Goal: Transaction & Acquisition: Purchase product/service

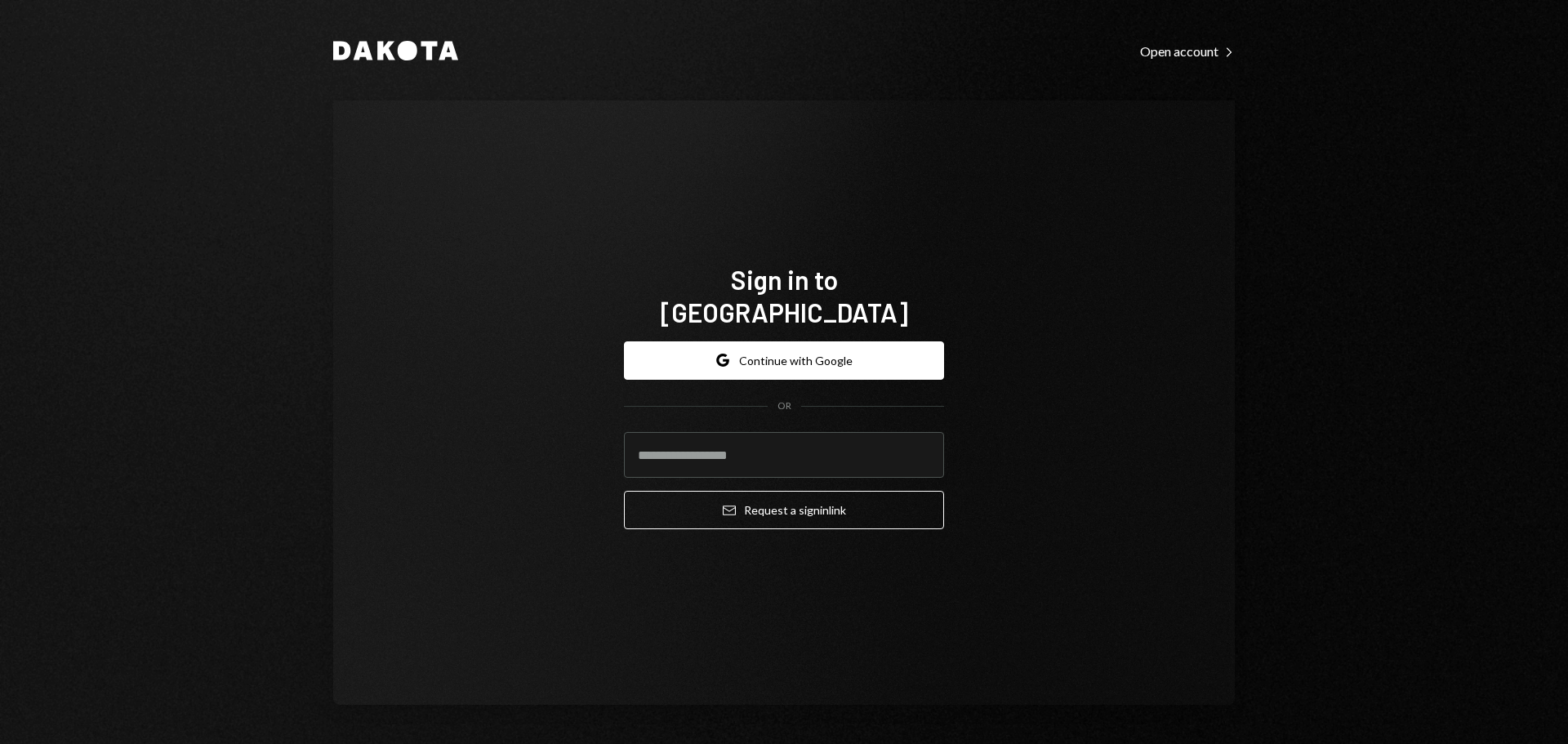
drag, startPoint x: 174, startPoint y: 164, endPoint x: 190, endPoint y: 164, distance: 16.0
click at [174, 164] on div "Dakota Open account Right Caret Sign in to Dakota Google Continue with Google O…" at bounding box center [784, 372] width 1568 height 744
click at [703, 446] on input "email" at bounding box center [784, 455] width 320 height 46
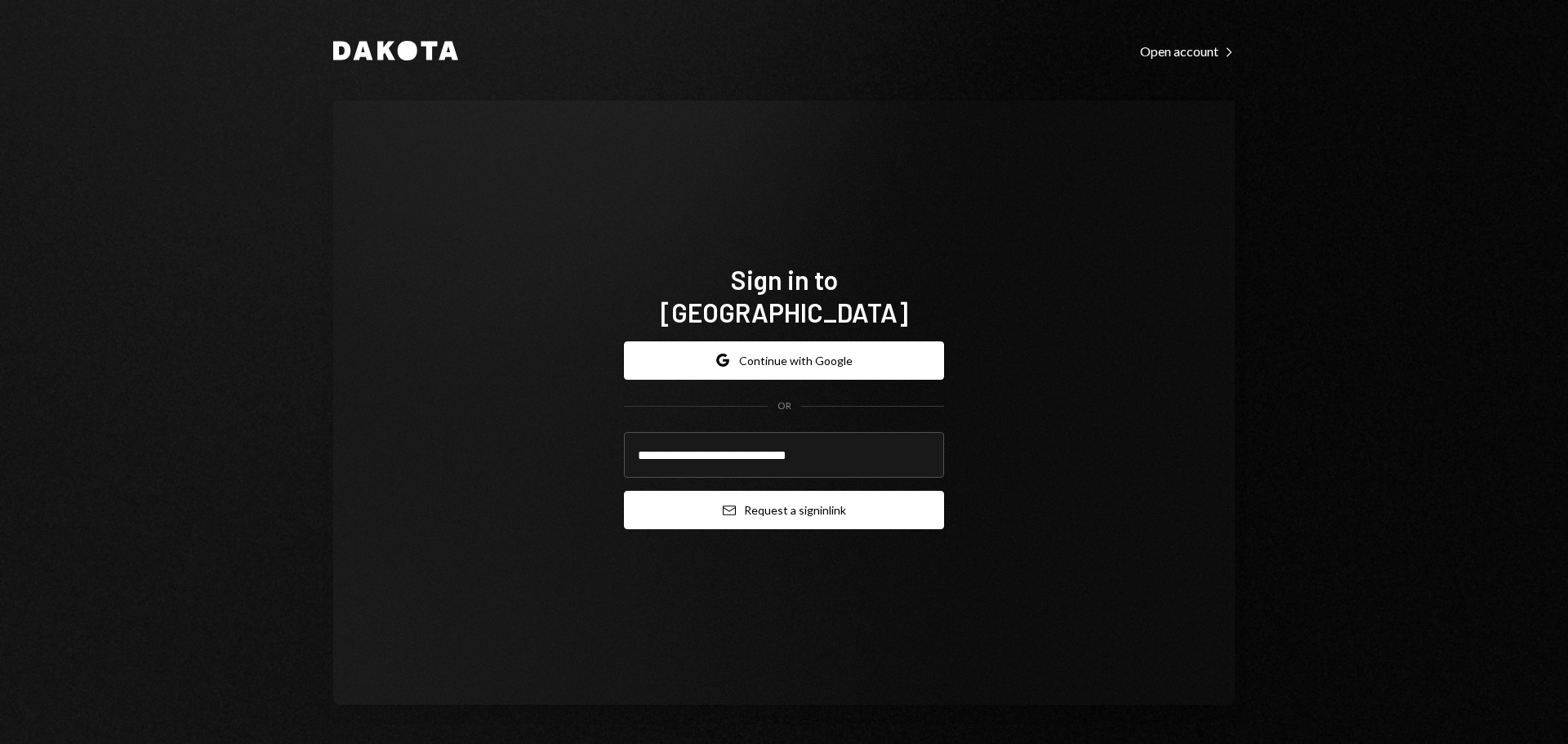
type input "**********"
click at [701, 491] on button "Email Request a sign in link" at bounding box center [784, 510] width 320 height 39
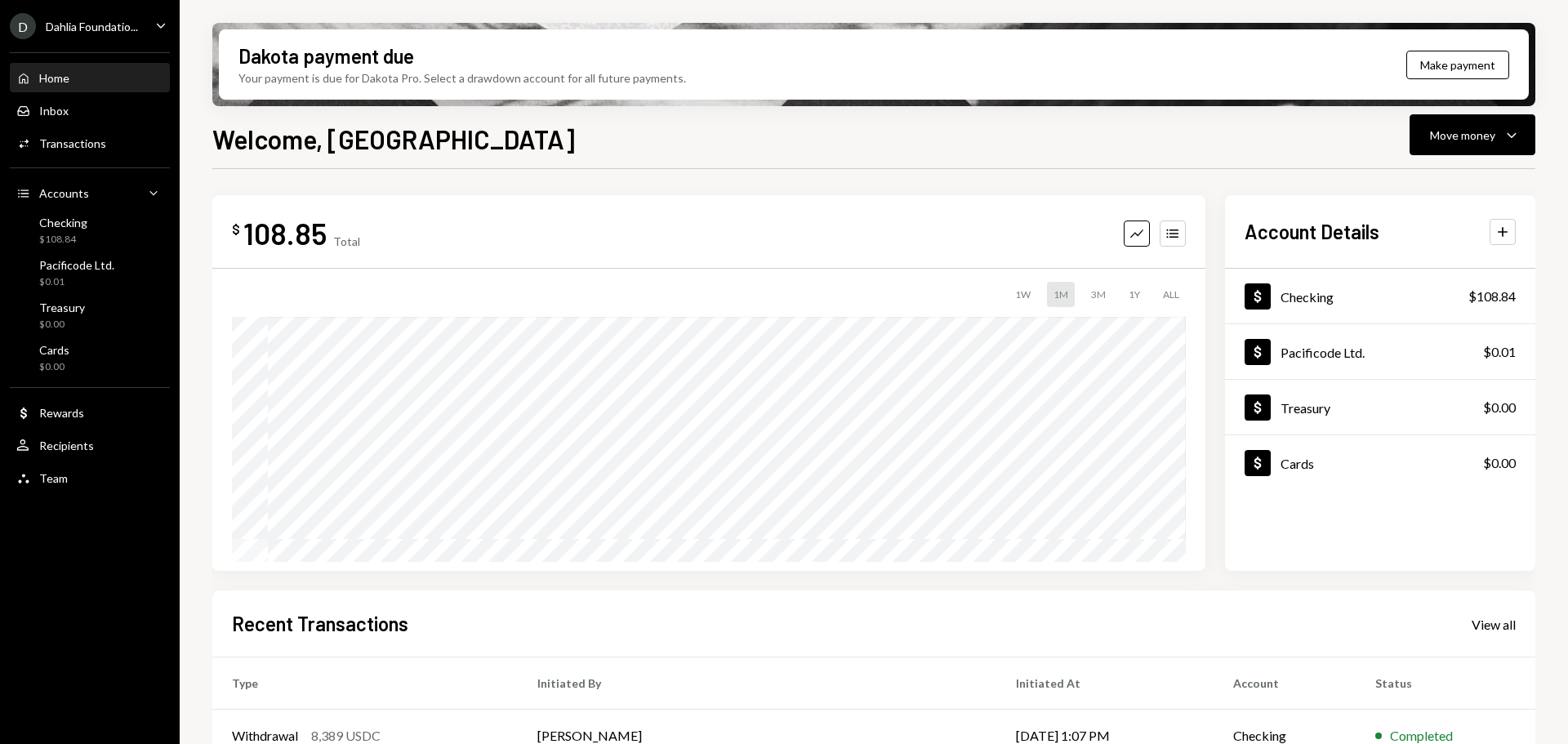
click at [60, 29] on div "Dahlia Foundatio..." at bounding box center [91, 27] width 92 height 14
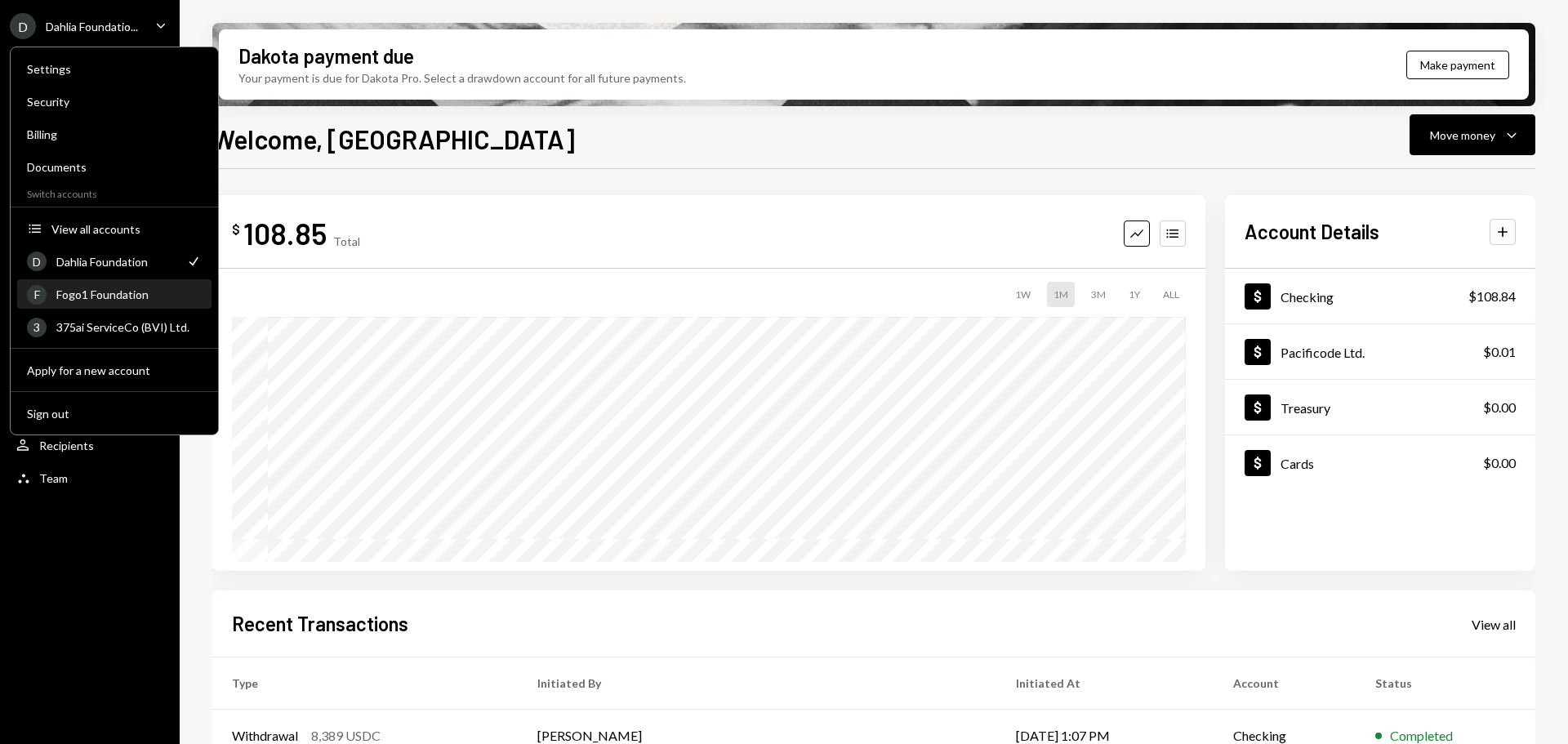
click at [87, 292] on div "Fogo1 Foundation" at bounding box center [129, 295] width 145 height 14
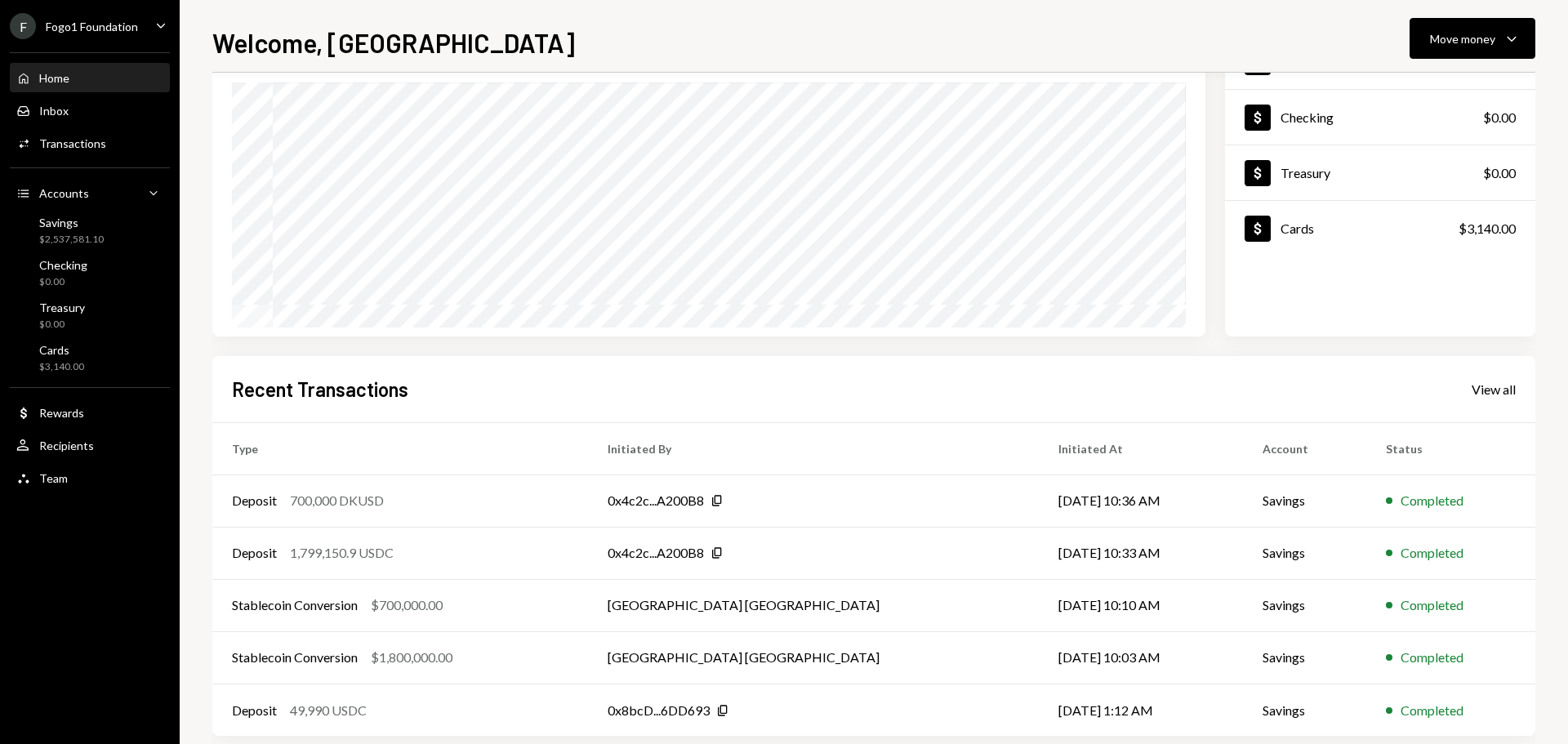
scroll to position [163, 0]
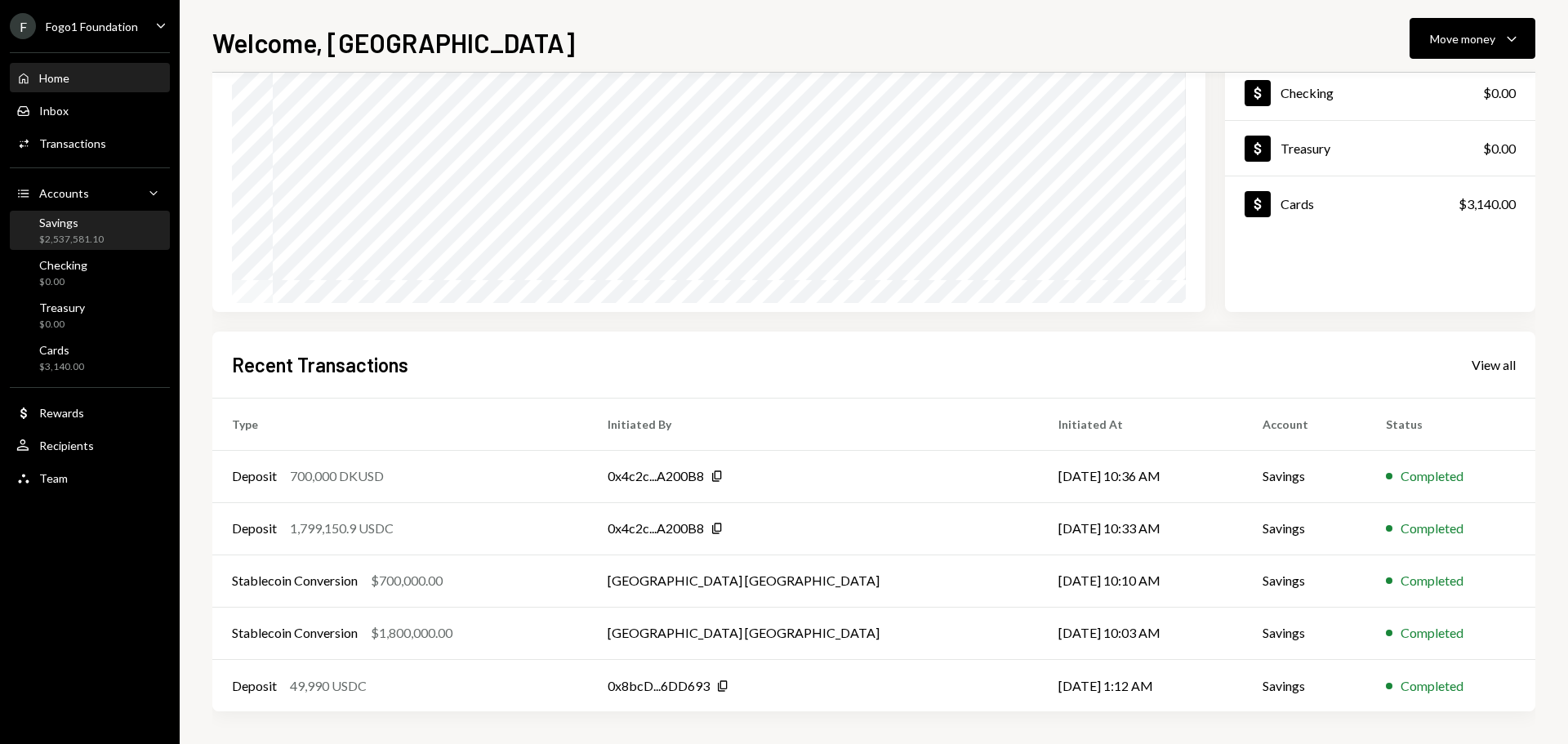
click at [99, 230] on div "Savings $2,537,581.10" at bounding box center [71, 230] width 65 height 31
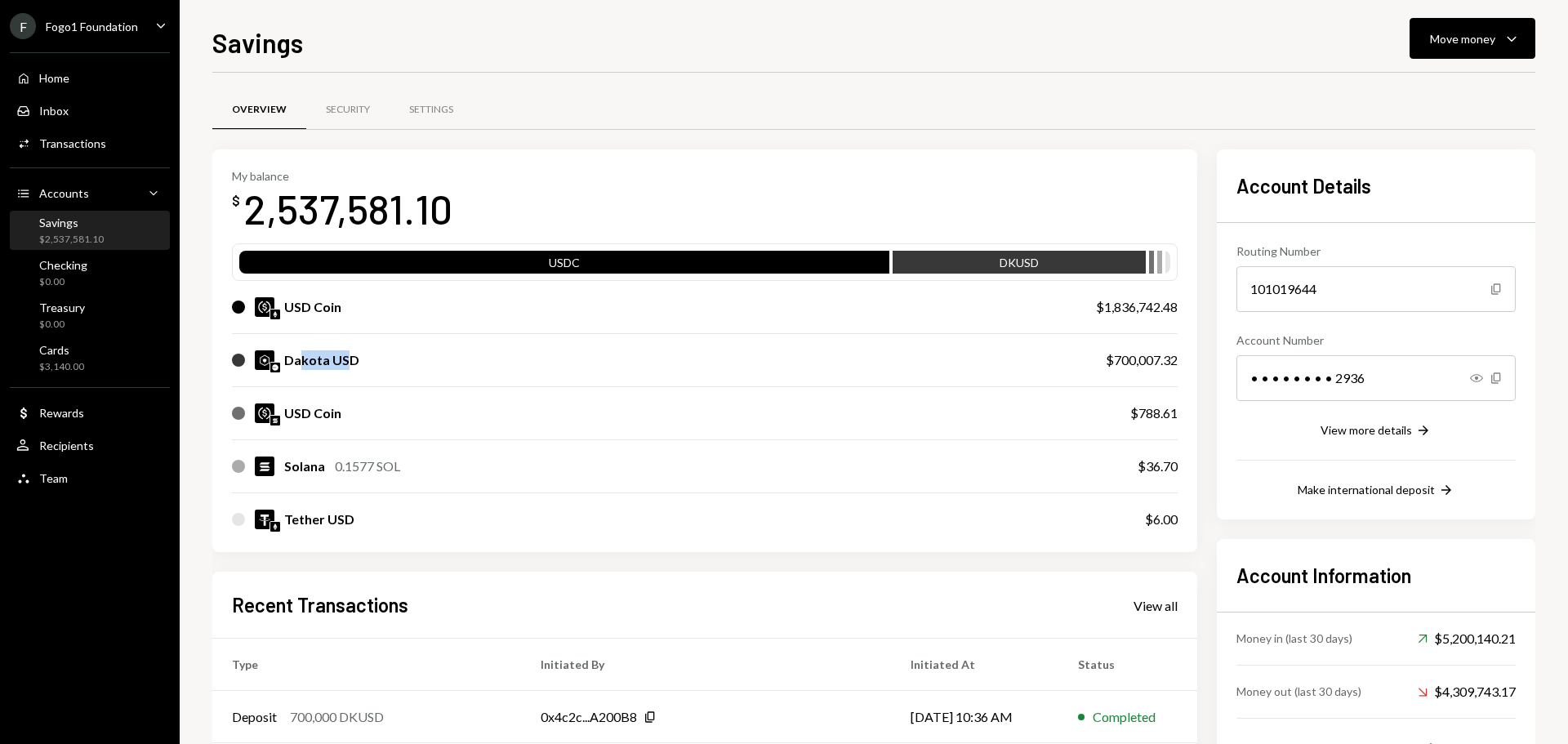
drag, startPoint x: 301, startPoint y: 367, endPoint x: 344, endPoint y: 367, distance: 43.0
click at [344, 367] on div "Dakota USD" at bounding box center [322, 361] width 75 height 20
drag, startPoint x: 298, startPoint y: 309, endPoint x: 1181, endPoint y: 308, distance: 883.0
click at [1181, 308] on div "My balance $ 2,537,581.10 USDC DKUSD USD Coin $1,836,742.48 Dakota USD $700,007…" at bounding box center [705, 352] width 985 height 403
drag, startPoint x: 290, startPoint y: 361, endPoint x: 1172, endPoint y: 370, distance: 882.0
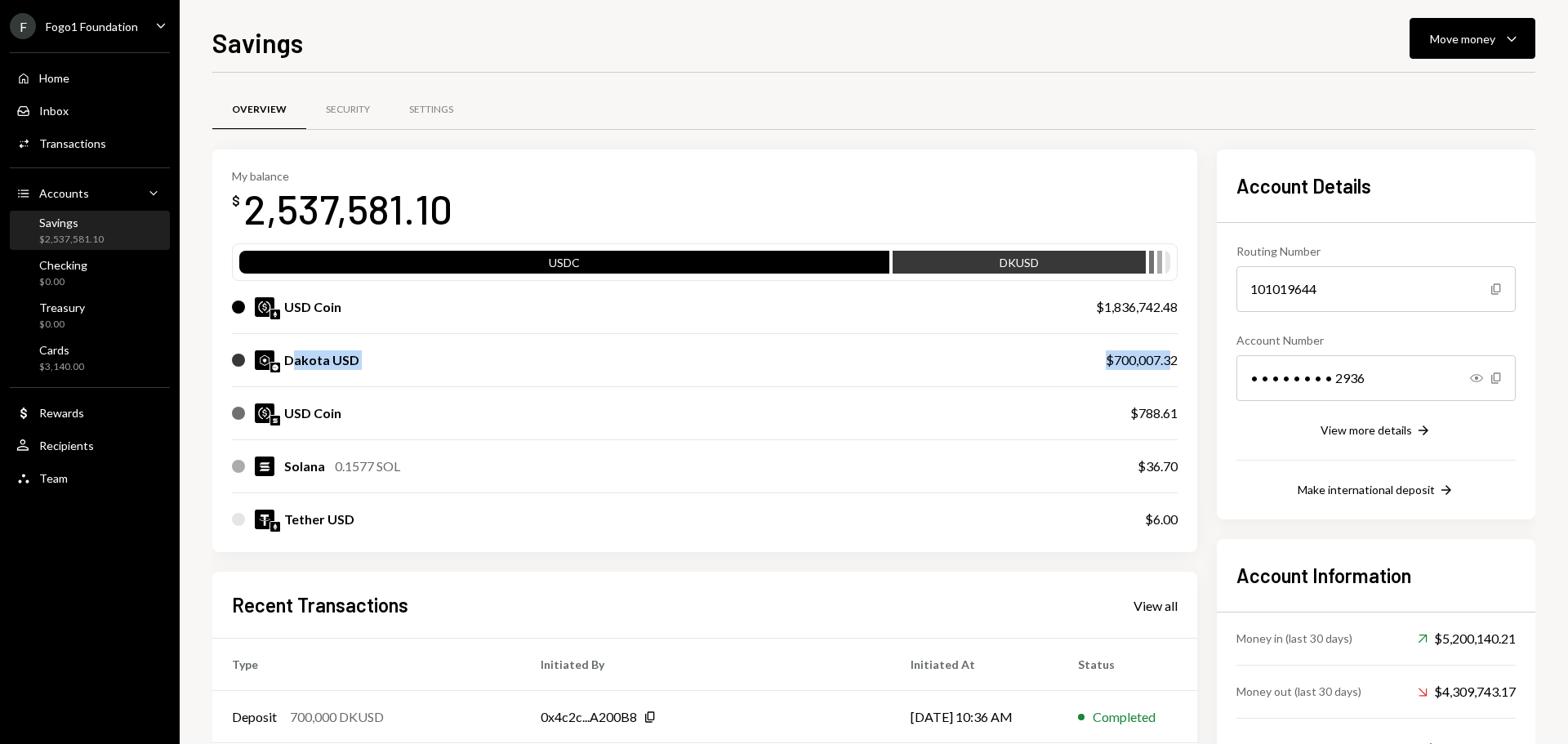
click at [1171, 372] on div "Dakota USD $700,007.32" at bounding box center [705, 360] width 946 height 53
click at [1121, 309] on div "$1,836,742.48" at bounding box center [1137, 307] width 81 height 20
click at [149, 35] on div "F Fogo1 Foundation Caret Down" at bounding box center [89, 26] width 180 height 26
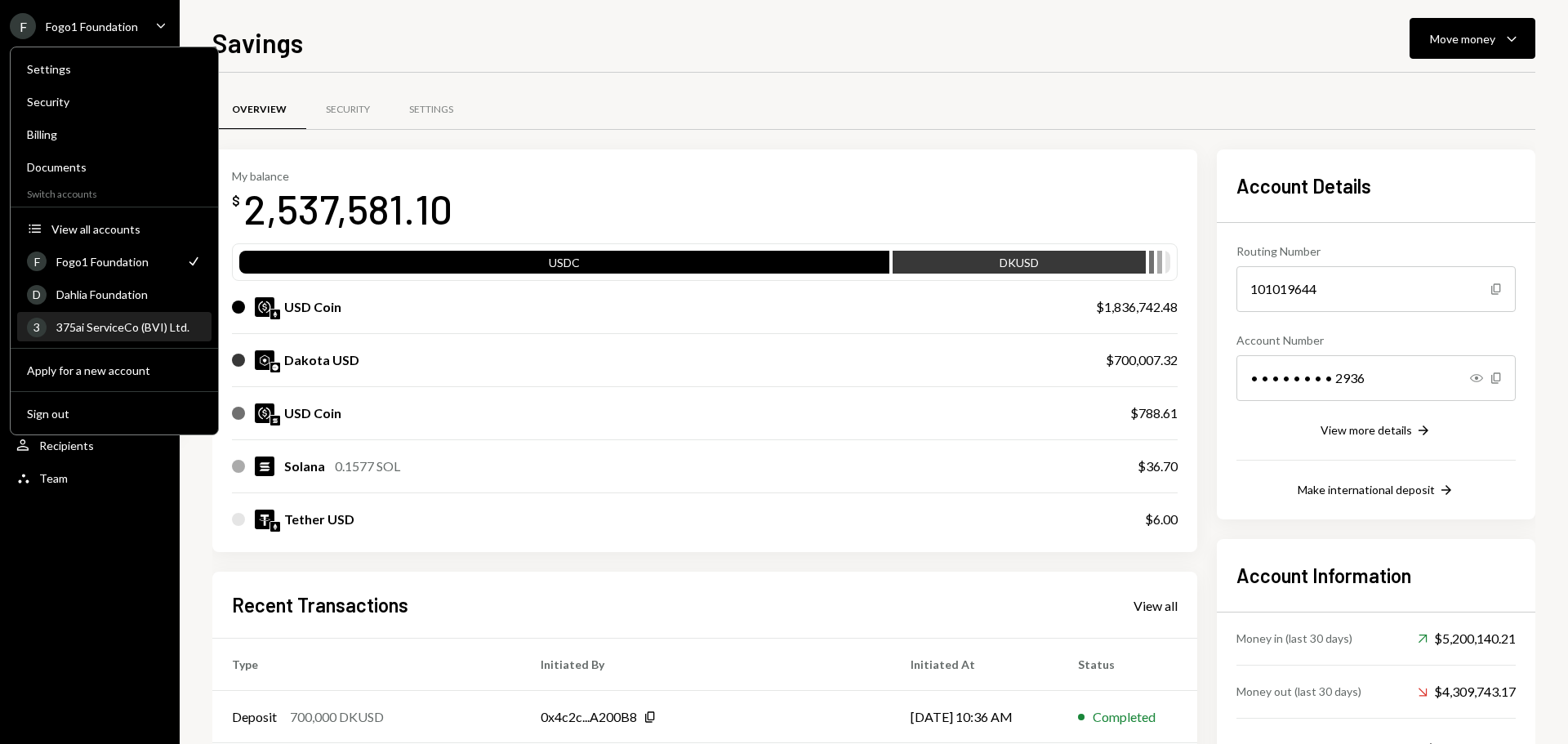
click at [114, 337] on div "3 375ai ServiceCo (BVI) Ltd." at bounding box center [114, 328] width 175 height 28
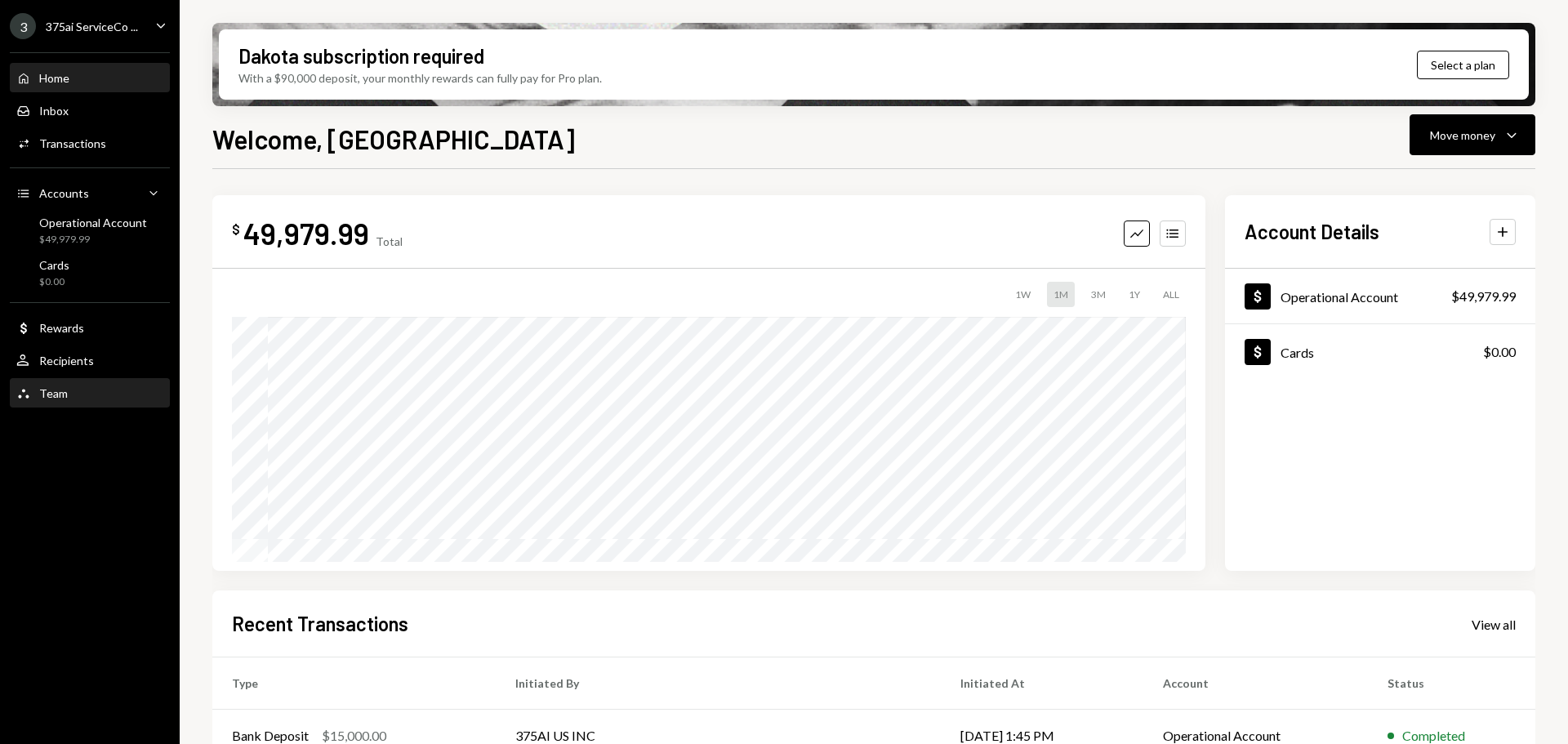
click at [87, 398] on div "Team Team" at bounding box center [89, 393] width 147 height 15
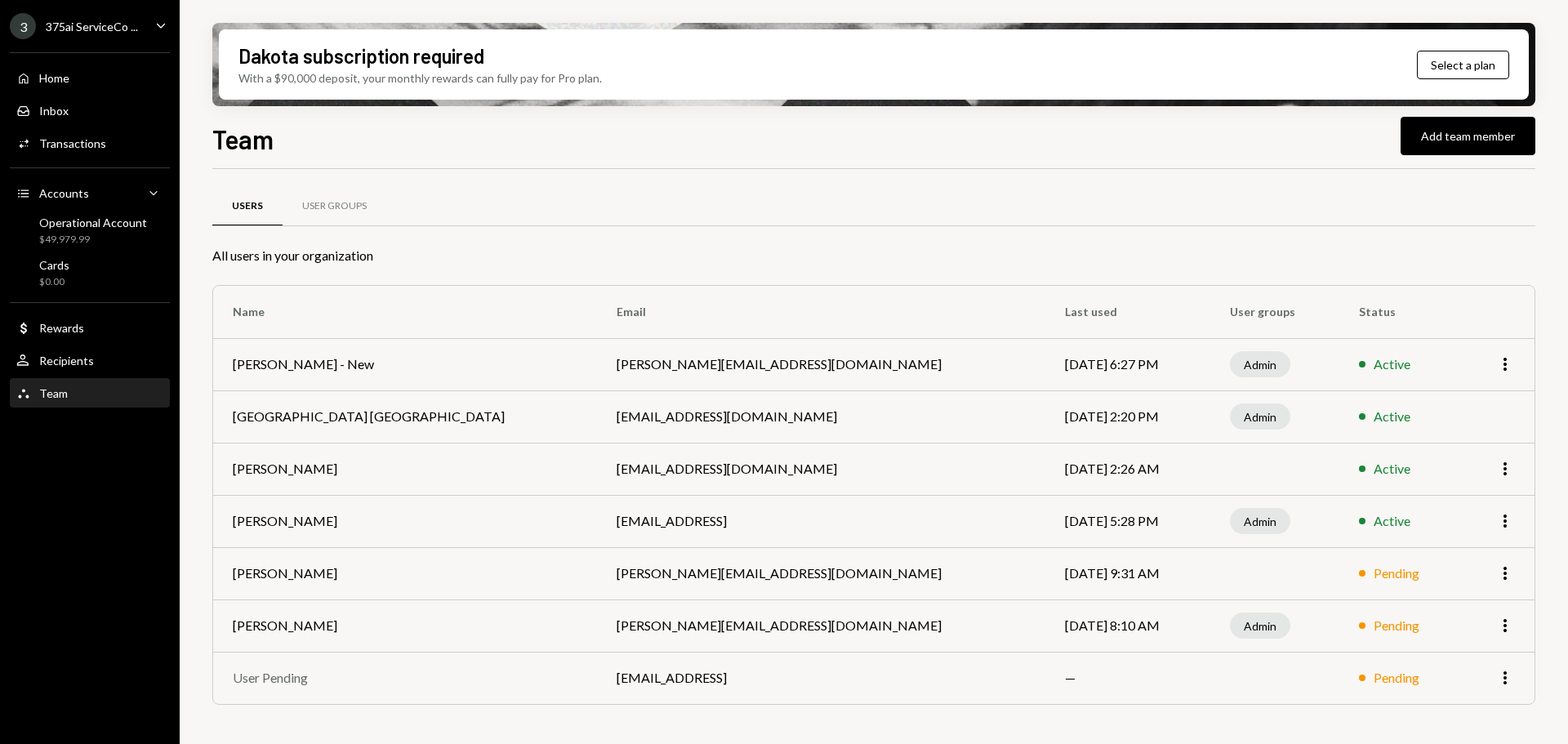
drag, startPoint x: 559, startPoint y: 370, endPoint x: 1016, endPoint y: 375, distance: 457.0
click at [1016, 375] on tr "Philip Bildner - New philip@autonomousprojects.co Oct 1, 2025 6:27 PM Admin Act…" at bounding box center [874, 365] width 1322 height 53
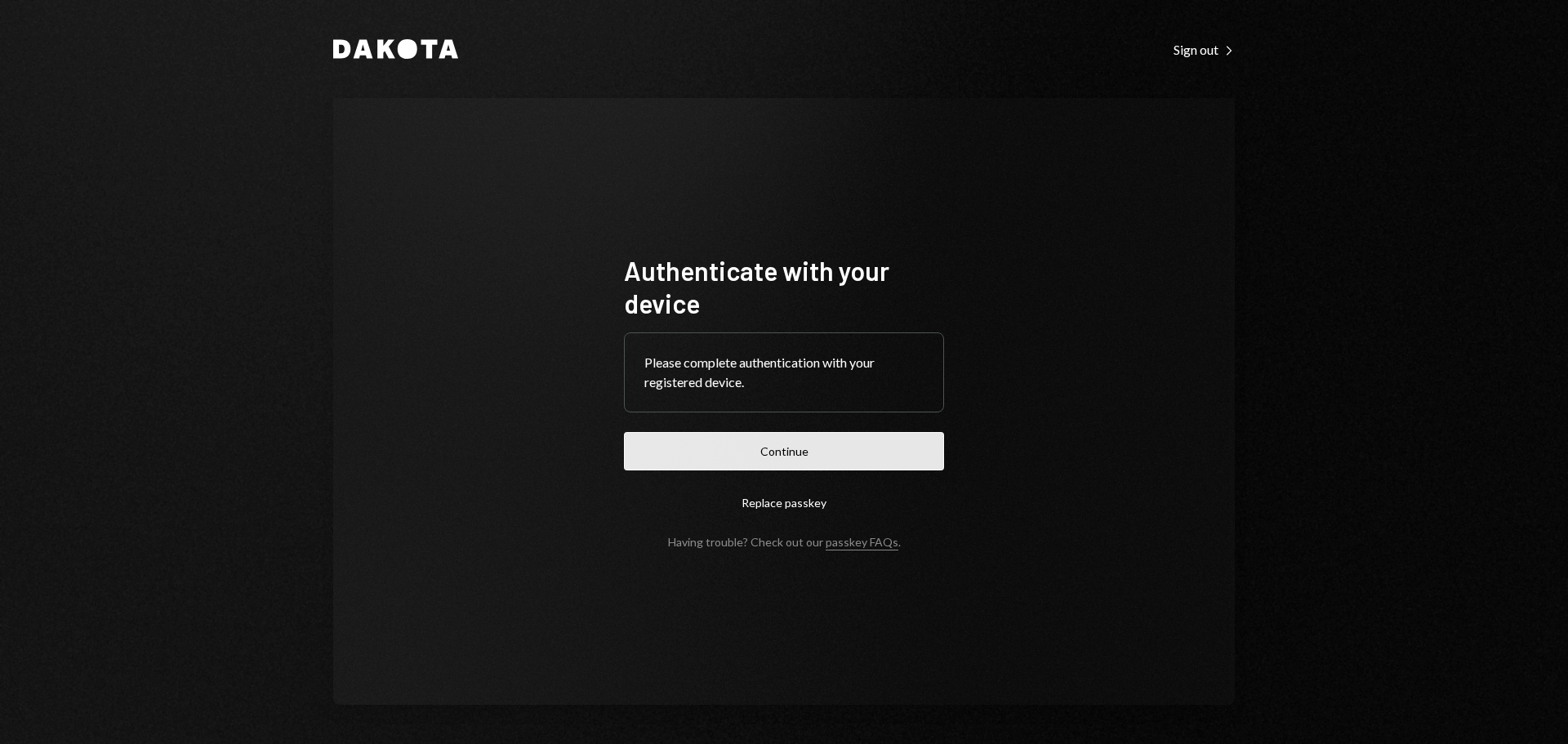
click at [863, 457] on button "Continue" at bounding box center [784, 451] width 320 height 39
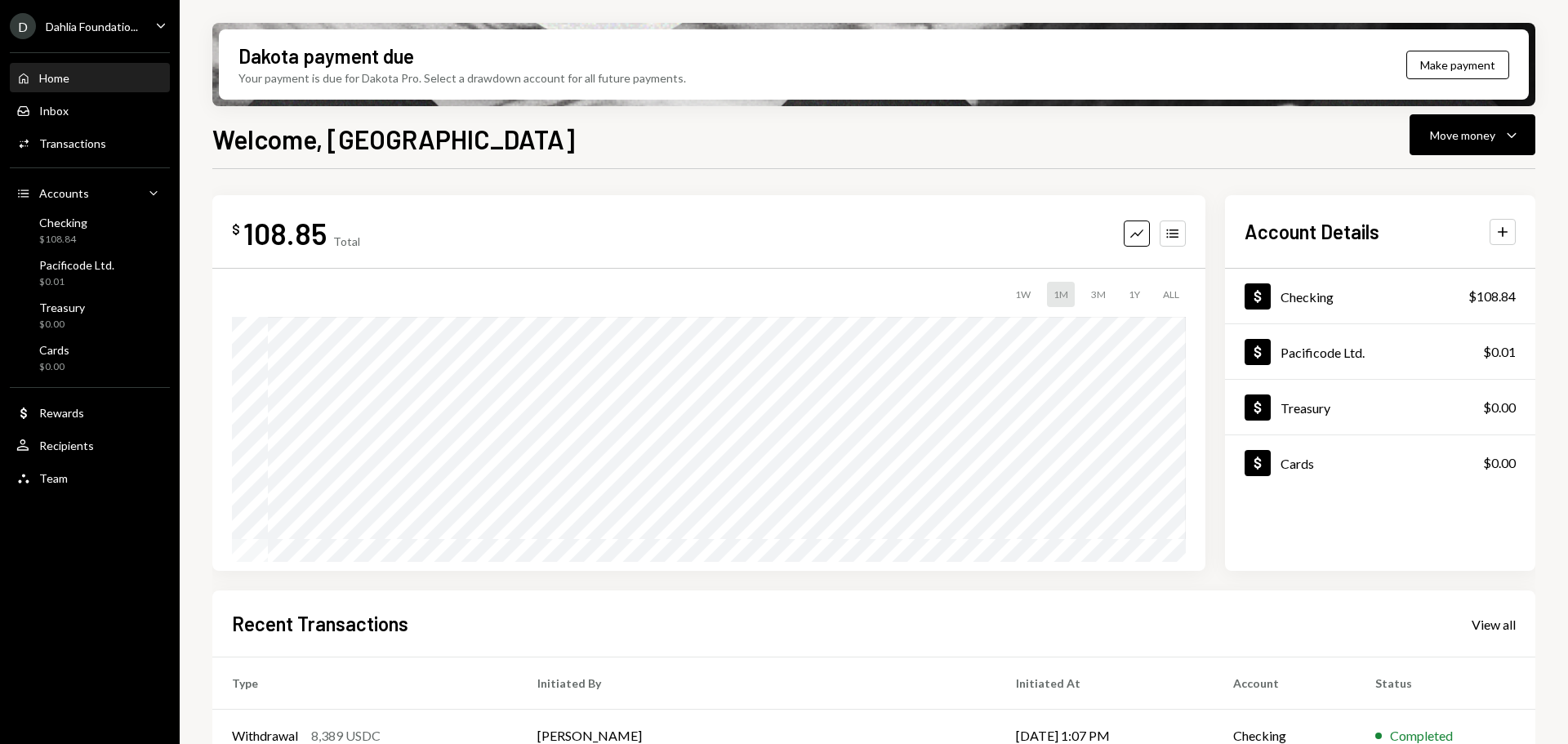
click at [65, 633] on div "D Dahlia Foundatio... Caret Down Home Home Inbox Inbox Activities Transactions …" at bounding box center [89, 372] width 180 height 744
click at [74, 260] on div "Pacificode Ltd." at bounding box center [76, 265] width 75 height 14
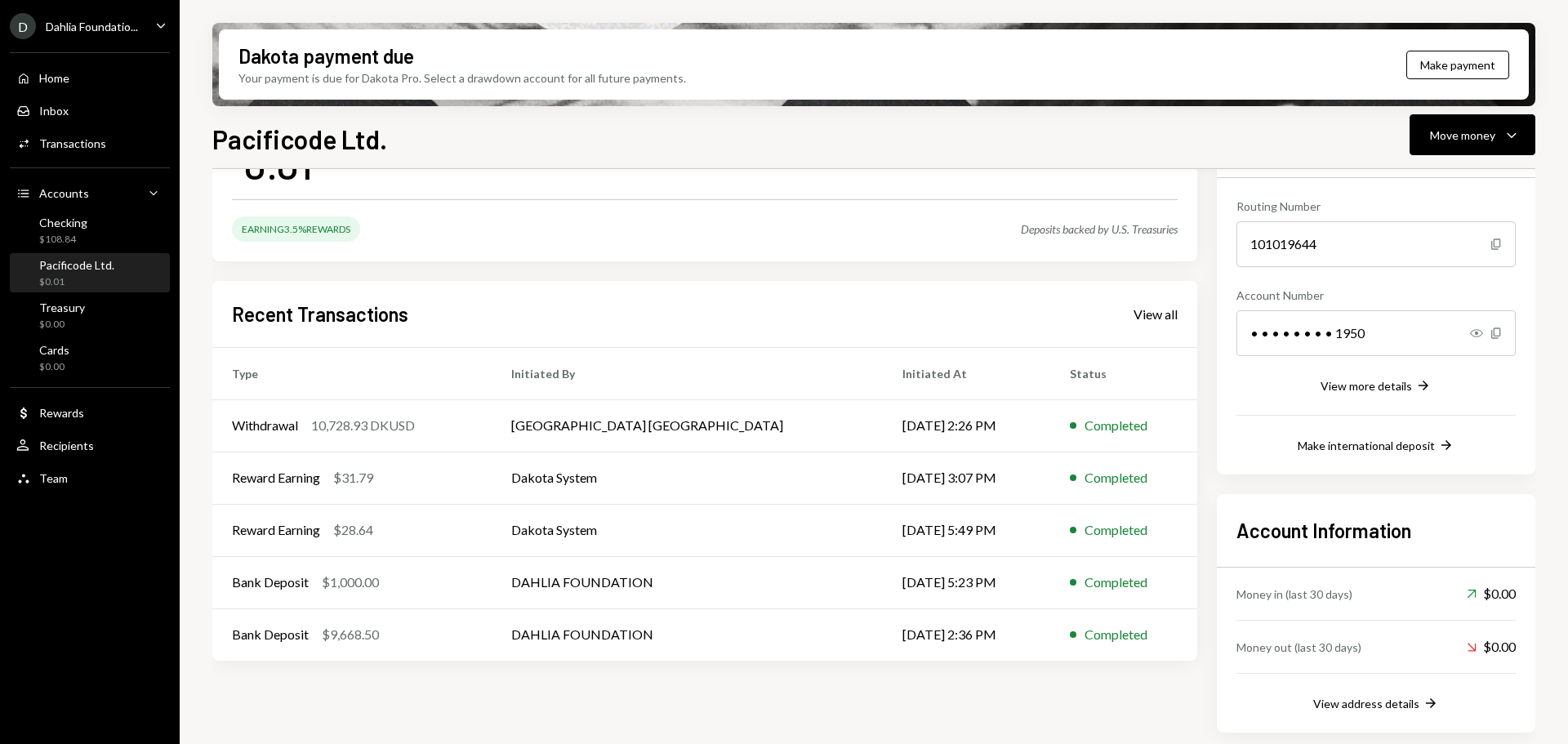
scroll to position [144, 0]
click at [1147, 310] on div "View all" at bounding box center [1156, 312] width 44 height 16
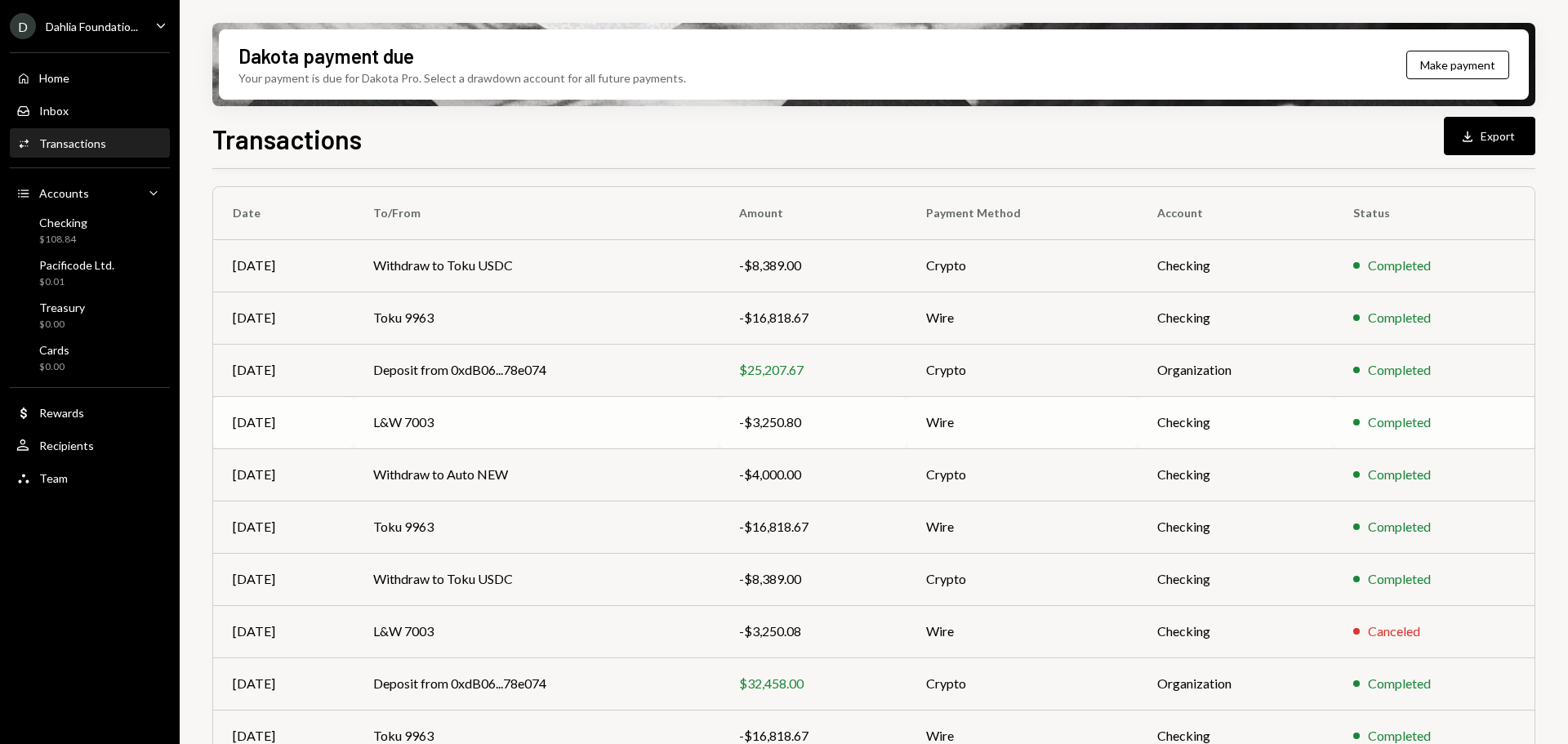
scroll to position [187, 0]
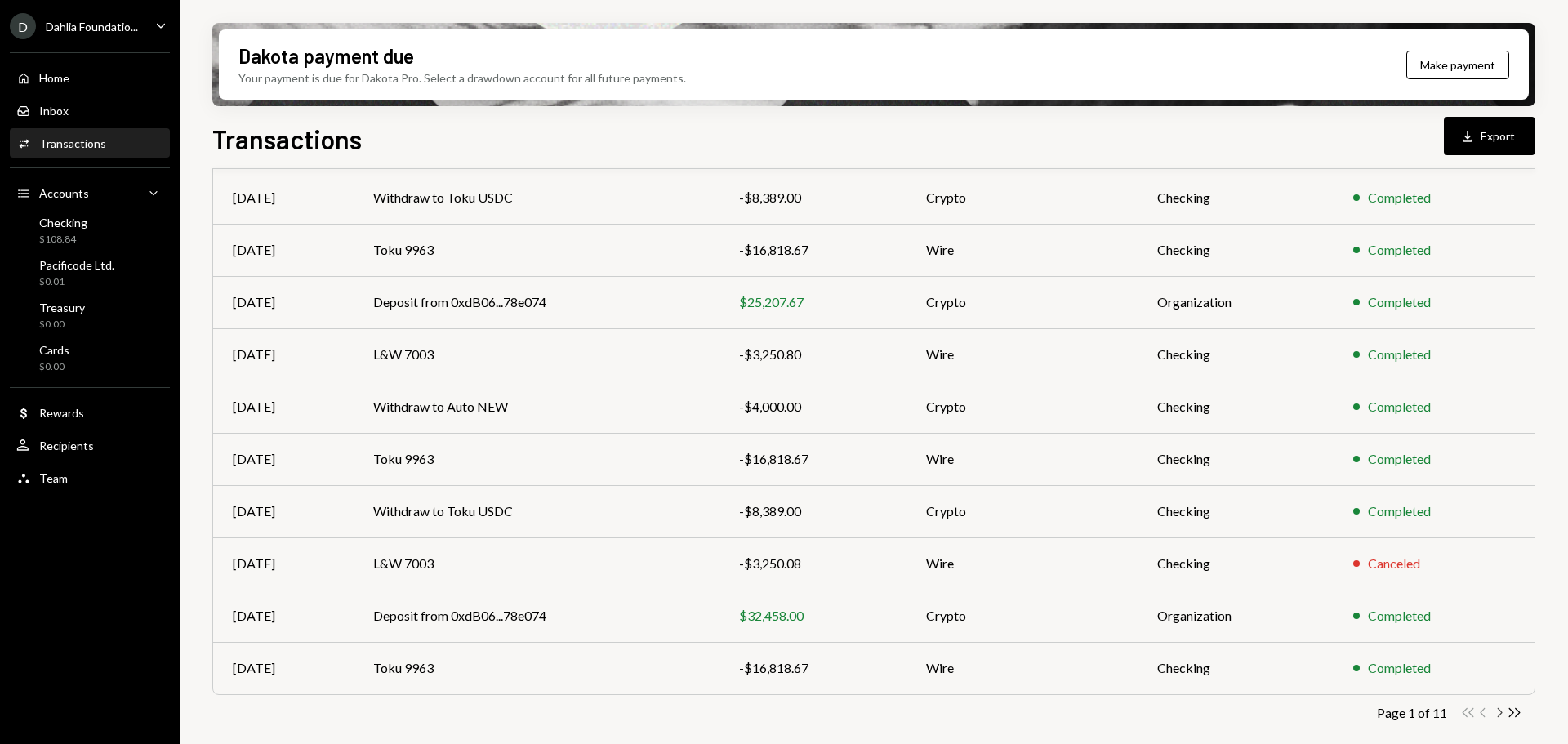
click at [1499, 713] on icon "Chevron Right" at bounding box center [1499, 713] width 16 height 16
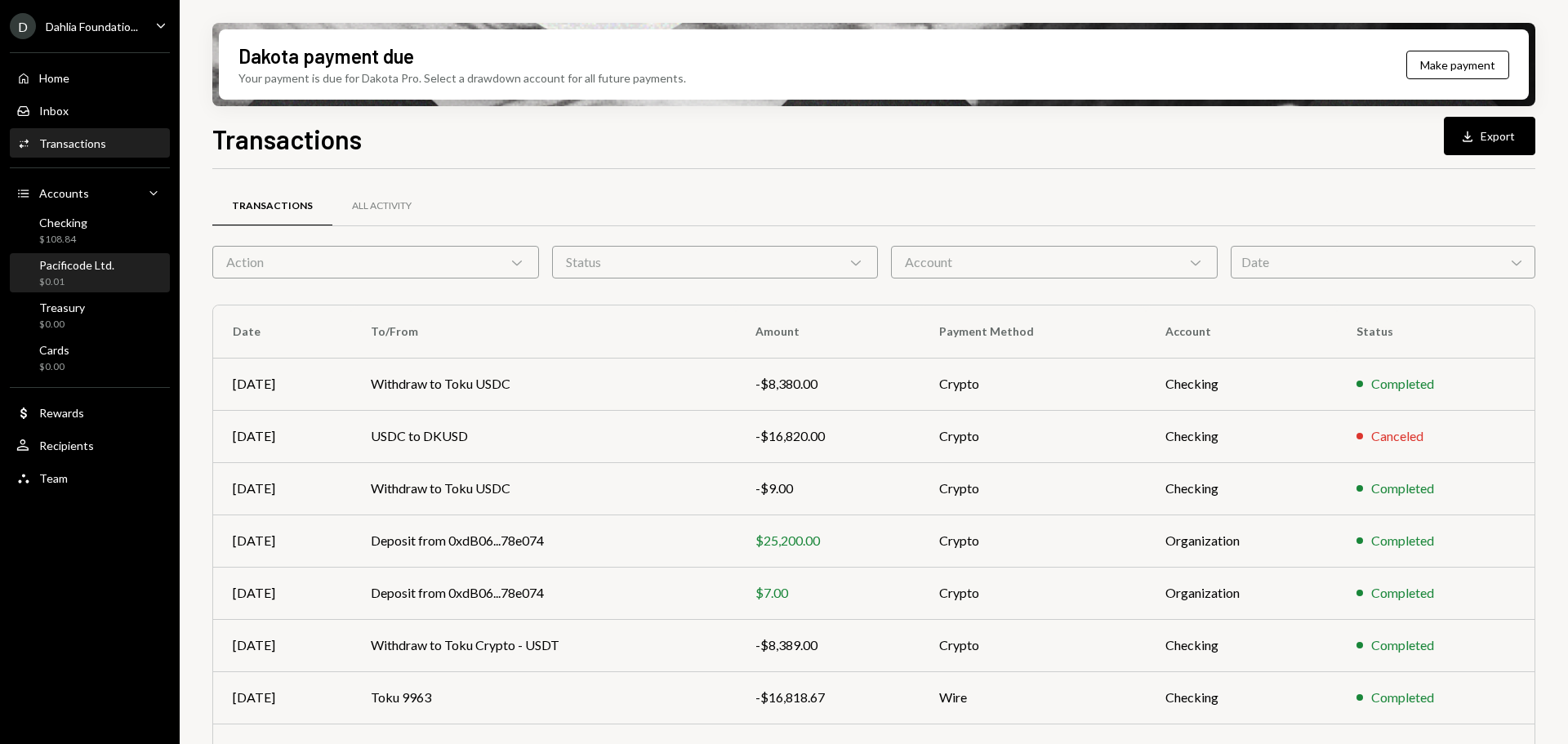
click at [71, 265] on div "Pacificode Ltd." at bounding box center [76, 265] width 75 height 14
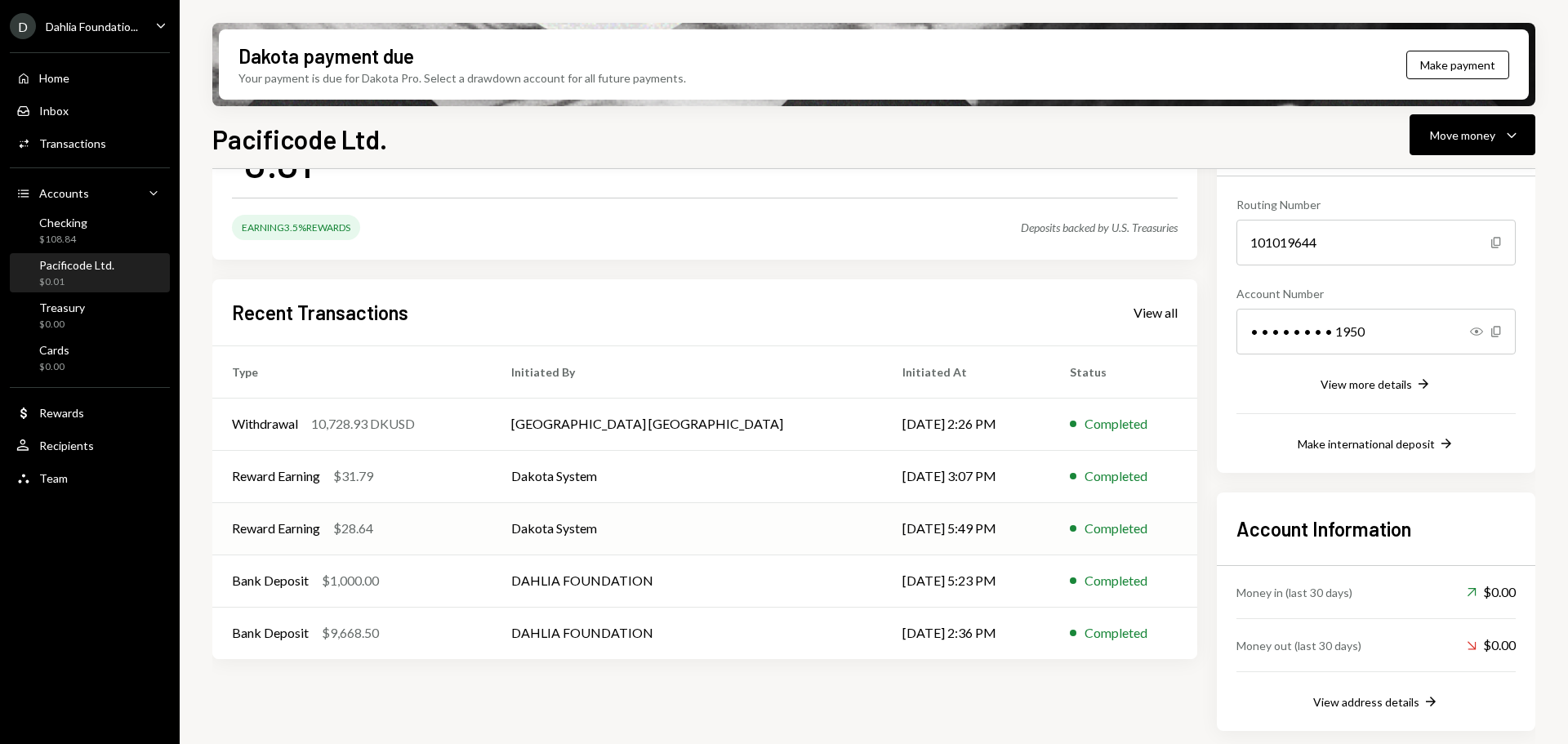
scroll to position [144, 0]
click at [451, 638] on div "Bank Deposit $9,668.50" at bounding box center [353, 633] width 240 height 20
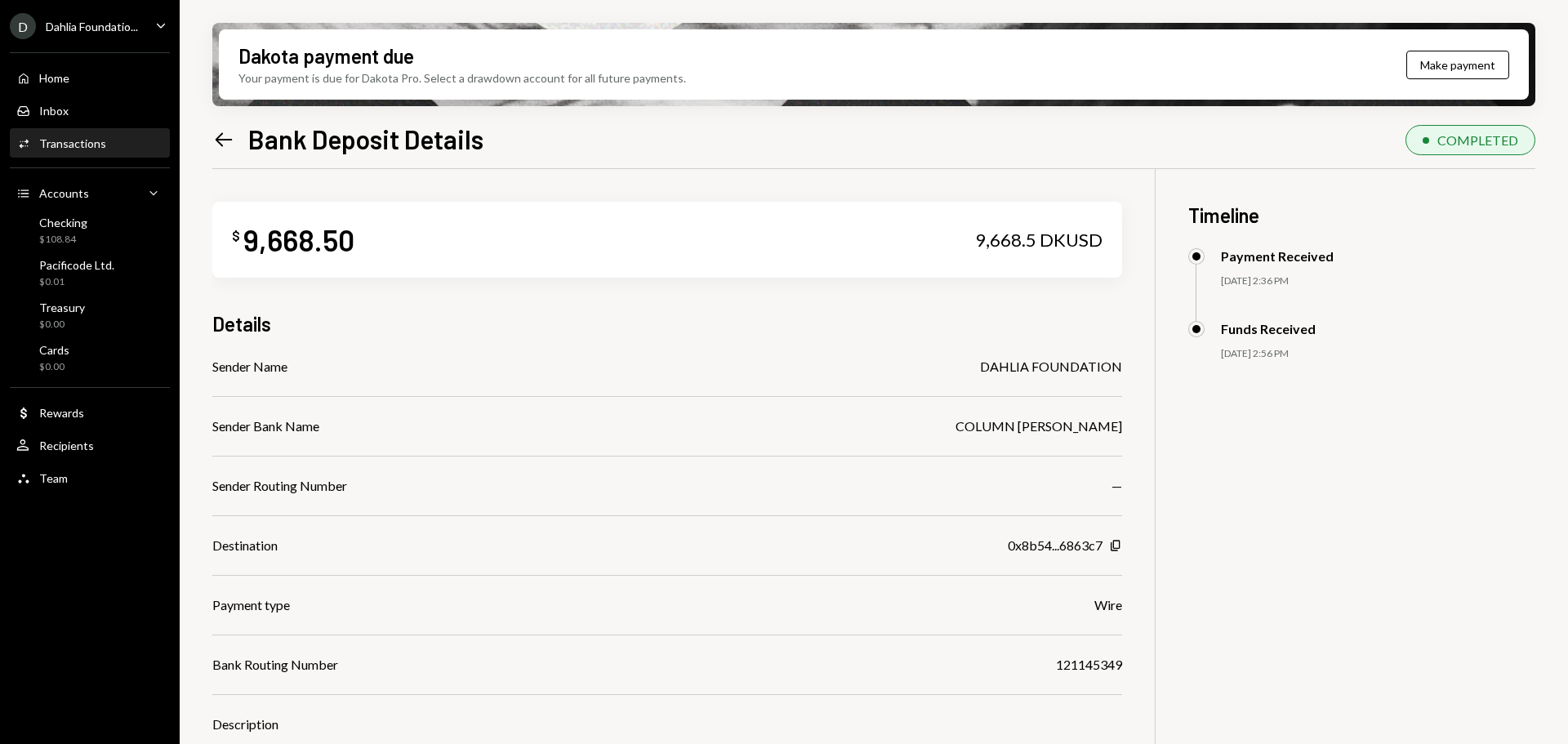
click at [215, 147] on icon "Left Arrow" at bounding box center [223, 139] width 23 height 23
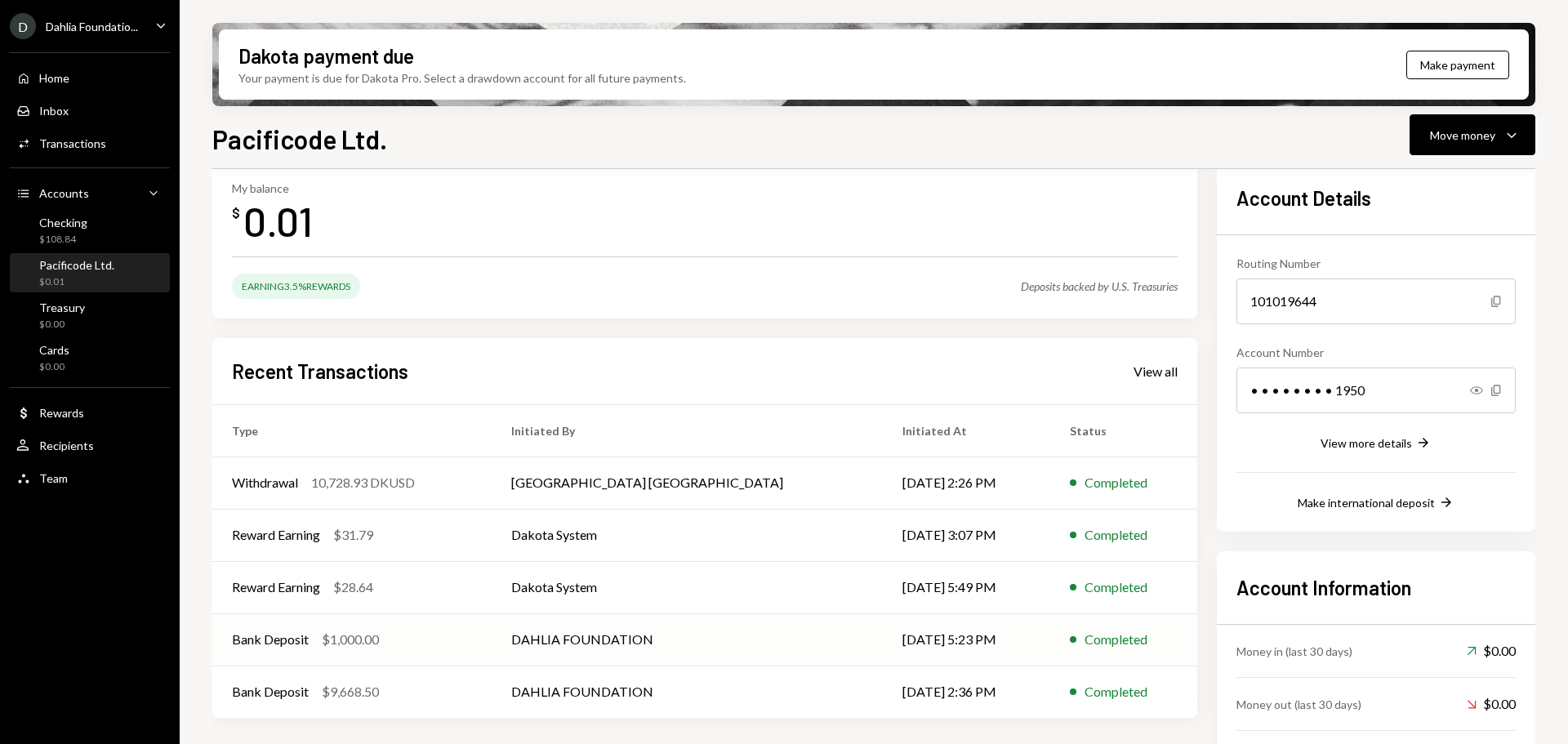
scroll to position [144, 0]
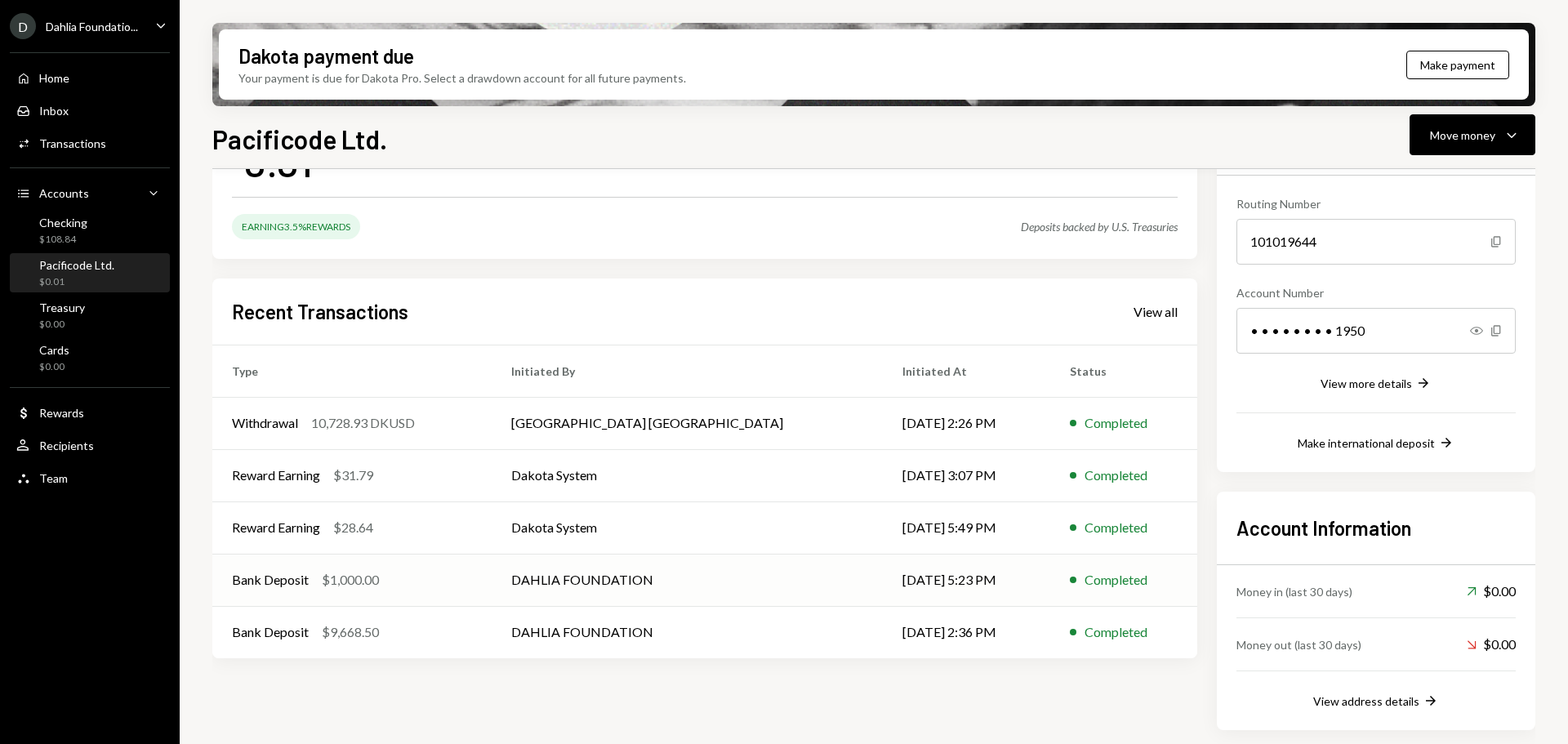
click at [453, 584] on div "Bank Deposit $1,000.00" at bounding box center [353, 580] width 240 height 20
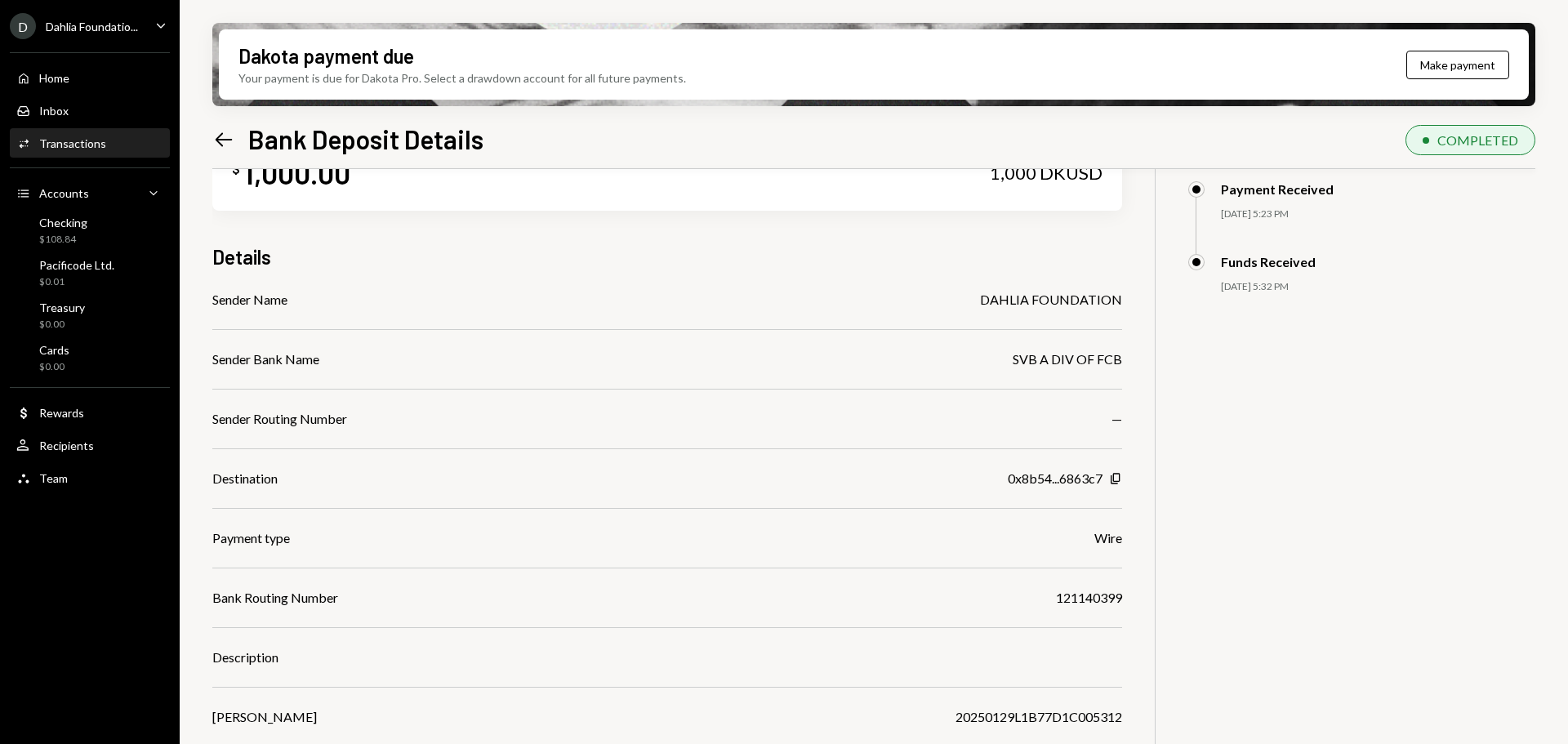
scroll to position [131, 0]
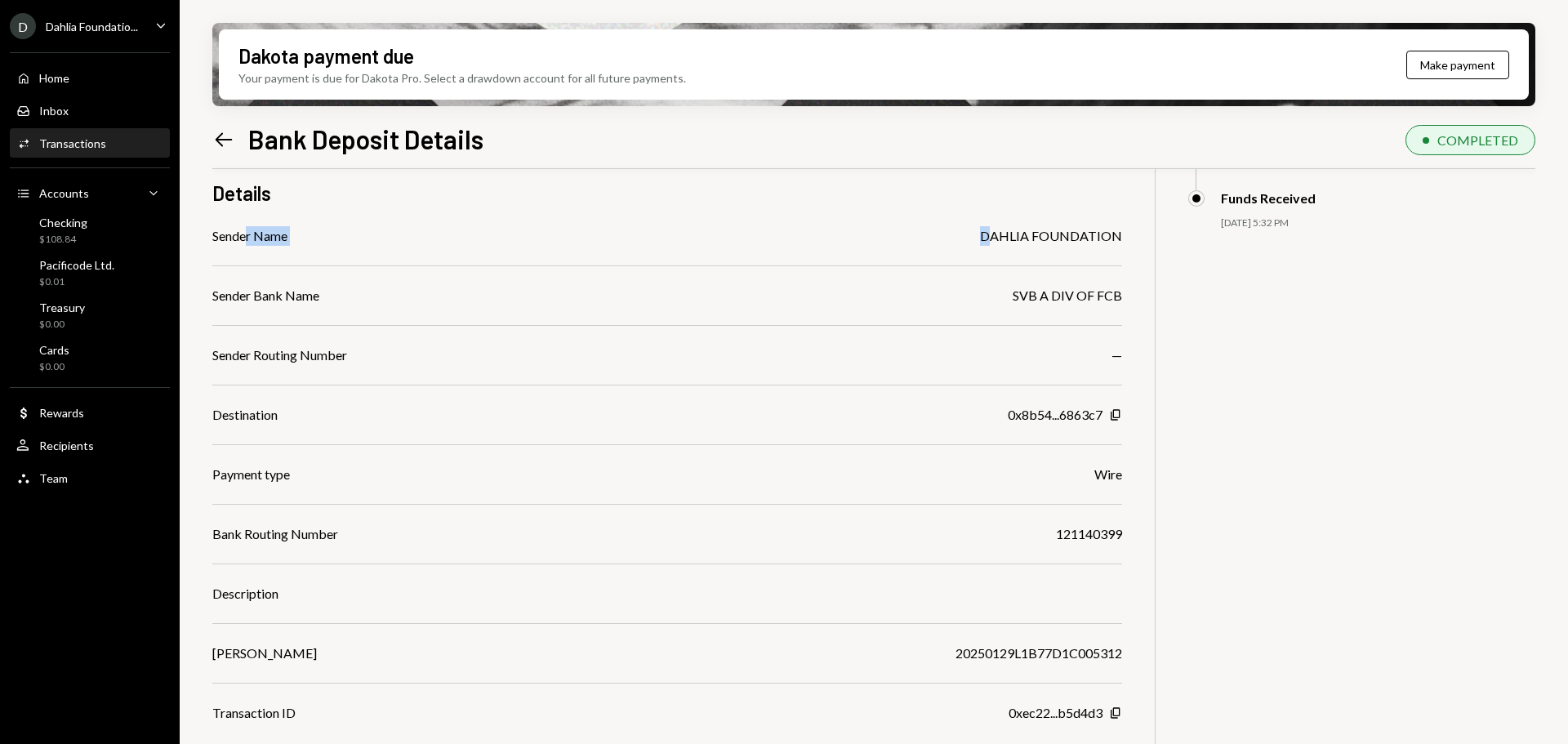
drag, startPoint x: 246, startPoint y: 232, endPoint x: 998, endPoint y: 245, distance: 752.1
click at [1000, 241] on div "Sender Name DAHLIA FOUNDATION" at bounding box center [667, 236] width 910 height 20
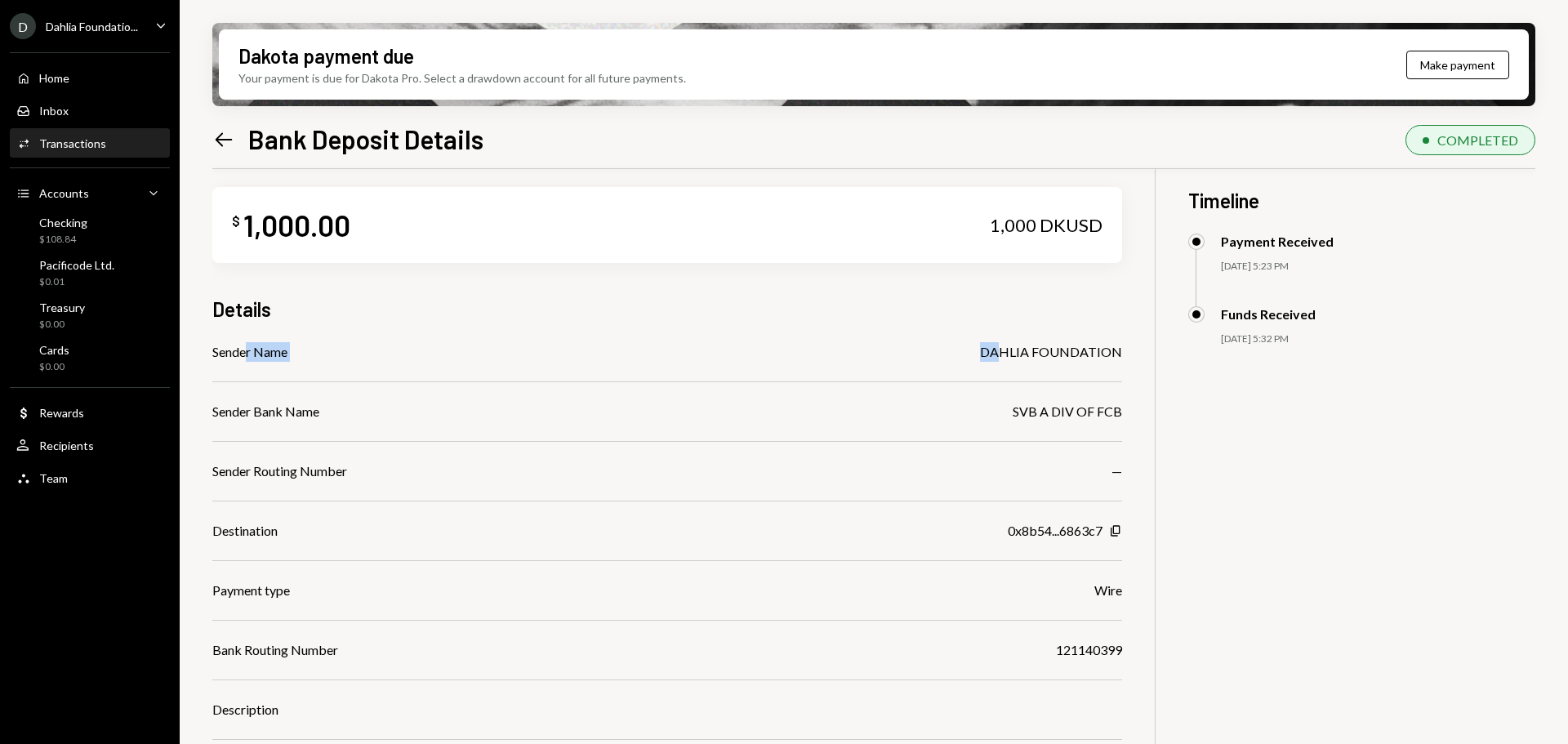
scroll to position [0, 0]
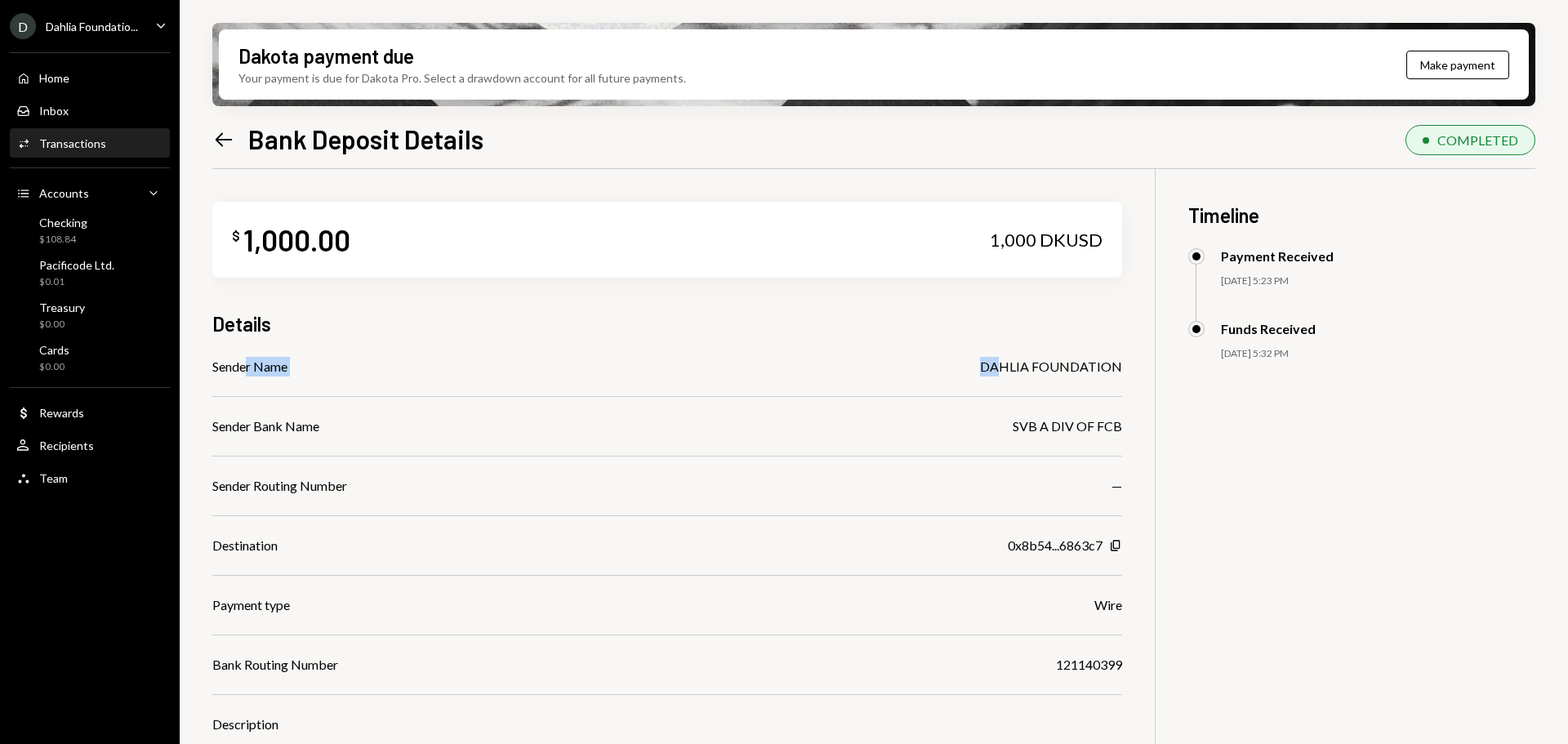
click at [223, 141] on icon "Left Arrow" at bounding box center [223, 139] width 23 height 23
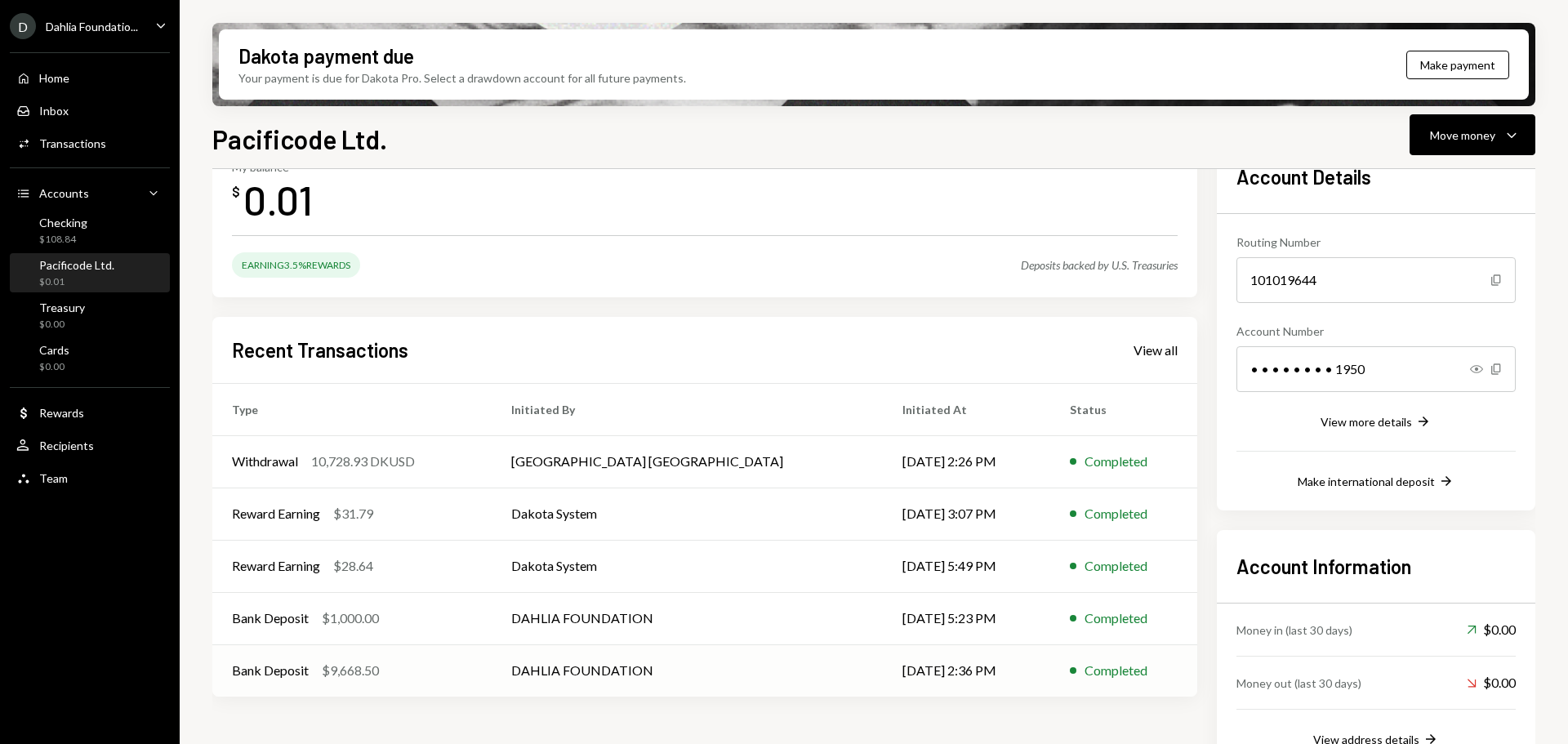
scroll to position [144, 0]
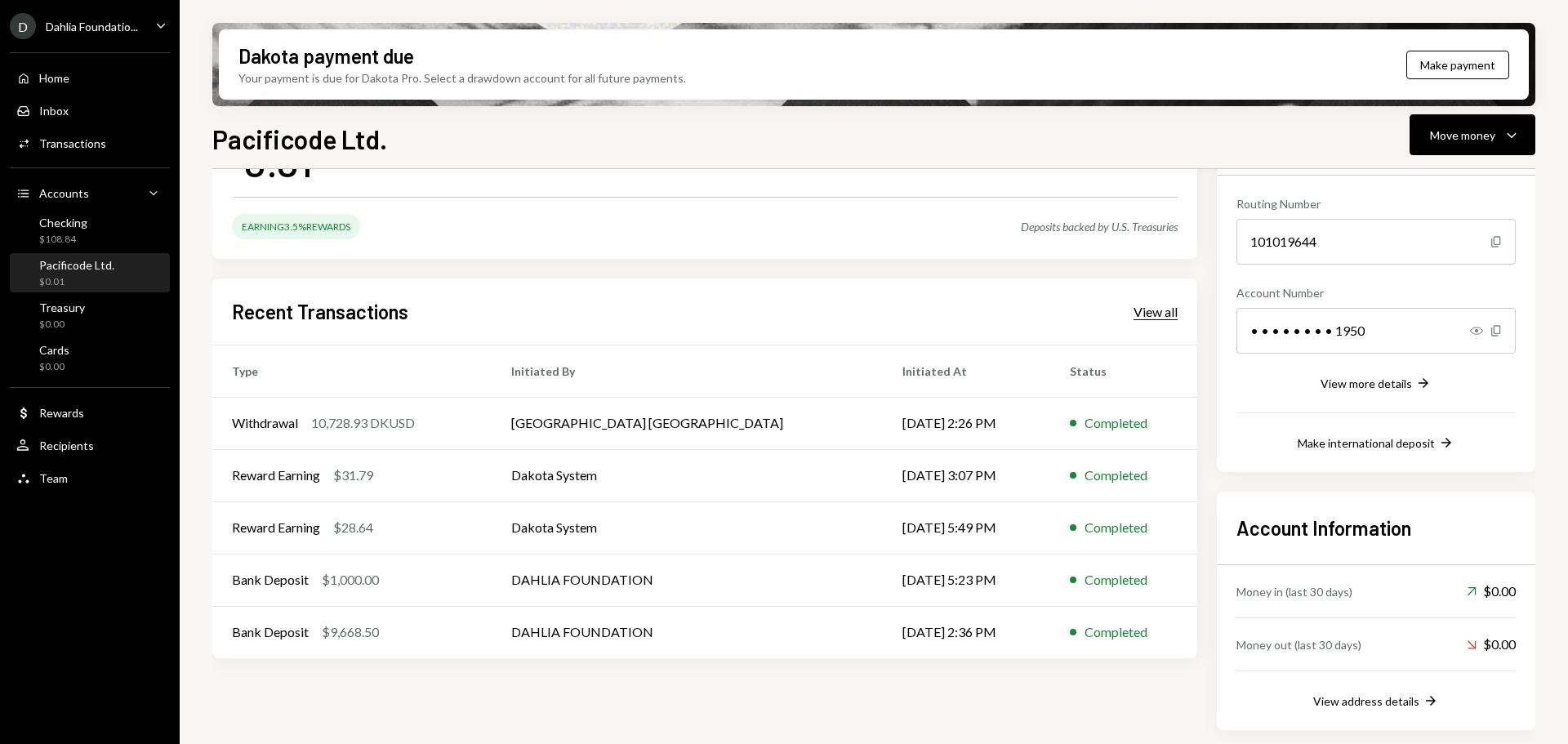
click at [1149, 308] on div "View all" at bounding box center [1156, 312] width 44 height 16
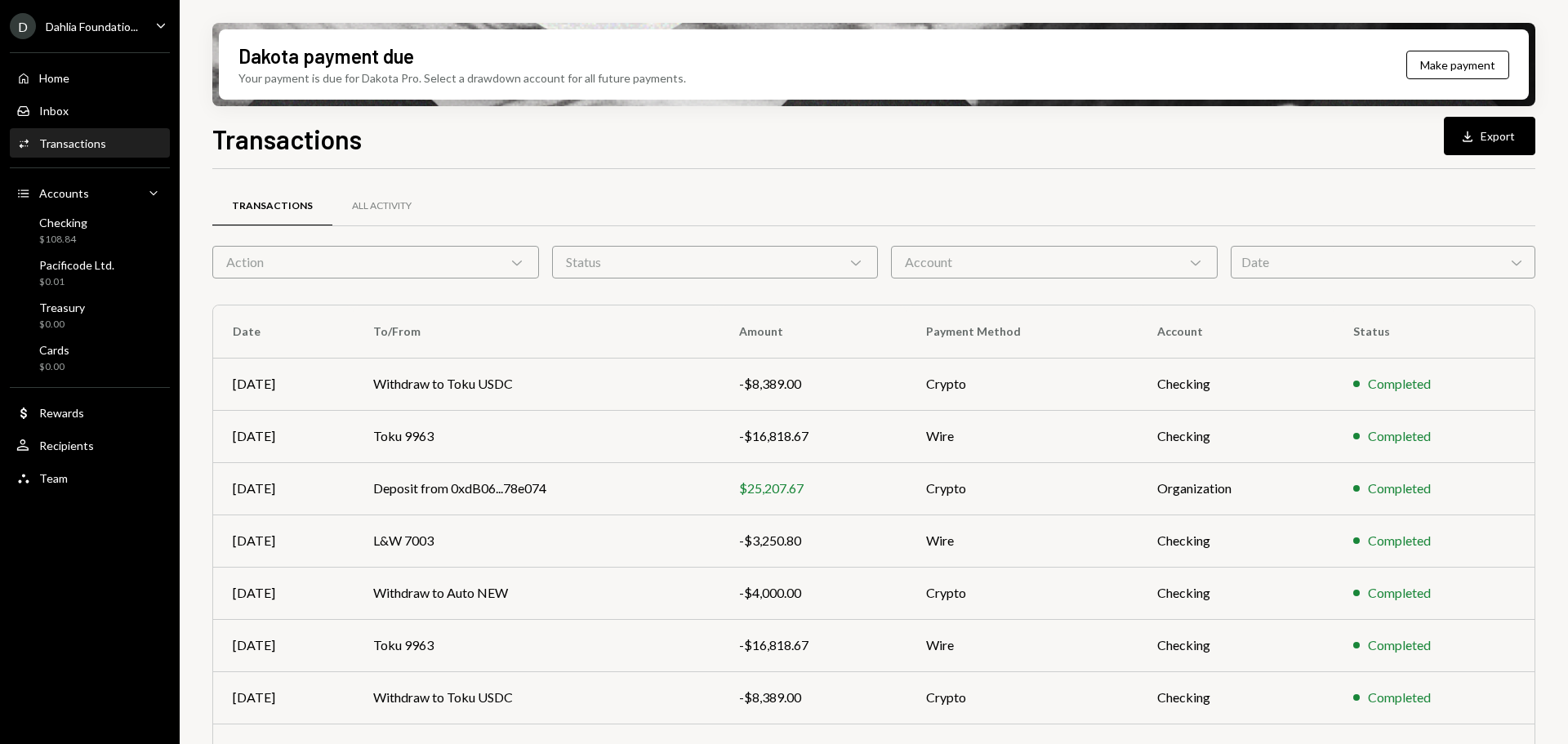
click at [454, 252] on div "Action Chevron Down" at bounding box center [375, 262] width 327 height 33
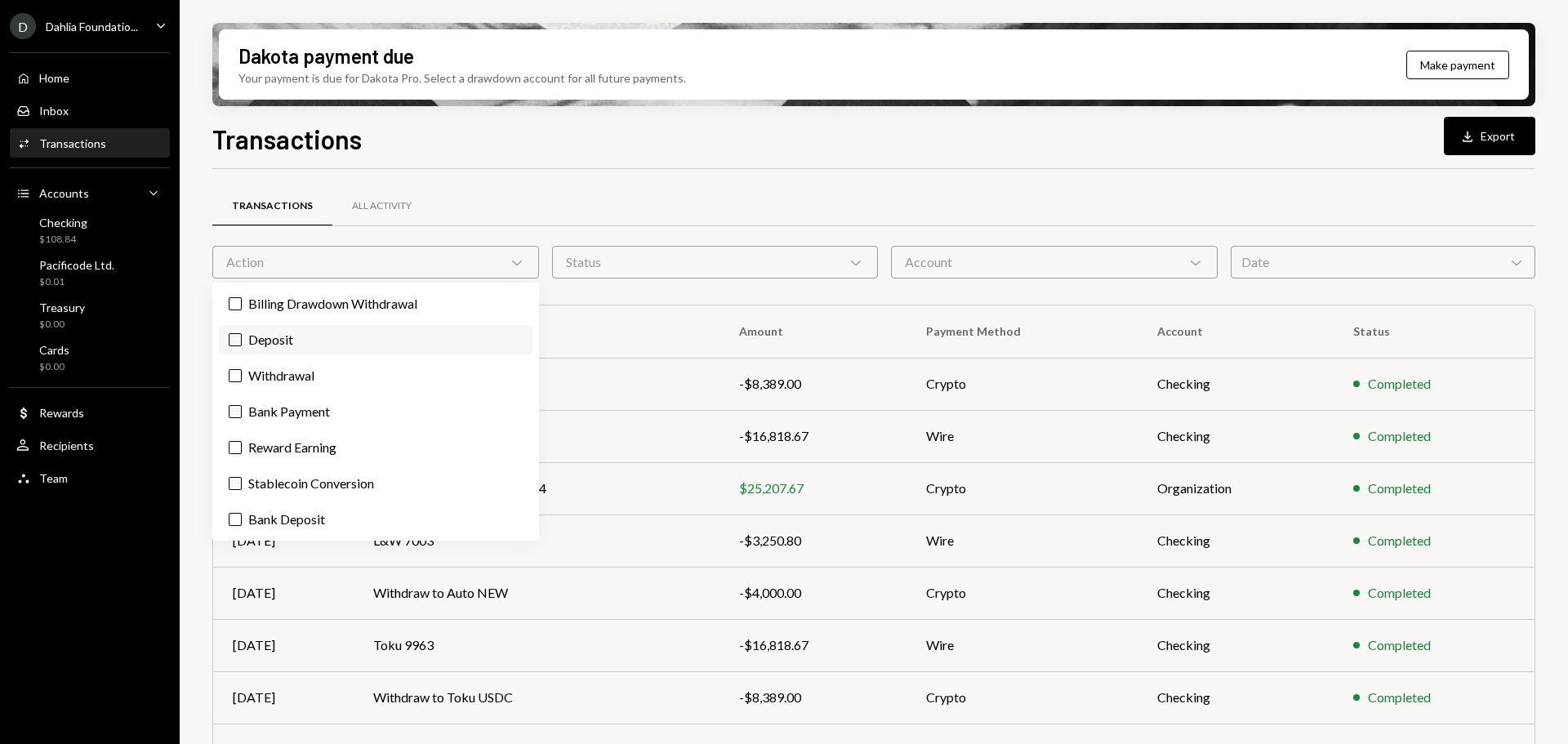
click at [324, 334] on label "Deposit" at bounding box center [375, 340] width 314 height 30
click at [241, 334] on button "Deposit" at bounding box center [234, 340] width 13 height 13
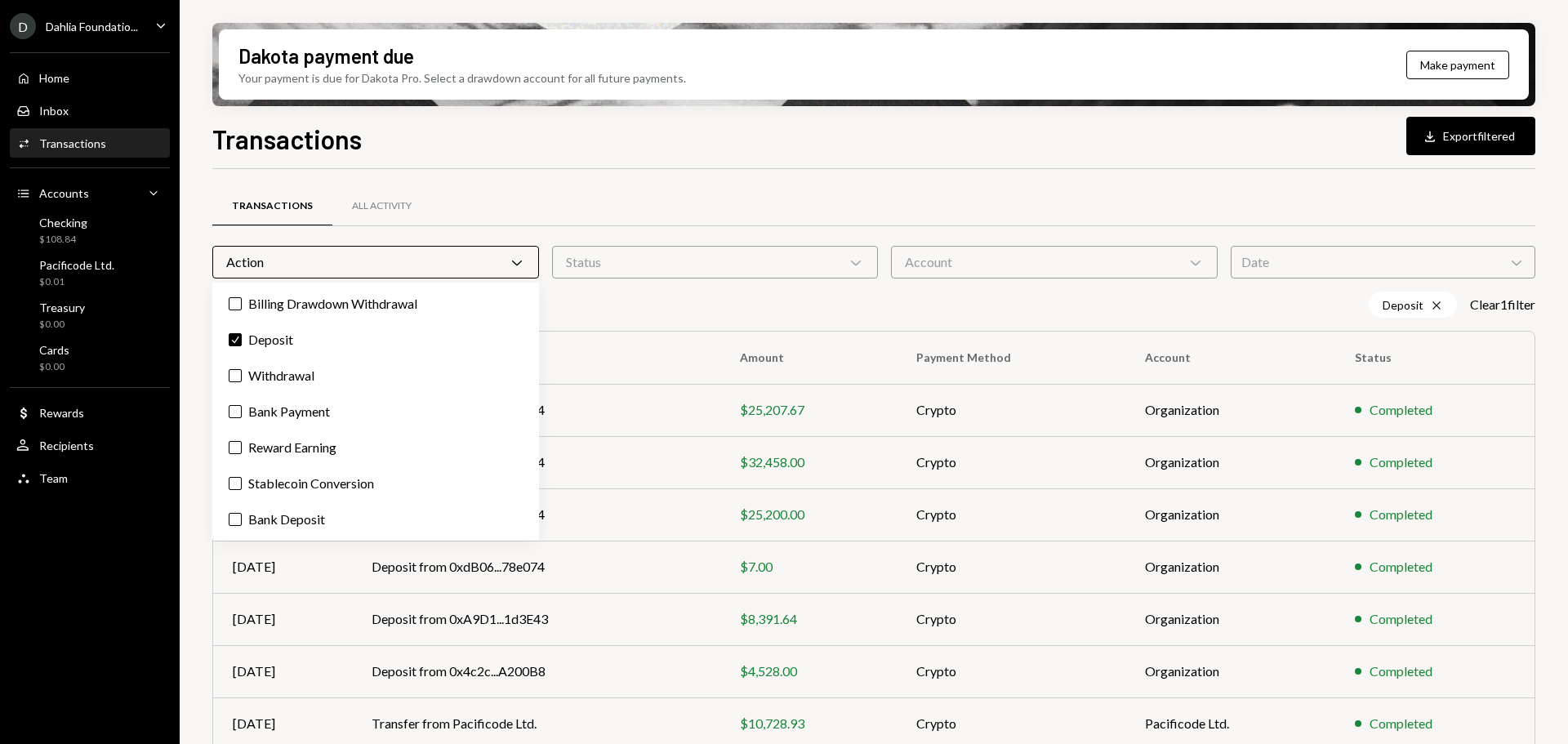
click at [620, 261] on div "Status Chevron Down" at bounding box center [715, 262] width 327 height 33
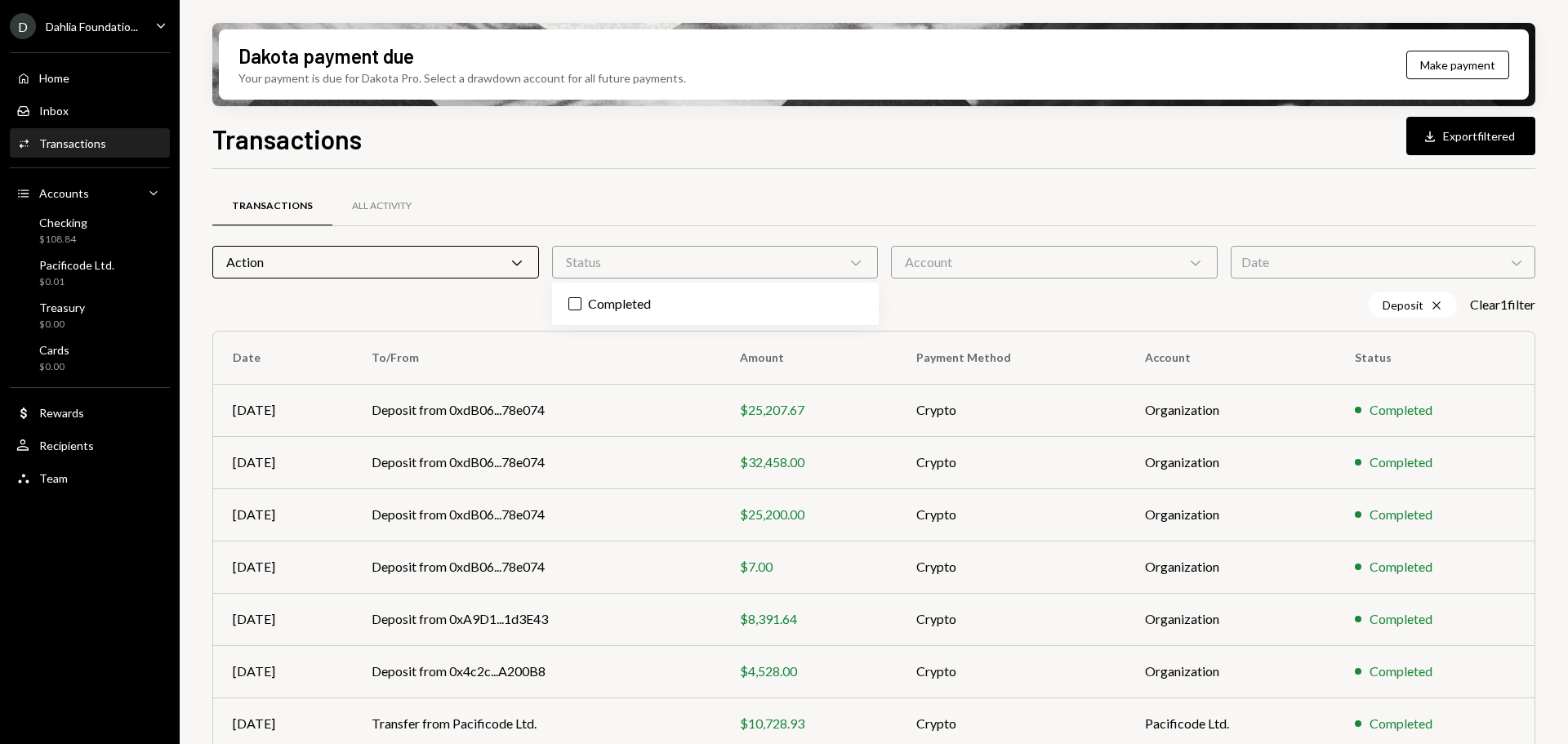
click at [620, 261] on div "Status Chevron Down" at bounding box center [715, 262] width 327 height 33
click at [1060, 257] on div "Account Chevron Down" at bounding box center [1054, 262] width 327 height 33
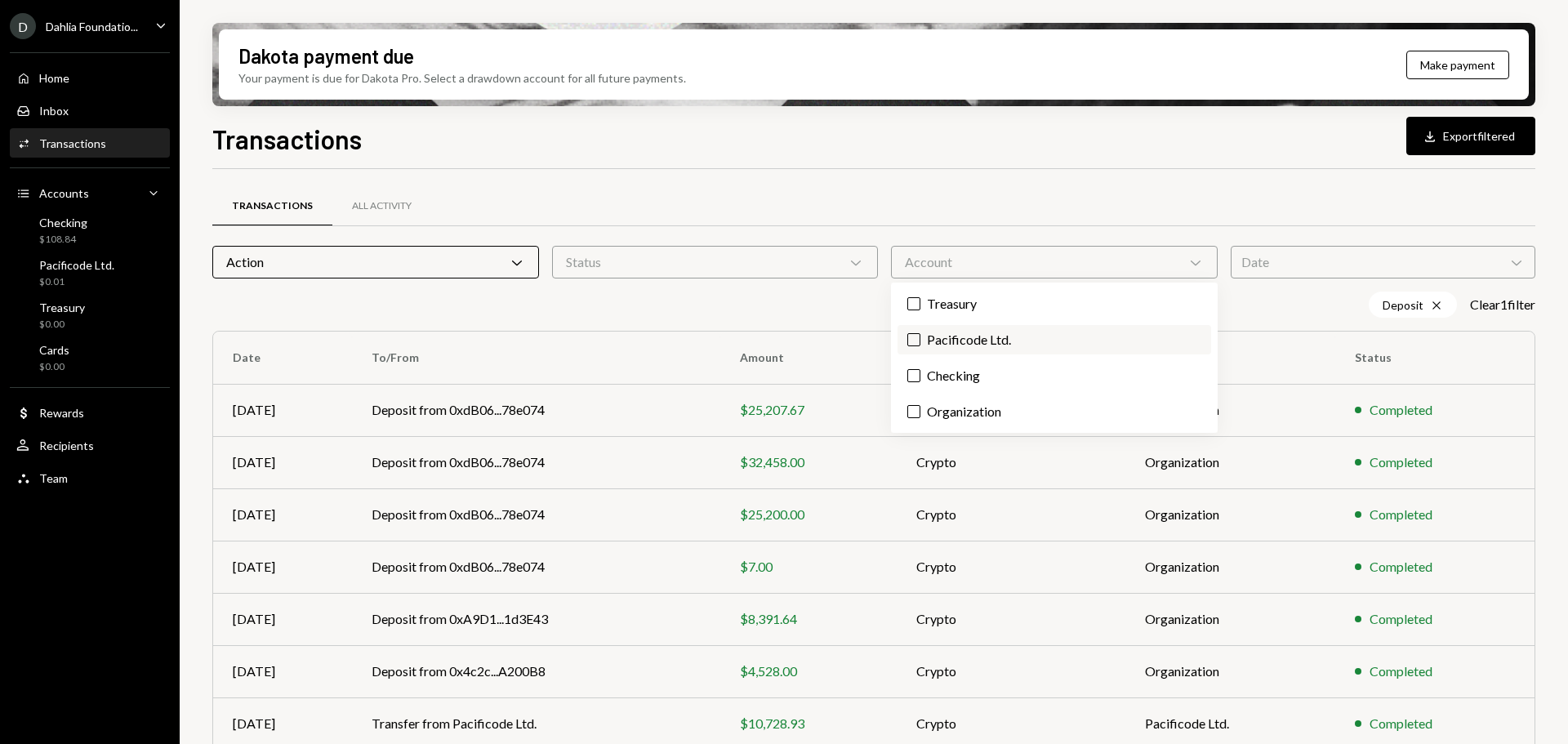
click at [992, 343] on label "Pacificode Ltd." at bounding box center [1055, 340] width 314 height 30
click at [921, 343] on button "Pacificode Ltd." at bounding box center [914, 340] width 13 height 13
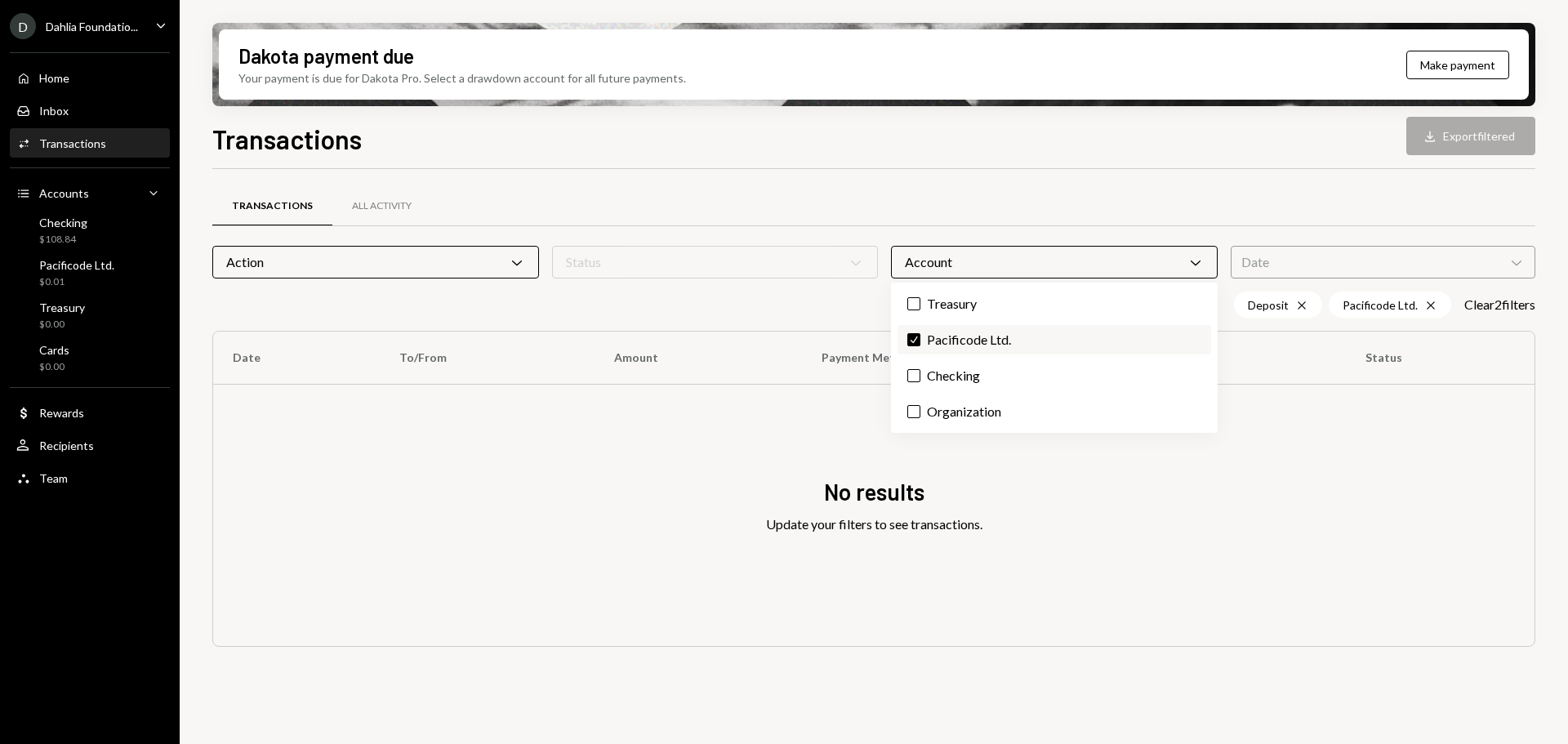
click at [920, 348] on label "Check Pacificode Ltd." at bounding box center [1055, 340] width 314 height 30
click at [920, 347] on button "Check" at bounding box center [914, 340] width 13 height 13
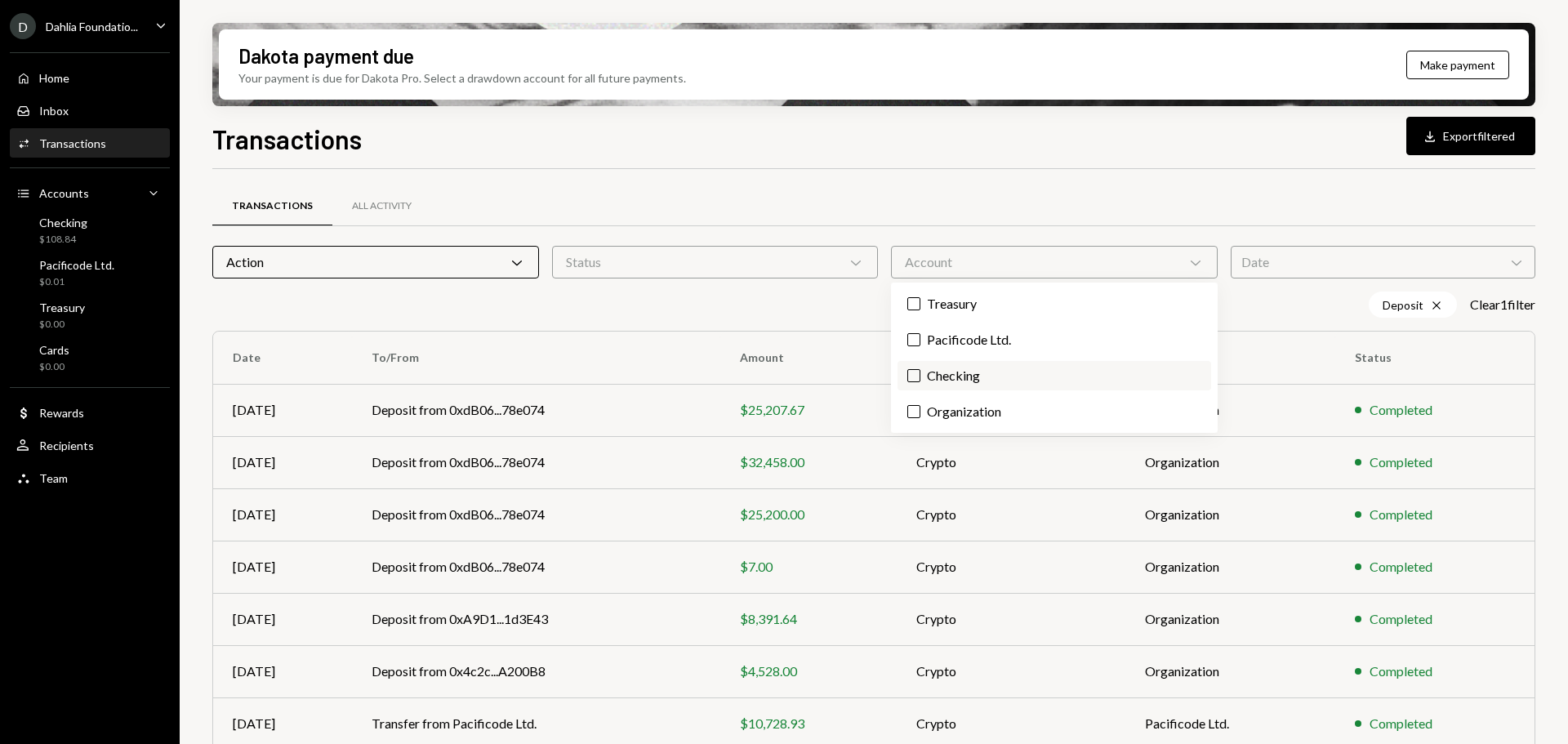
click at [920, 380] on button "Checking" at bounding box center [914, 375] width 13 height 13
click at [920, 380] on button "Check" at bounding box center [914, 375] width 13 height 13
click at [915, 403] on label "Organization" at bounding box center [1055, 412] width 314 height 30
click at [915, 405] on button "Organization" at bounding box center [914, 411] width 13 height 13
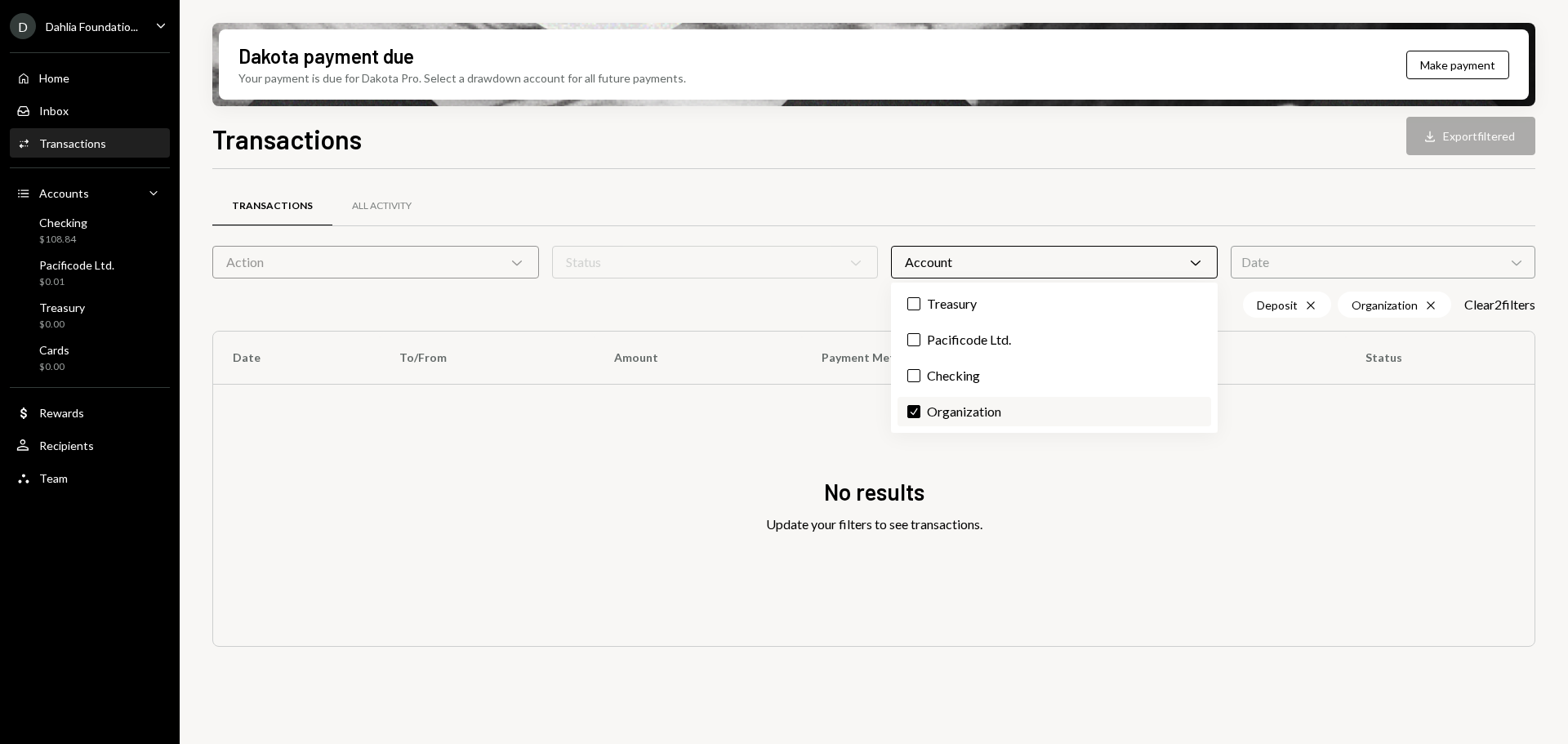
click at [915, 403] on label "Check Organization" at bounding box center [1055, 412] width 314 height 30
click at [915, 405] on button "Check" at bounding box center [914, 411] width 13 height 13
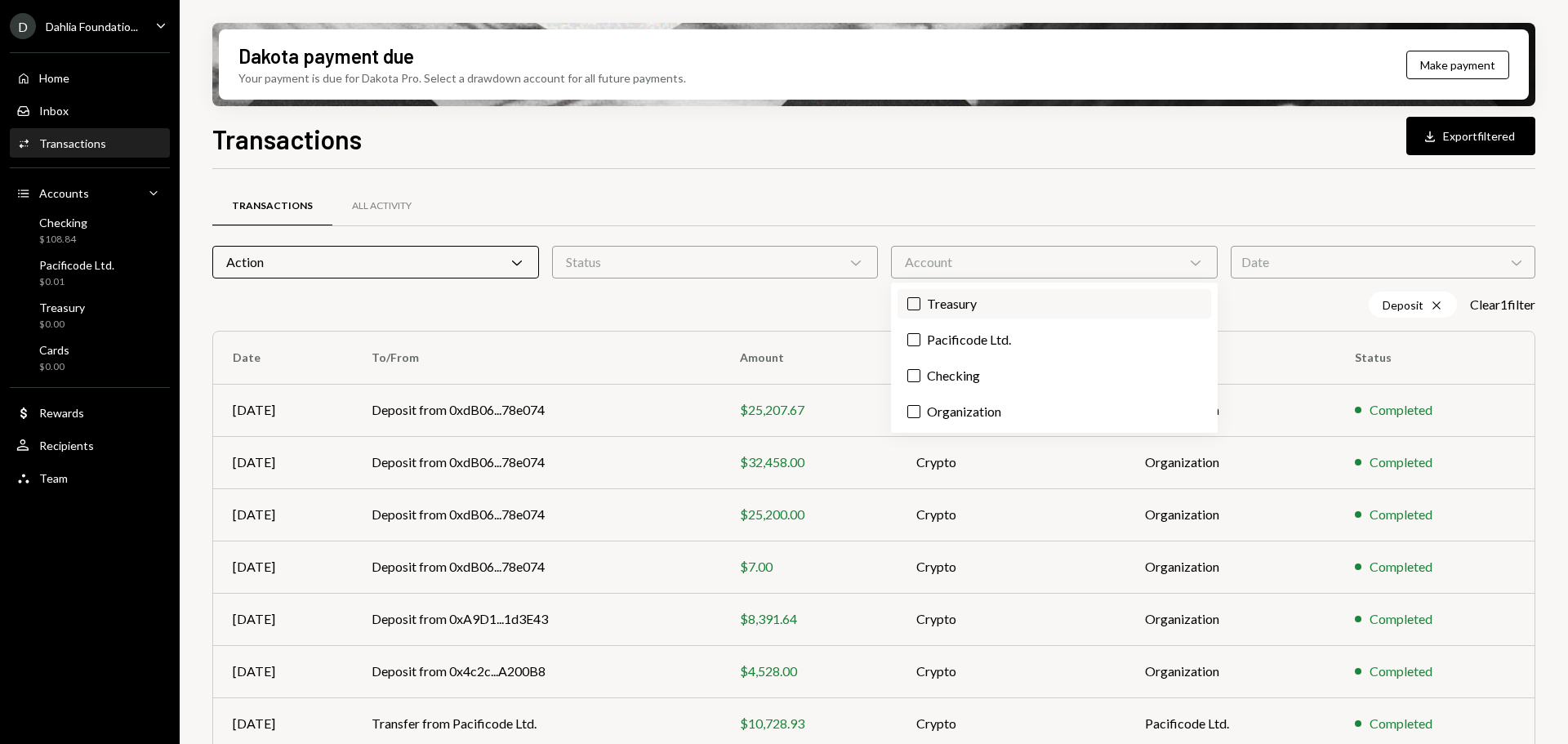
click at [920, 302] on button "Treasury" at bounding box center [914, 303] width 13 height 13
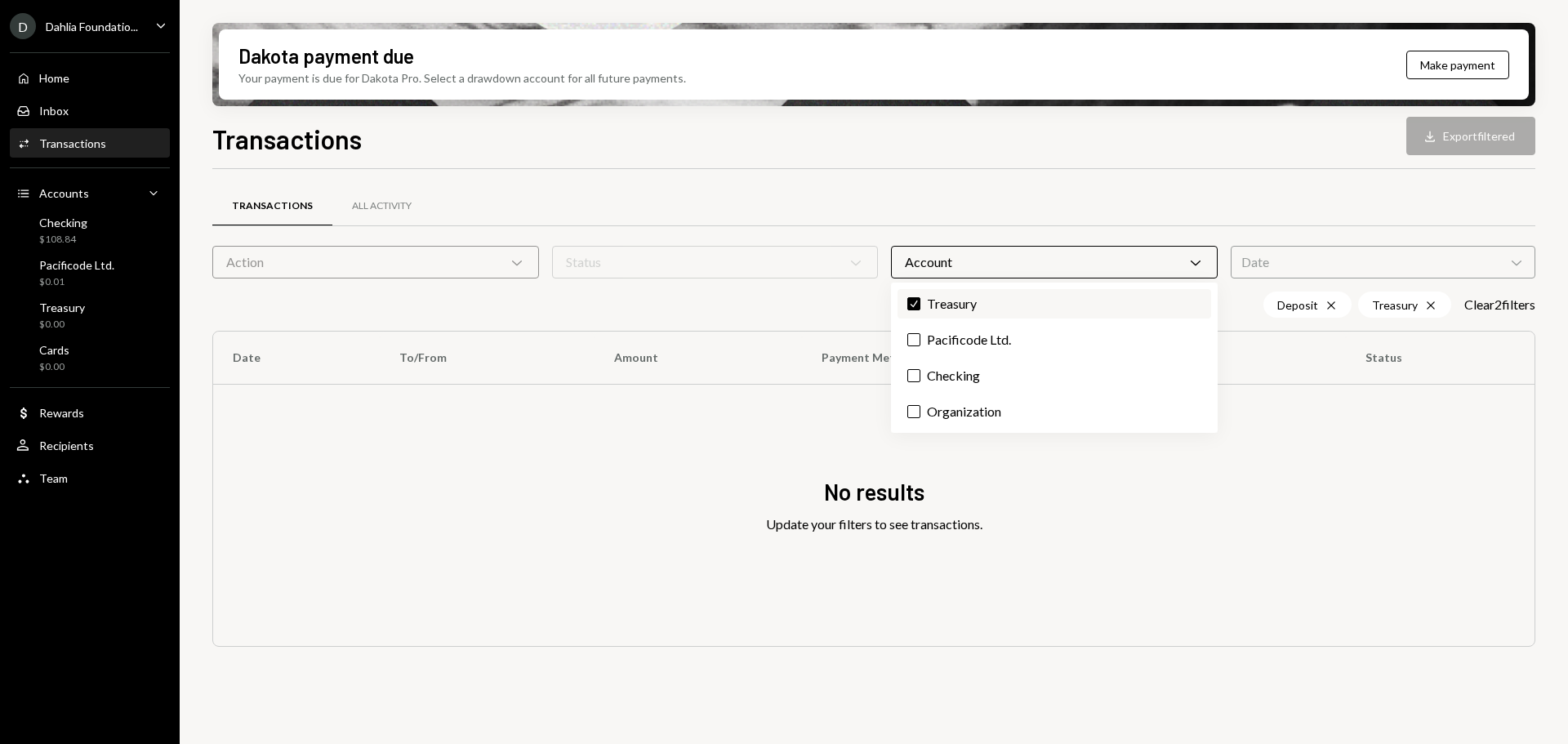
click at [920, 302] on button "Check" at bounding box center [914, 303] width 13 height 13
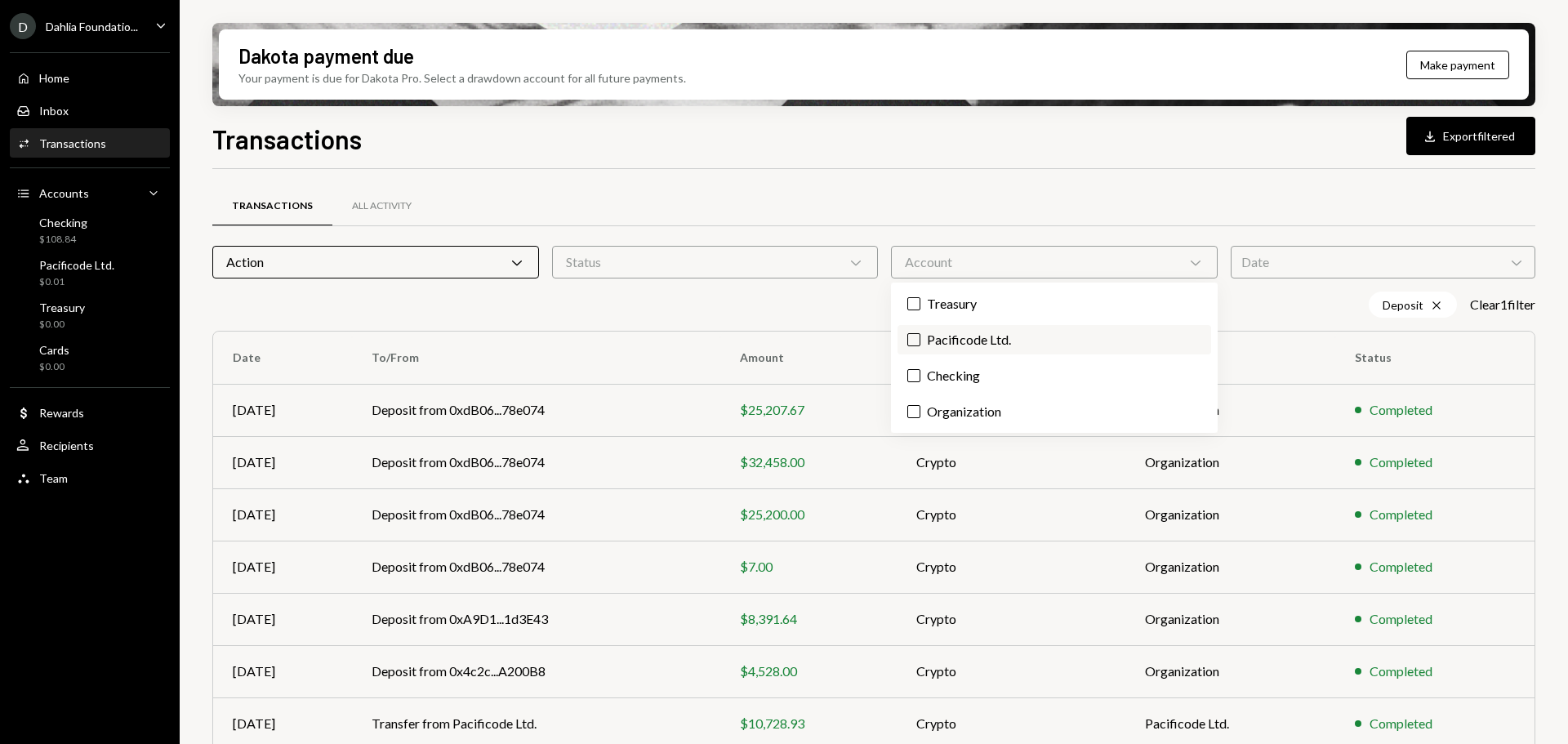
click at [933, 339] on label "Pacificode Ltd." at bounding box center [1055, 340] width 314 height 30
click at [921, 339] on button "Pacificode Ltd." at bounding box center [914, 340] width 13 height 13
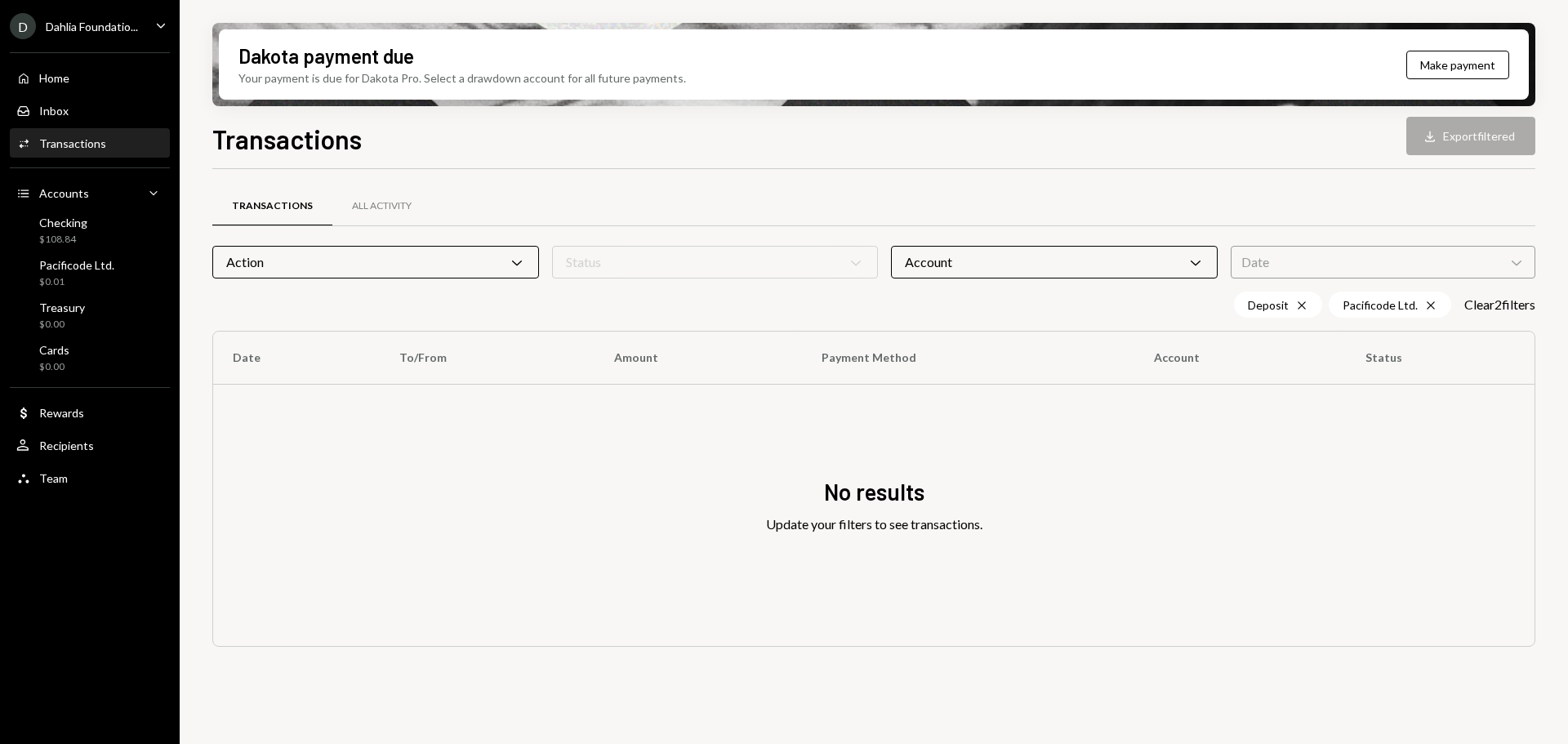
click at [526, 262] on div "Action Chevron Down" at bounding box center [375, 262] width 327 height 33
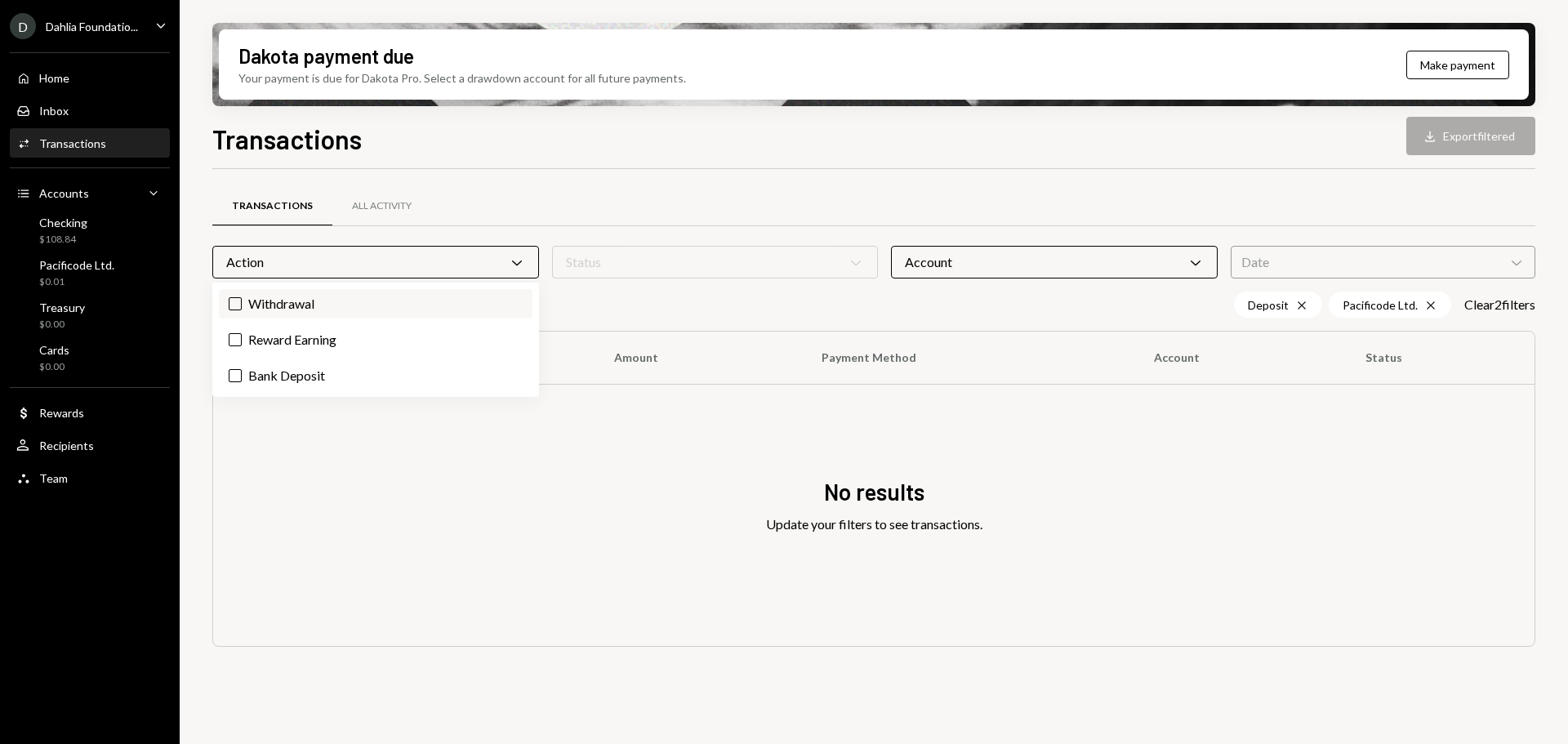
click at [508, 293] on label "Withdrawal" at bounding box center [375, 304] width 314 height 30
click at [241, 297] on button "Withdrawal" at bounding box center [234, 303] width 13 height 13
click at [482, 346] on label "Reward Earning" at bounding box center [375, 340] width 314 height 30
click at [241, 346] on button "Reward Earning" at bounding box center [234, 340] width 13 height 13
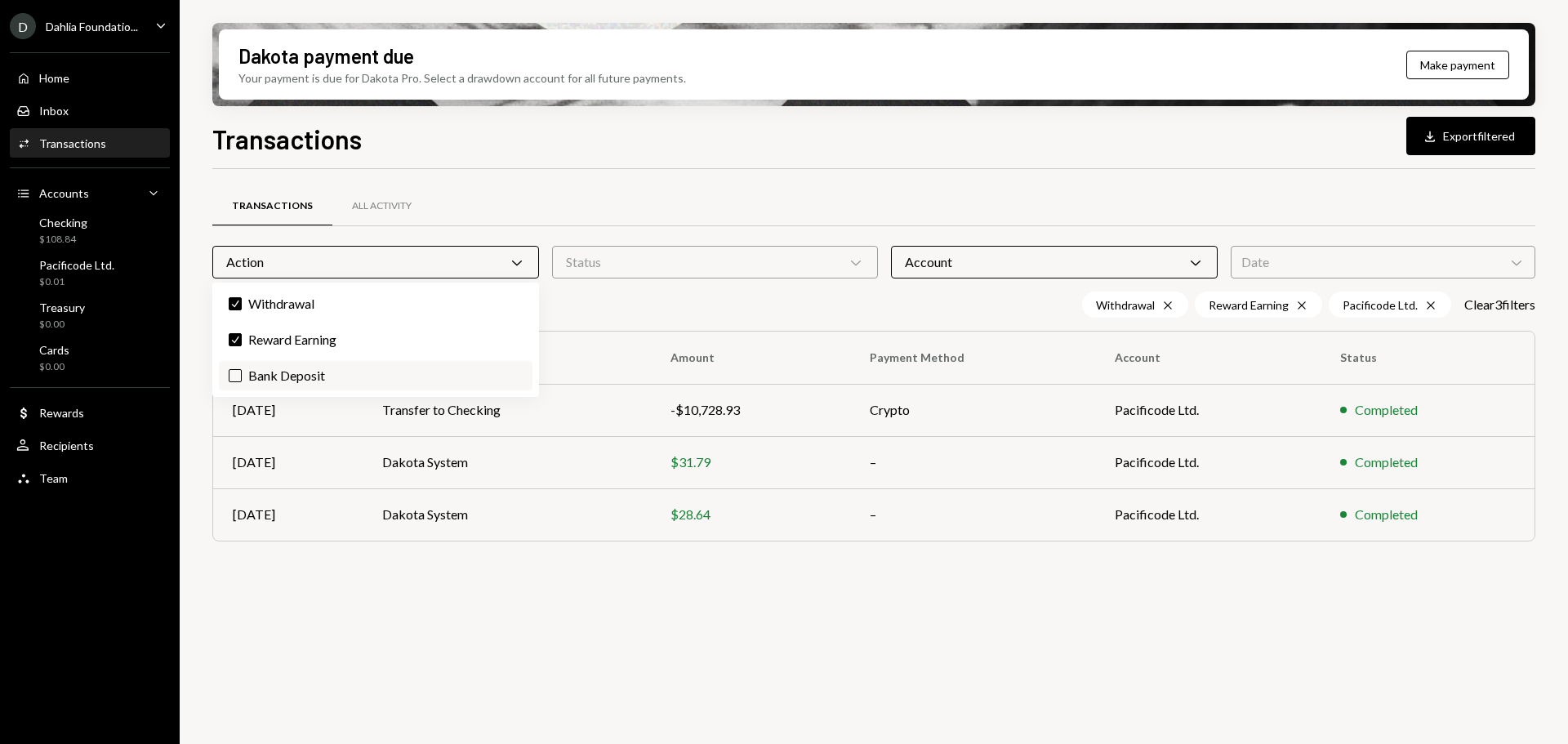
click at [480, 369] on label "Bank Deposit" at bounding box center [375, 376] width 314 height 30
click at [241, 370] on button "Bank Deposit" at bounding box center [234, 375] width 13 height 13
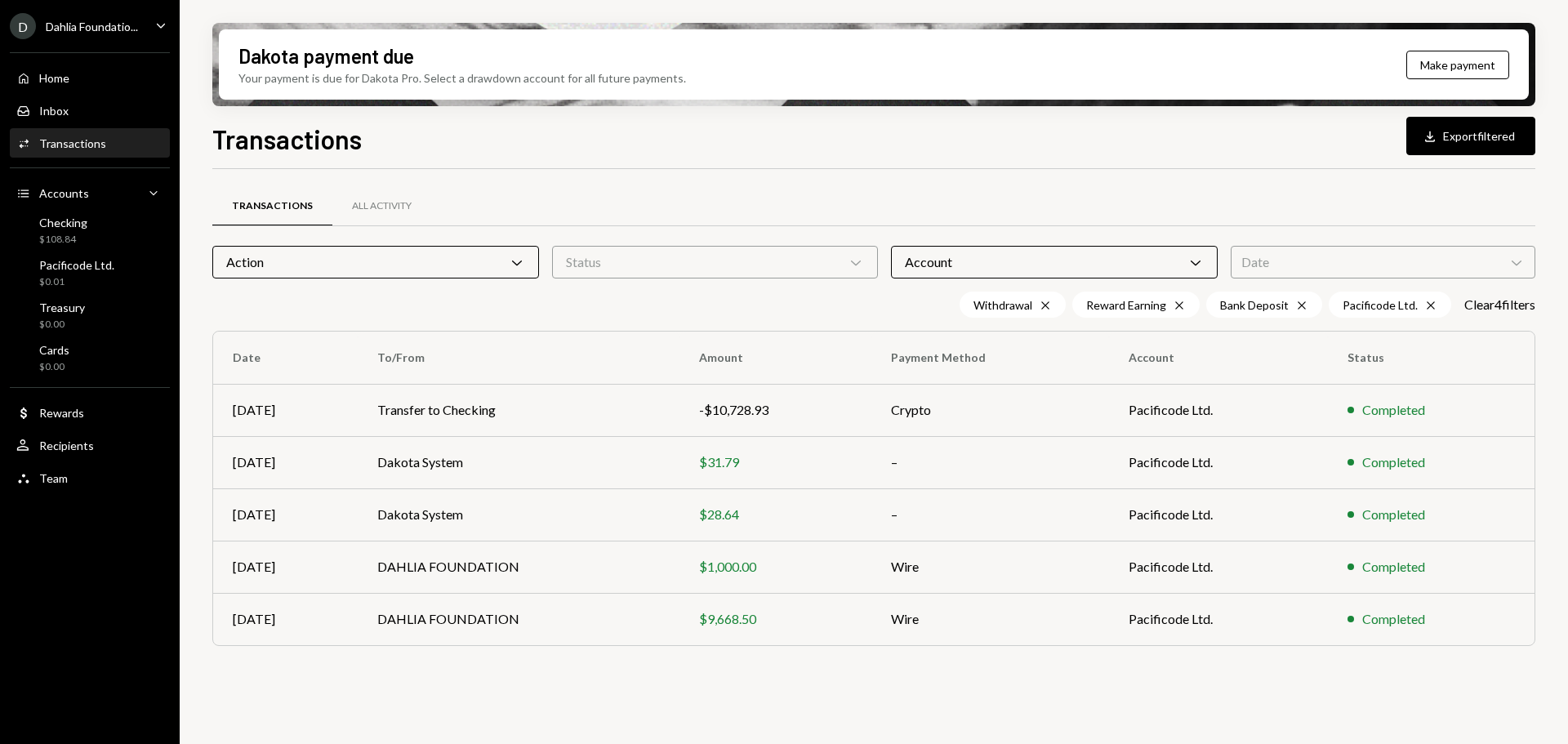
click at [734, 214] on div "Transactions All Activity" at bounding box center [874, 207] width 1324 height 42
click at [1481, 310] on button "Clear 4 filter s" at bounding box center [1500, 305] width 71 height 17
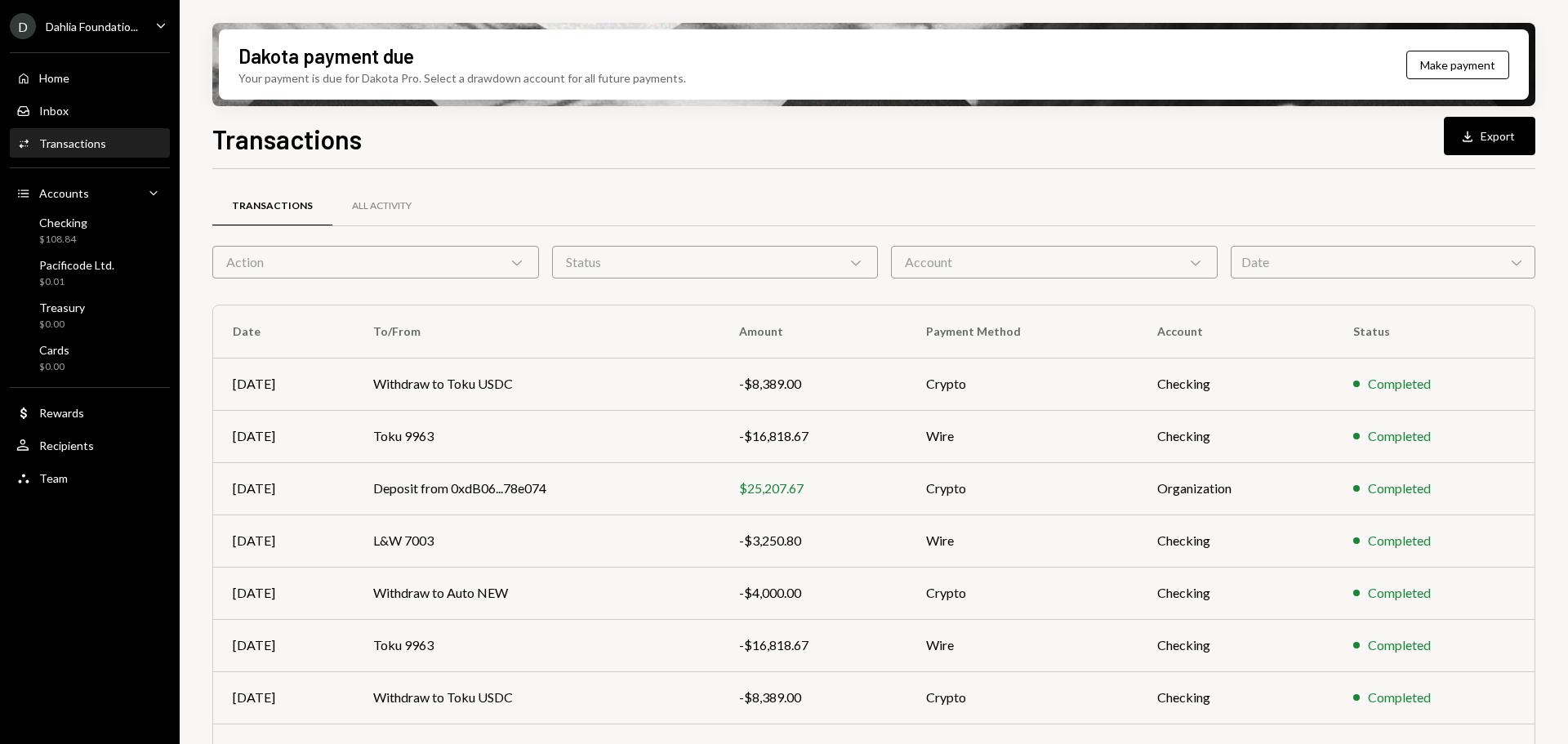
click at [1077, 266] on div "Account Chevron Down" at bounding box center [1054, 262] width 327 height 33
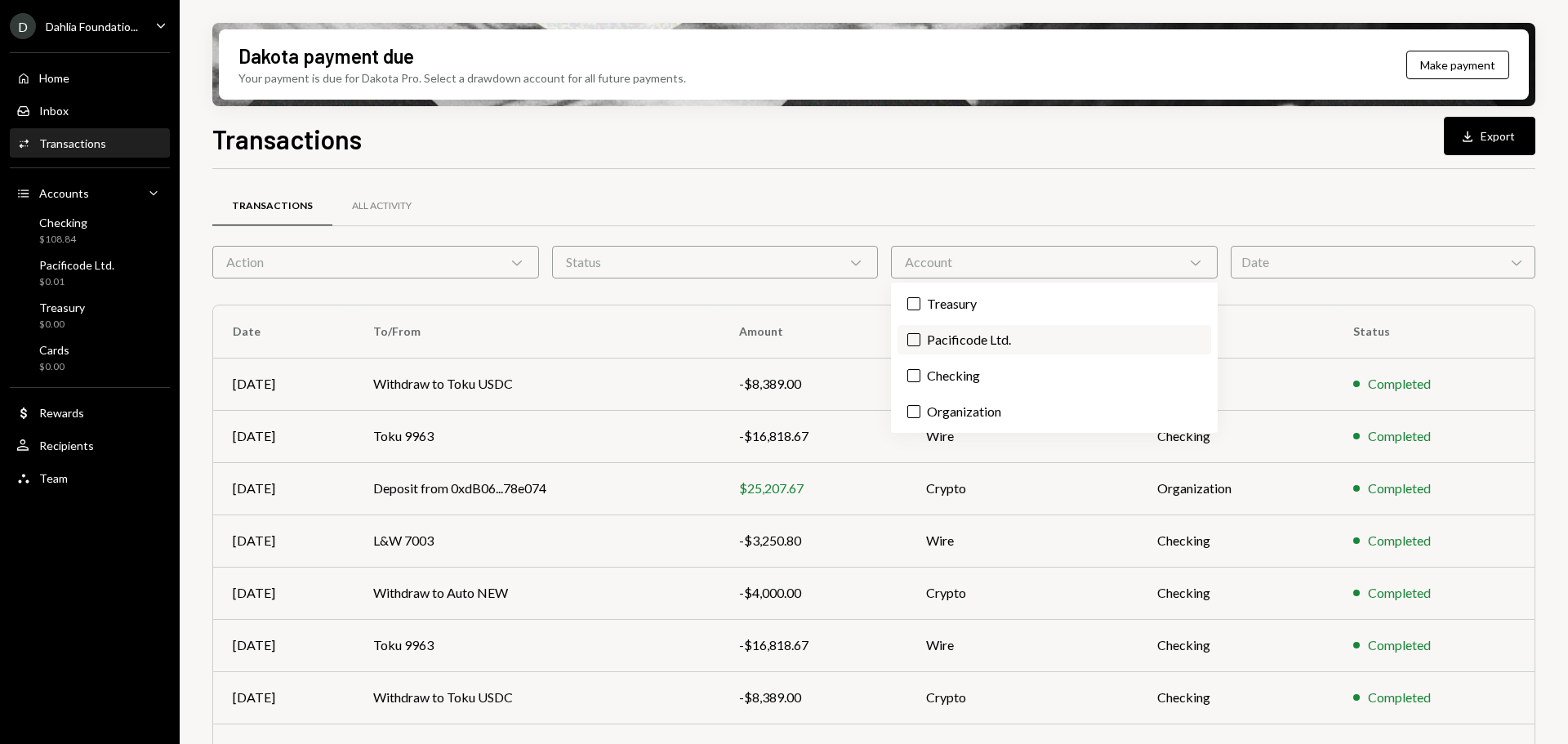
click at [965, 338] on label "Pacificode Ltd." at bounding box center [1055, 340] width 314 height 30
click at [921, 338] on button "Pacificode Ltd." at bounding box center [914, 340] width 13 height 13
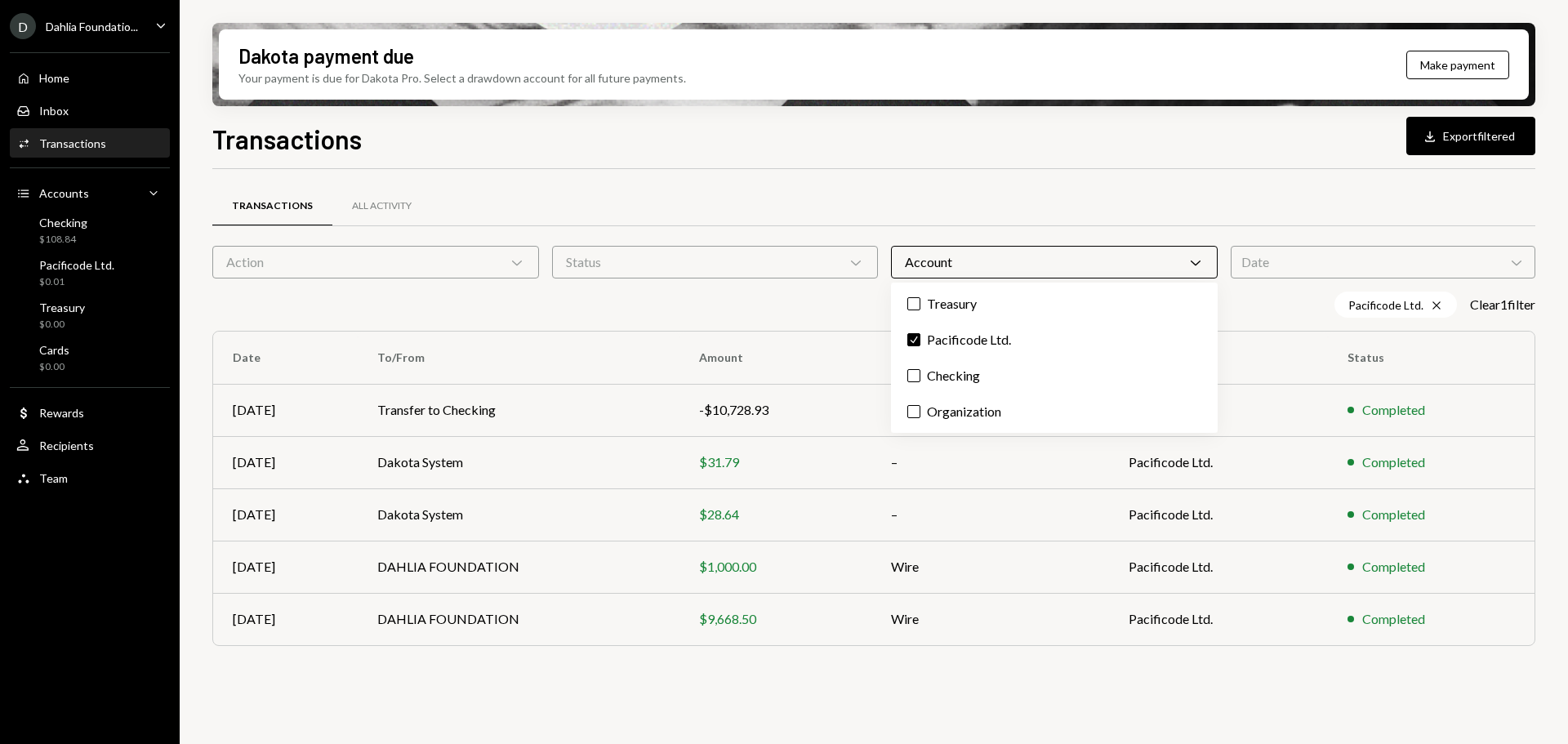
click at [953, 205] on div "Transactions All Activity" at bounding box center [874, 207] width 1324 height 42
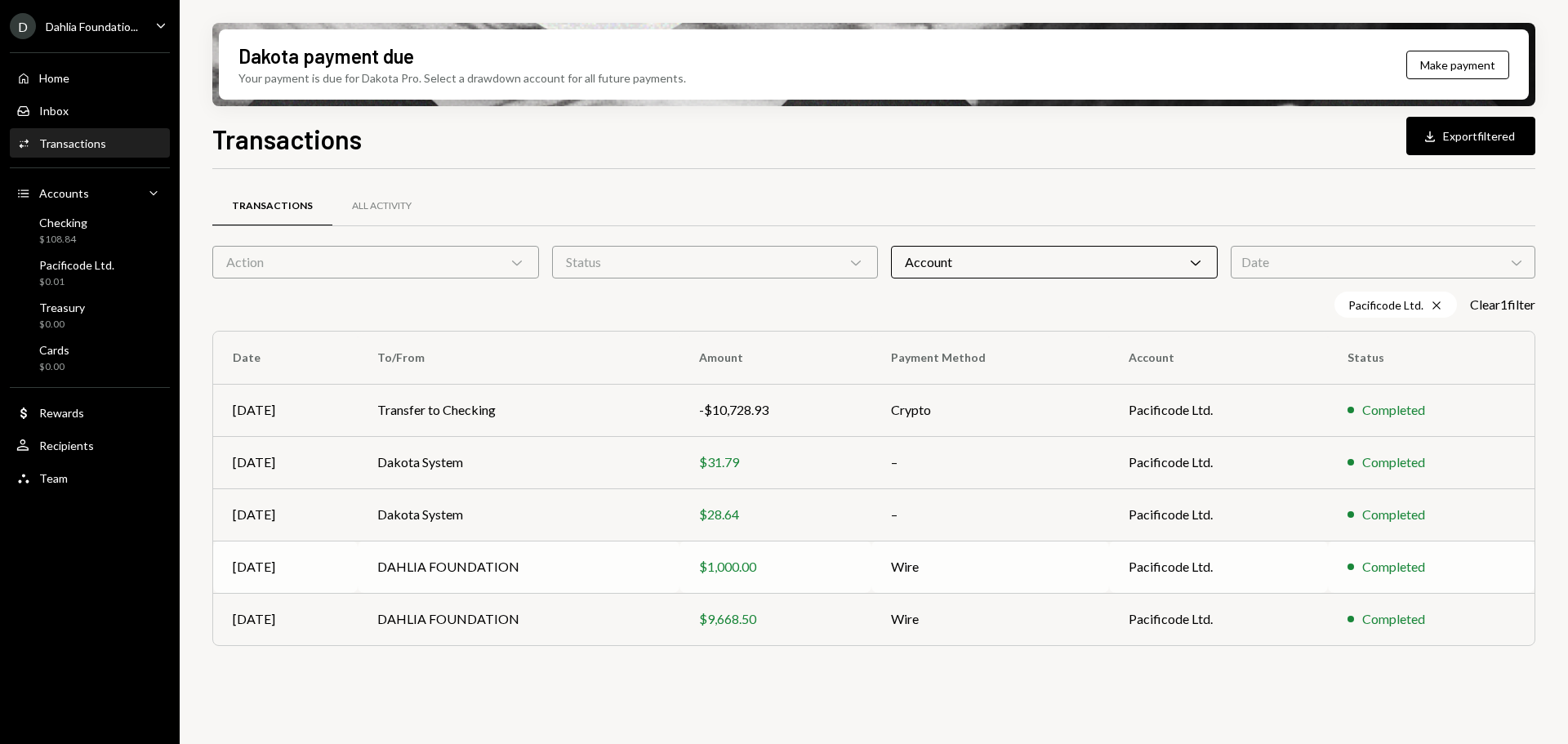
click at [604, 573] on td "DAHLIA FOUNDATION" at bounding box center [517, 567] width 321 height 53
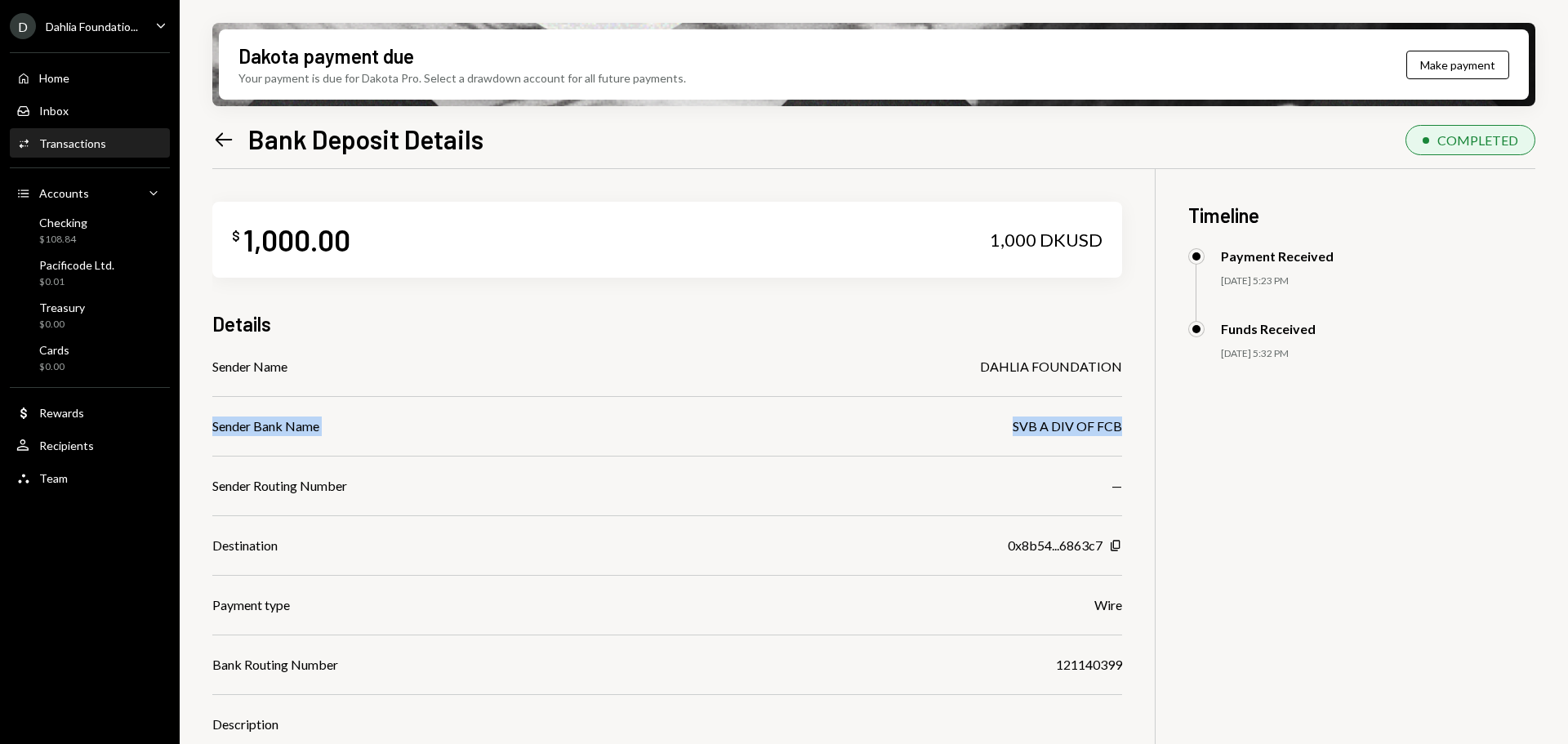
drag, startPoint x: 213, startPoint y: 407, endPoint x: 1069, endPoint y: 451, distance: 857.1
click at [1069, 451] on div "Sender Name DAHLIA FOUNDATION Sender Bank Name SVB A DIV OF FCB Sender Routing …" at bounding box center [667, 605] width 910 height 497
click at [223, 134] on icon "Left Arrow" at bounding box center [223, 139] width 23 height 23
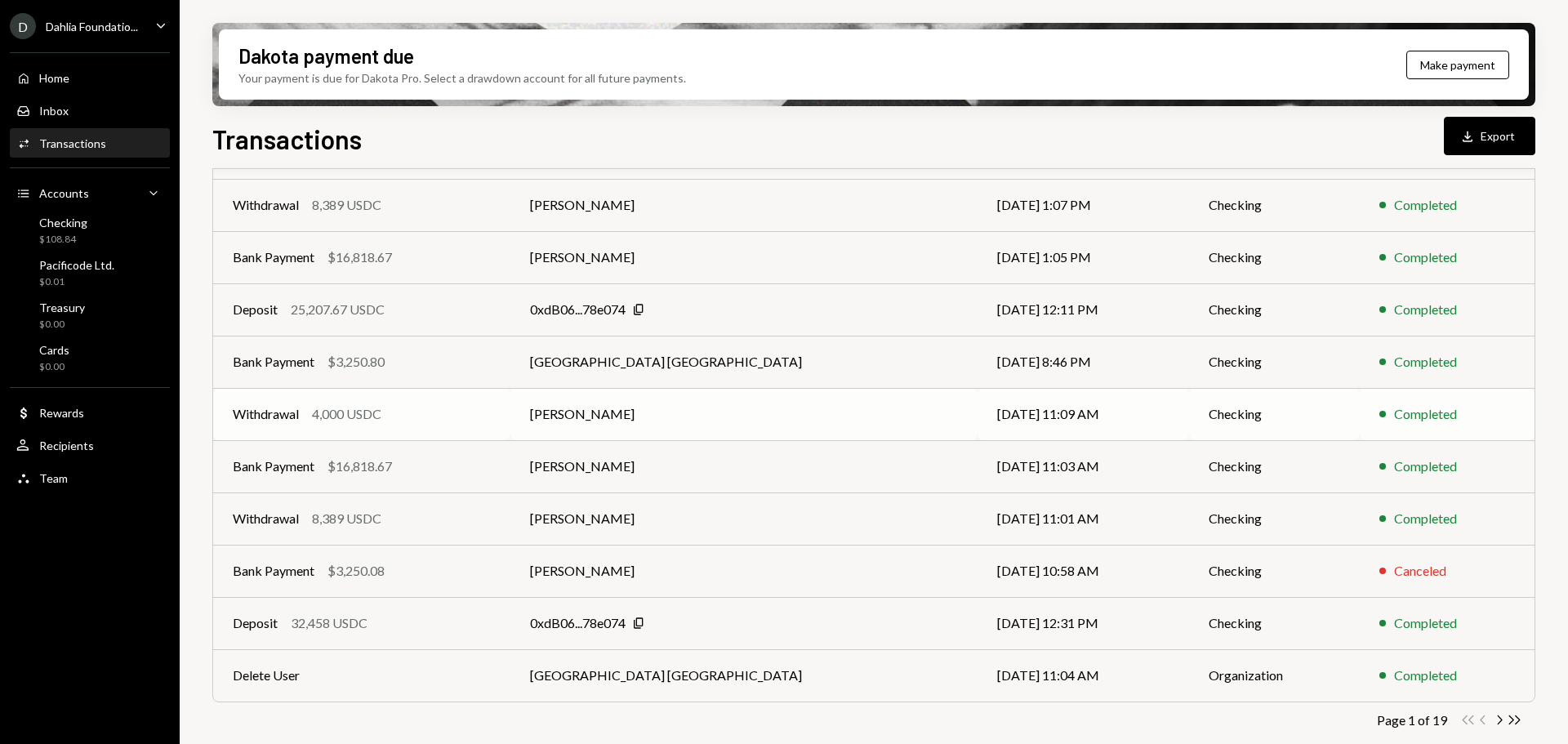
scroll to position [187, 0]
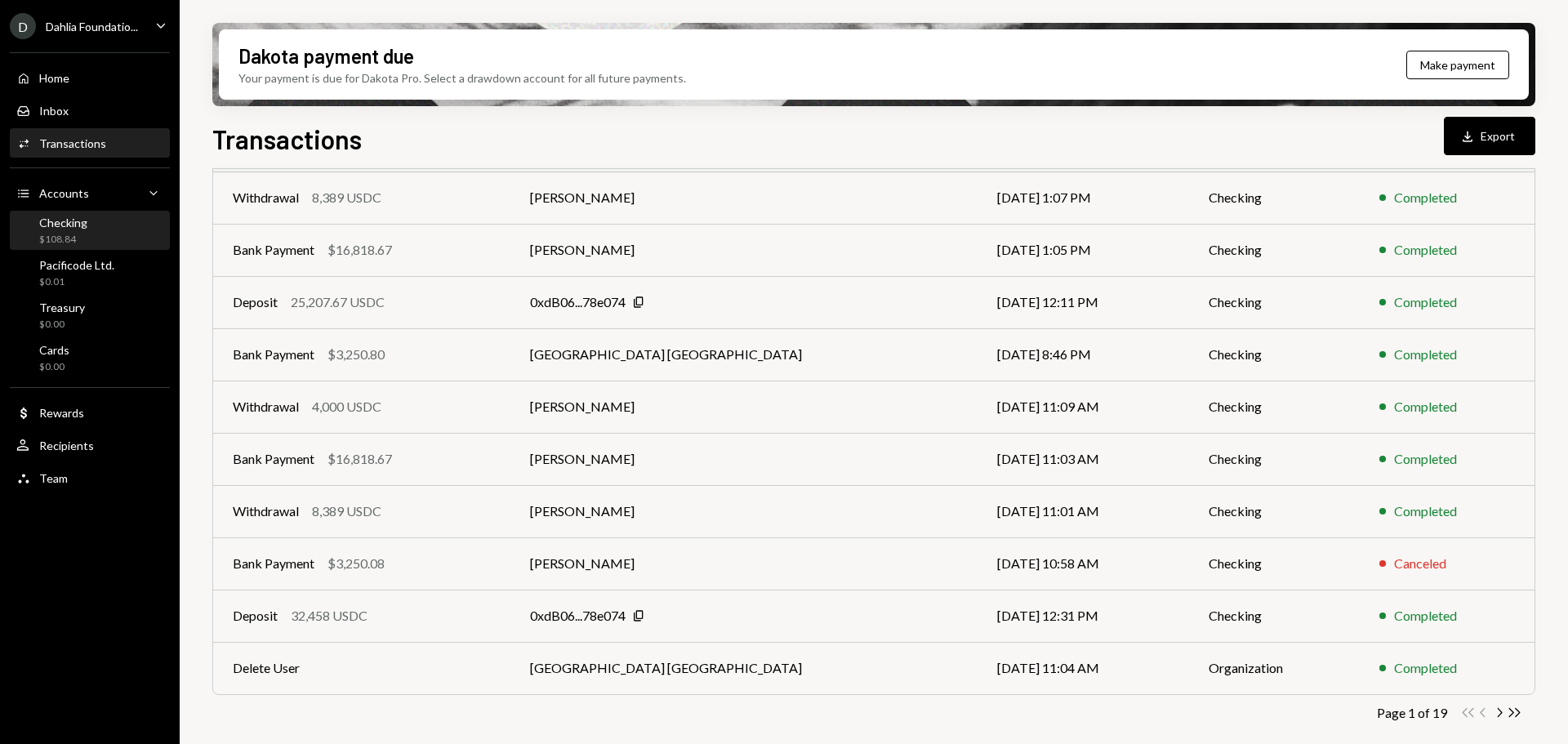
click at [82, 234] on div "$108.84" at bounding box center [63, 239] width 49 height 14
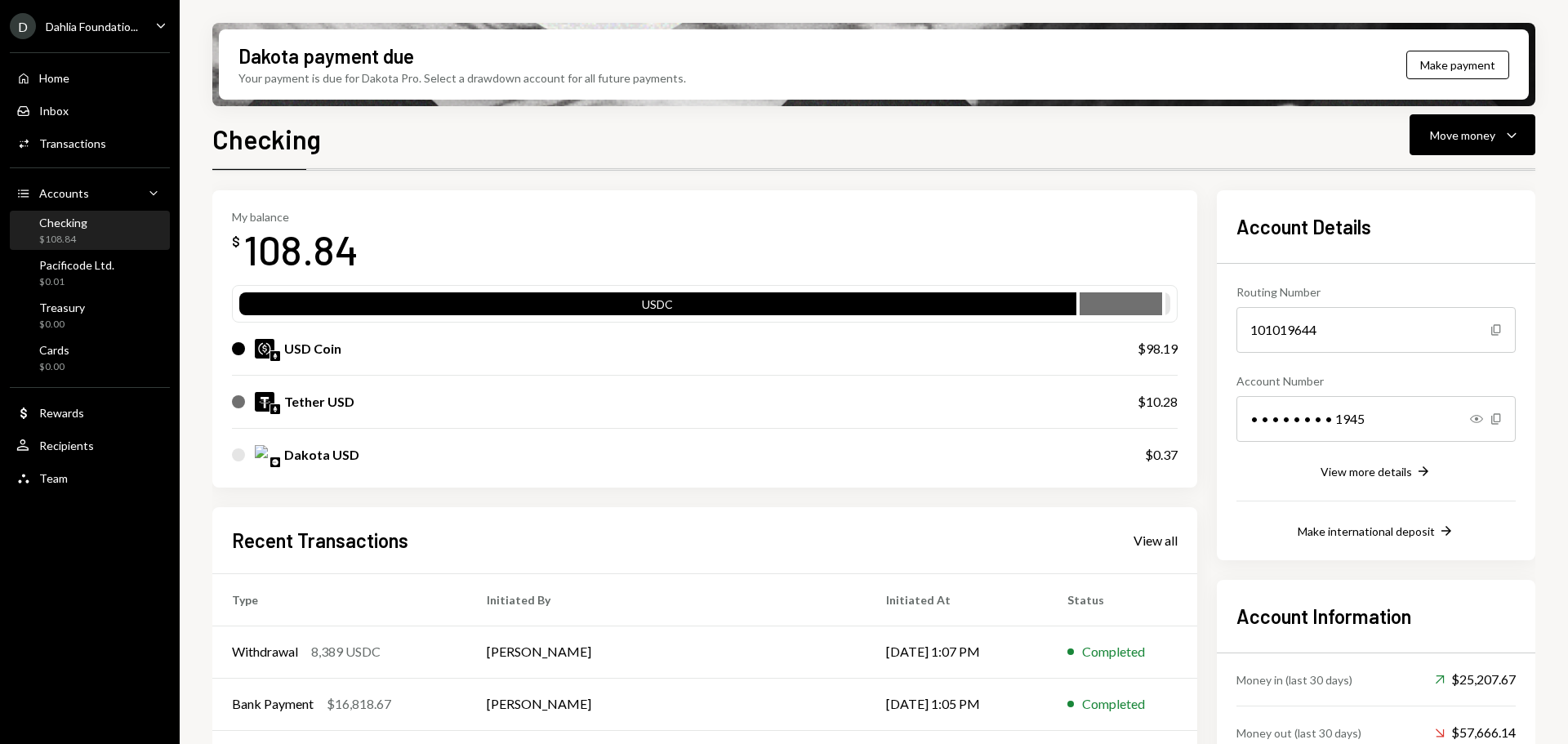
scroll to position [213, 0]
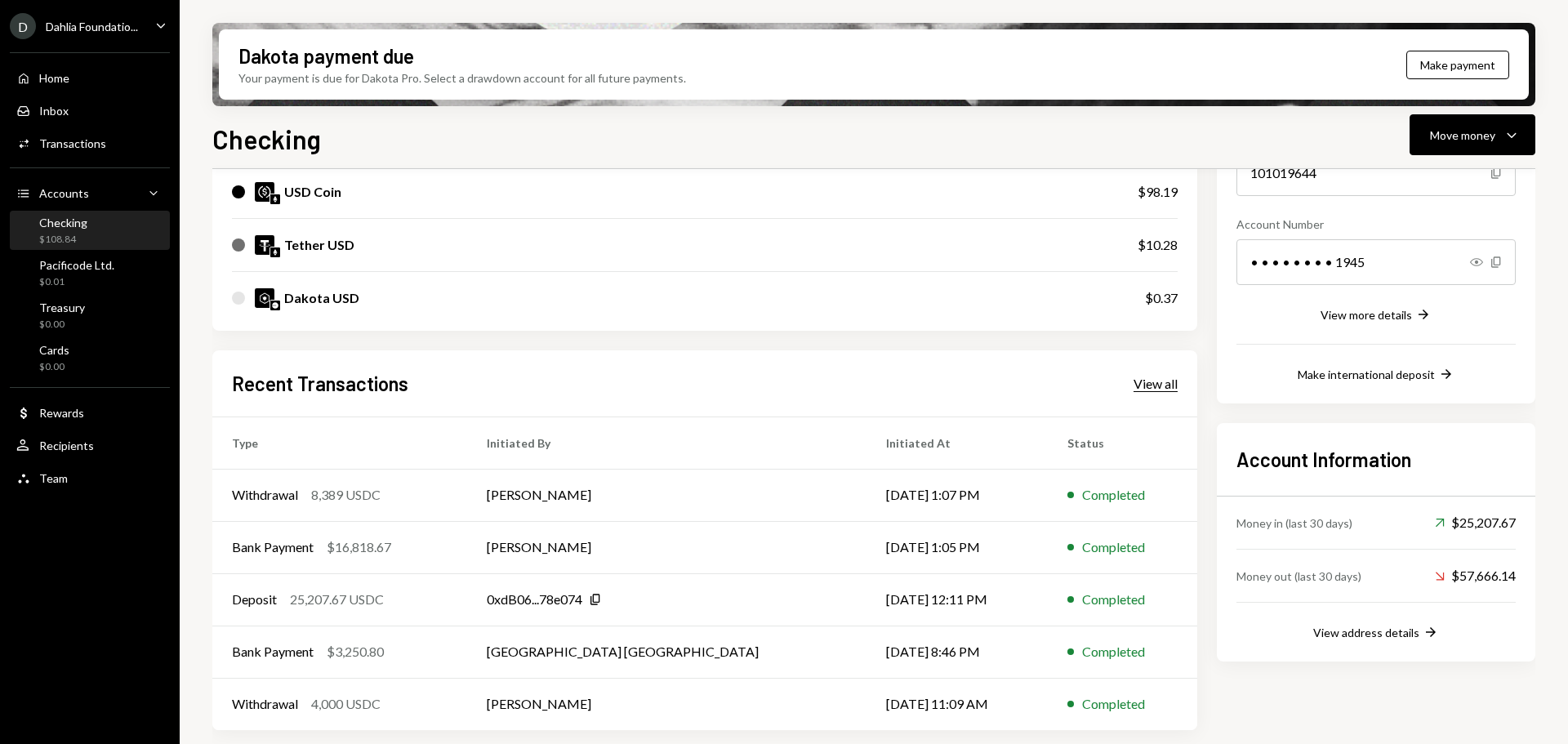
click at [1141, 388] on div "View all" at bounding box center [1156, 383] width 44 height 16
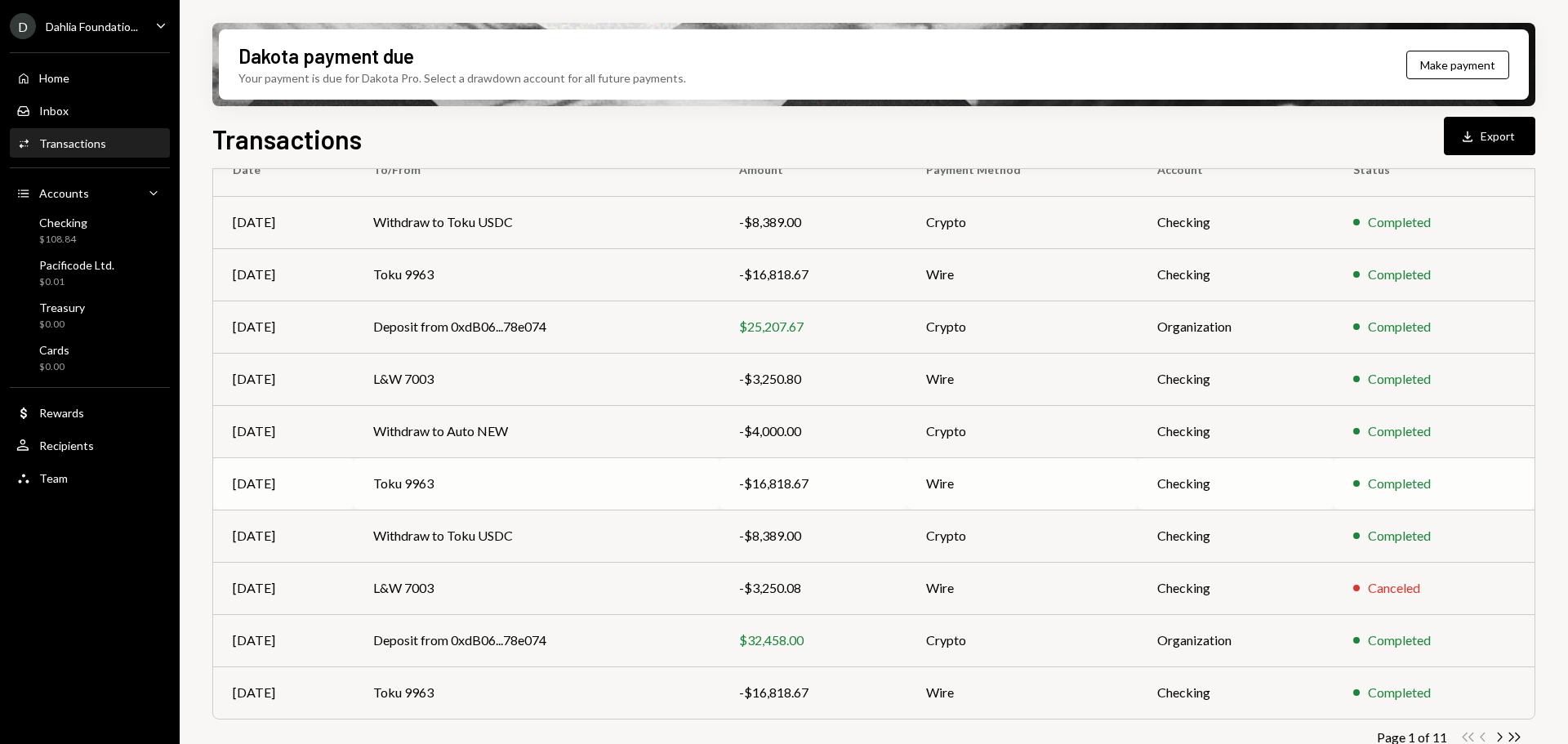
scroll to position [187, 0]
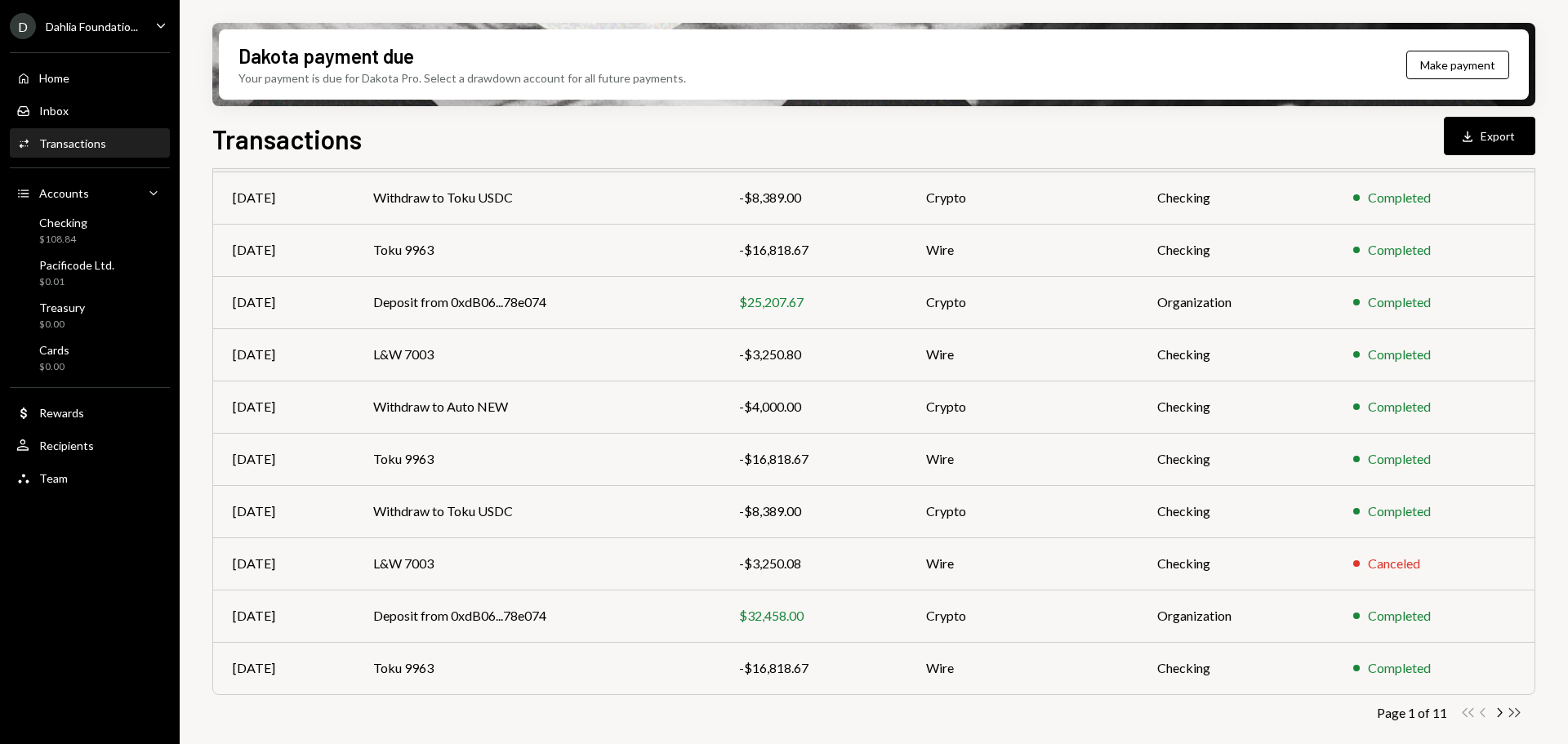
click at [1511, 711] on icon "Double Arrow Right" at bounding box center [1515, 713] width 16 height 16
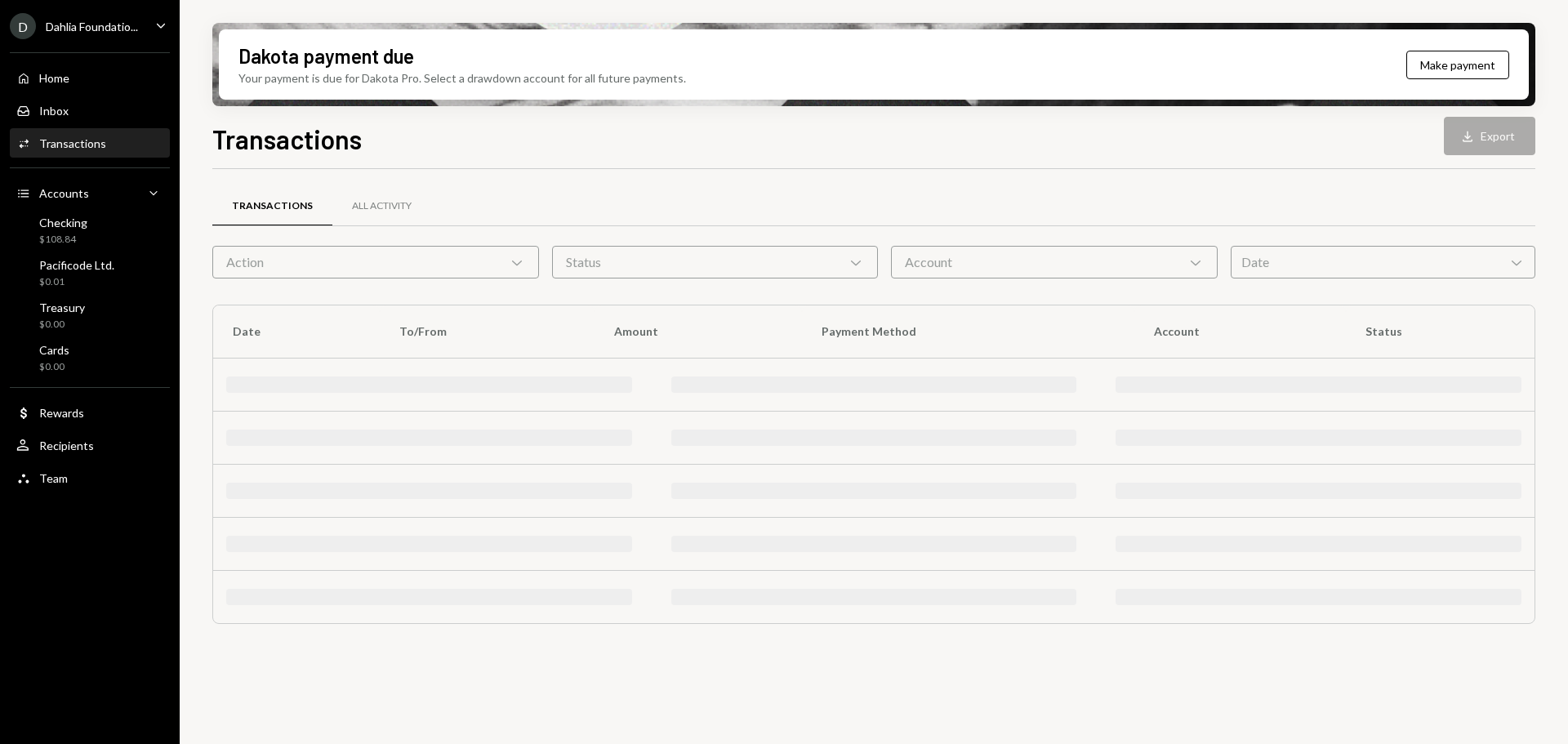
scroll to position [0, 0]
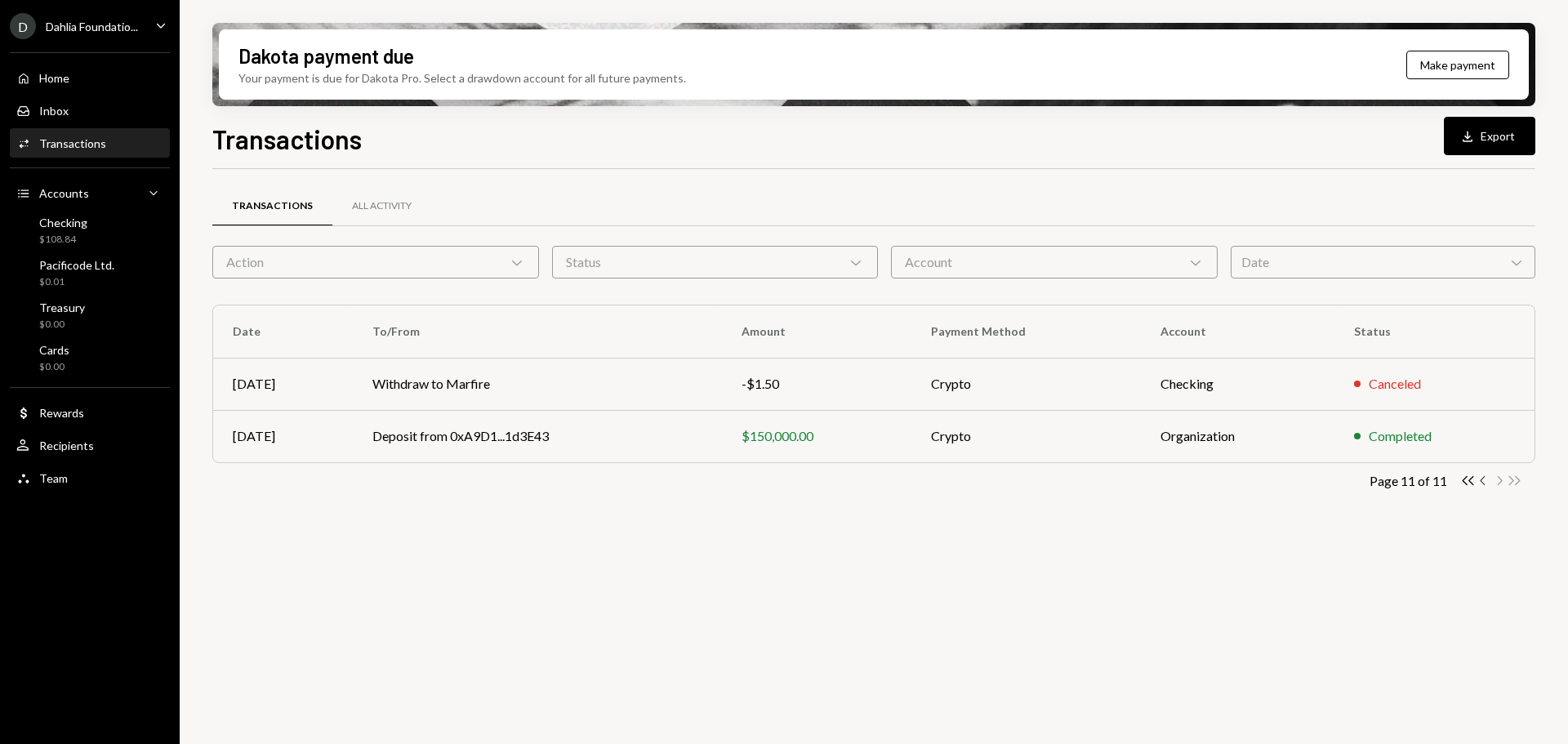
click at [1480, 479] on icon "Chevron Left" at bounding box center [1484, 481] width 16 height 16
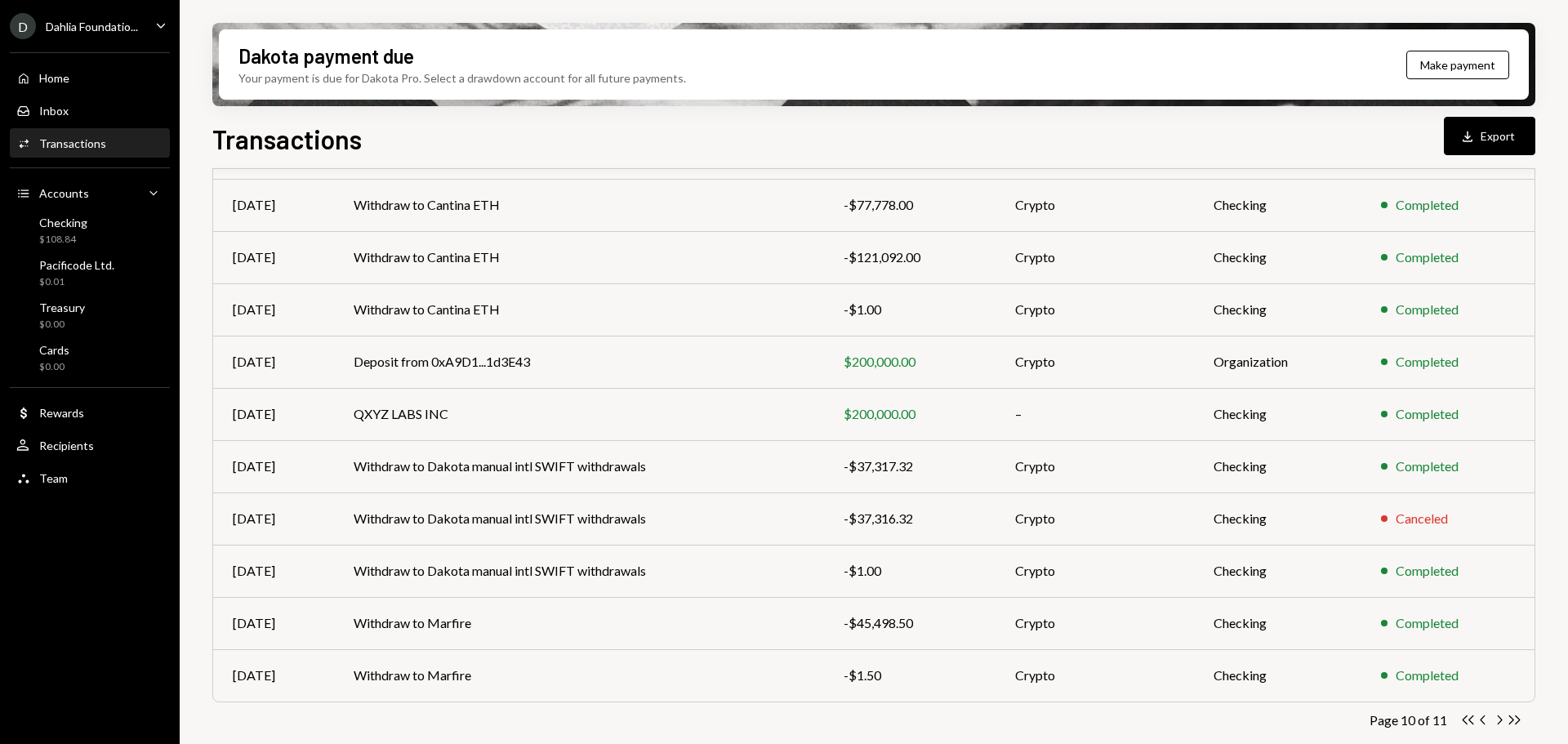
scroll to position [187, 0]
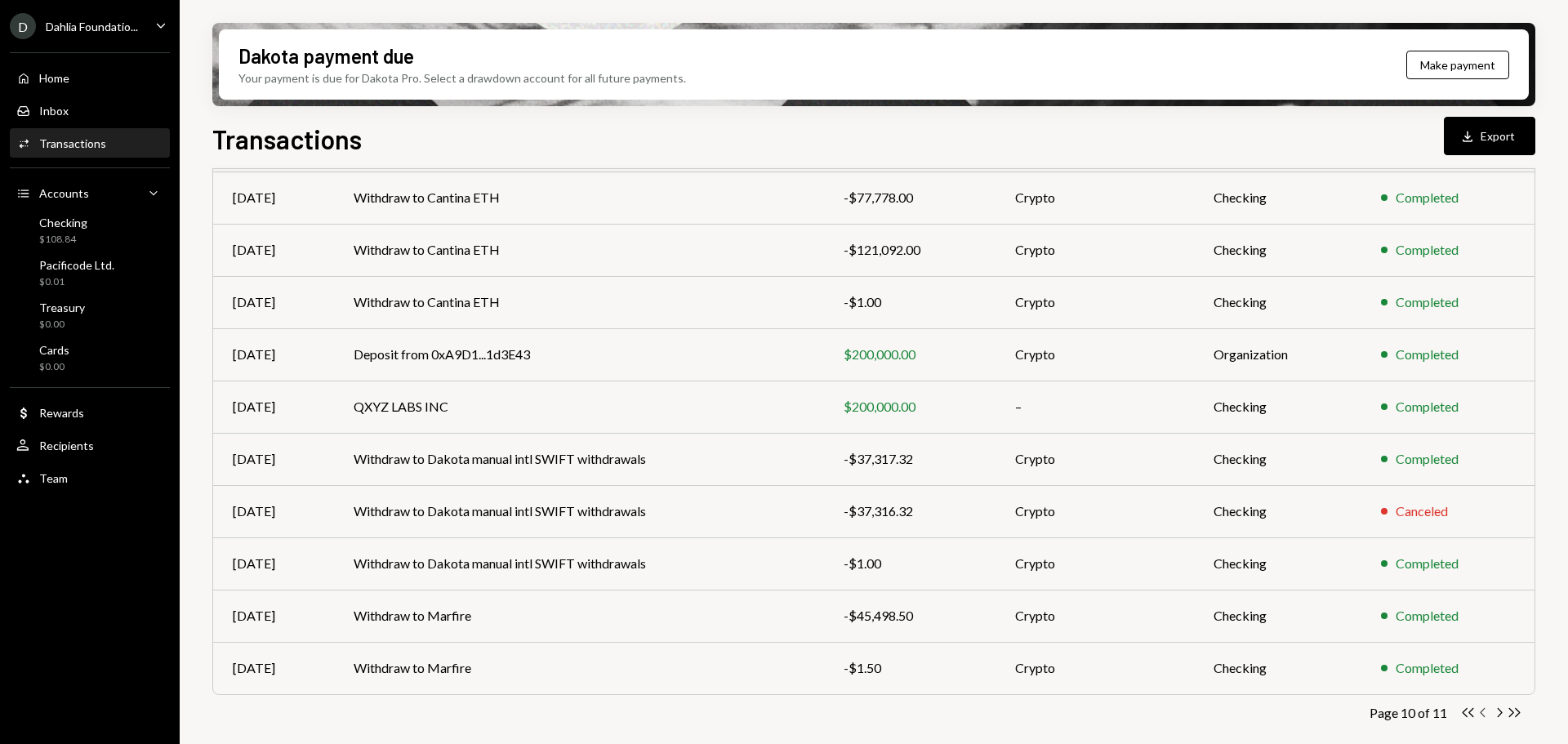
click at [1486, 716] on icon "button" at bounding box center [1483, 712] width 5 height 9
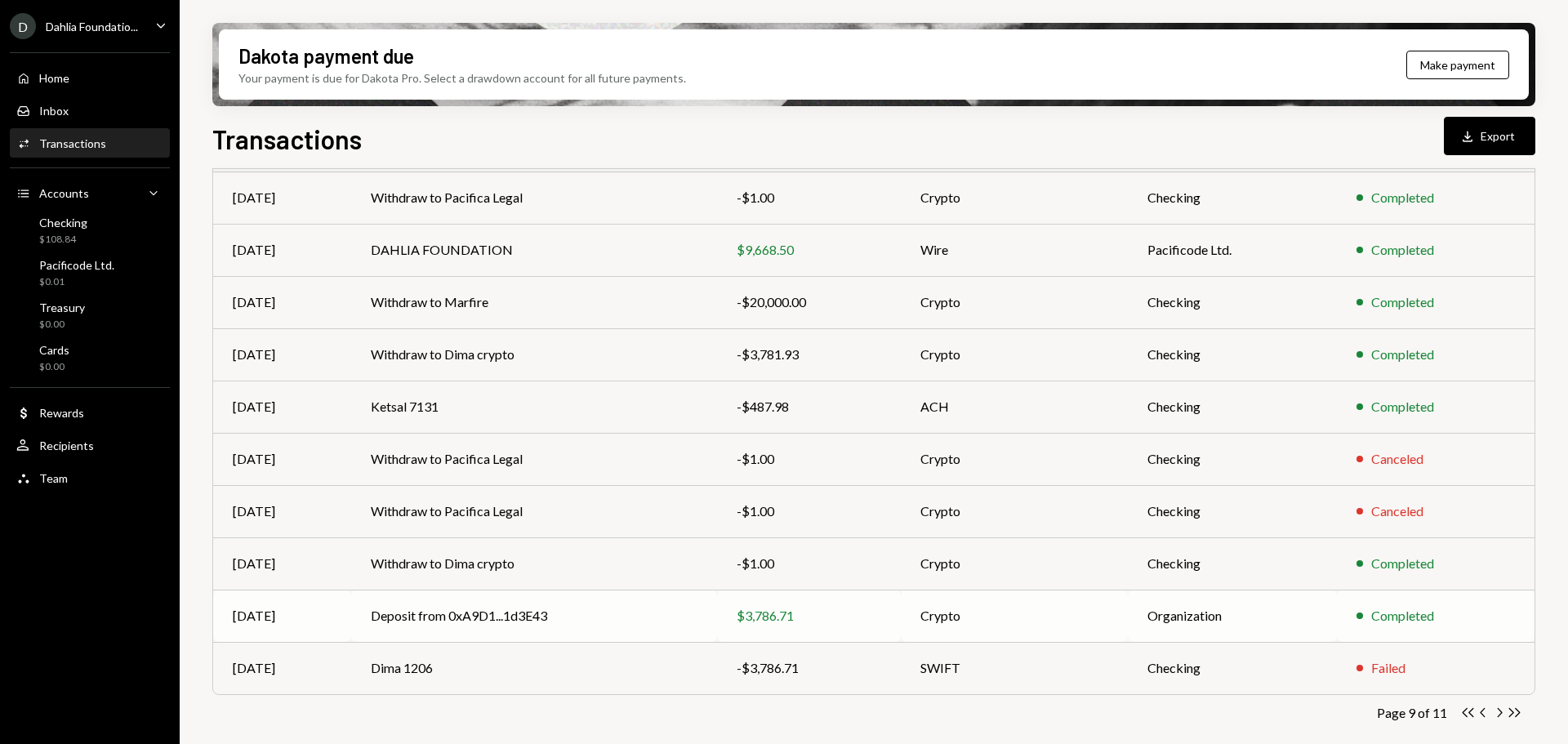
scroll to position [23, 0]
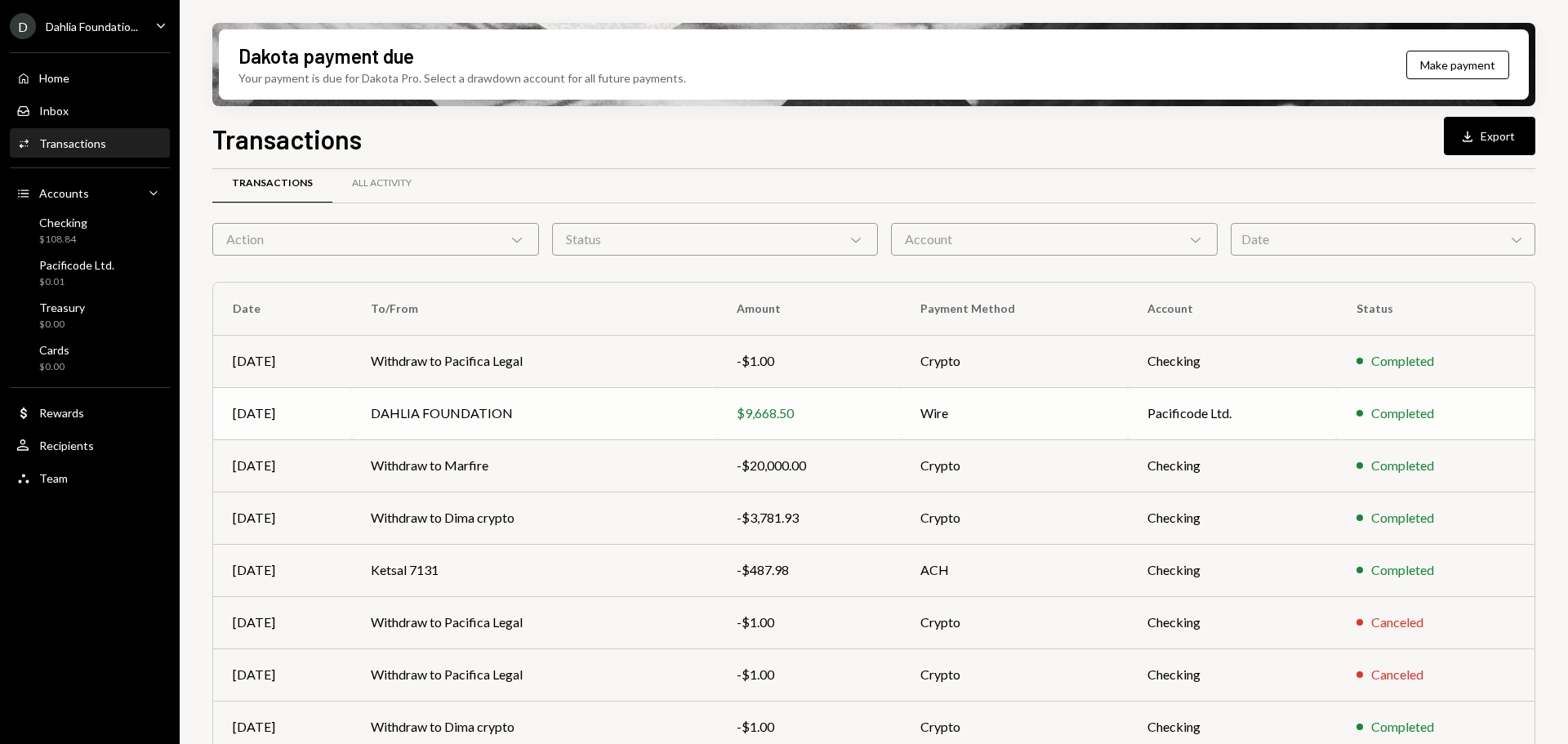
click at [778, 433] on td "$9,668.50" at bounding box center [808, 413] width 184 height 53
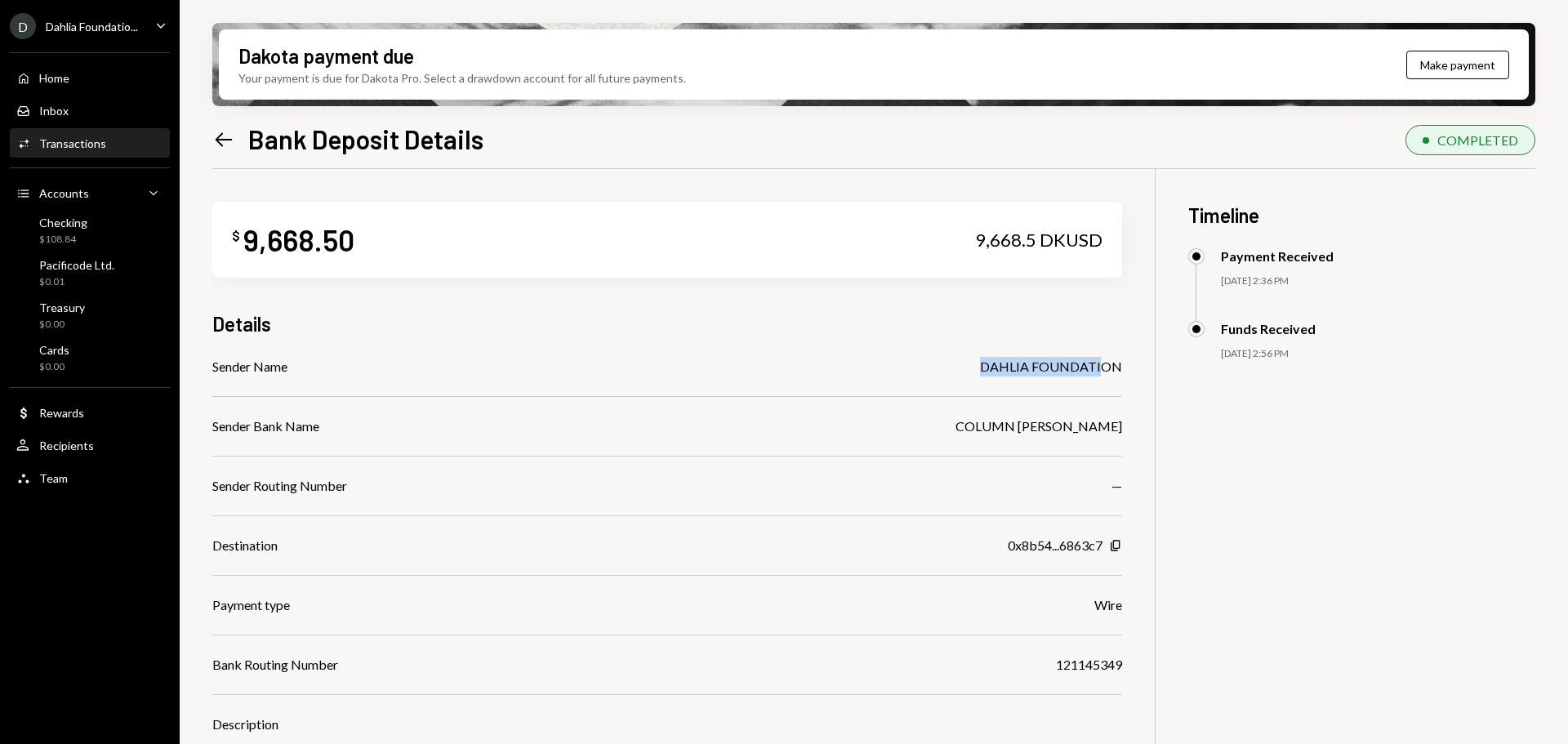
drag, startPoint x: 971, startPoint y: 371, endPoint x: 1116, endPoint y: 372, distance: 145.0
click at [1116, 372] on div "Sender Name DAHLIA FOUNDATION" at bounding box center [667, 367] width 910 height 20
drag, startPoint x: 1218, startPoint y: 483, endPoint x: 1180, endPoint y: 483, distance: 38.0
click at [1218, 483] on div "$ 9,668.50 9,668.5 DKUSD Details Sender Name DAHLIA FOUNDATION Sender Bank Name…" at bounding box center [874, 540] width 1324 height 744
click at [221, 136] on icon "Left Arrow" at bounding box center [223, 139] width 23 height 23
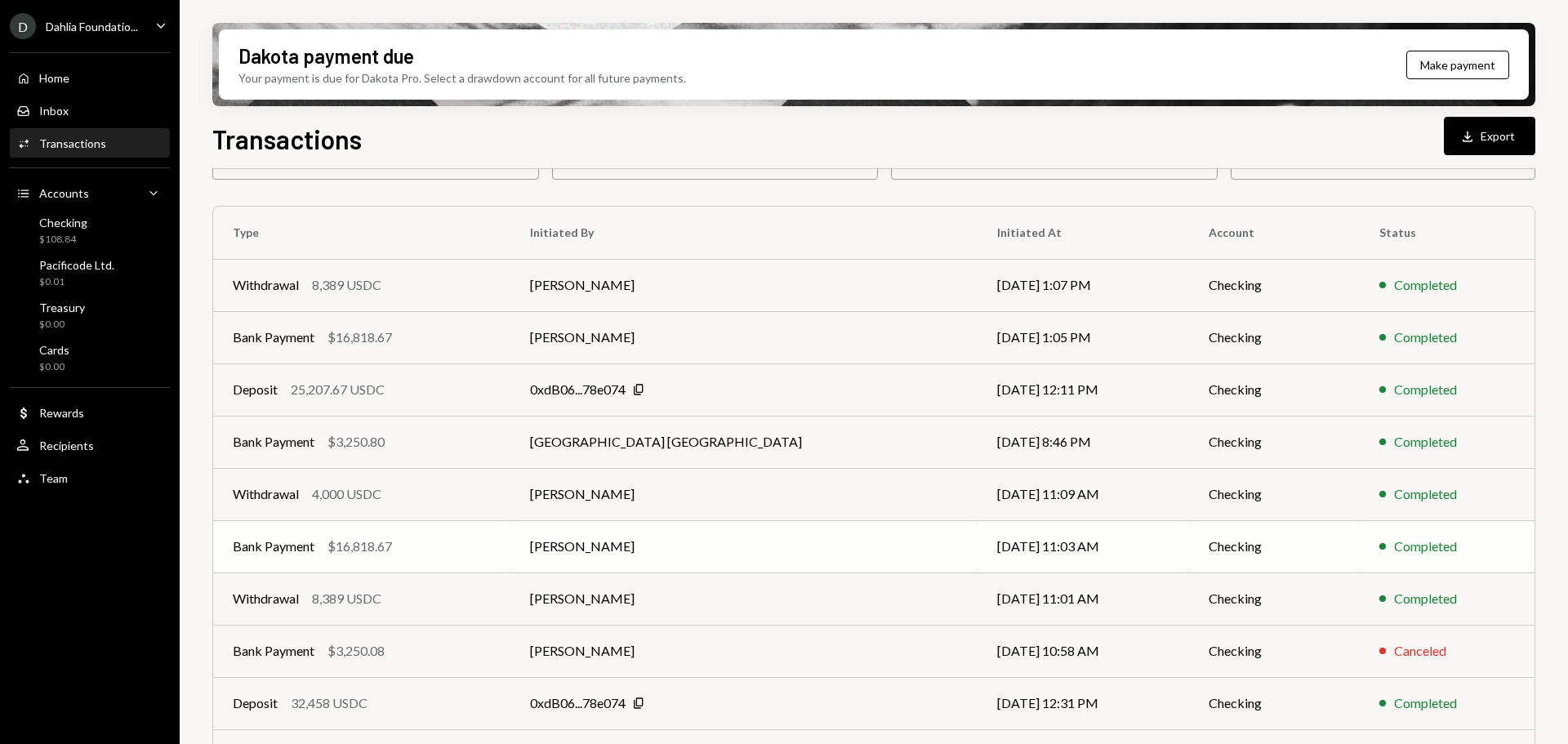
scroll to position [187, 0]
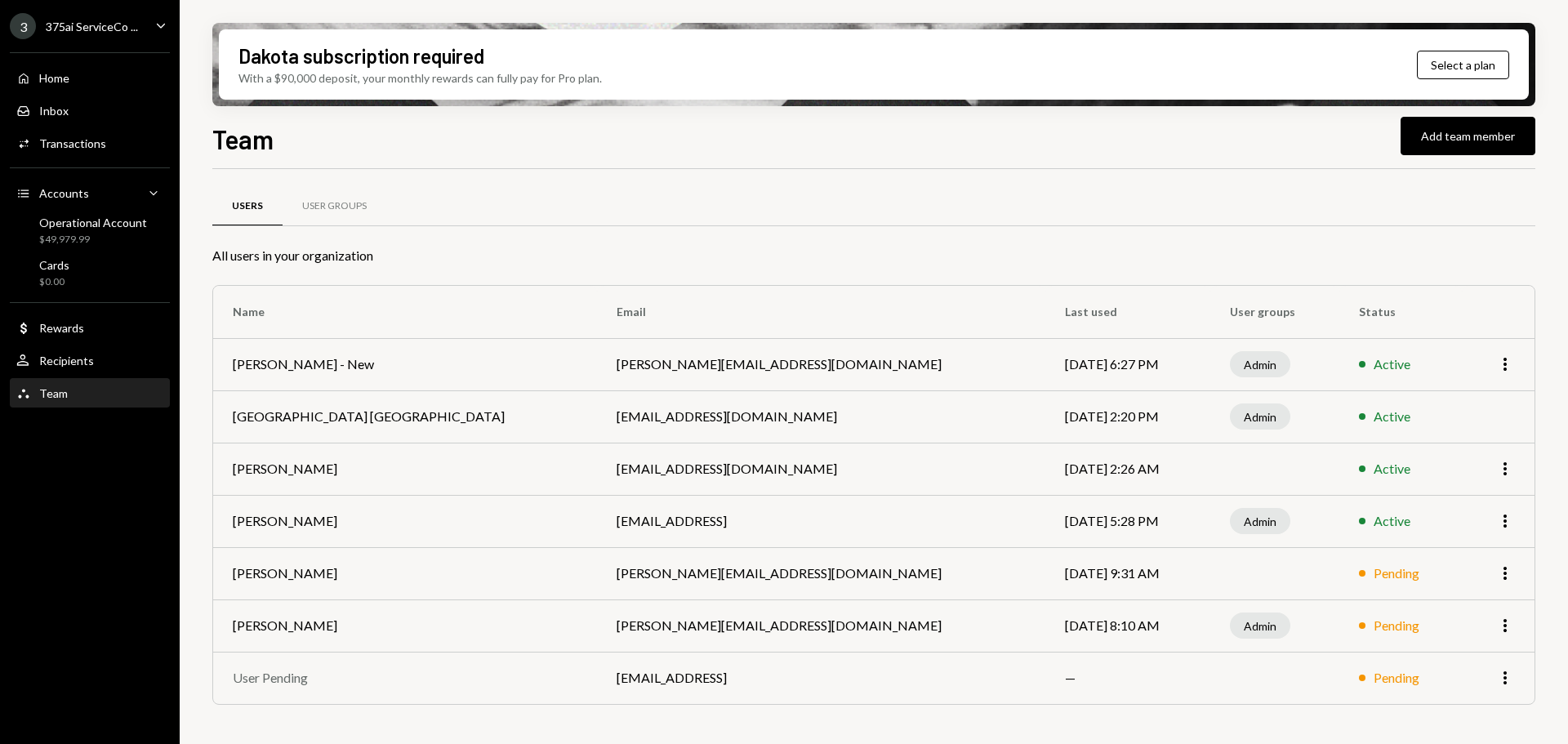
click at [264, 574] on td "[PERSON_NAME]" at bounding box center [405, 573] width 384 height 53
click at [136, 223] on div "Operational Account" at bounding box center [92, 223] width 108 height 14
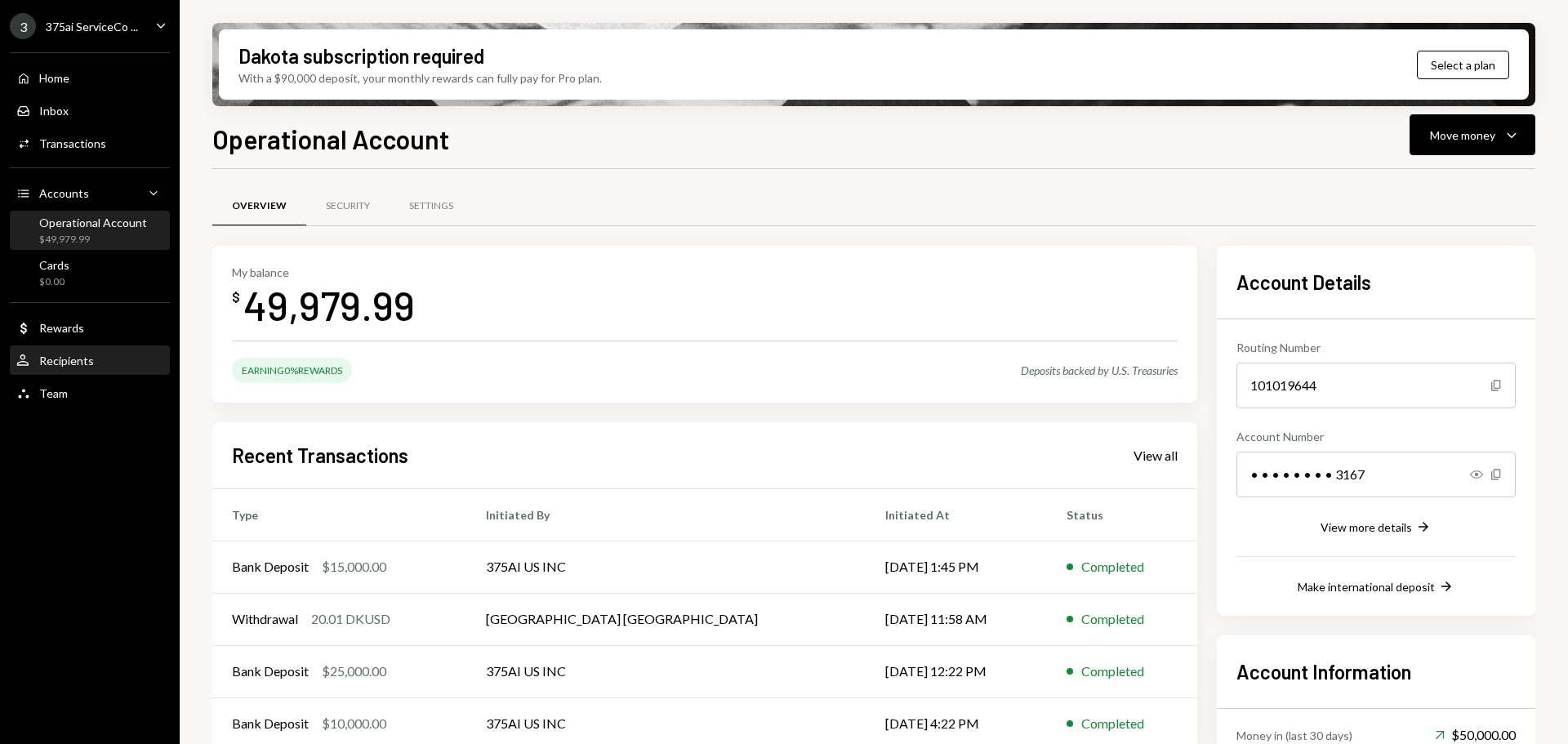
click at [91, 353] on div "User Recipients" at bounding box center [89, 362] width 147 height 28
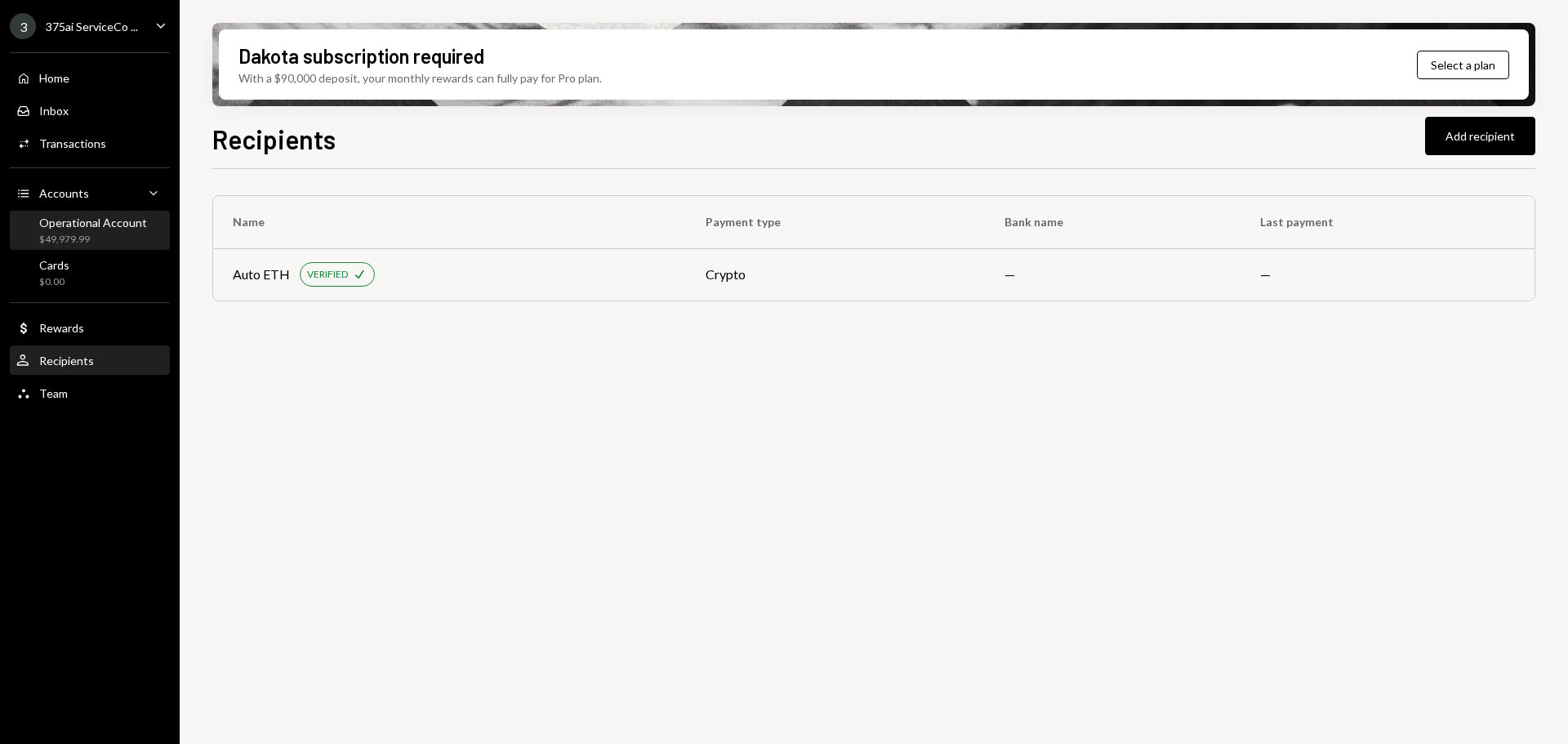
click at [90, 232] on div "$49,979.99" at bounding box center [92, 239] width 108 height 14
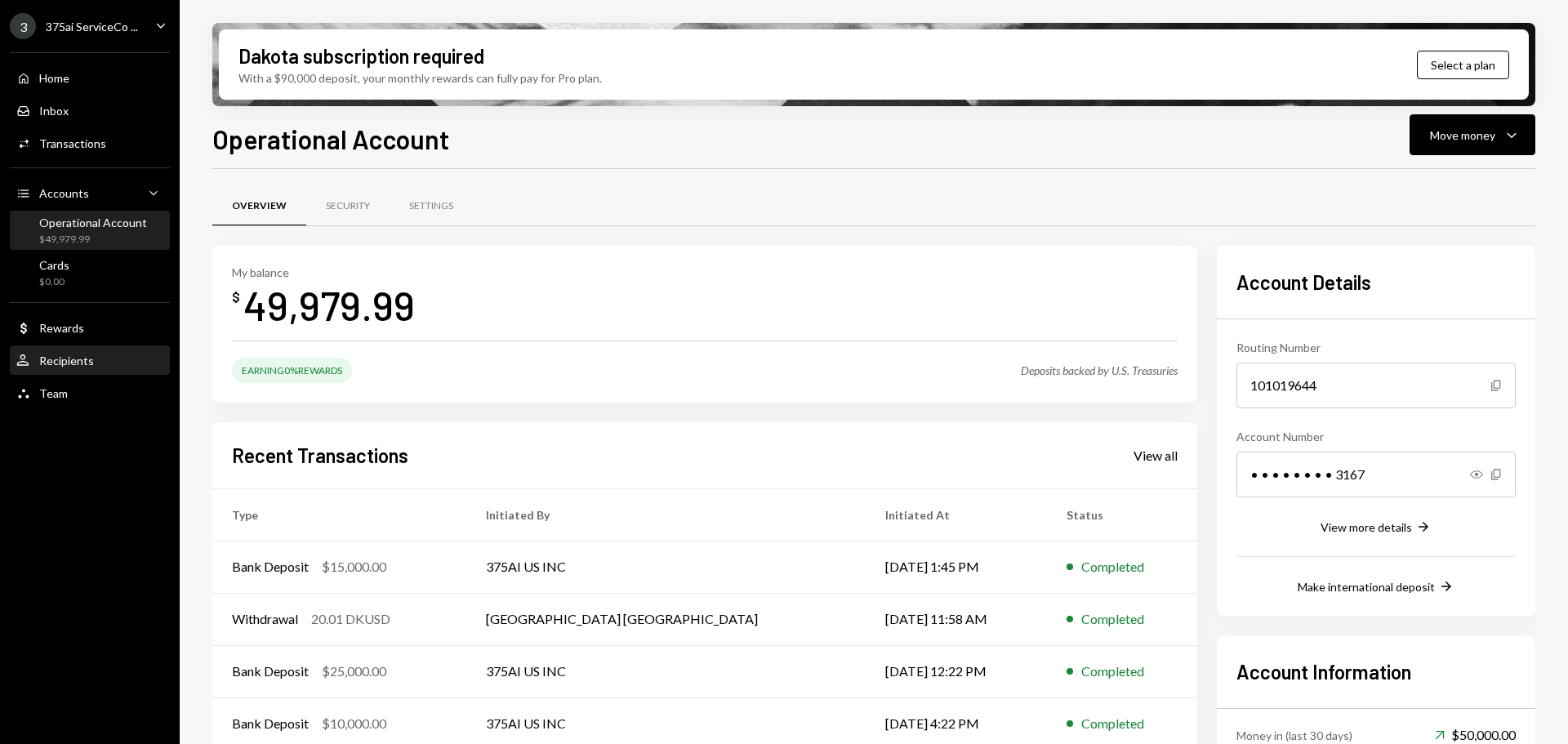
click at [66, 360] on div "Recipients" at bounding box center [66, 361] width 55 height 14
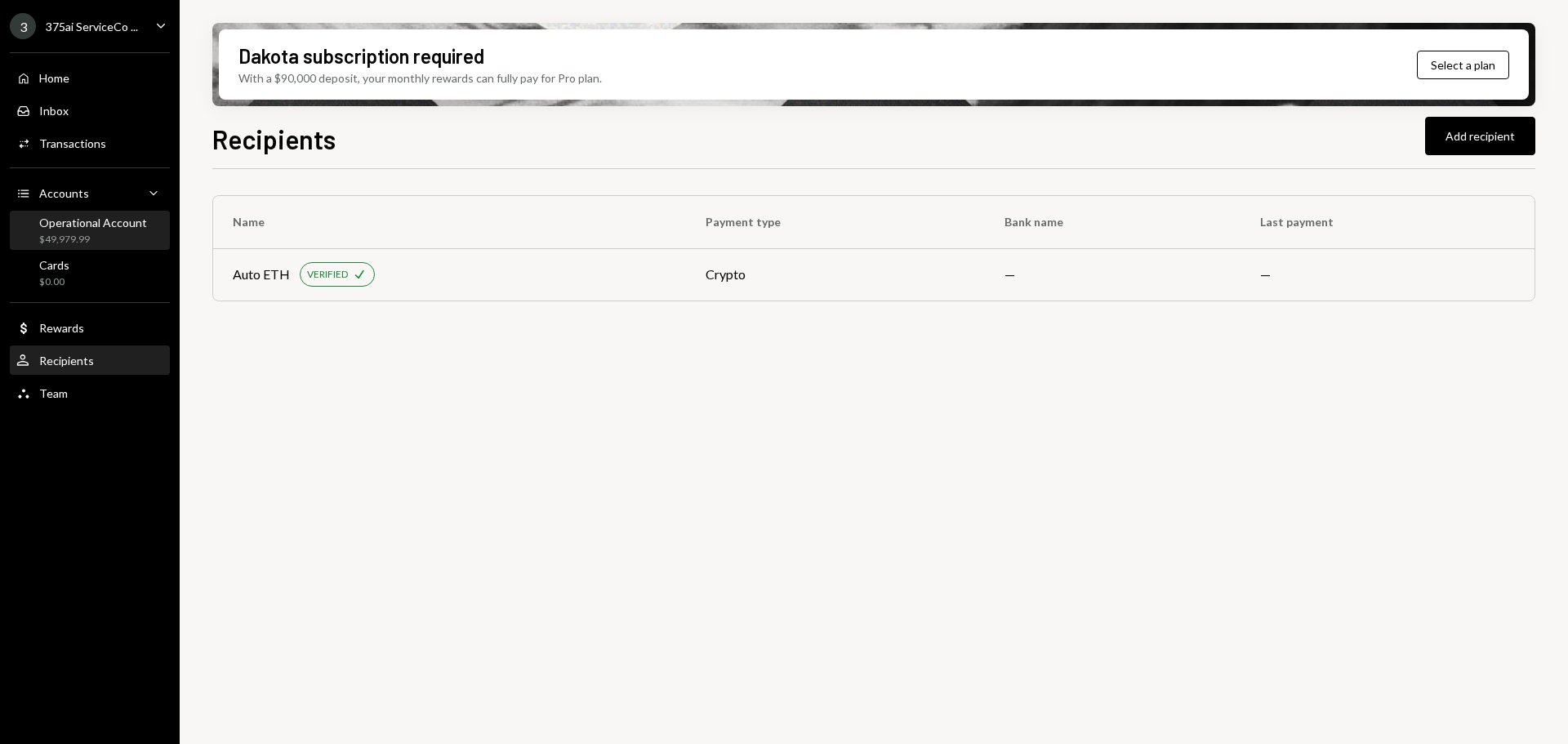
click at [80, 234] on div "$49,979.99" at bounding box center [92, 239] width 108 height 14
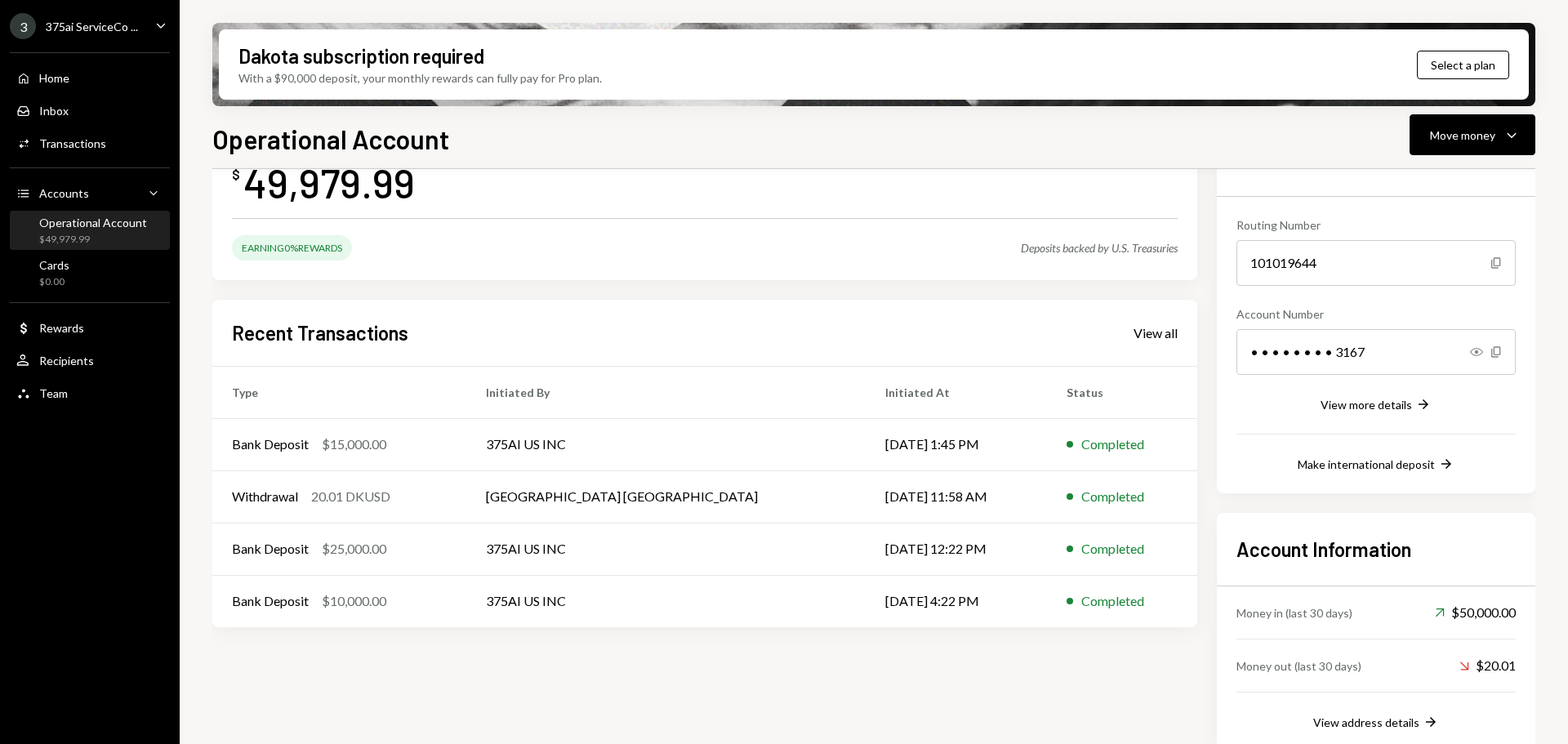
scroll to position [144, 0]
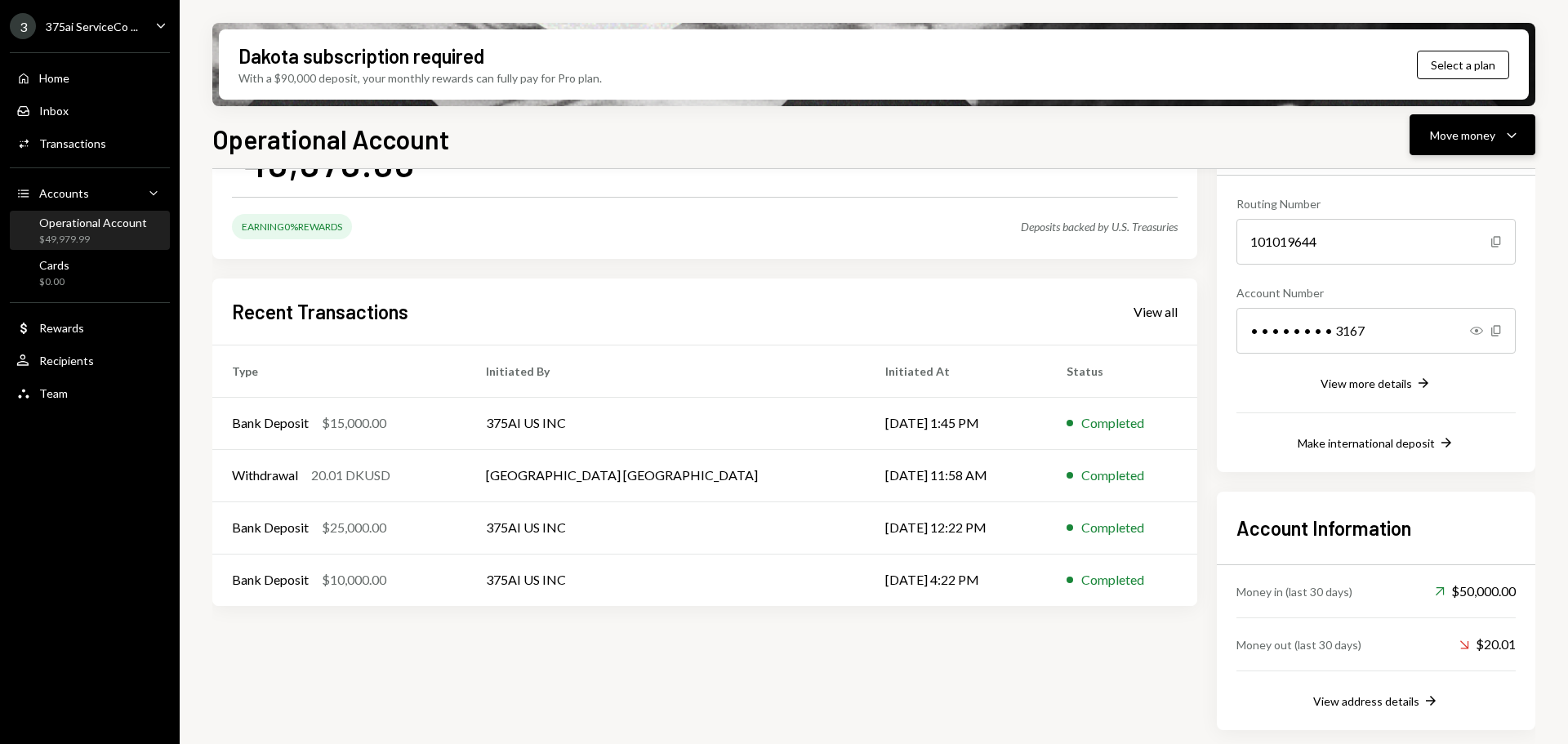
click at [1489, 140] on div "Move money" at bounding box center [1463, 135] width 66 height 17
click at [1452, 183] on div "Send" at bounding box center [1460, 184] width 119 height 17
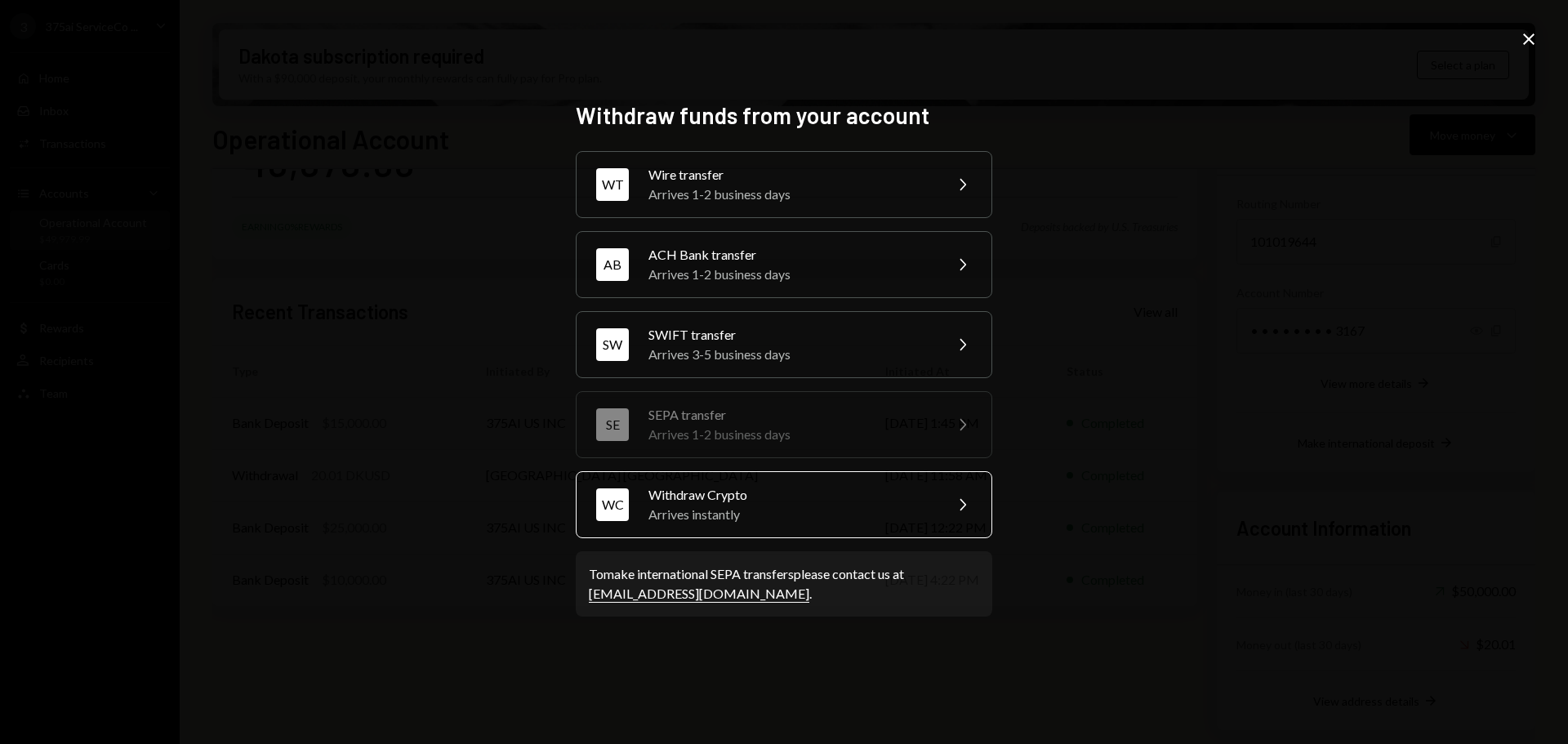
click at [746, 520] on div "Arrives instantly" at bounding box center [790, 515] width 284 height 20
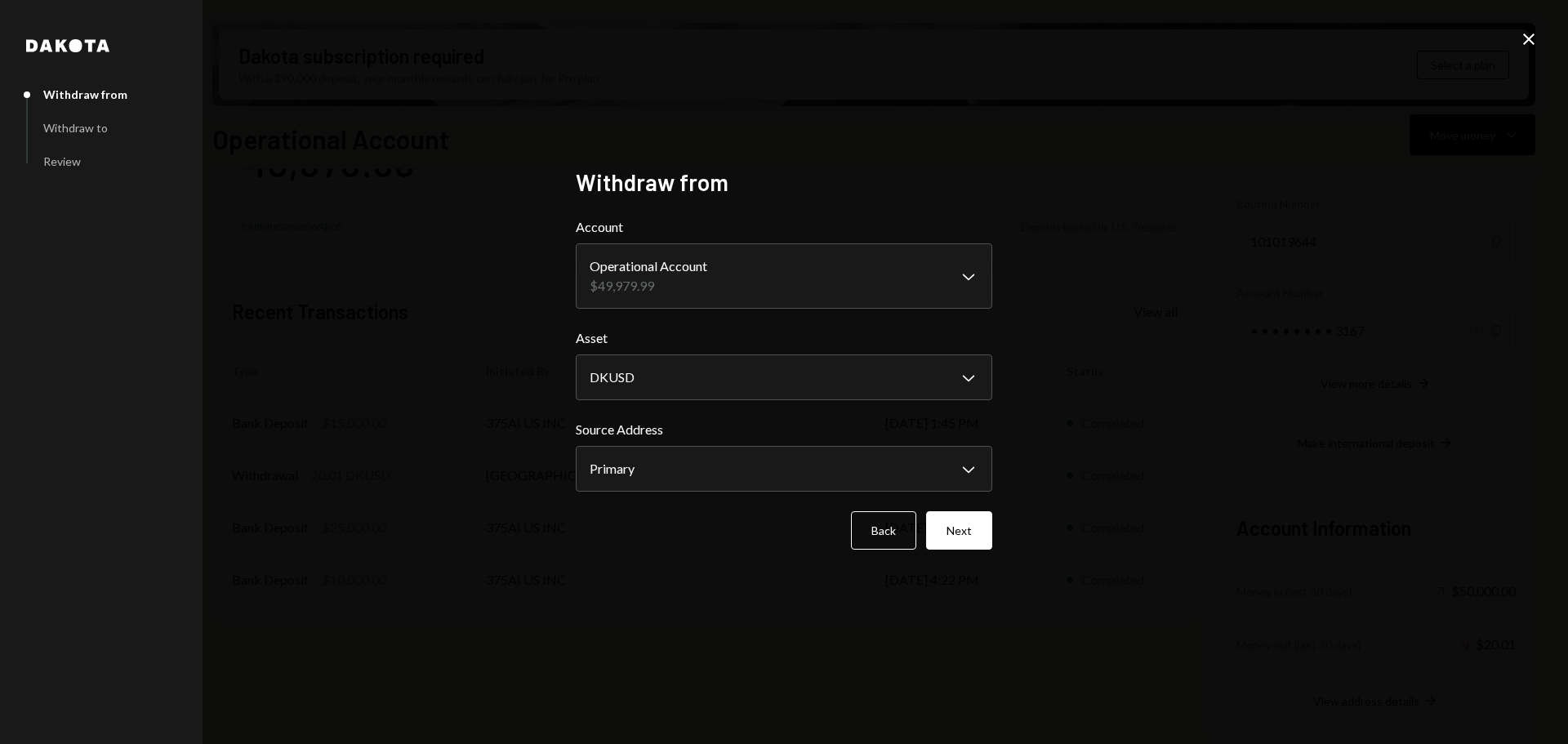
click at [1528, 41] on icon at bounding box center [1529, 40] width 12 height 12
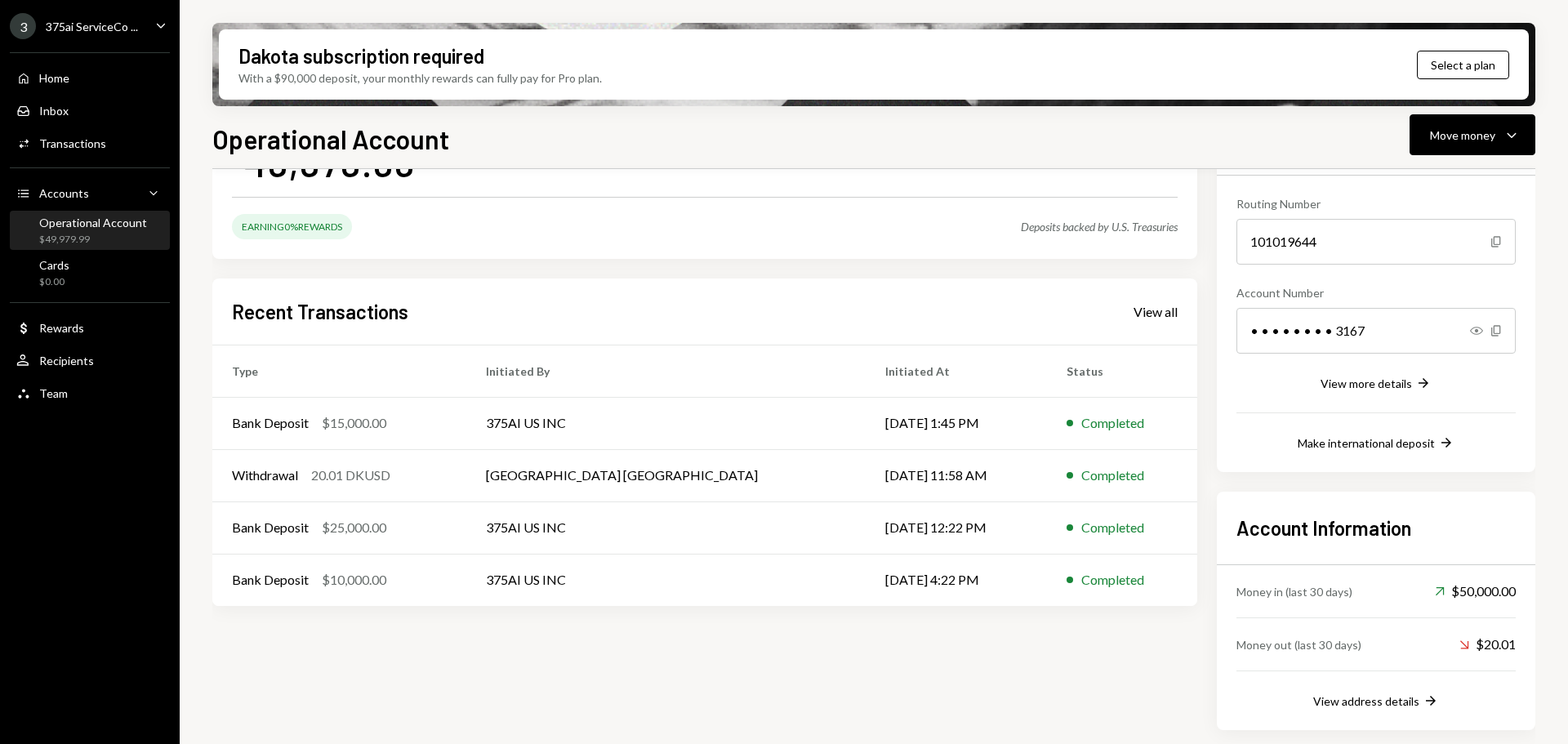
click at [96, 215] on div "Operational Account $49,979.99" at bounding box center [89, 231] width 147 height 38
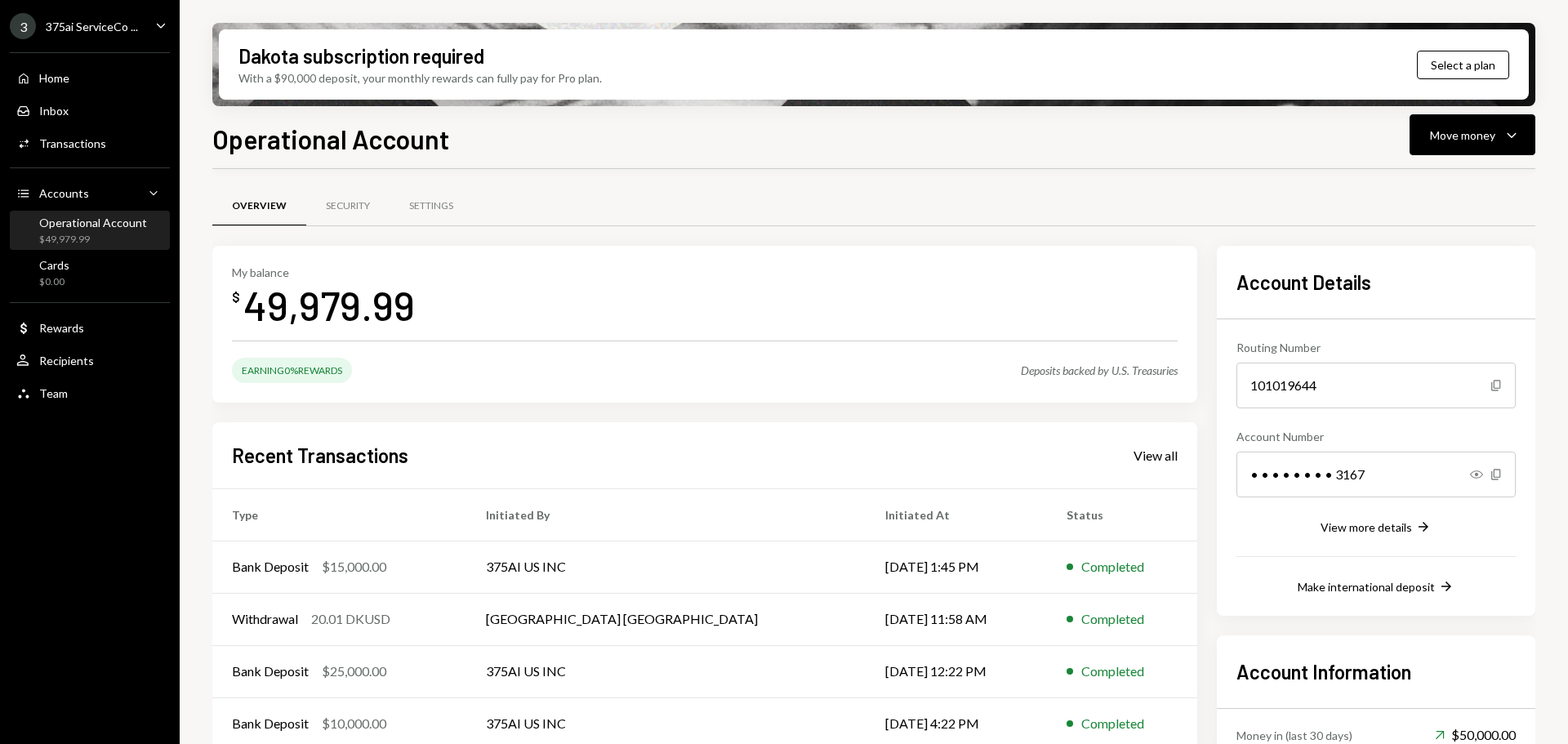
scroll to position [81, 0]
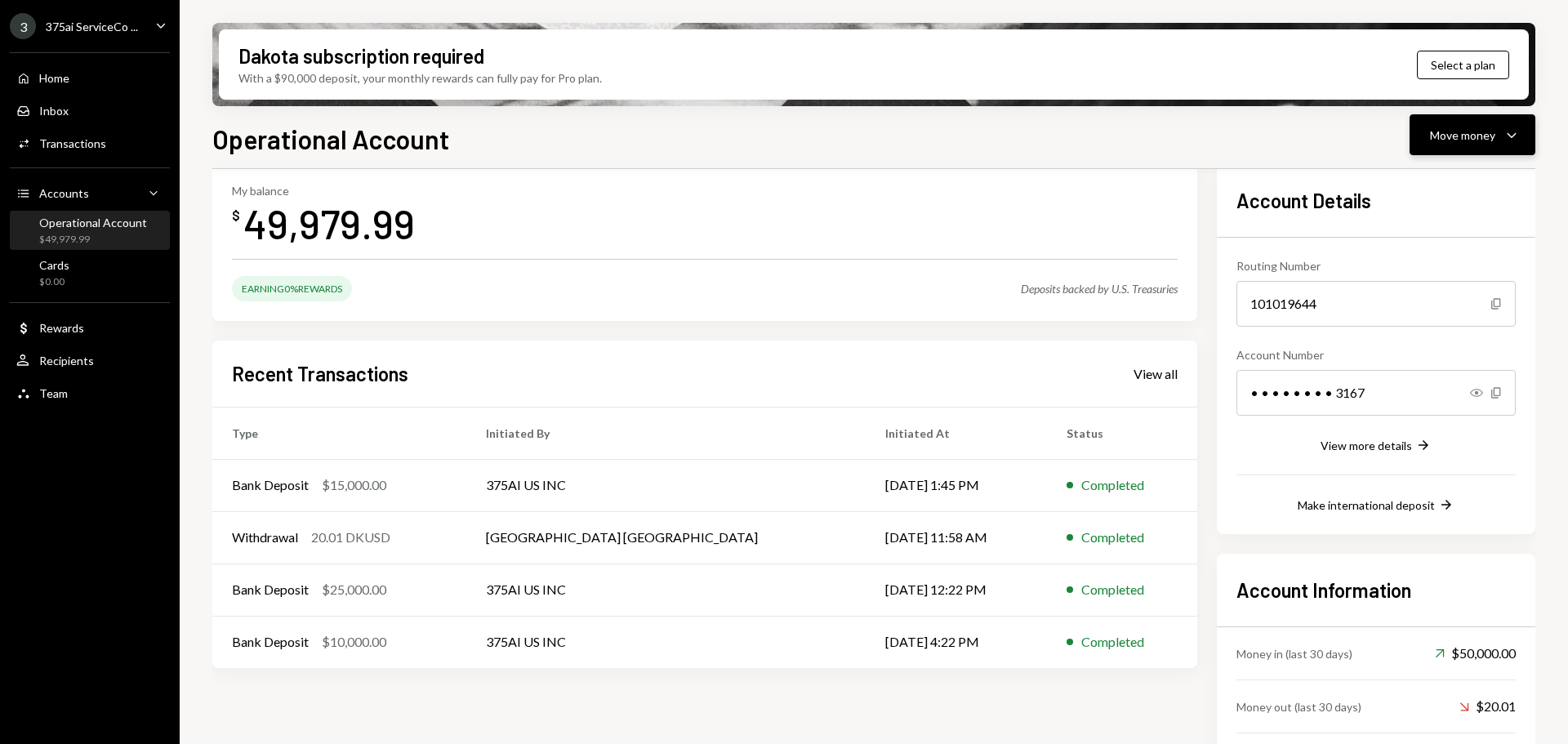
click at [1448, 137] on div "Move money" at bounding box center [1463, 135] width 66 height 17
click at [1408, 198] on div "Withdraw Send" at bounding box center [1447, 184] width 164 height 37
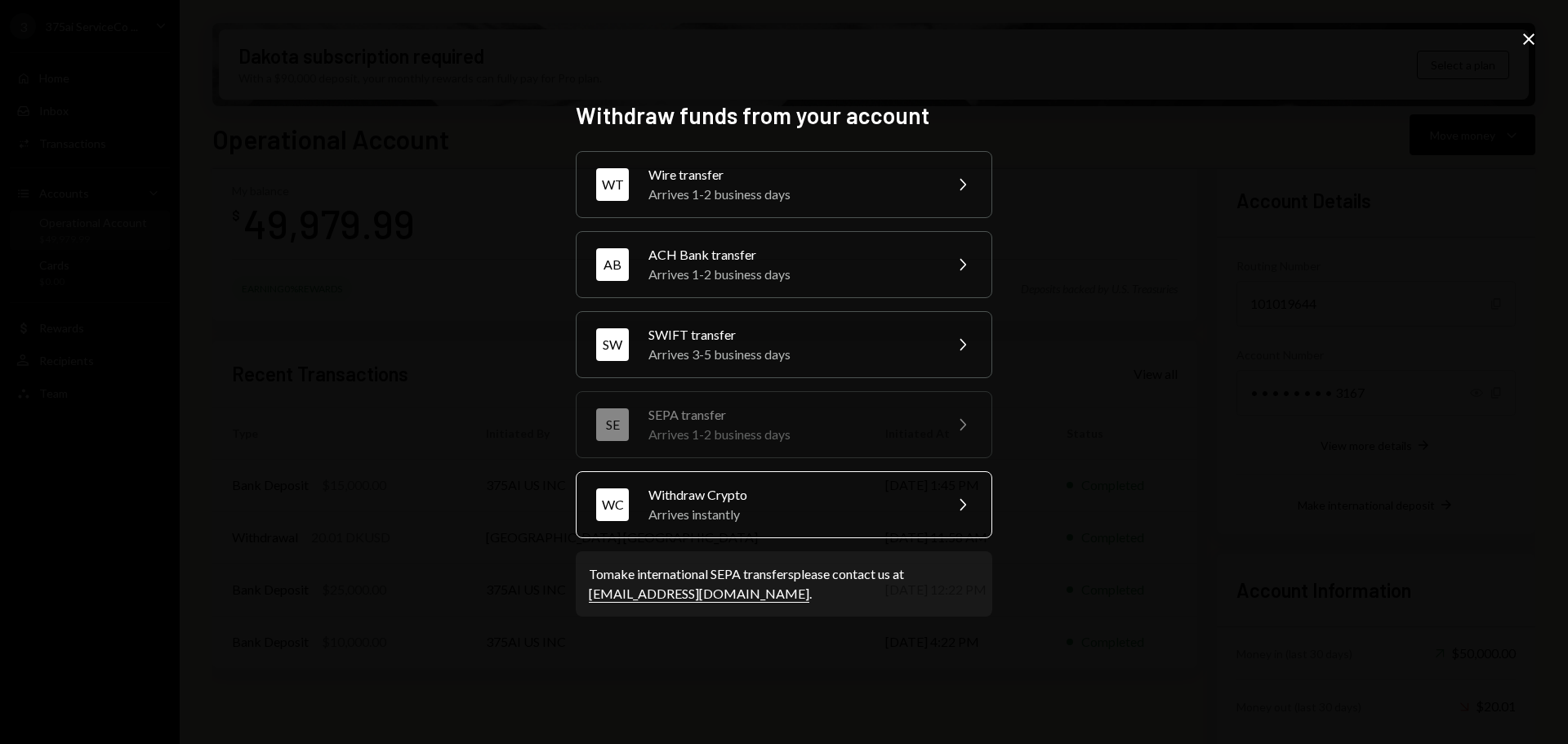
click at [642, 504] on div "WC Withdraw Crypto Arrives instantly Chevron Right" at bounding box center [784, 505] width 417 height 67
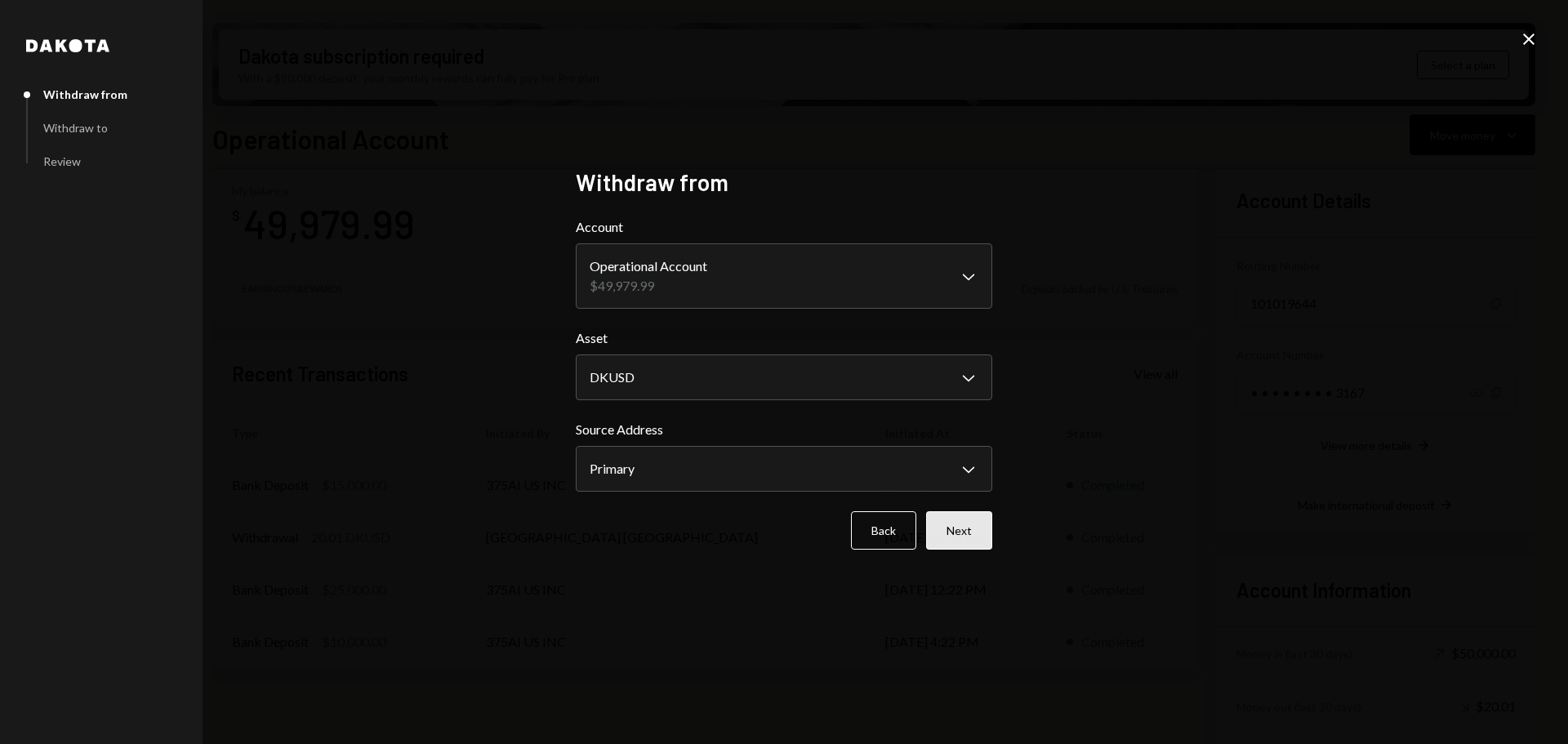
click at [955, 530] on button "Next" at bounding box center [959, 530] width 67 height 39
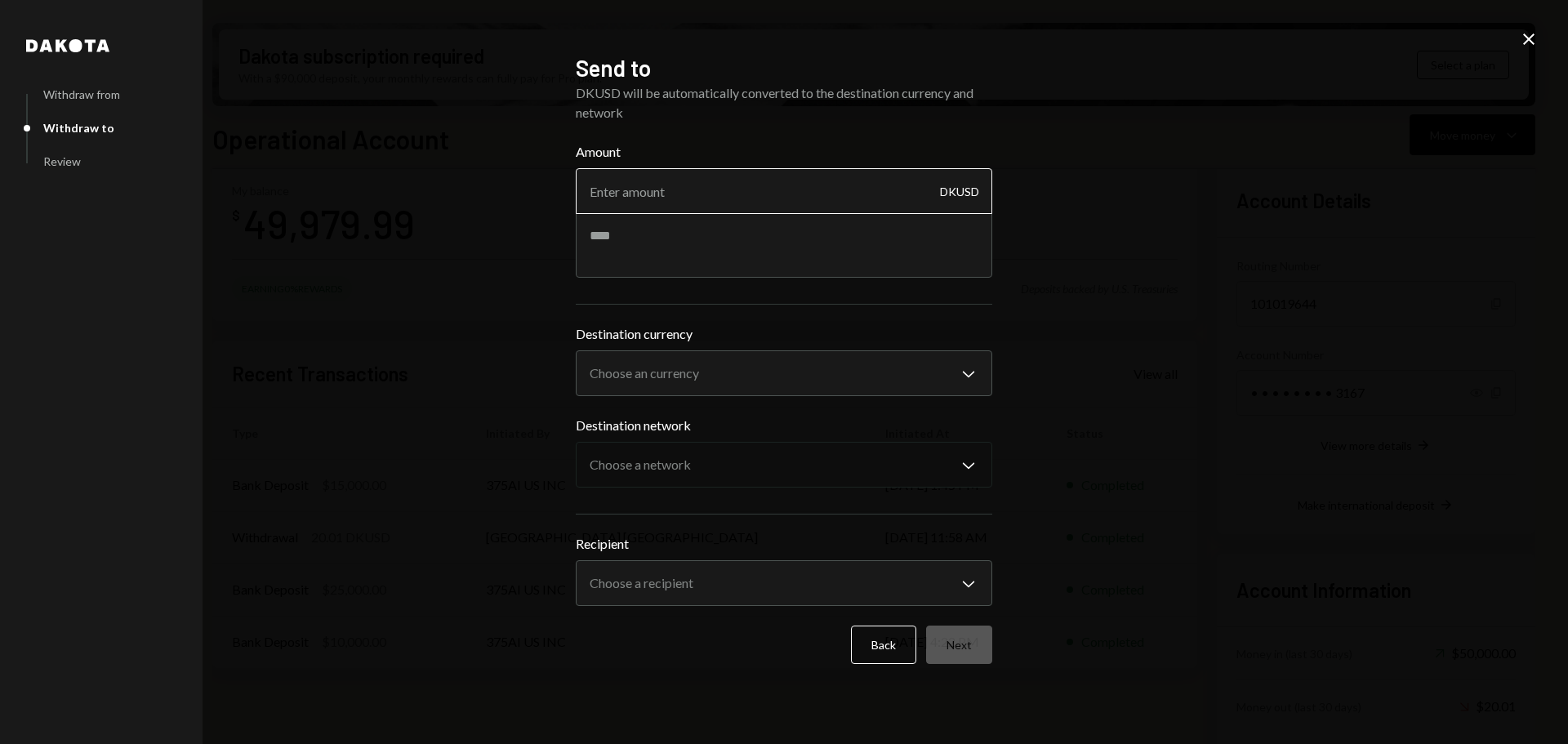
click at [687, 187] on input "Amount" at bounding box center [784, 191] width 417 height 46
type input "1"
type input "20"
click at [666, 252] on textarea at bounding box center [784, 245] width 417 height 66
type textarea "*********"
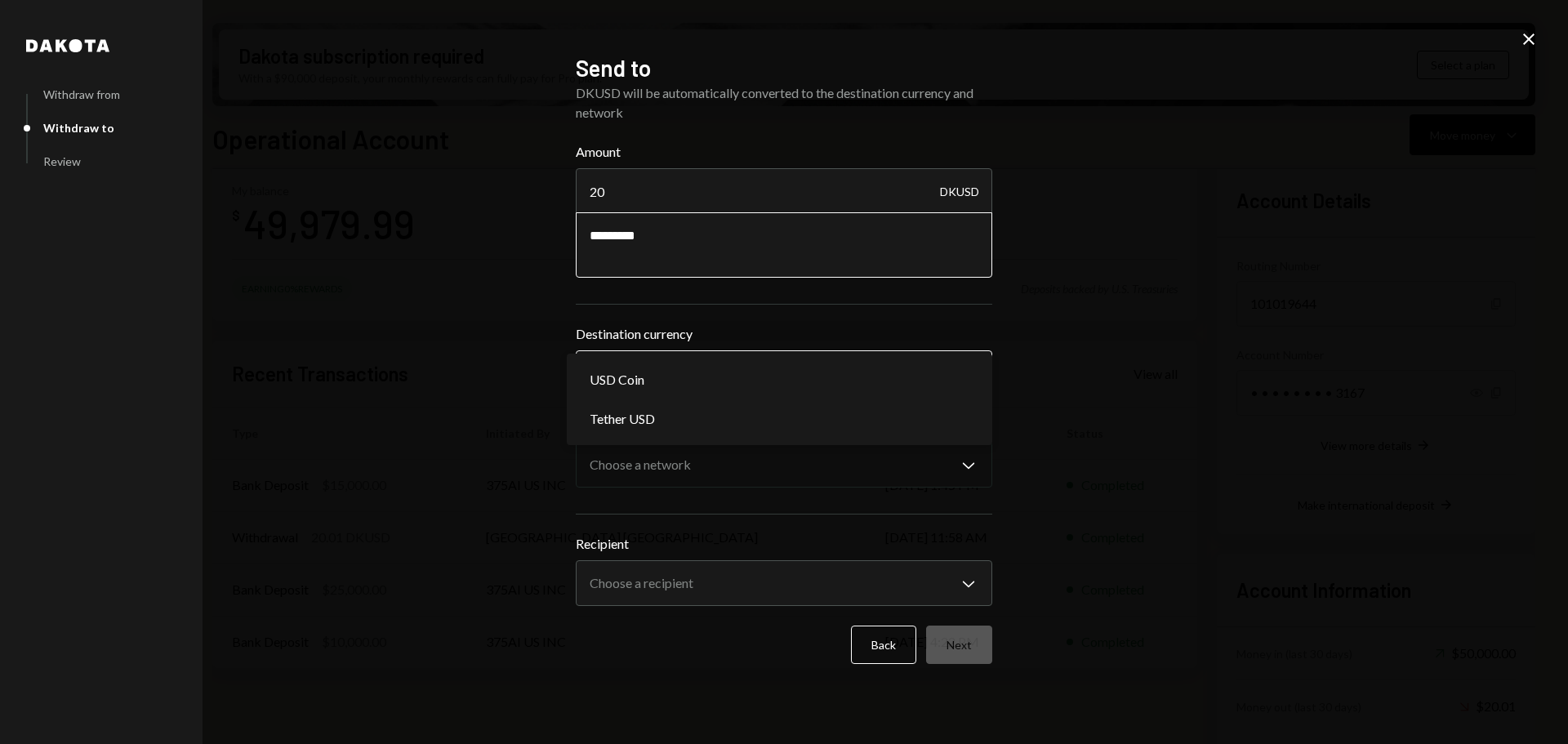
click at [679, 367] on body "3 375ai ServiceCo ... Caret Down Home Home Inbox Inbox Activities Transactions …" at bounding box center [784, 372] width 1568 height 744
select select "****"
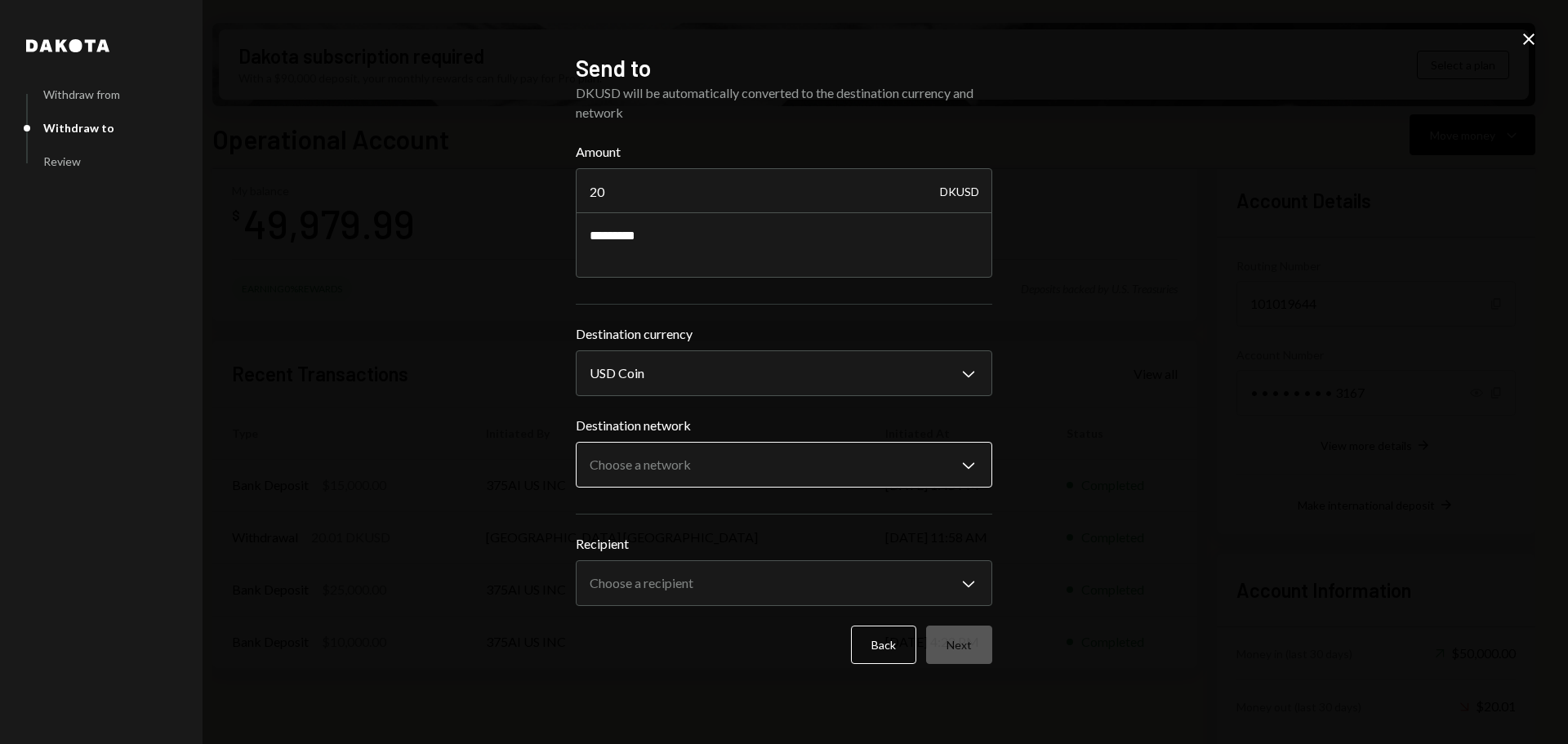
click at [638, 463] on body "3 375ai ServiceCo ... Caret Down Home Home Inbox Inbox Activities Transactions …" at bounding box center [784, 372] width 1568 height 744
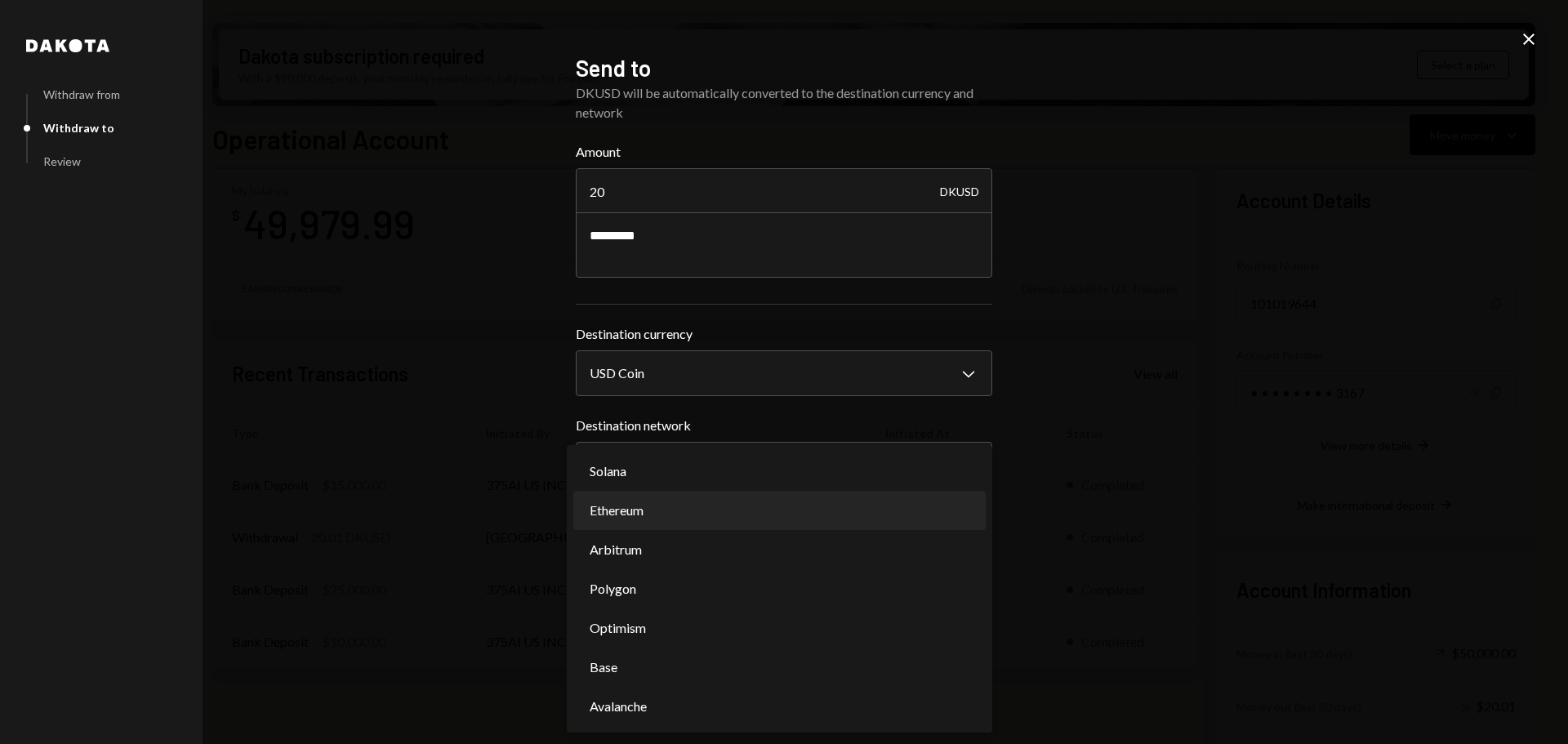
select select "**********"
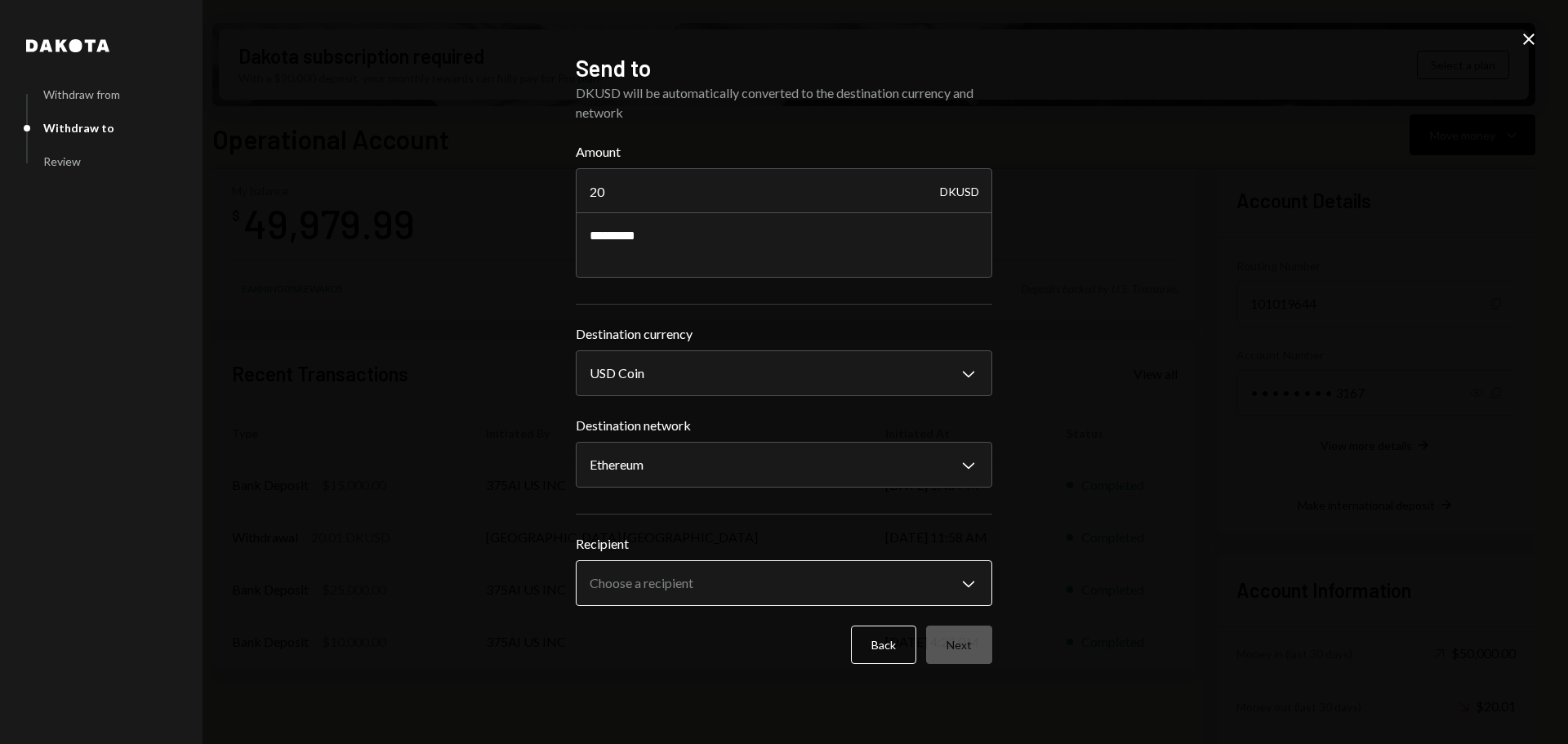
click at [642, 592] on body "3 375ai ServiceCo ... Caret Down Home Home Inbox Inbox Activities Transactions …" at bounding box center [784, 372] width 1568 height 744
select select "**********"
click at [960, 656] on button "Next" at bounding box center [959, 645] width 67 height 39
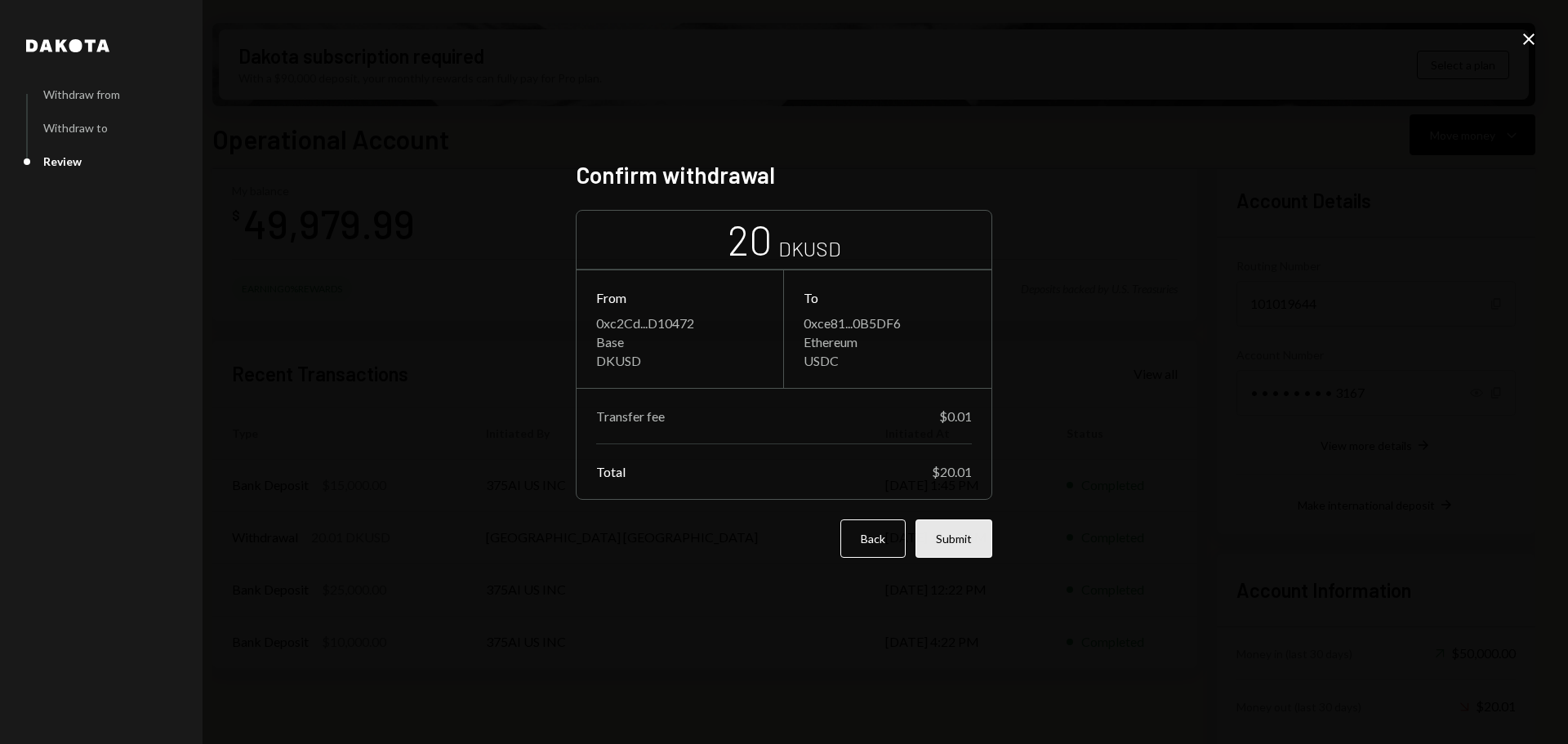
click at [946, 541] on button "Submit" at bounding box center [953, 538] width 76 height 39
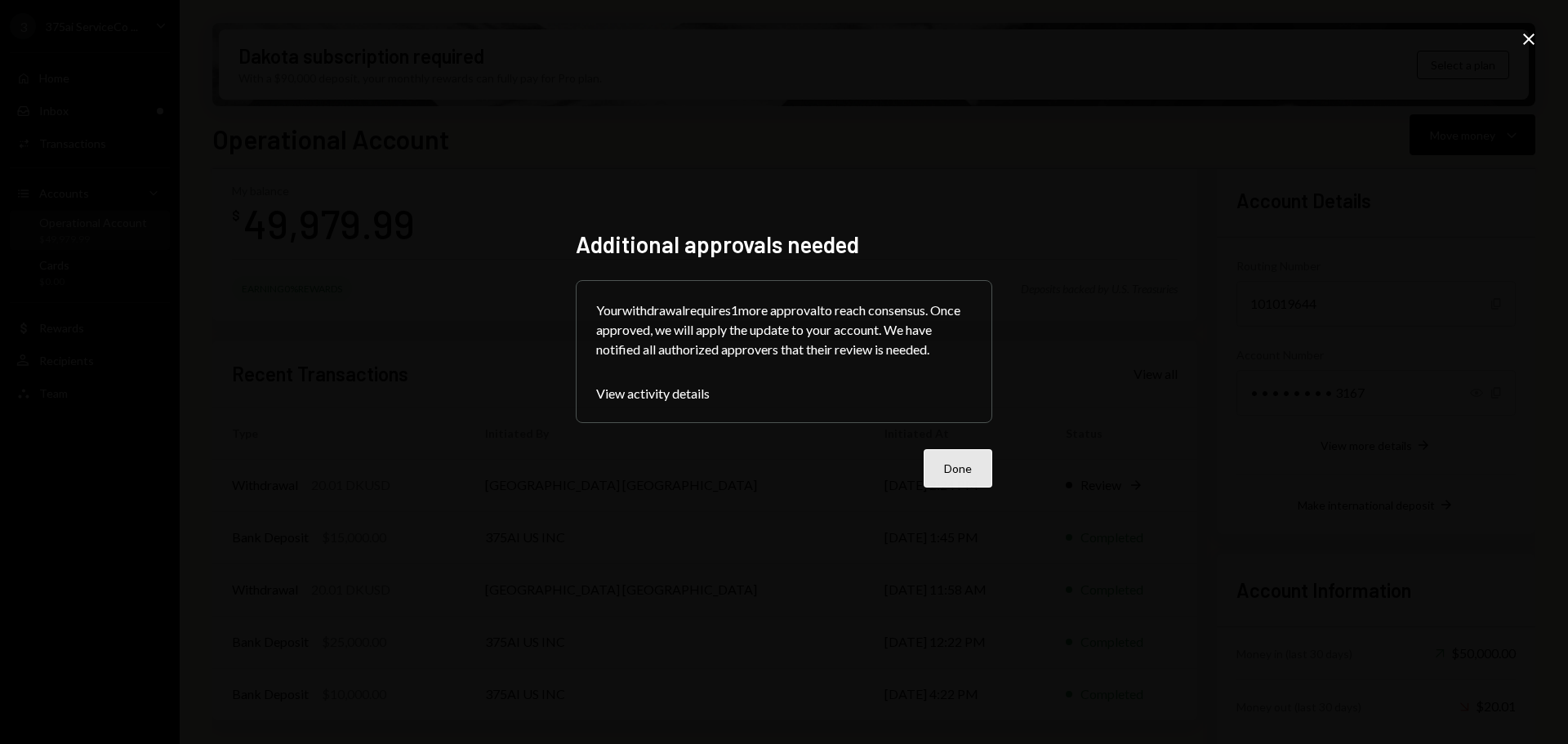
click at [950, 458] on button "Done" at bounding box center [957, 468] width 69 height 39
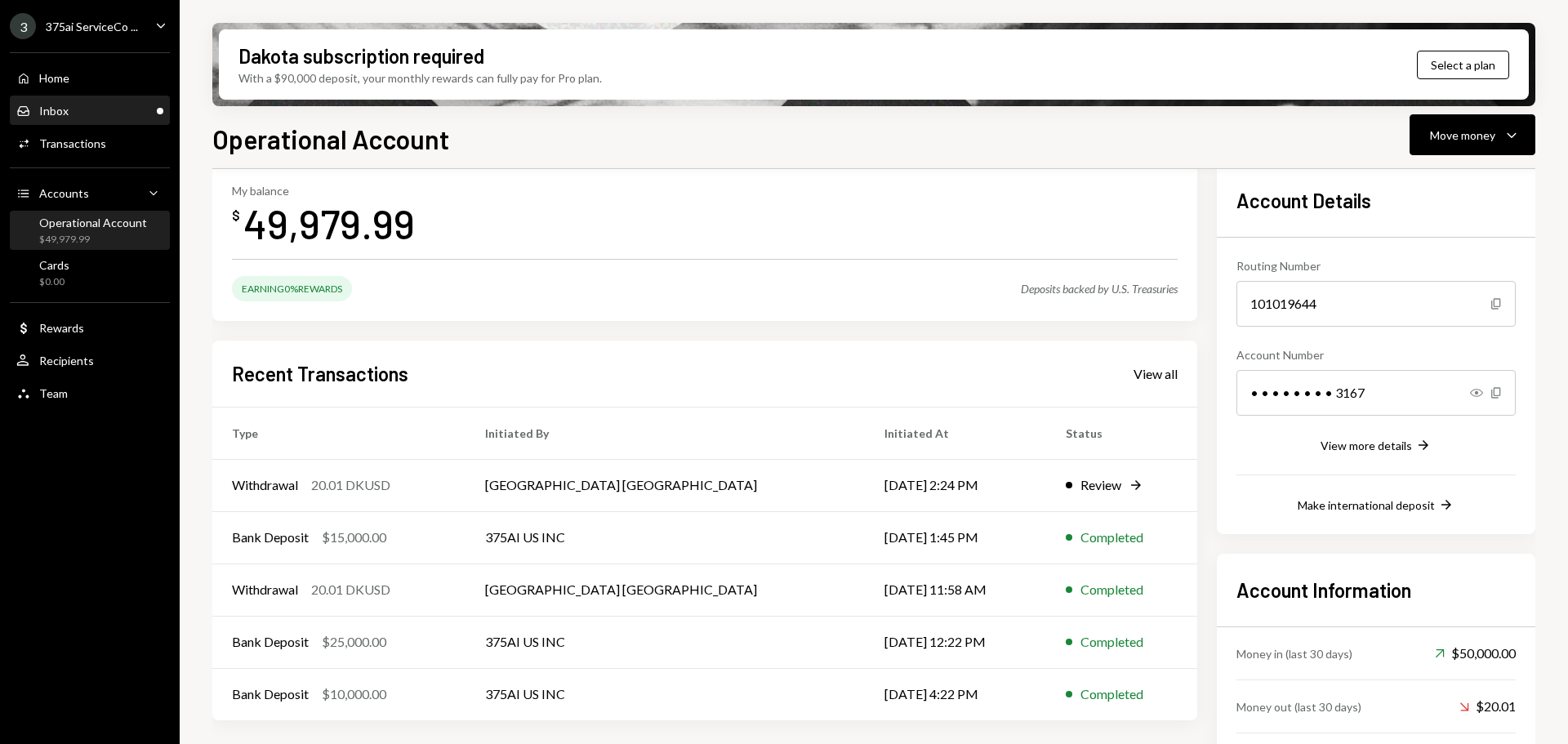
click at [97, 110] on div "Inbox Inbox" at bounding box center [89, 110] width 147 height 15
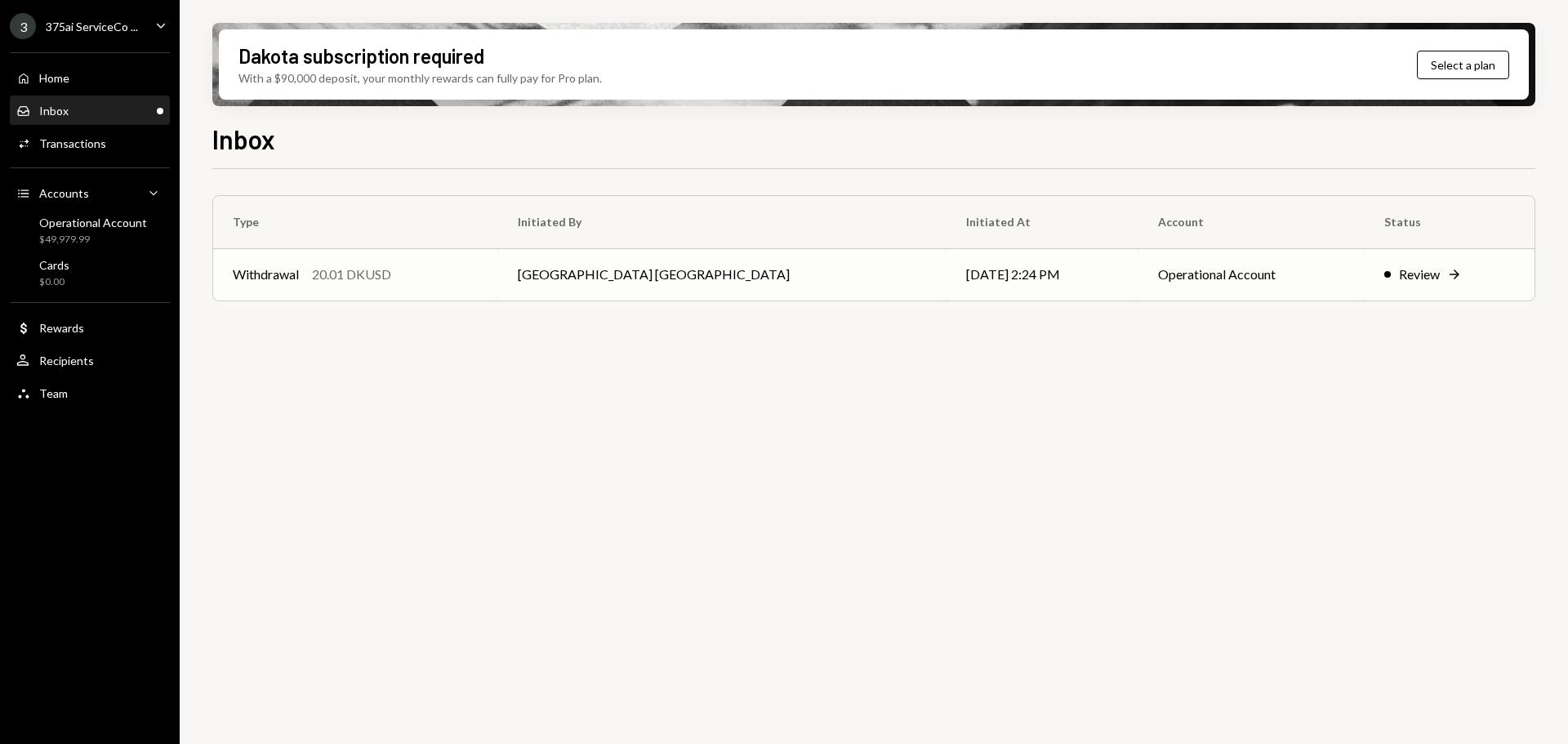
click at [334, 284] on div "20.01 DKUSD" at bounding box center [352, 275] width 79 height 20
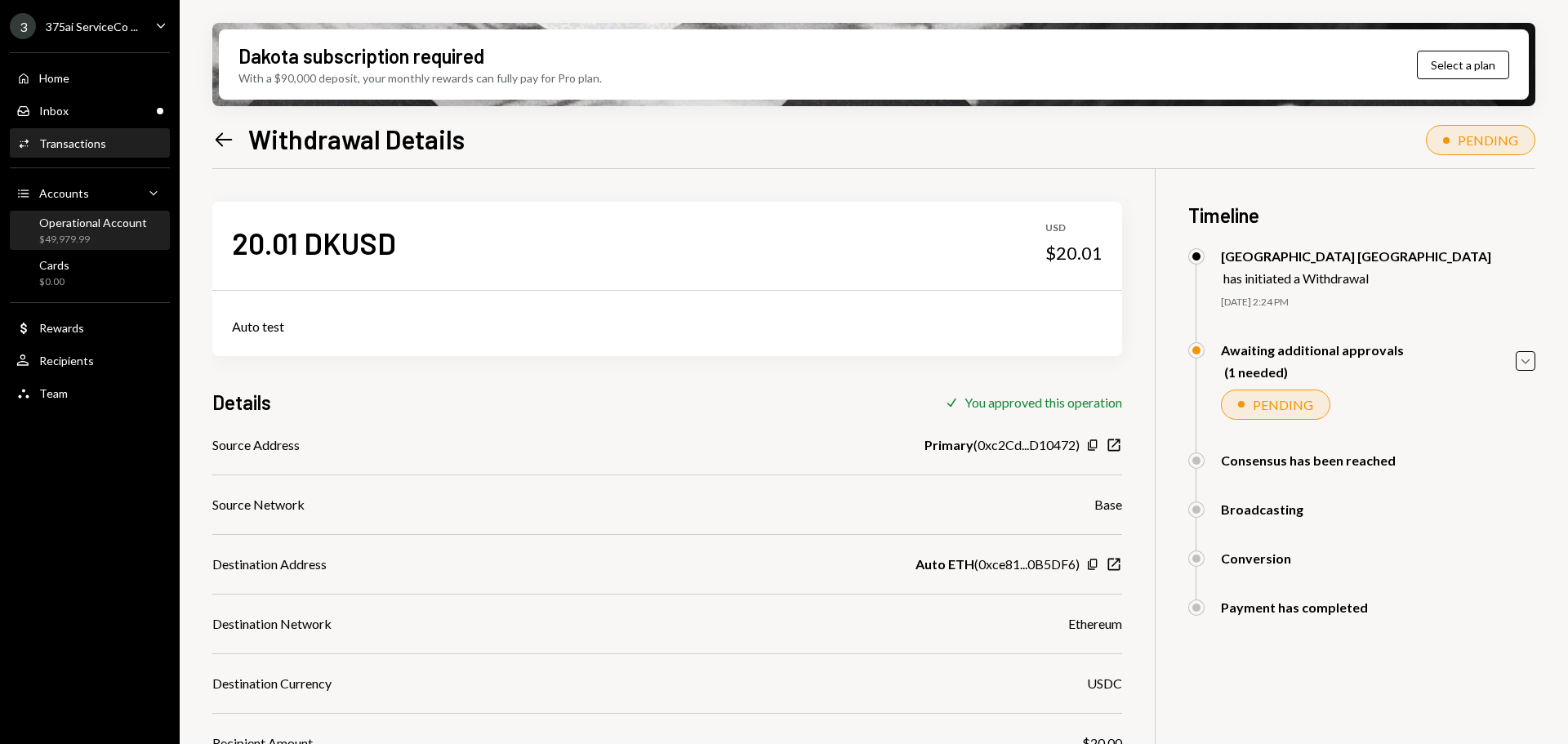
click at [94, 227] on div "Operational Account" at bounding box center [92, 223] width 108 height 14
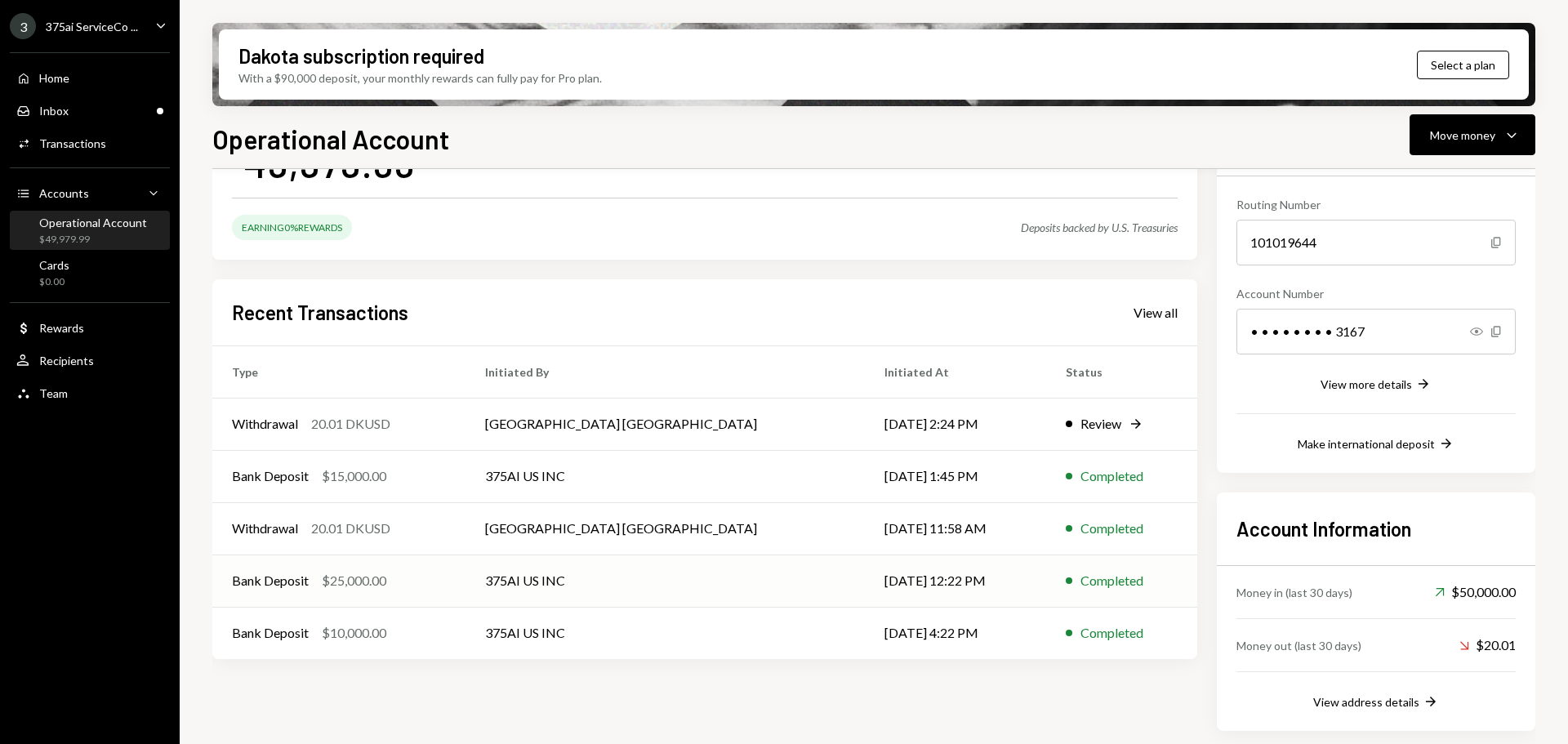
scroll to position [144, 0]
click at [1168, 311] on div "View all" at bounding box center [1156, 312] width 44 height 16
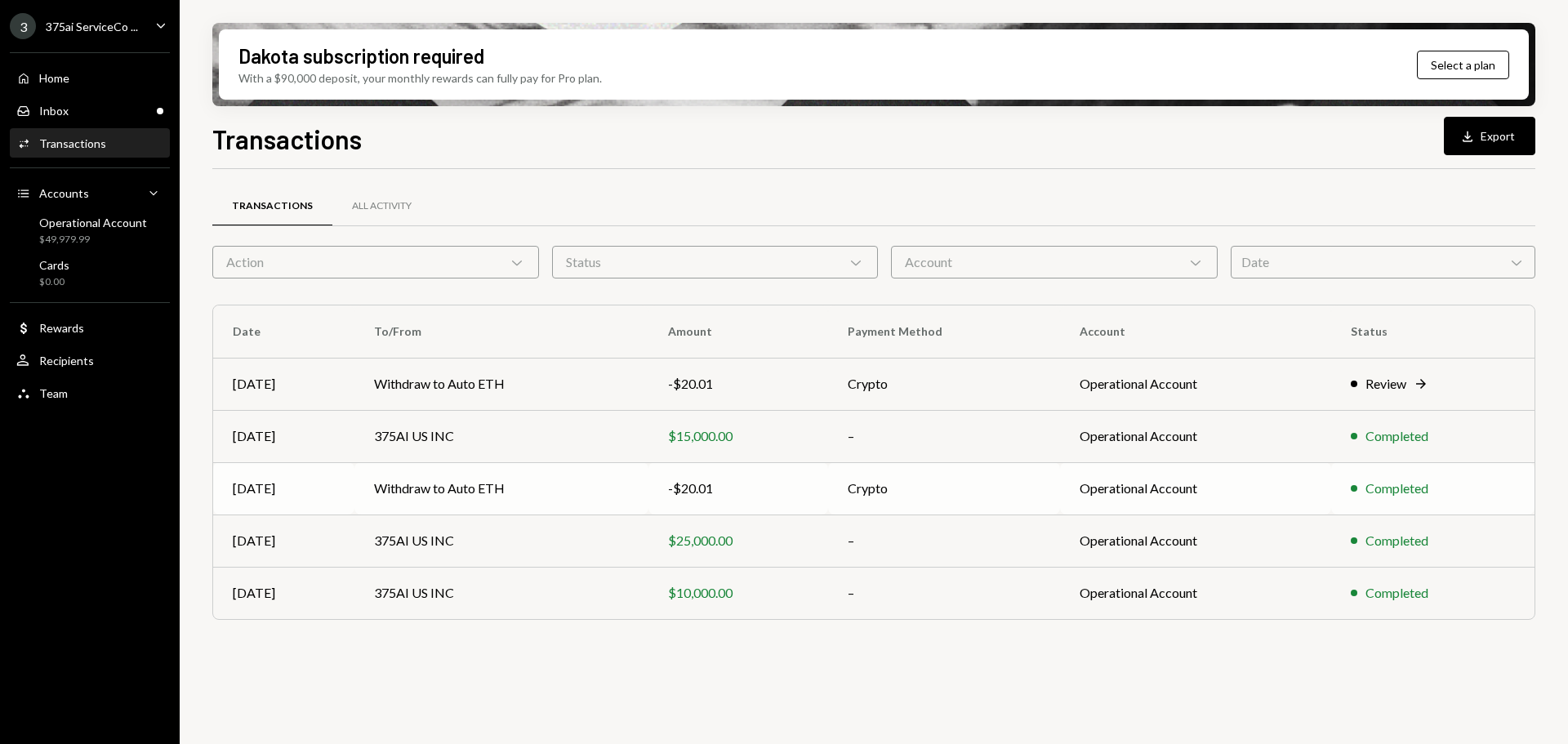
click at [524, 500] on td "Withdraw to Auto ETH" at bounding box center [501, 489] width 294 height 53
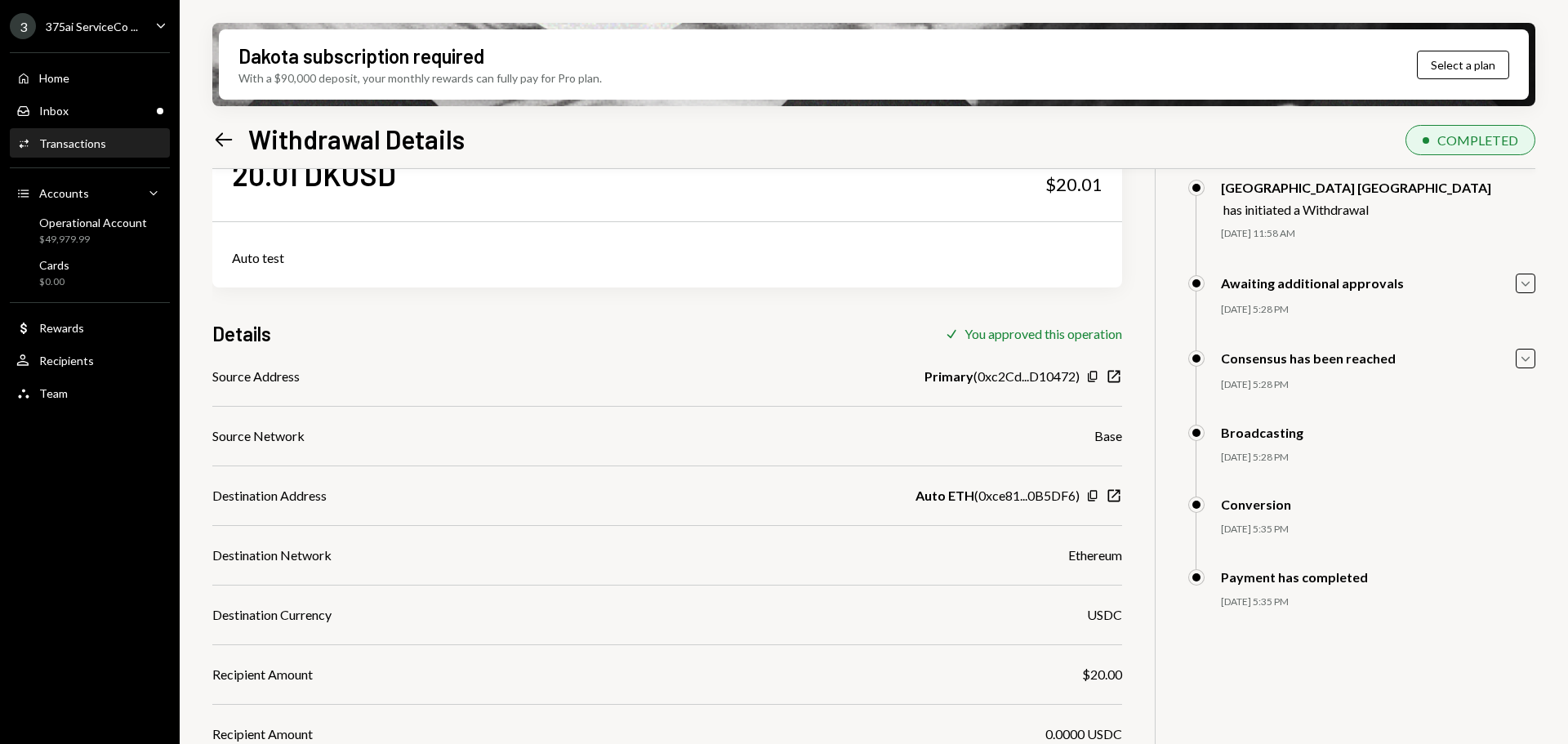
scroll to position [81, 0]
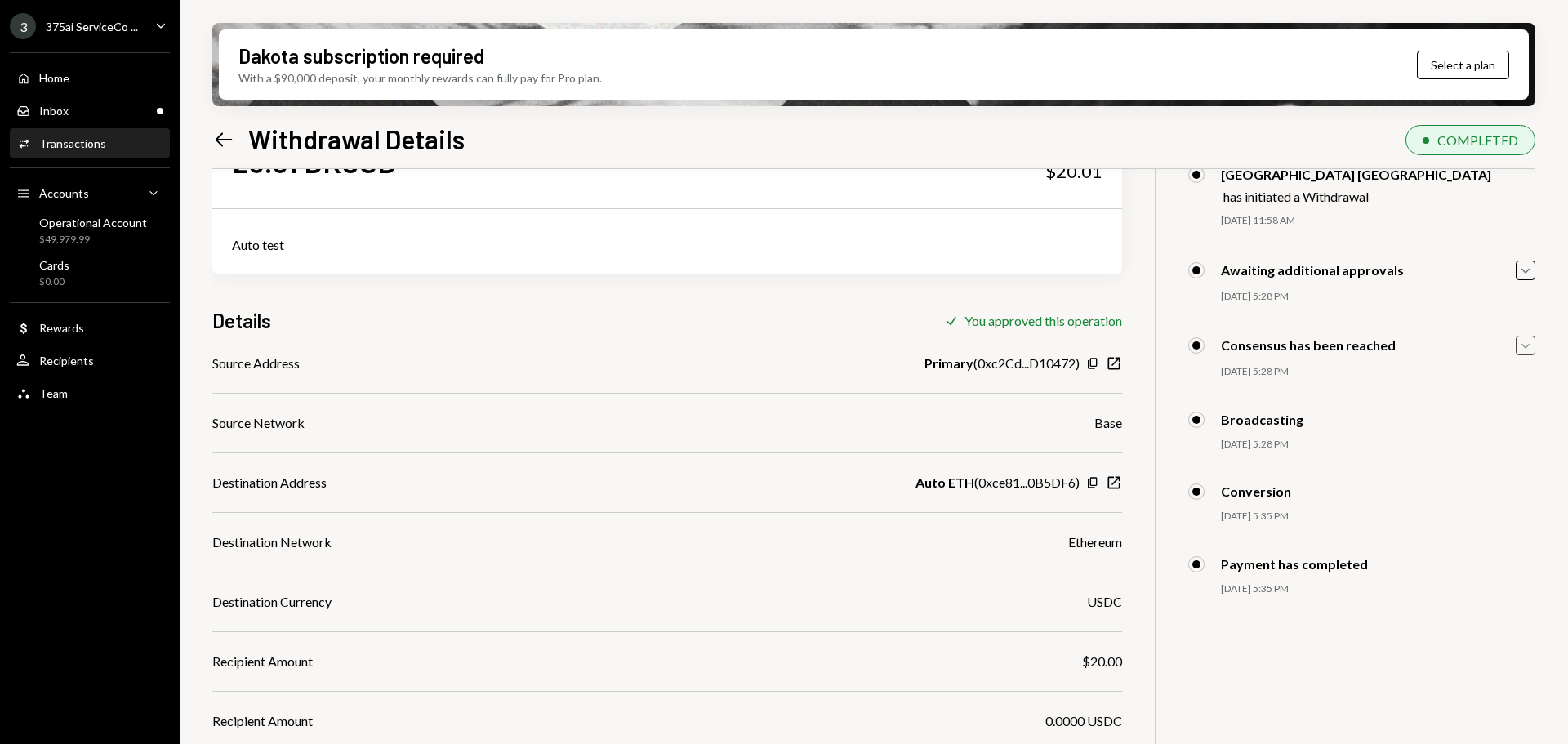
click at [1522, 344] on icon "Caret Down" at bounding box center [1526, 346] width 18 height 18
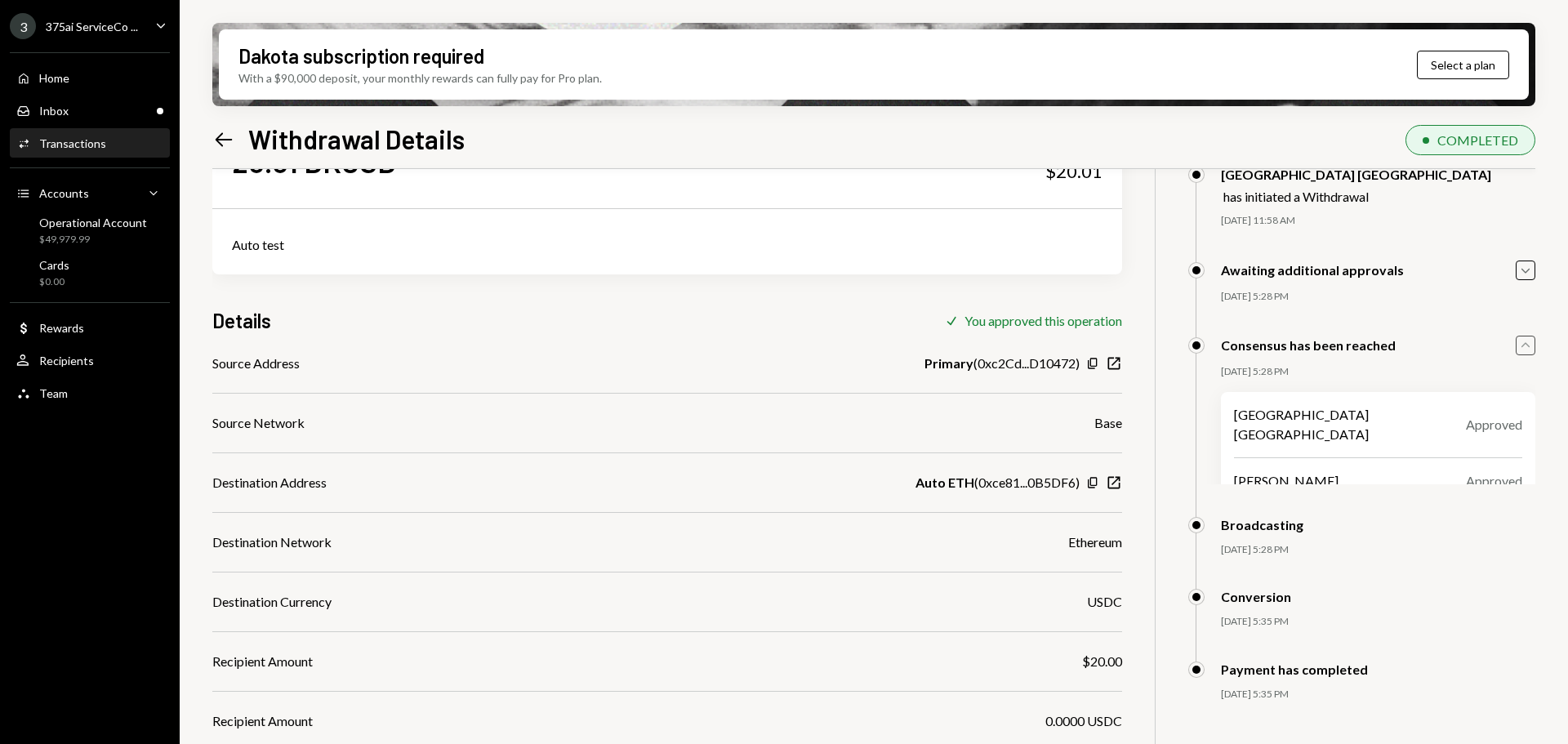
click at [1522, 344] on icon "Caret Up" at bounding box center [1526, 346] width 18 height 18
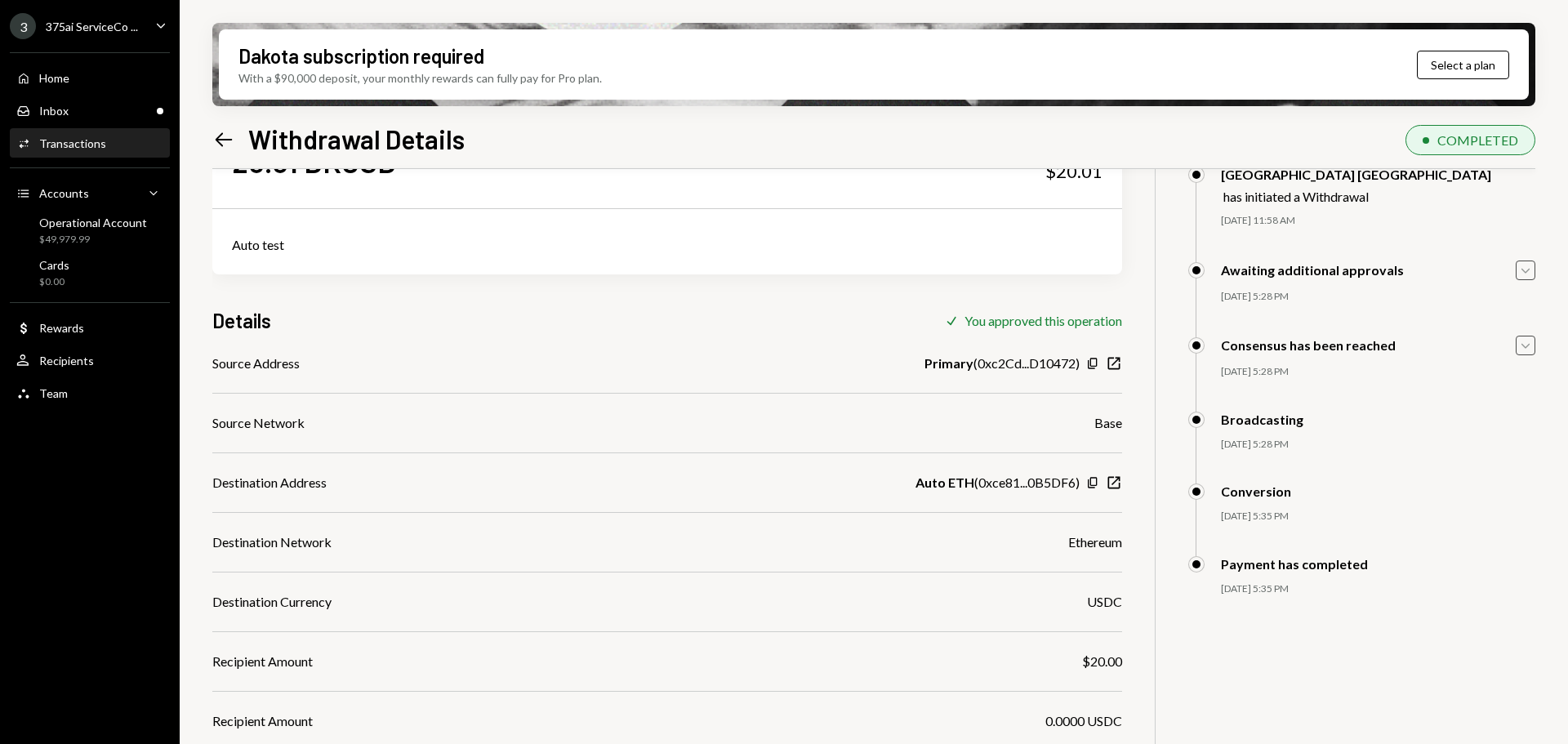
click at [1524, 272] on icon "Caret Down" at bounding box center [1526, 270] width 18 height 18
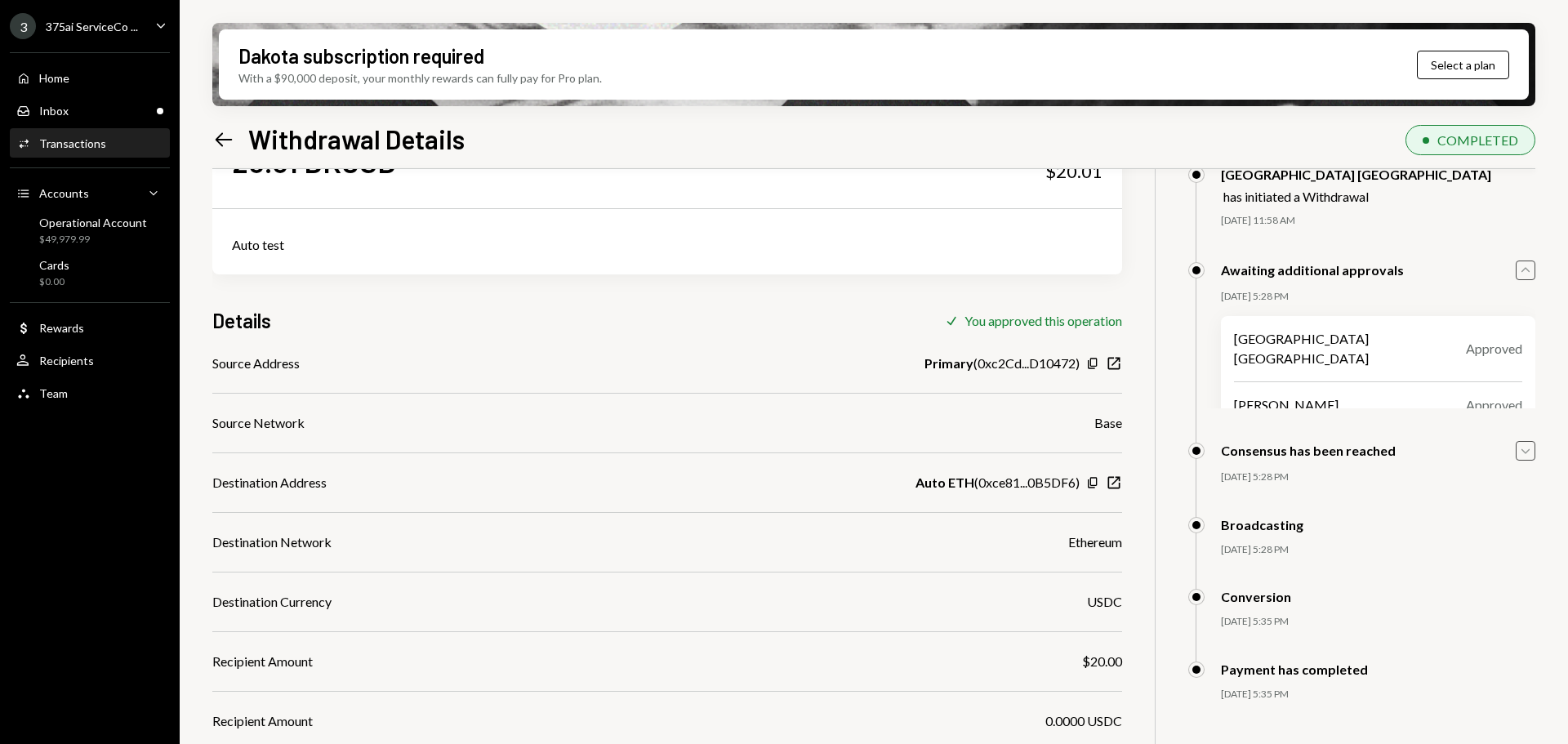
click at [1524, 272] on icon "Caret Up" at bounding box center [1526, 270] width 18 height 18
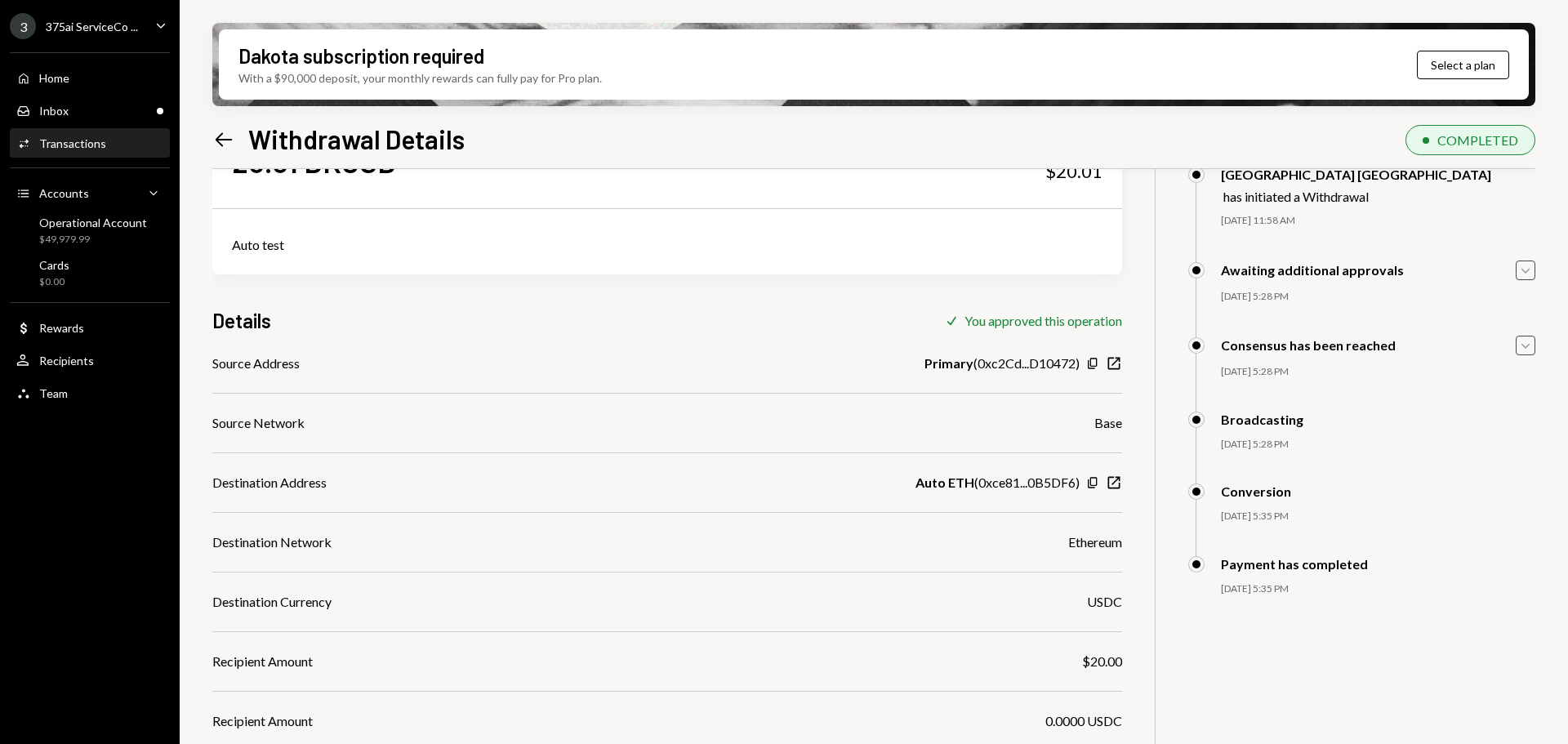
scroll to position [0, 0]
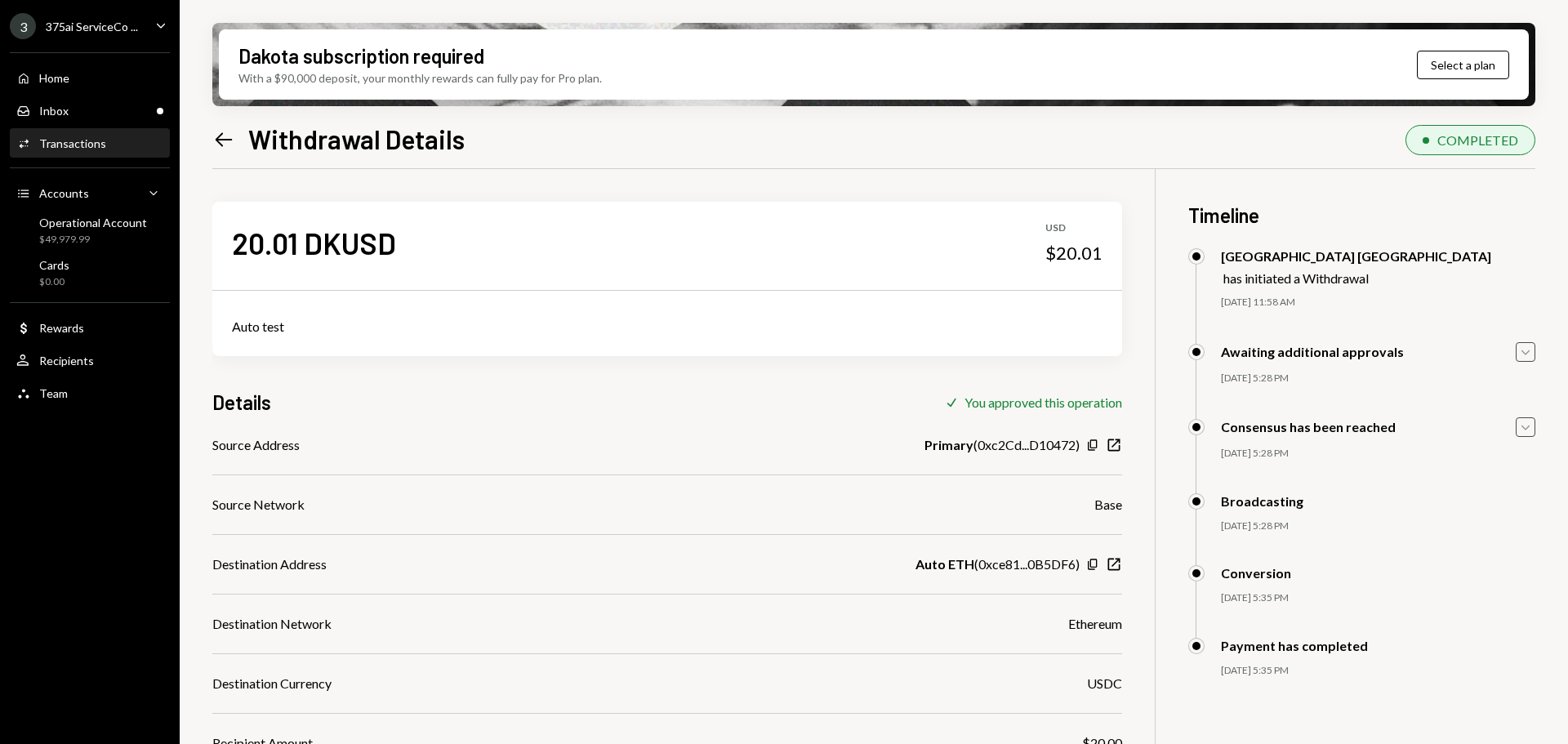
click at [1520, 351] on icon "Caret Down" at bounding box center [1526, 352] width 18 height 18
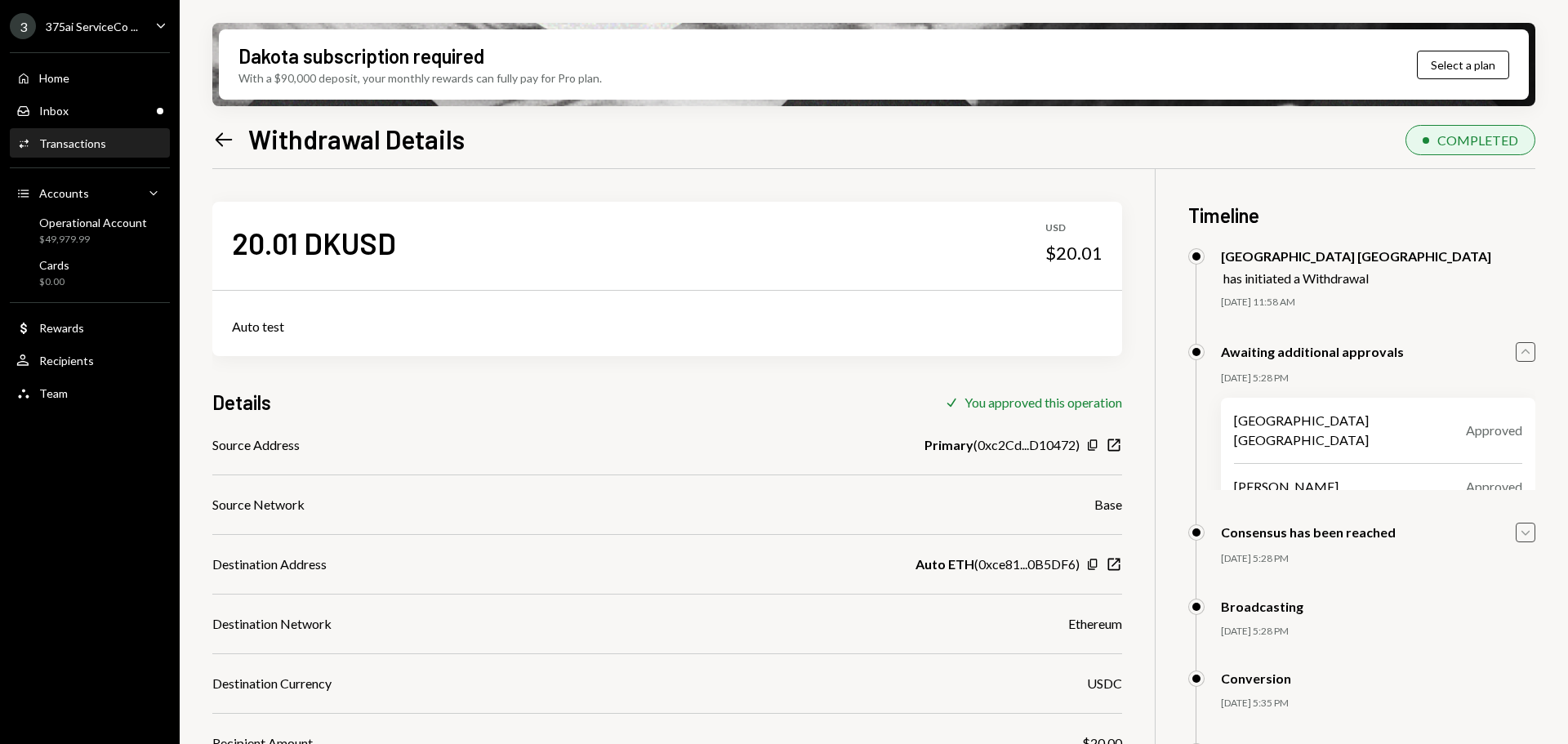
click at [1520, 351] on icon "Caret Up" at bounding box center [1526, 352] width 18 height 18
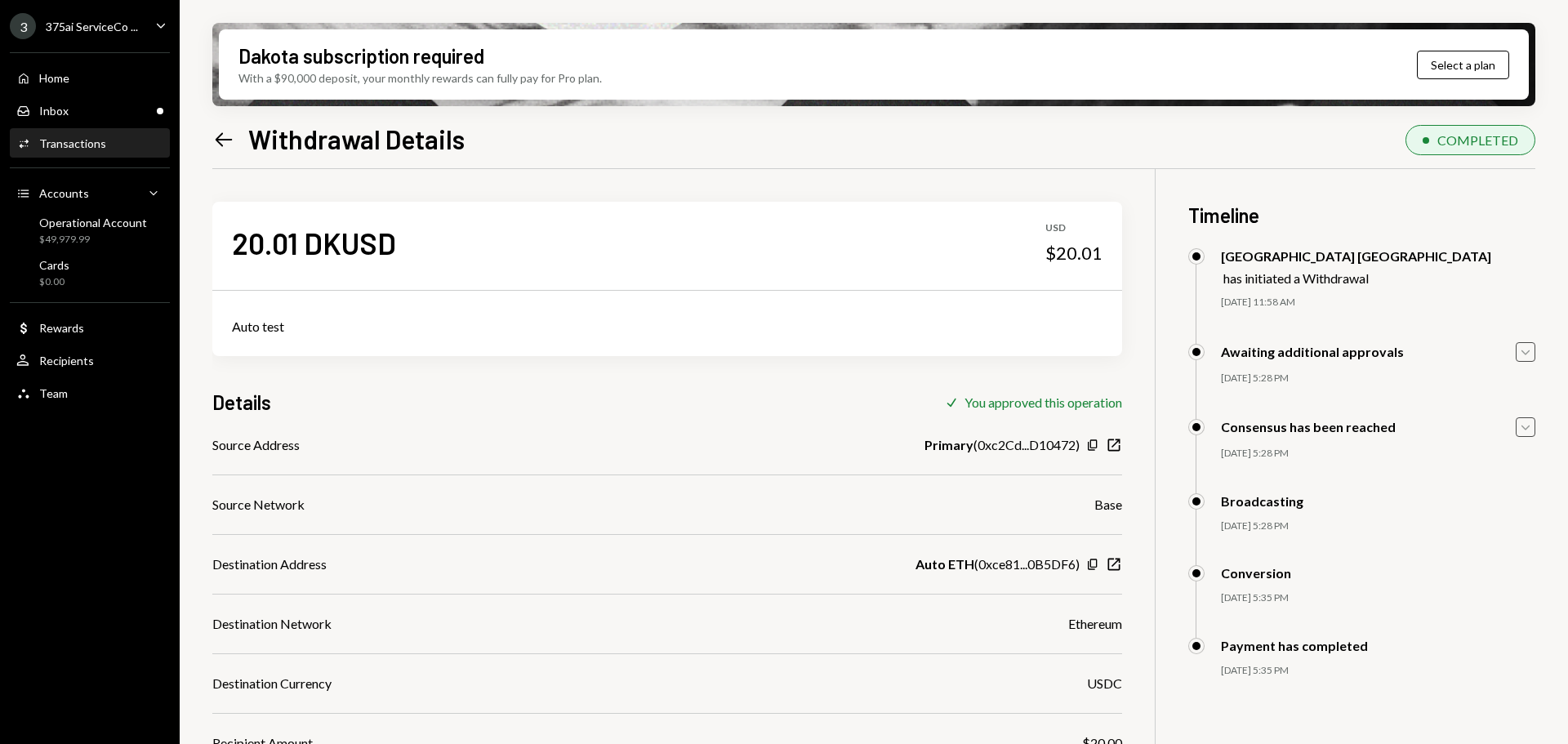
click at [1531, 429] on icon "Caret Down" at bounding box center [1526, 427] width 18 height 18
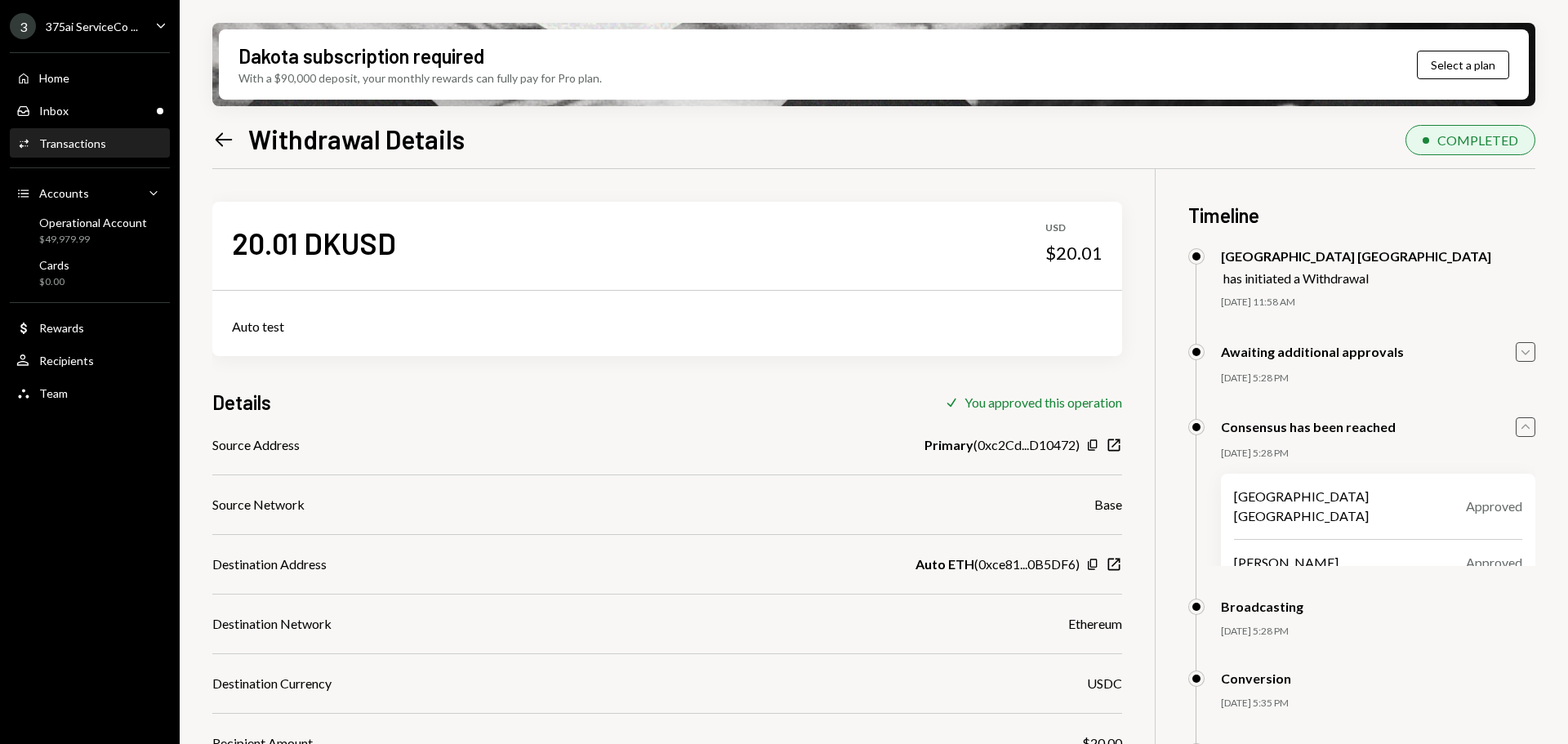
click at [1531, 429] on icon "Caret Up" at bounding box center [1526, 427] width 18 height 18
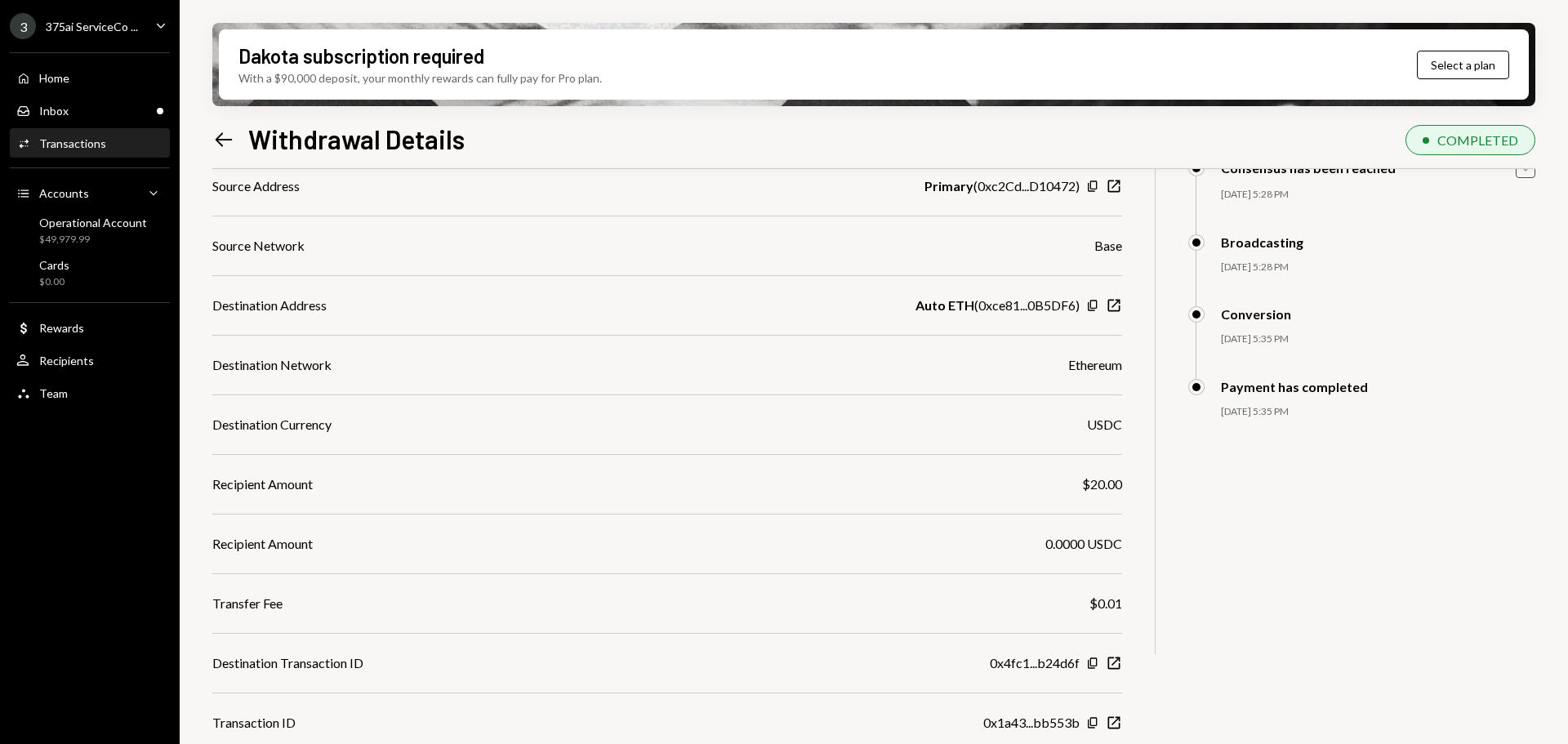
scroll to position [269, 0]
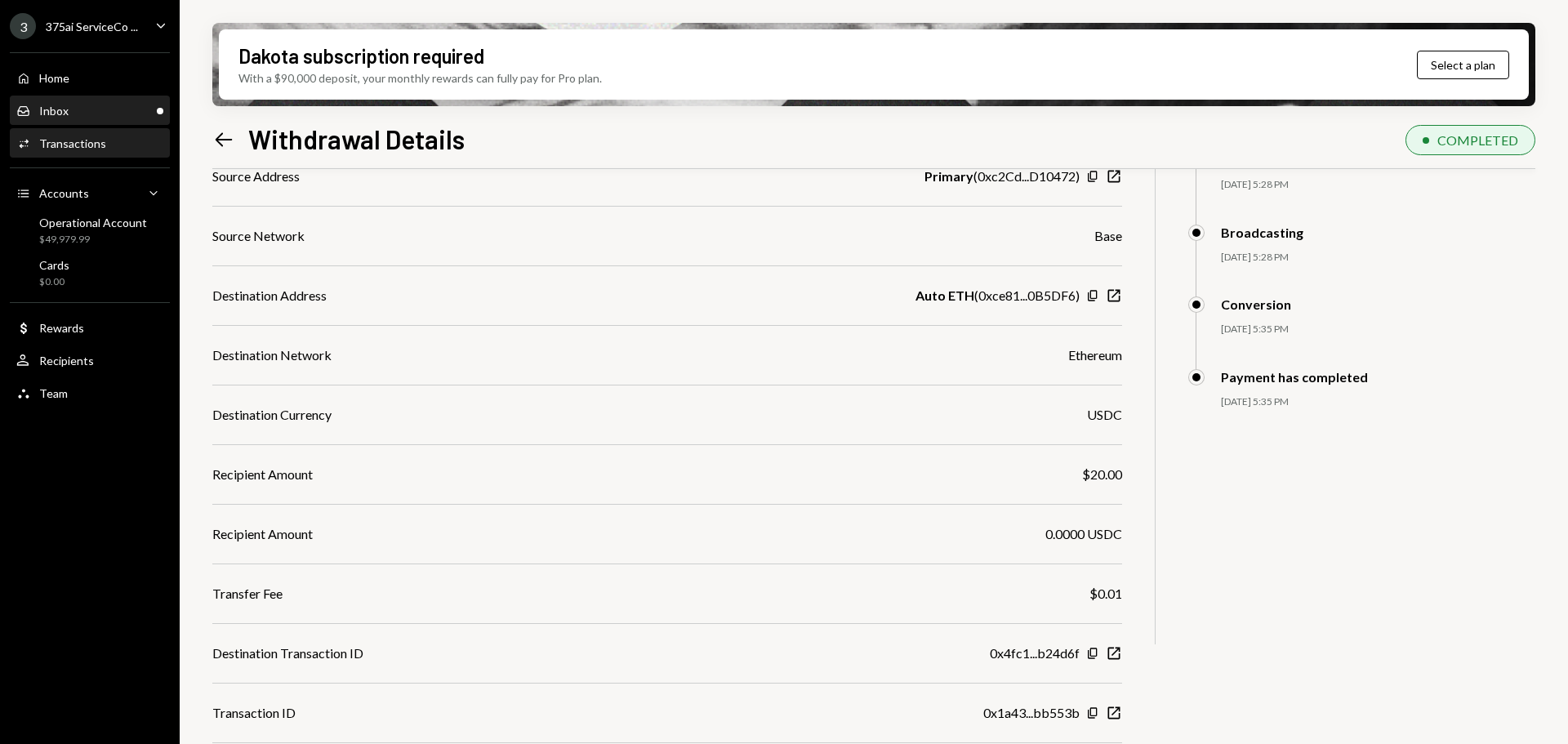
click at [89, 121] on div "Inbox Inbox" at bounding box center [89, 111] width 147 height 28
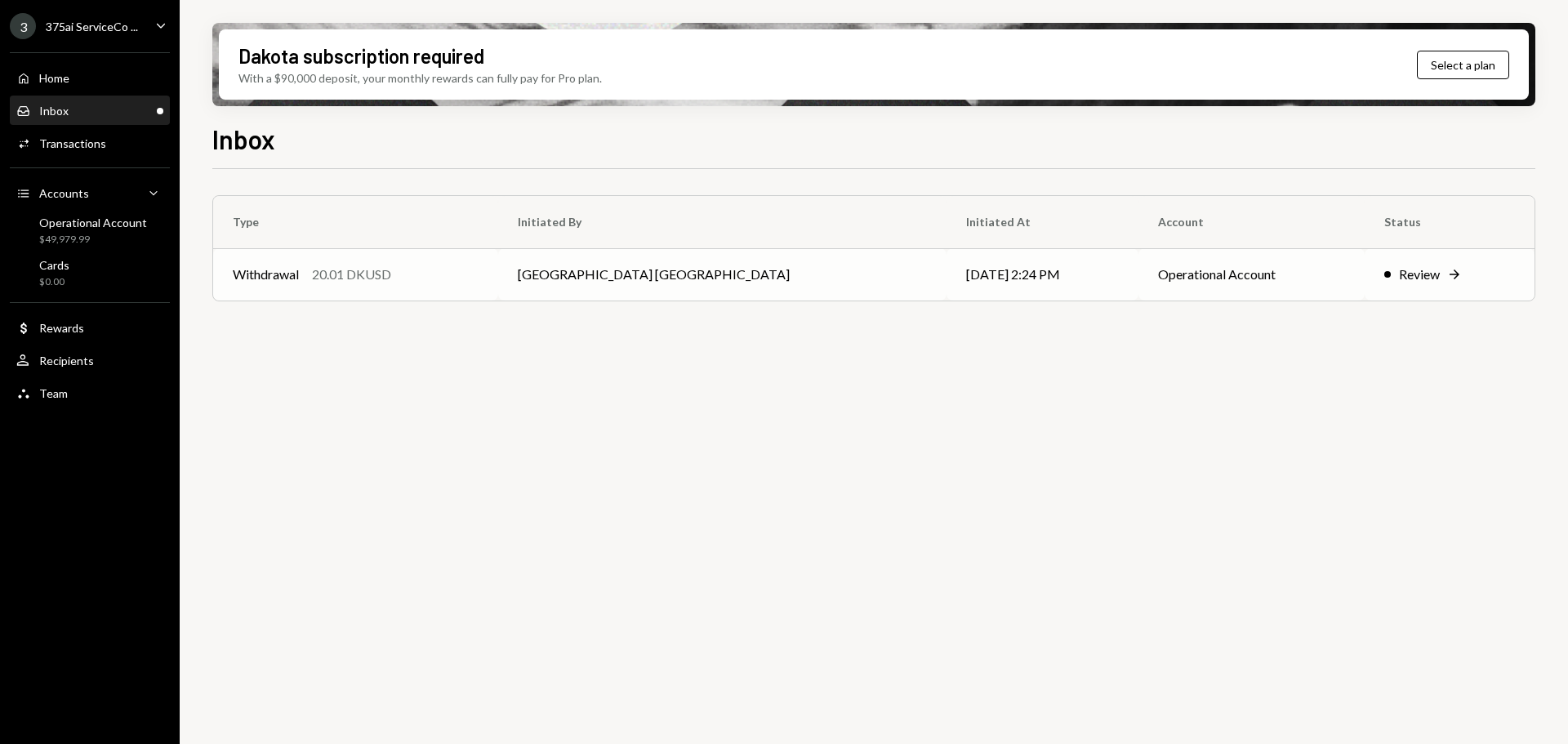
click at [391, 274] on div "20.01 DKUSD" at bounding box center [352, 275] width 79 height 20
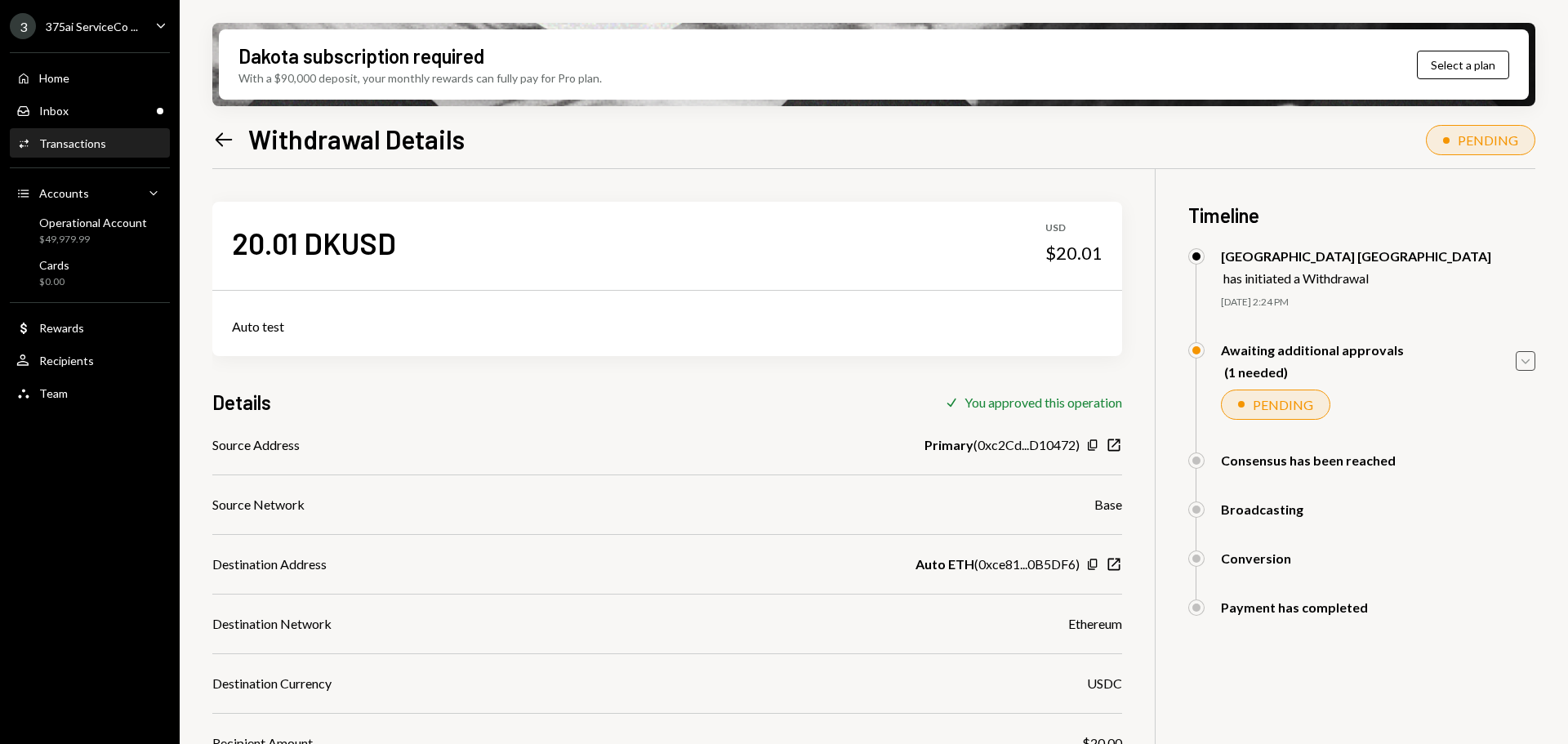
click at [1517, 367] on icon "Caret Down" at bounding box center [1526, 362] width 18 height 18
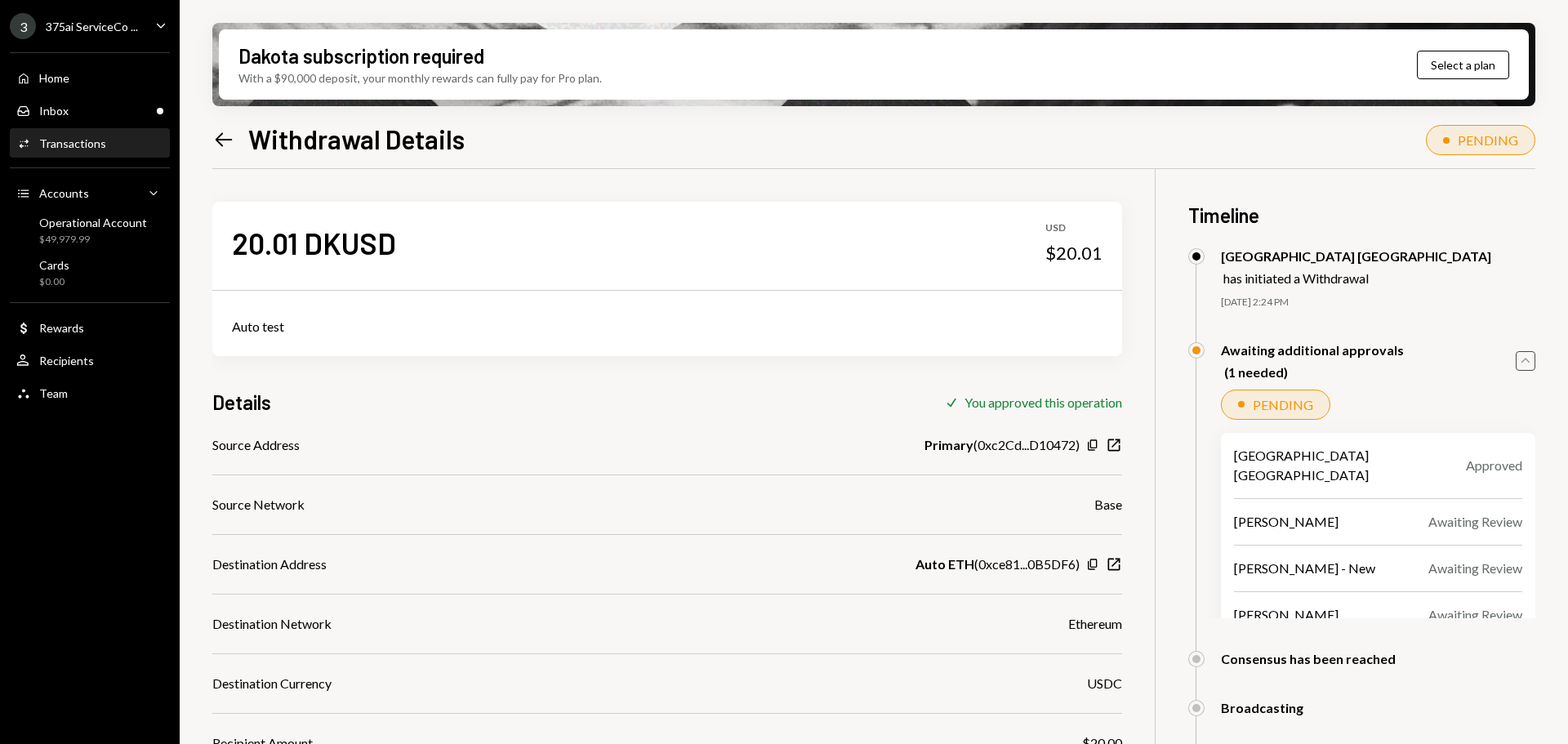
click at [1527, 360] on icon "Caret Up" at bounding box center [1526, 362] width 18 height 18
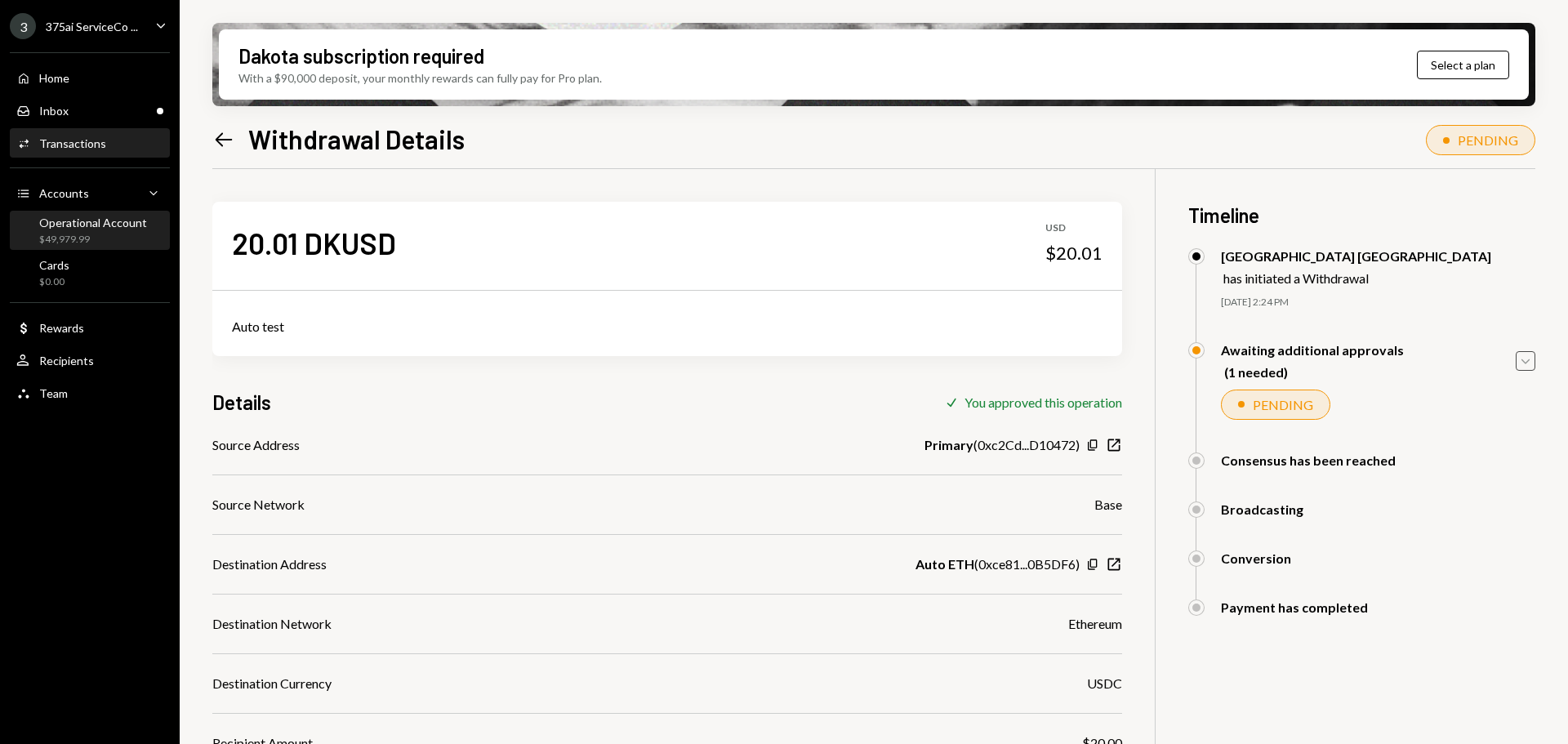
click at [135, 226] on div "Operational Account" at bounding box center [92, 223] width 108 height 14
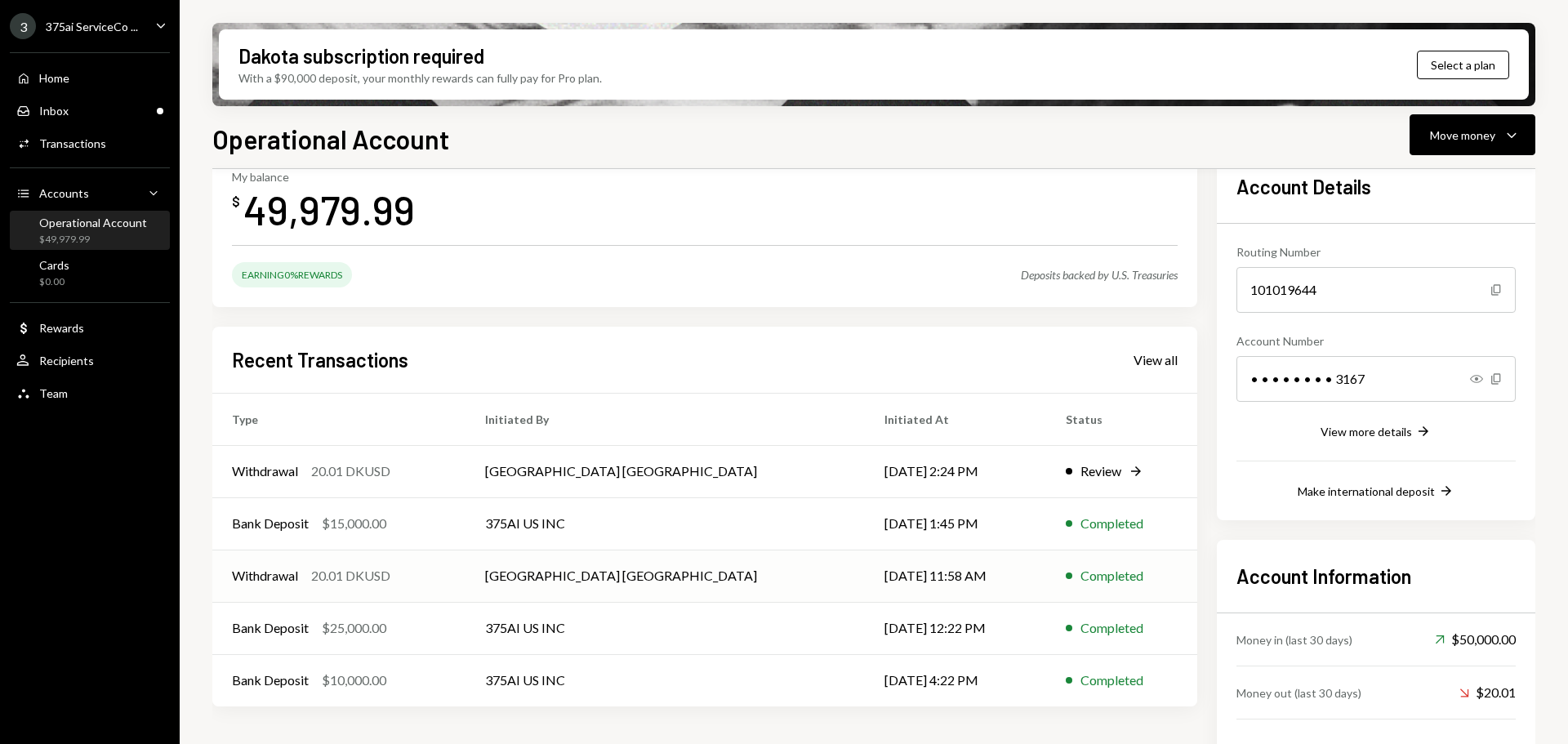
scroll to position [144, 0]
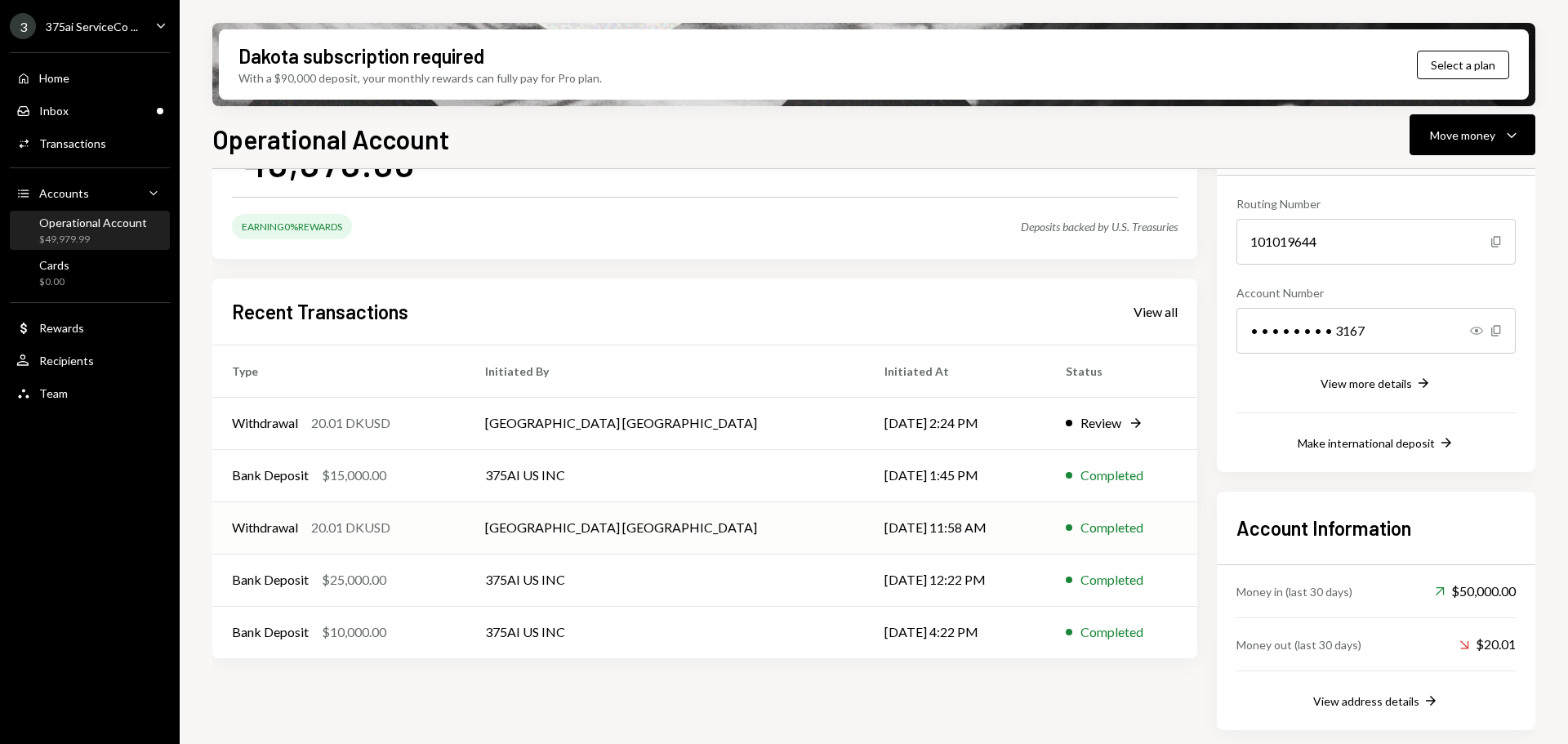
click at [427, 540] on td "Withdrawal 20.01 DKUSD" at bounding box center [339, 527] width 253 height 53
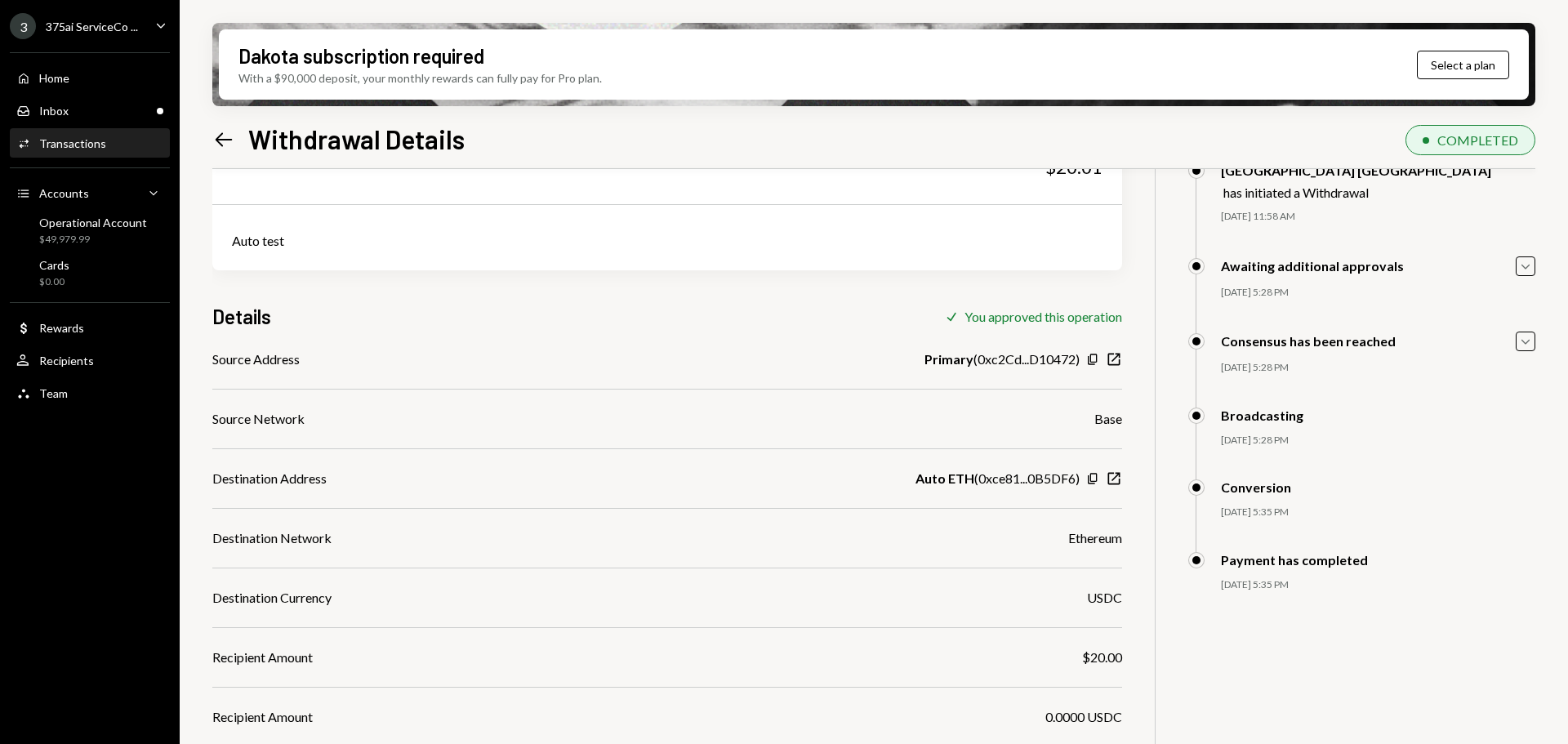
scroll to position [164, 0]
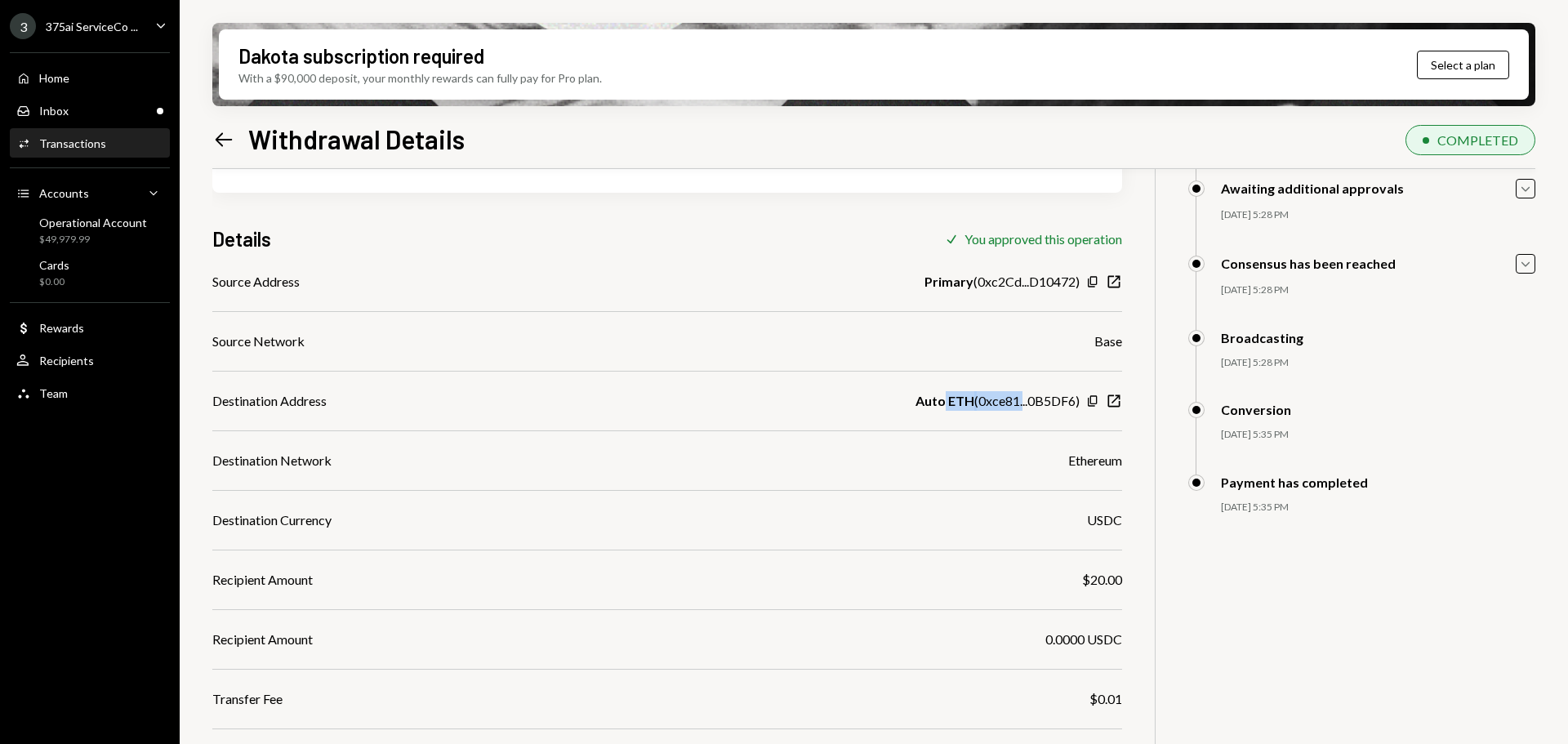
drag, startPoint x: 942, startPoint y: 397, endPoint x: 1021, endPoint y: 397, distance: 79.0
click at [1021, 397] on div "Auto ETH ( 0xce81...0B5DF6 )" at bounding box center [997, 401] width 164 height 20
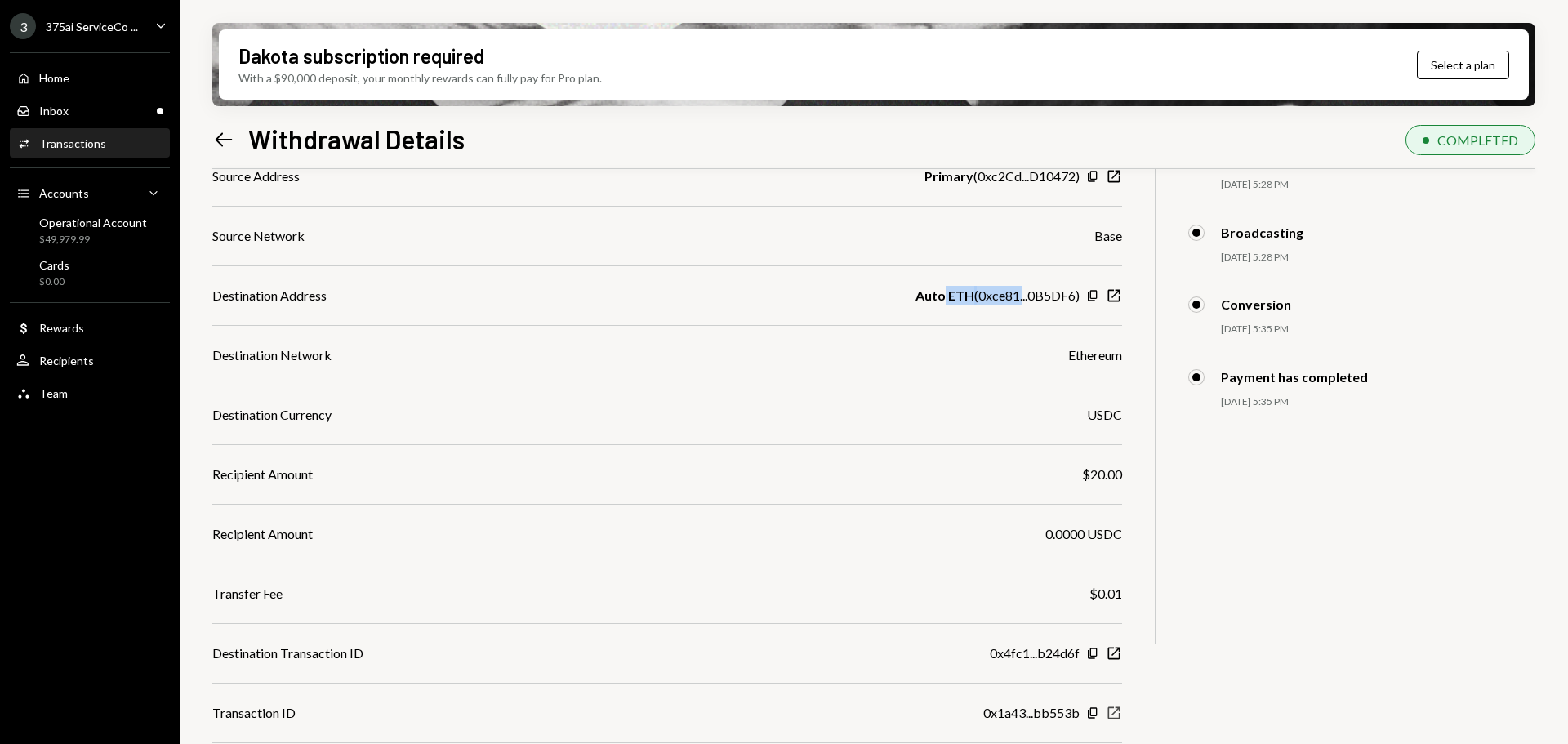
click at [1112, 716] on icon "New Window" at bounding box center [1114, 713] width 16 height 16
click at [1113, 656] on icon "button" at bounding box center [1114, 654] width 12 height 12
click at [112, 114] on div "Inbox Inbox" at bounding box center [89, 110] width 147 height 15
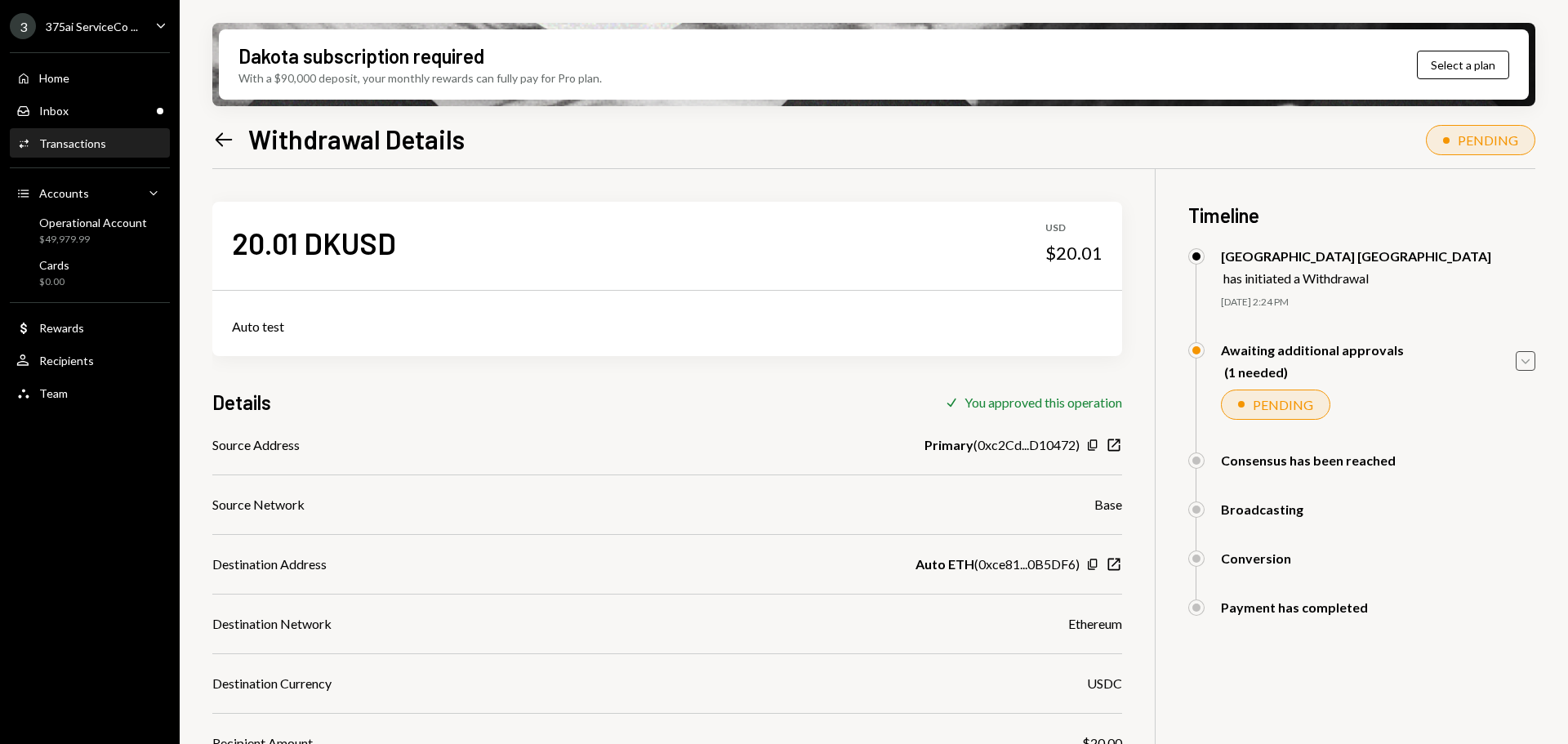
click at [1531, 360] on icon "Caret Down" at bounding box center [1526, 362] width 18 height 18
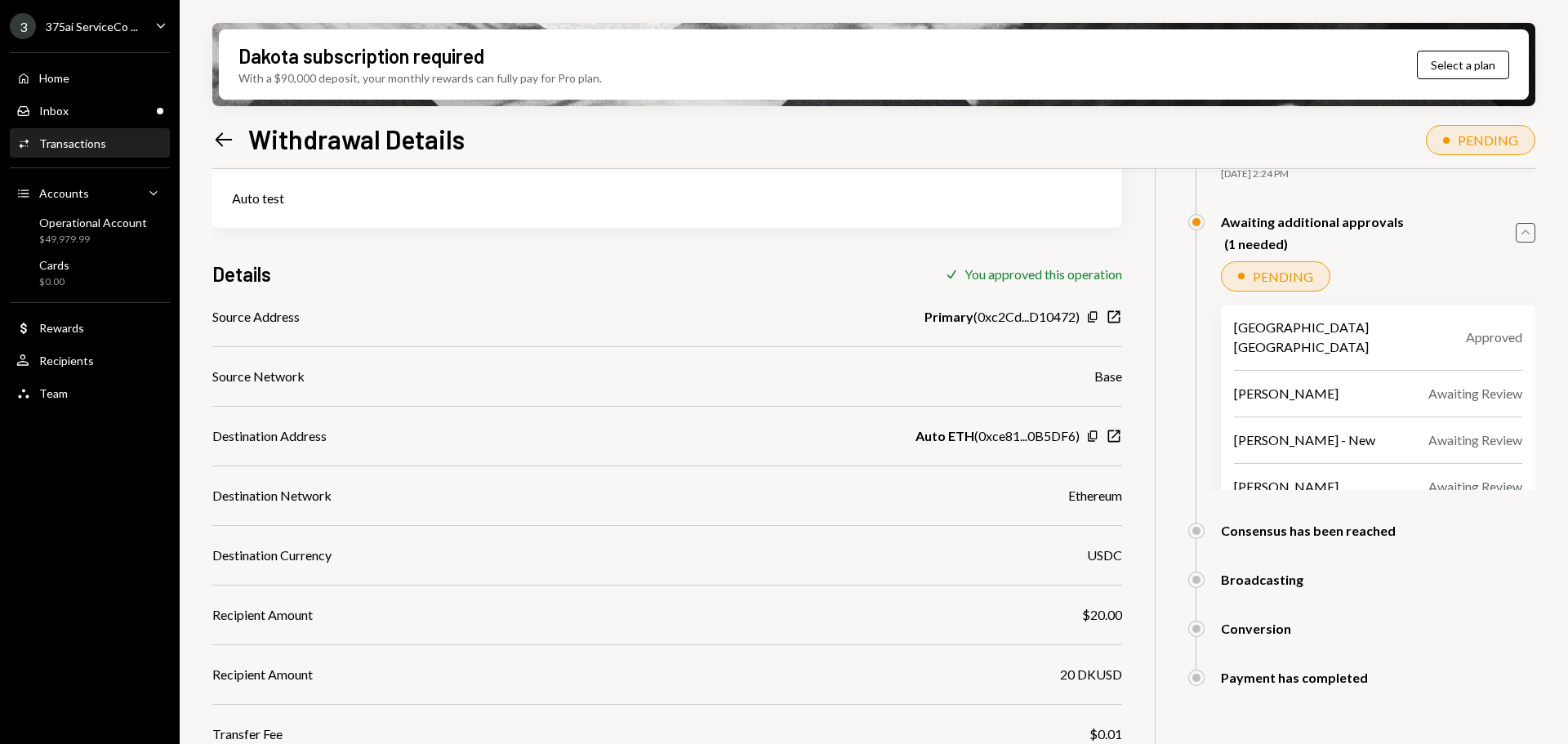
scroll to position [150, 0]
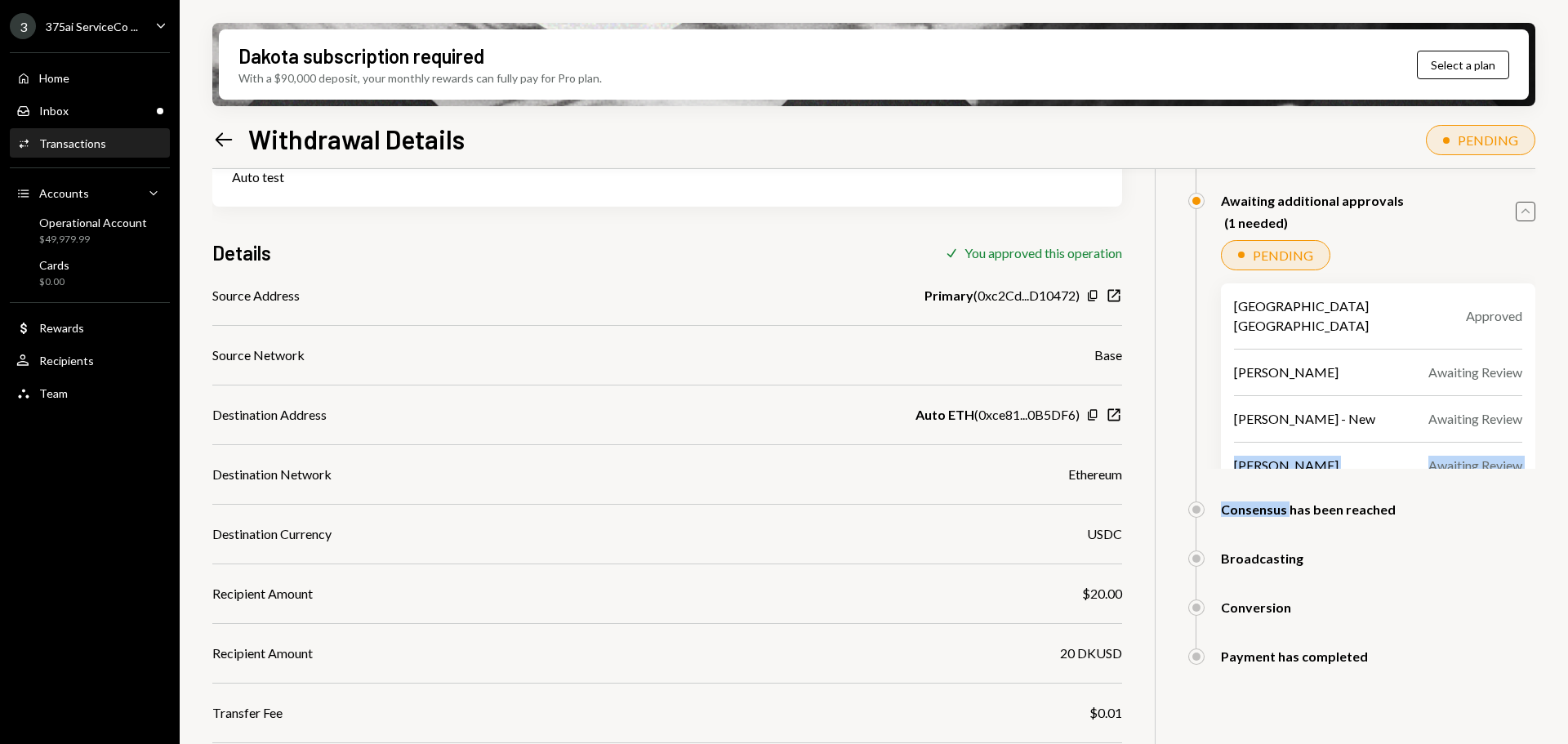
drag, startPoint x: 1228, startPoint y: 496, endPoint x: 1287, endPoint y: 521, distance: 64.1
click at [1290, 512] on div "Savannah [GEOGRAPHIC_DATA] has initiated a Withdrawal [DATE] 2:24 PM [GEOGRAPHI…" at bounding box center [1362, 398] width 348 height 599
click at [85, 121] on div "Inbox Inbox" at bounding box center [89, 111] width 147 height 28
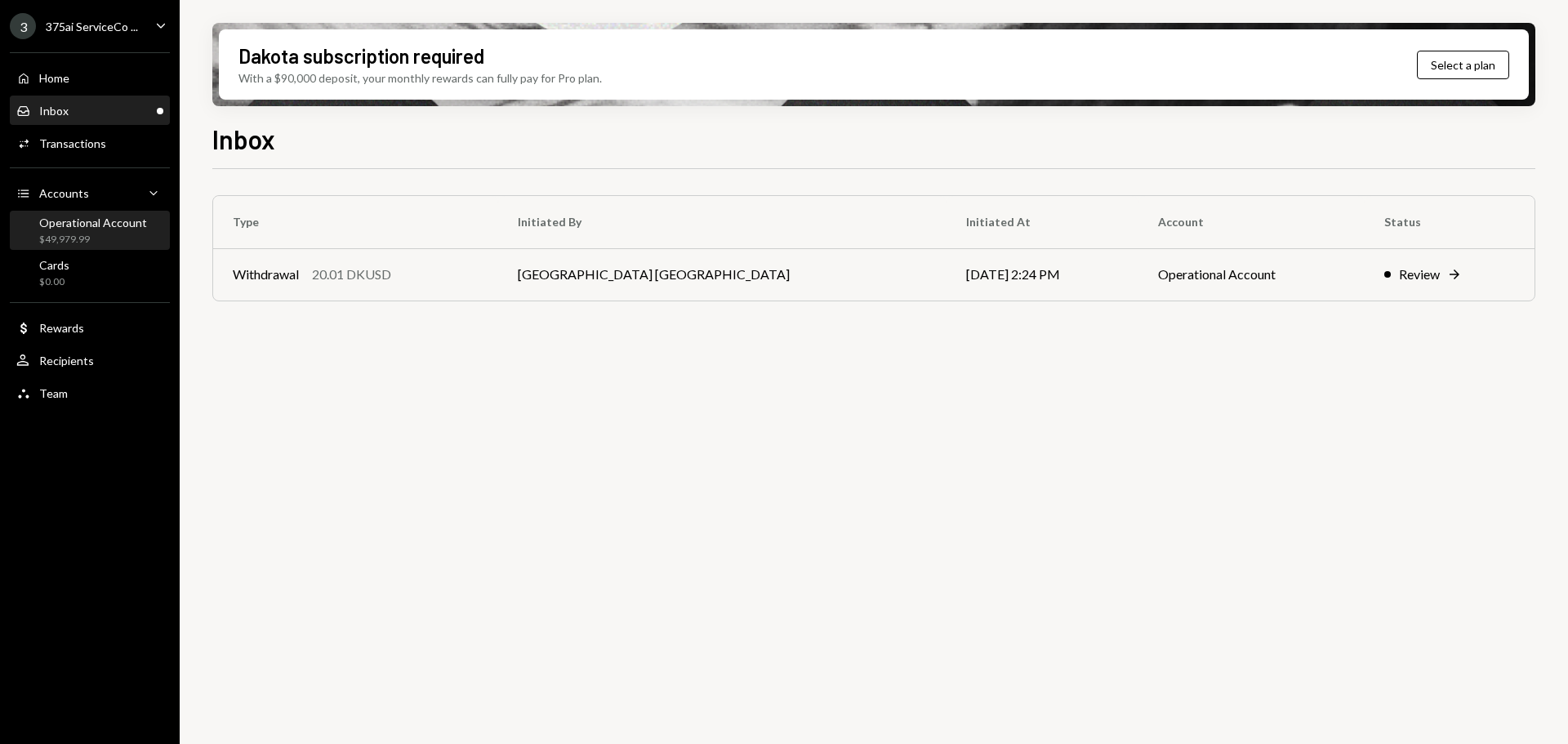
click at [78, 238] on div "$49,979.99" at bounding box center [92, 239] width 108 height 14
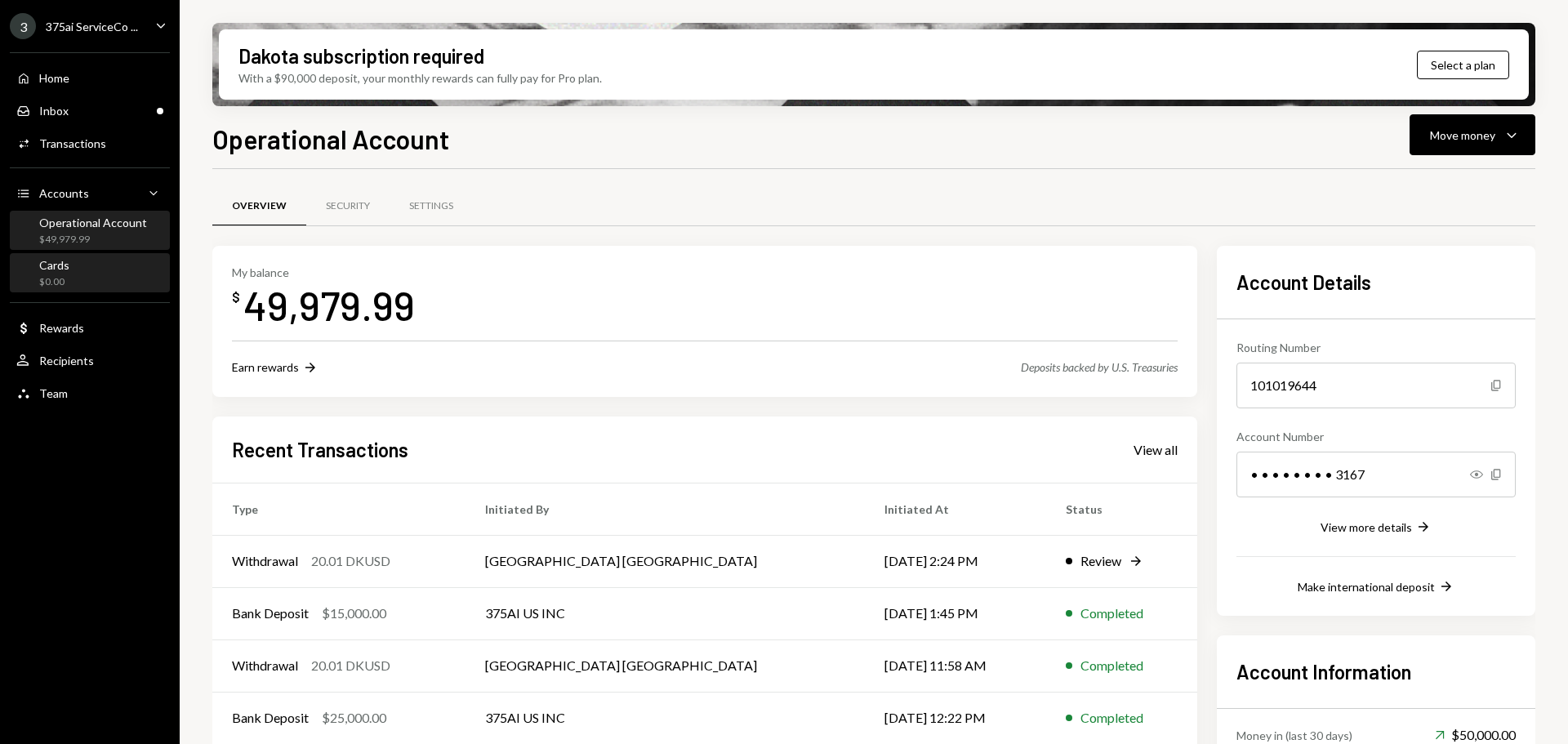
click at [72, 267] on div "Cards $0.00" at bounding box center [89, 273] width 147 height 31
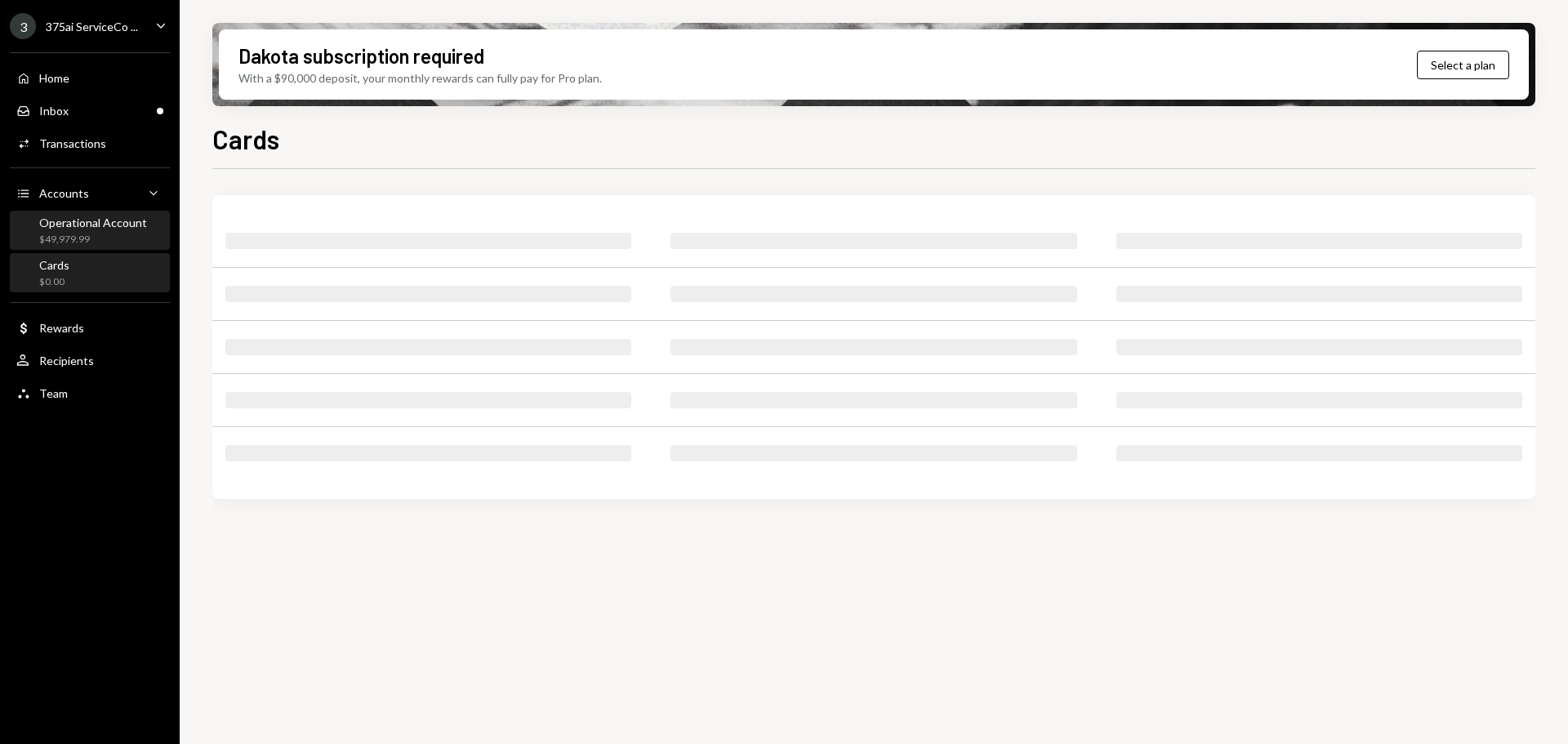
click at [76, 232] on div "$49,979.99" at bounding box center [92, 239] width 108 height 14
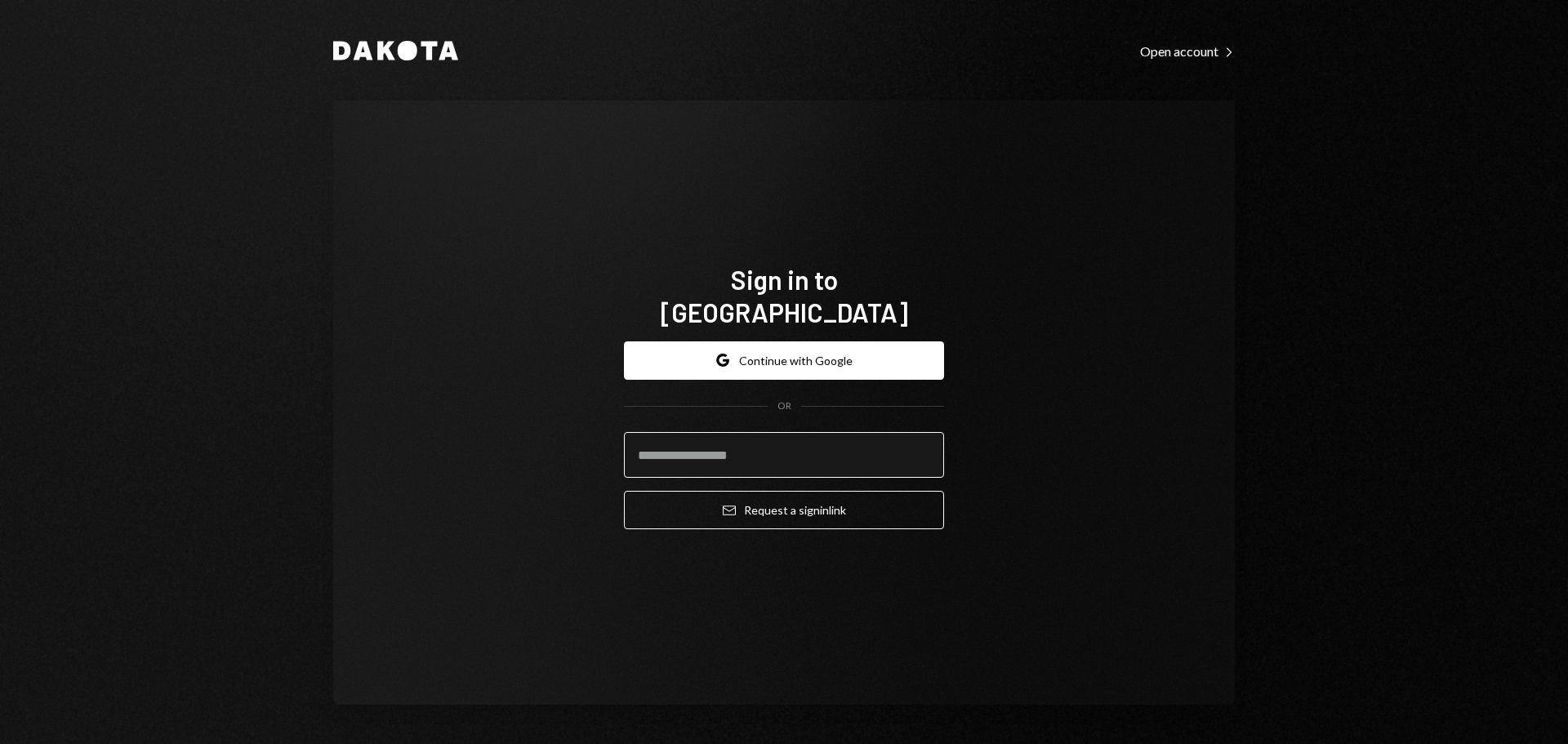
click at [670, 440] on input "email" at bounding box center [784, 455] width 320 height 46
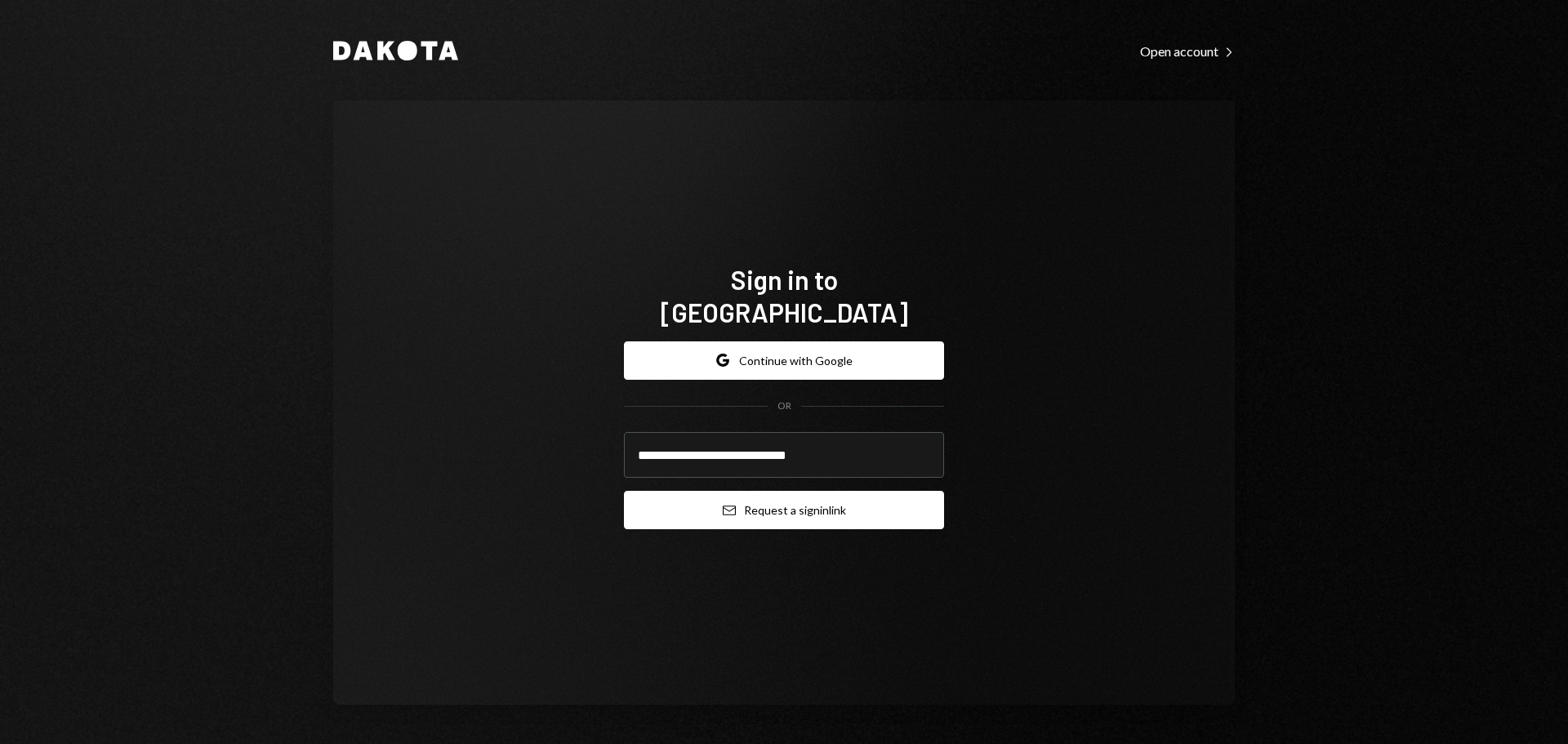
type input "**********"
click at [669, 492] on button "Email Request a sign in link" at bounding box center [784, 510] width 320 height 39
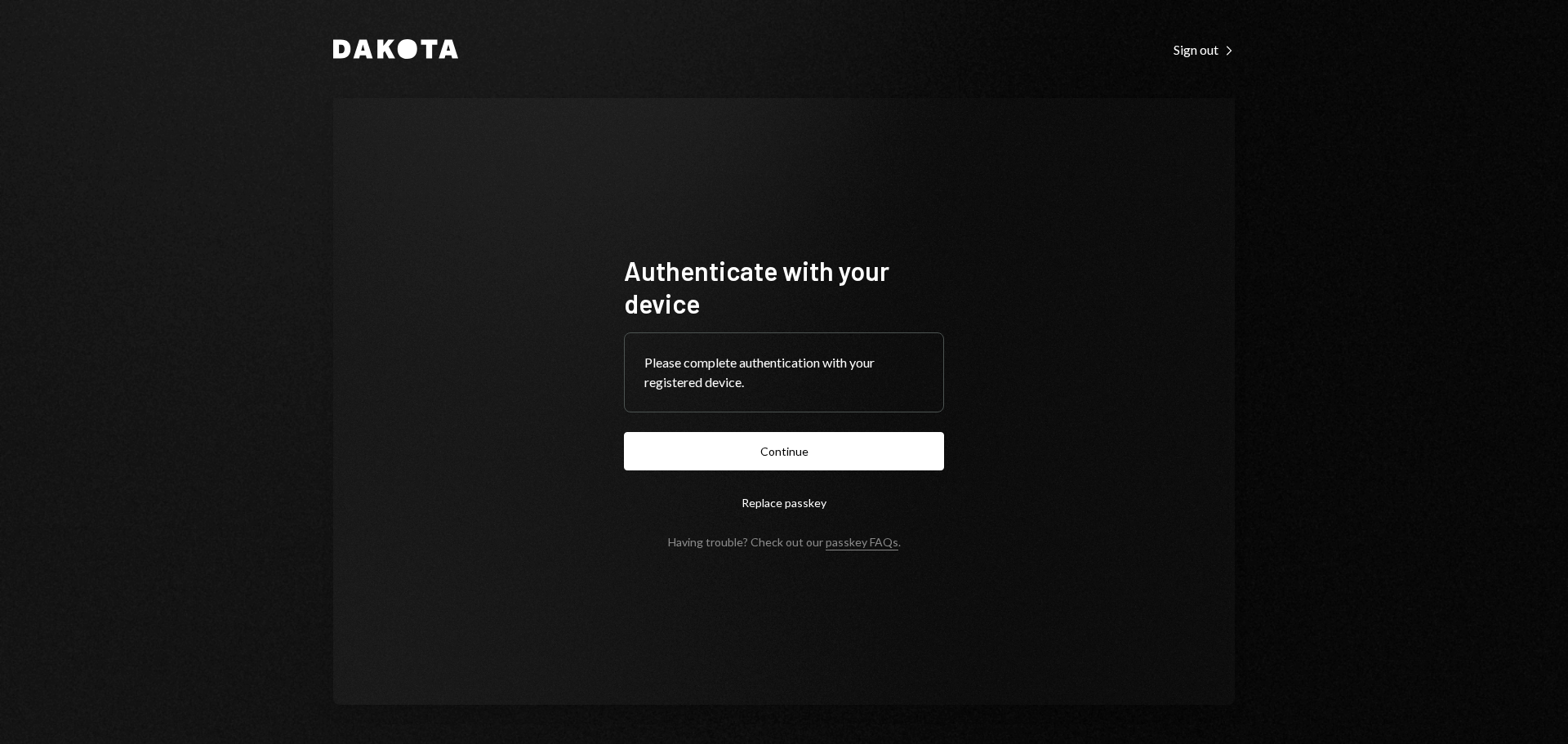
drag, startPoint x: 665, startPoint y: 440, endPoint x: 620, endPoint y: 445, distance: 45.3
click at [665, 440] on button "Continue" at bounding box center [784, 451] width 320 height 39
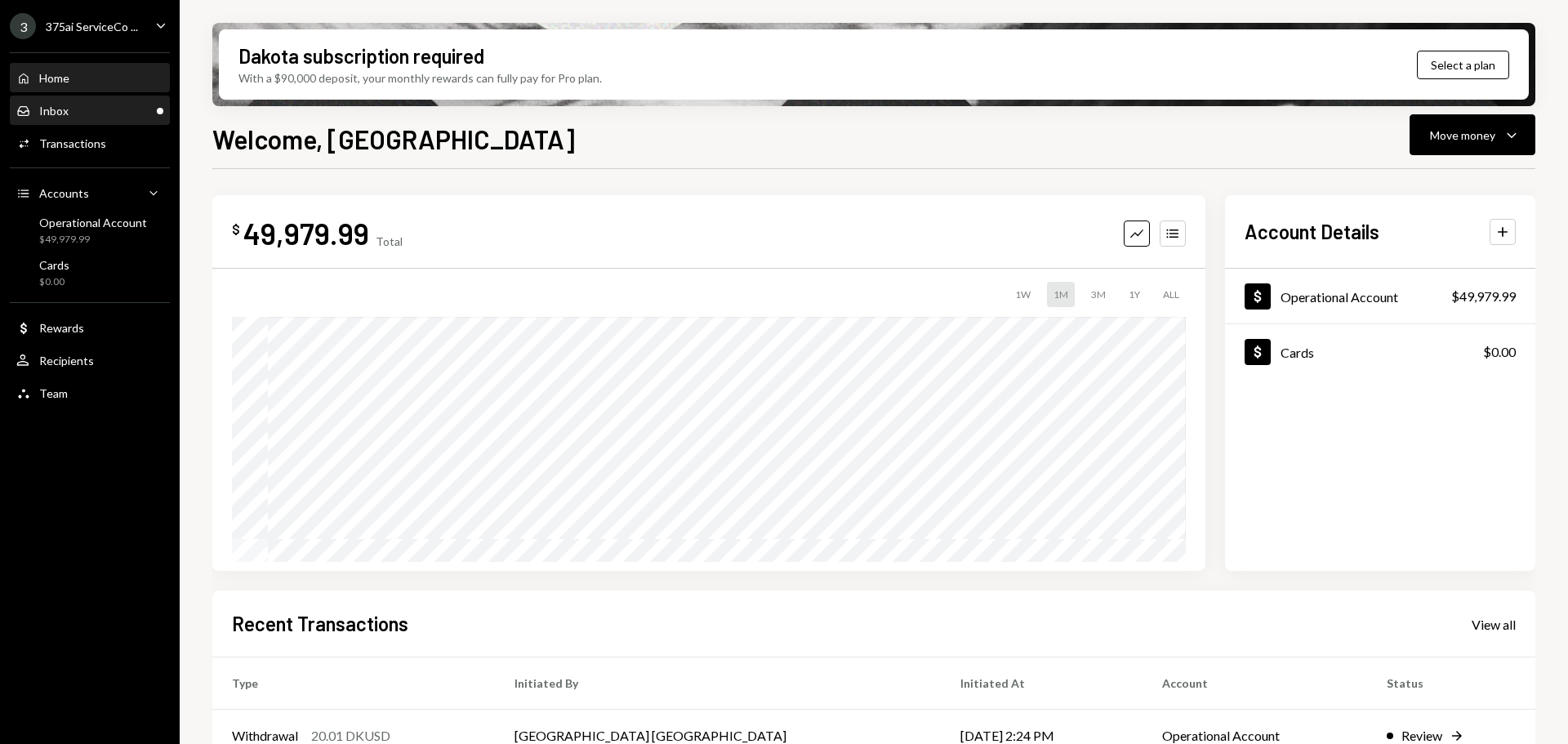
click at [106, 107] on div "Inbox Inbox" at bounding box center [89, 110] width 147 height 15
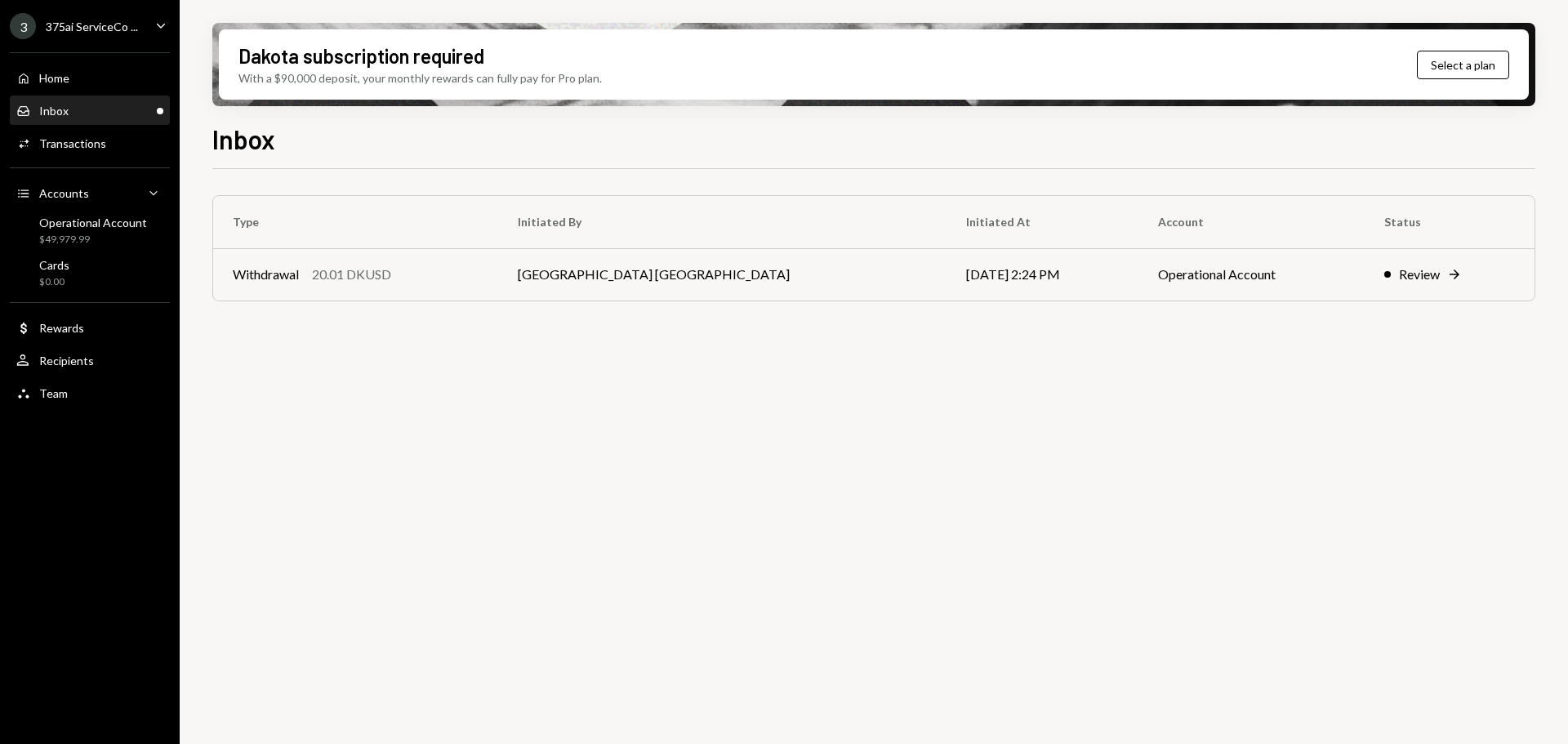
click at [106, 30] on div "375ai ServiceCo ..." at bounding box center [91, 27] width 92 height 14
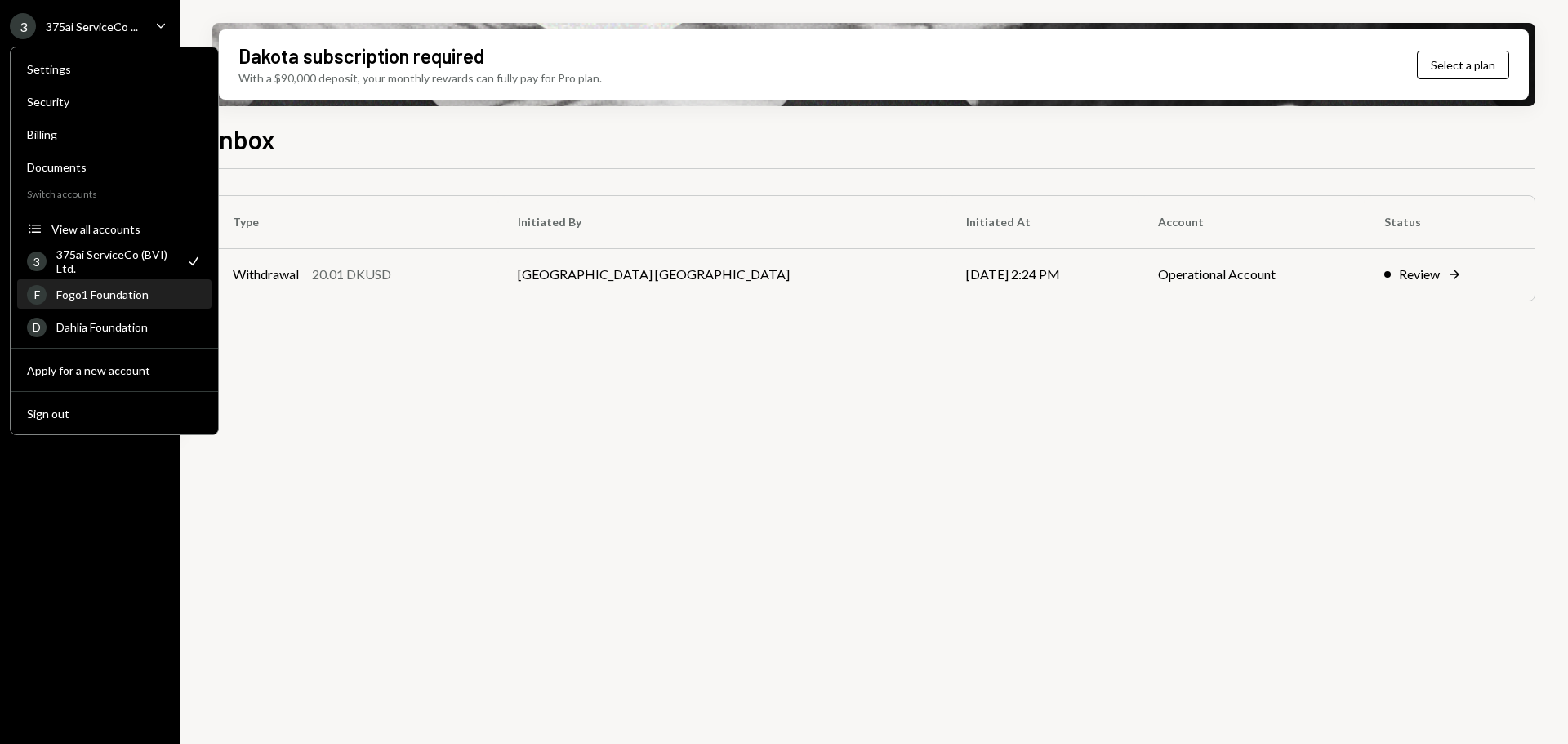
click at [131, 303] on div "F Fogo1 Foundation" at bounding box center [114, 295] width 175 height 28
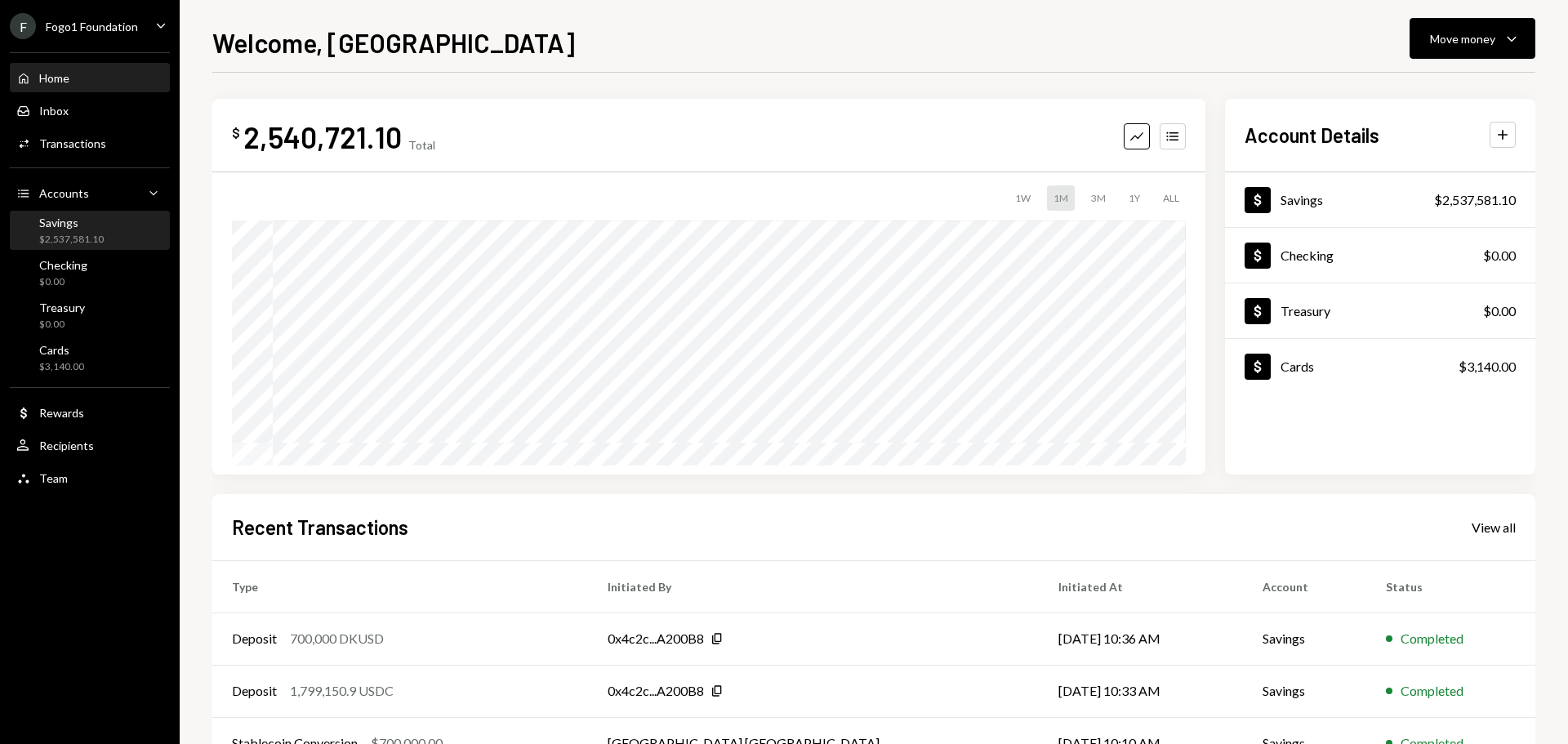
click at [55, 225] on div "Savings" at bounding box center [71, 223] width 65 height 14
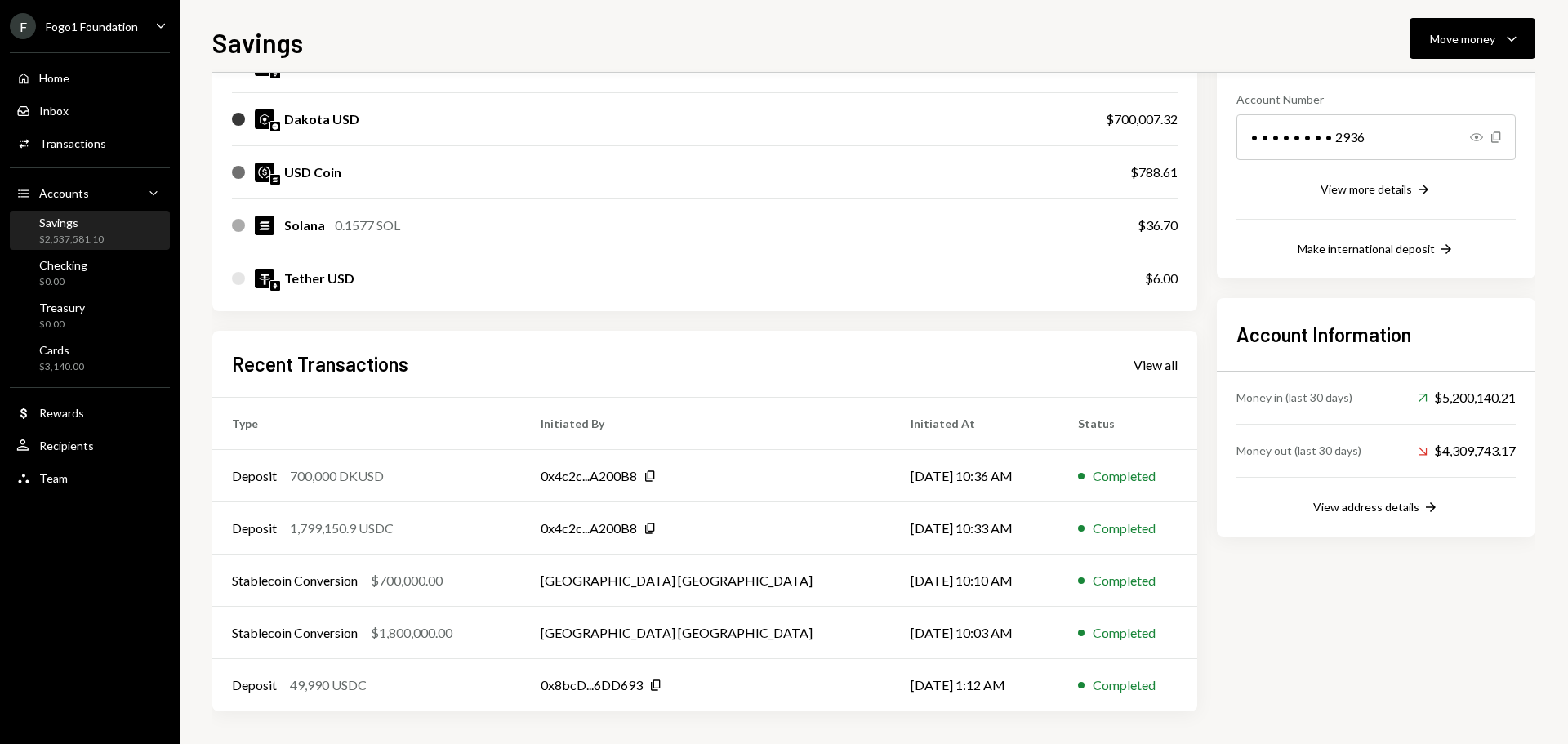
scroll to position [77, 0]
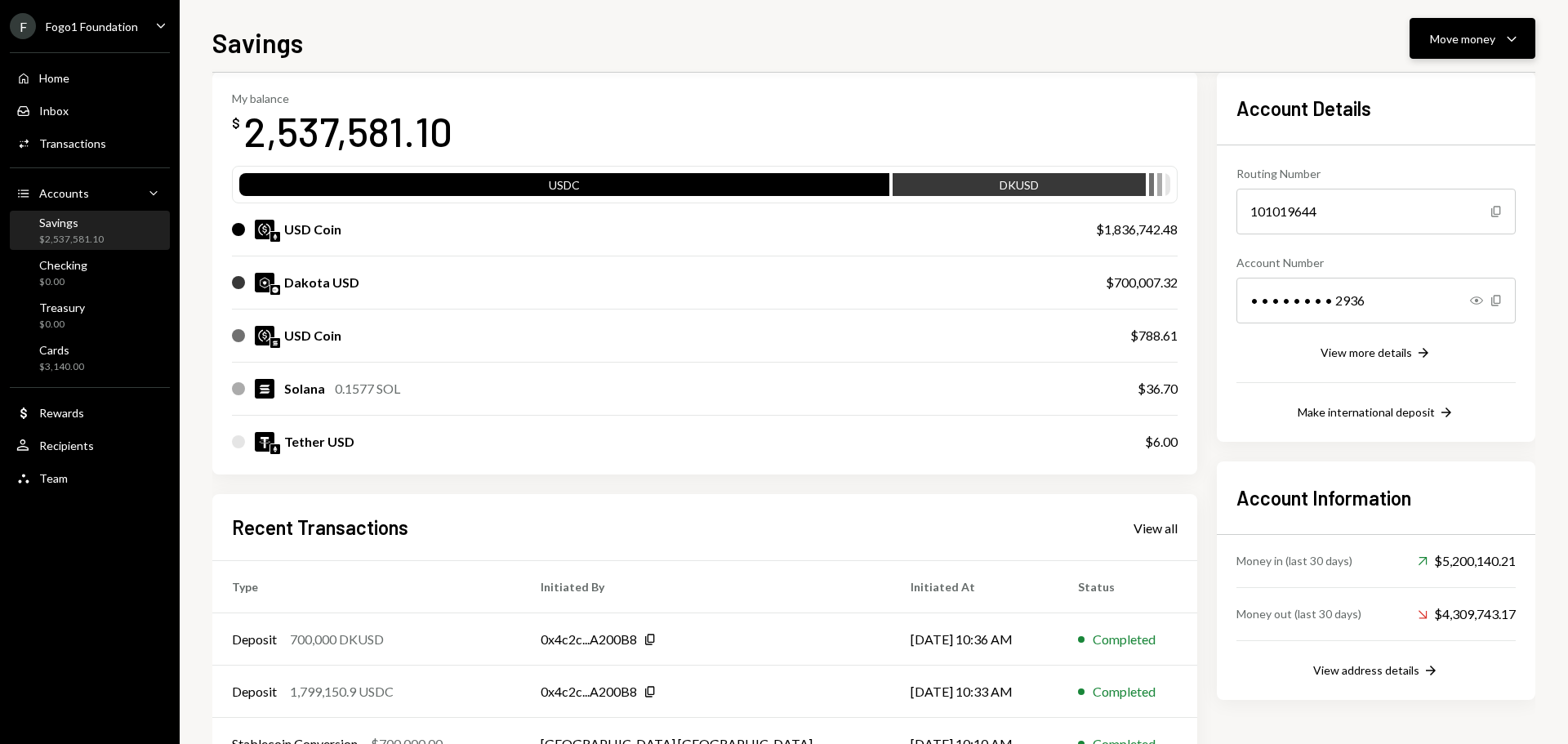
click at [1456, 44] on div "Move money" at bounding box center [1463, 38] width 66 height 17
click at [1419, 93] on div "Send" at bounding box center [1460, 87] width 119 height 17
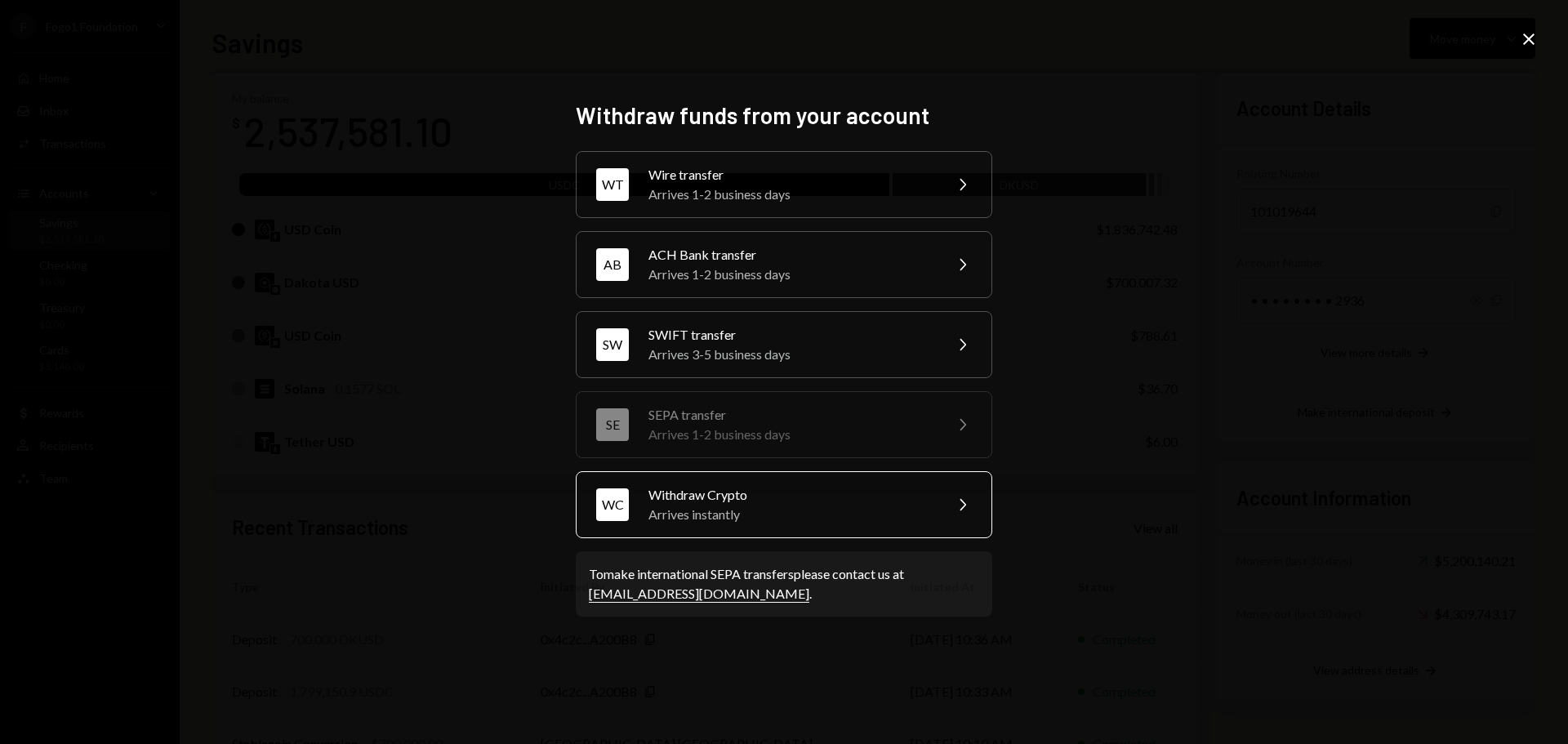
click at [744, 527] on div "WC Withdraw Crypto Arrives instantly Chevron Right" at bounding box center [784, 505] width 417 height 67
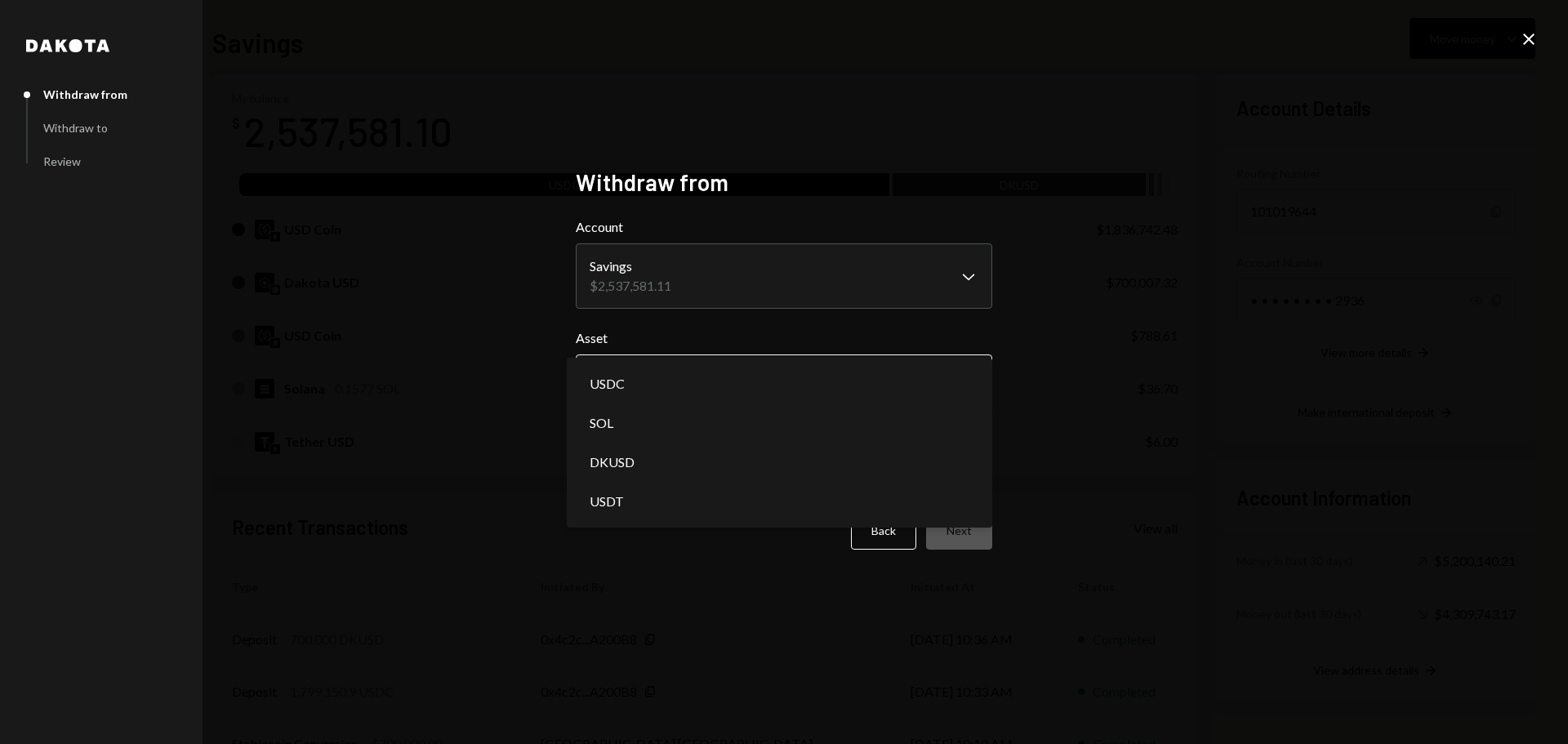
click at [654, 378] on body "F Fogo1 Foundation Caret Down Home Home Inbox Inbox Activities Transactions Acc…" at bounding box center [784, 372] width 1568 height 744
select select "****"
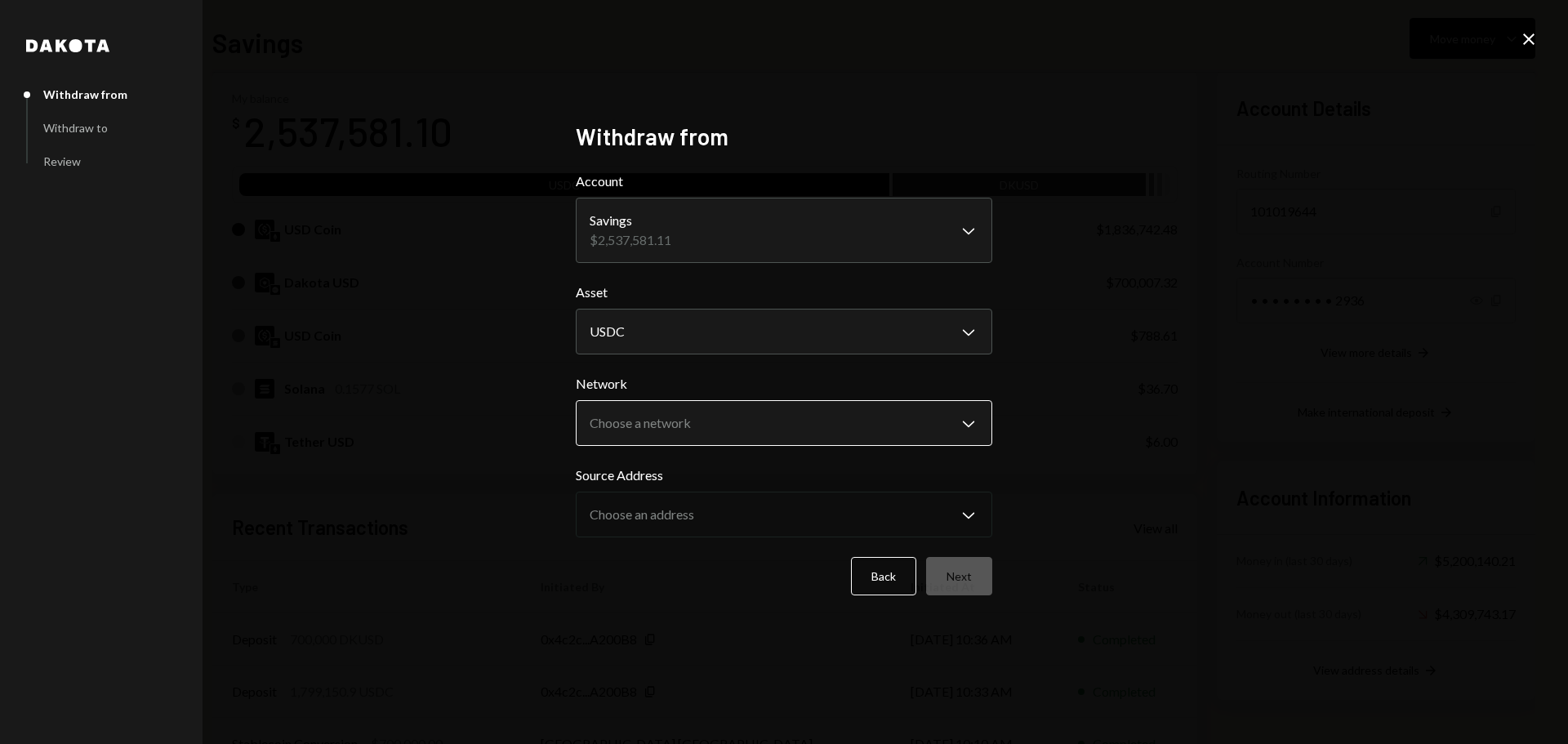
click at [708, 423] on body "F Fogo1 Foundation Caret Down Home Home Inbox Inbox Activities Transactions Acc…" at bounding box center [784, 372] width 1568 height 744
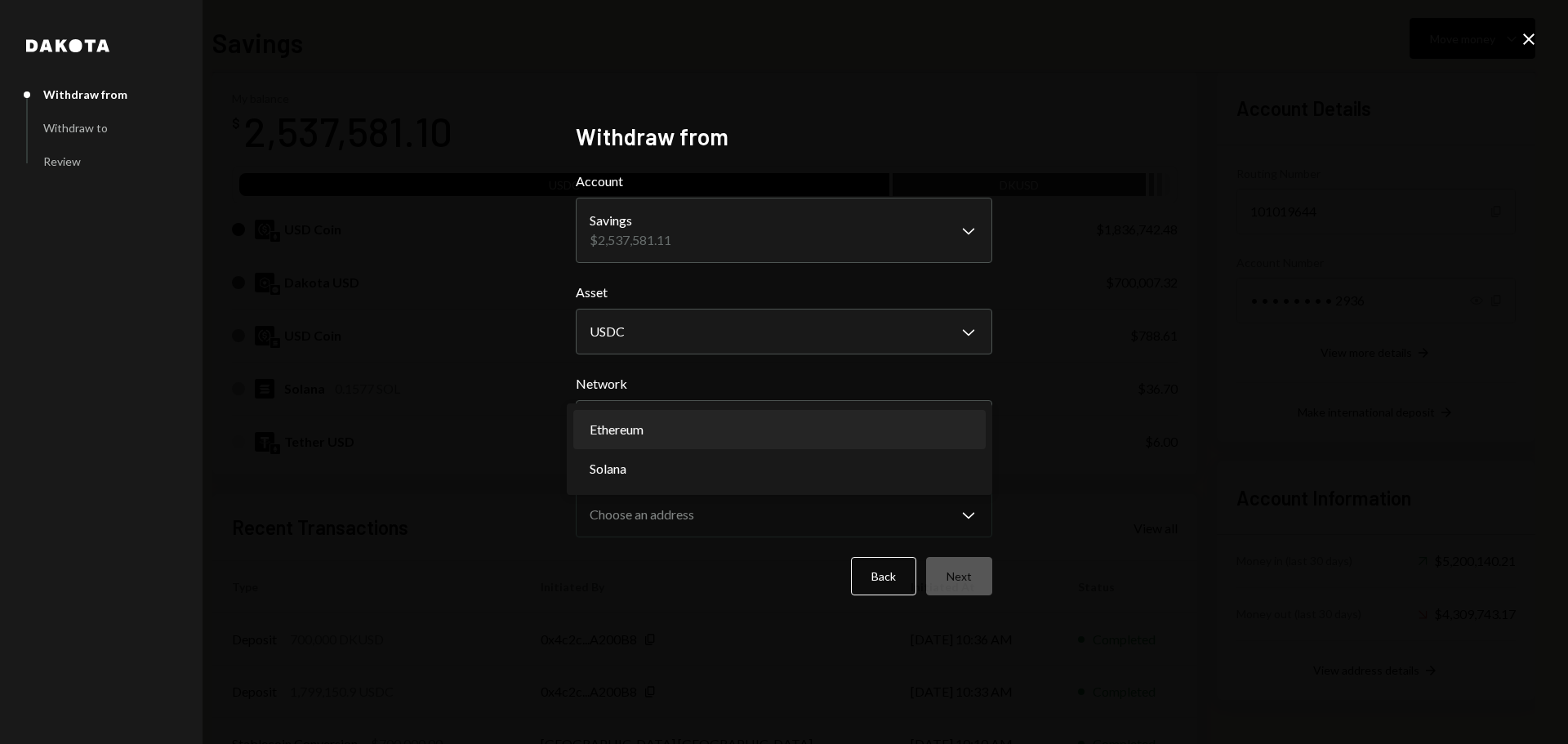
select select "**********"
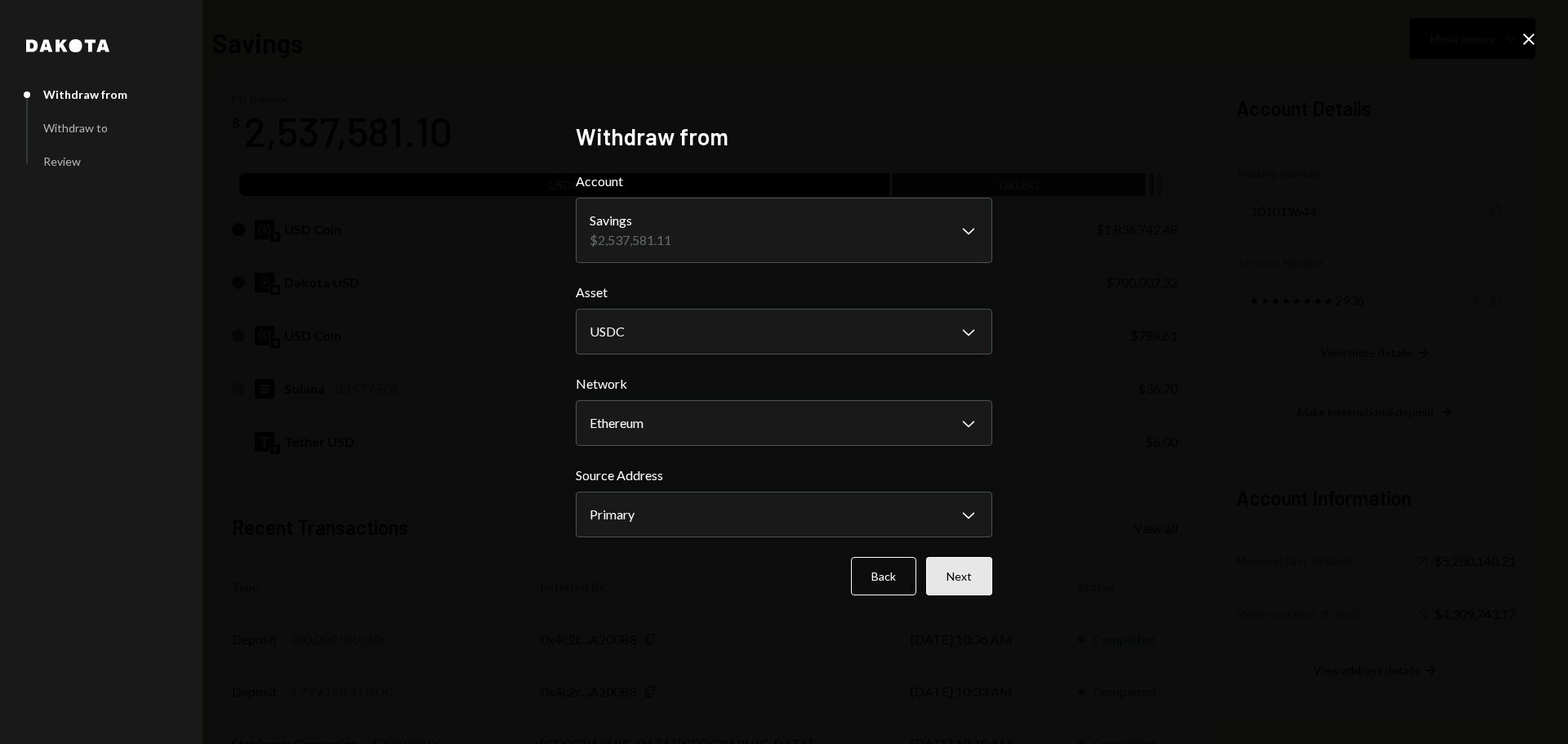
click at [952, 581] on button "Next" at bounding box center [959, 576] width 67 height 39
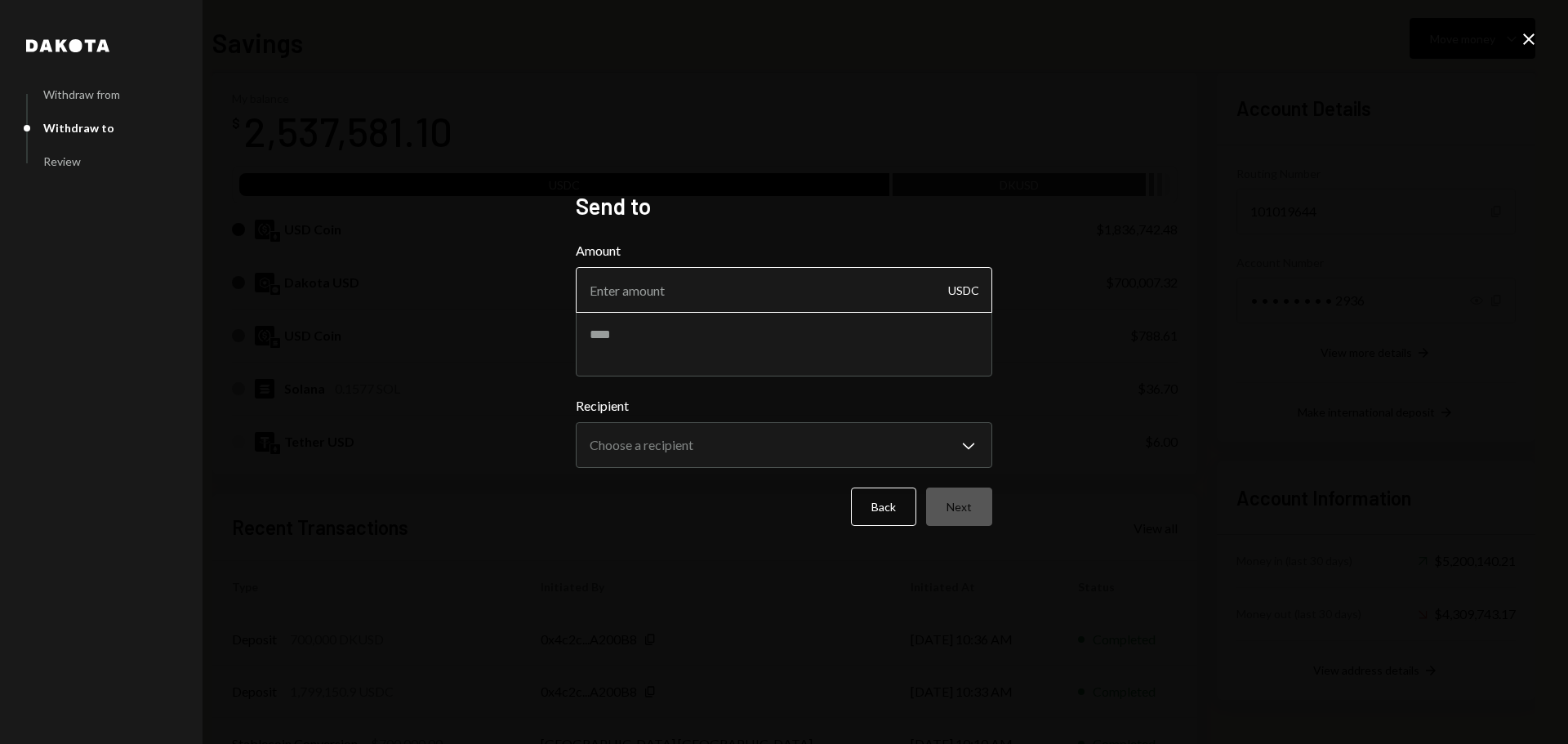
click at [673, 292] on input "Amount" at bounding box center [784, 290] width 417 height 46
type input "10"
click at [670, 333] on textarea at bounding box center [784, 344] width 417 height 66
type textarea "**********"
click at [648, 457] on body "F Fogo1 Foundation Caret Down Home Home Inbox Inbox Activities Transactions Acc…" at bounding box center [784, 372] width 1568 height 744
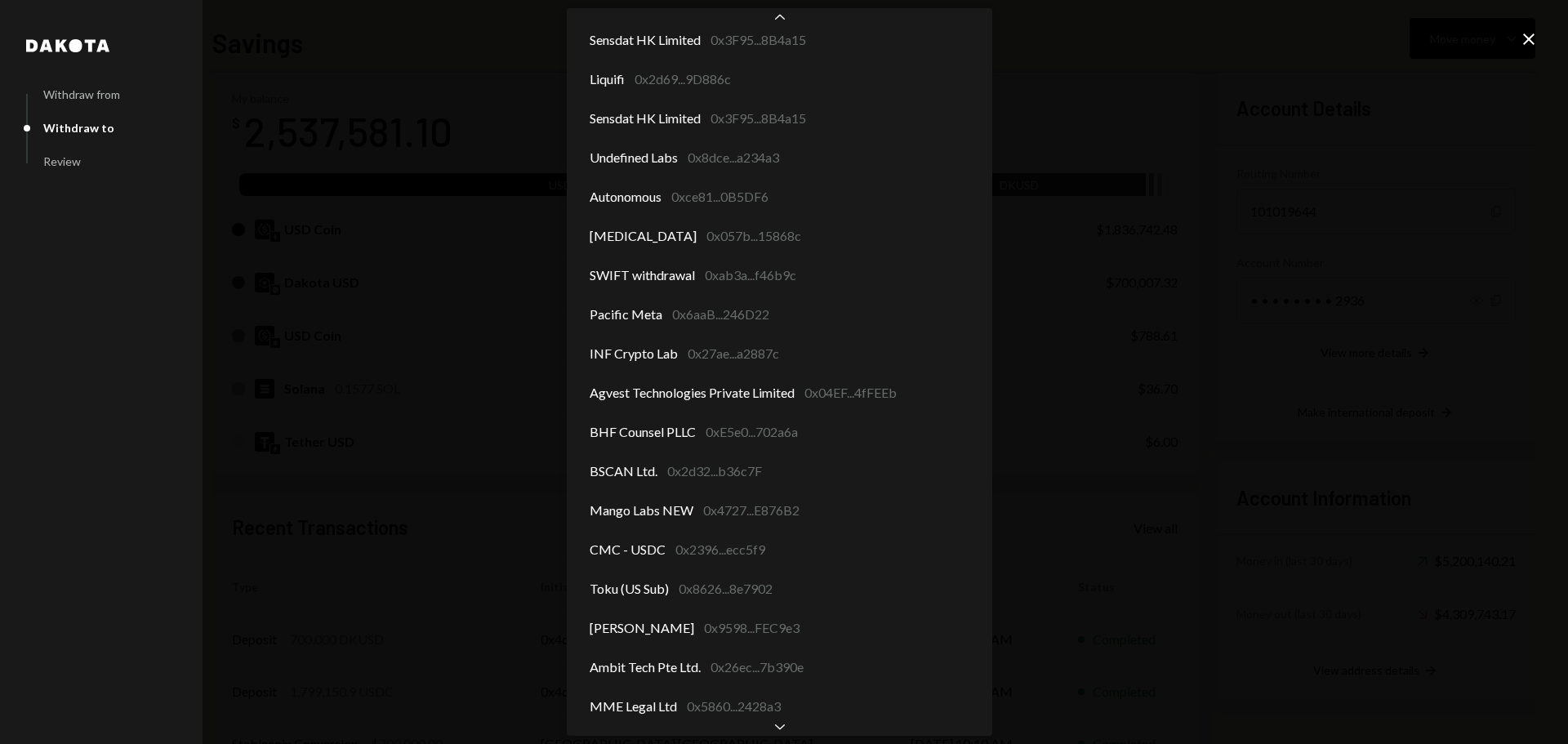
scroll to position [128, 0]
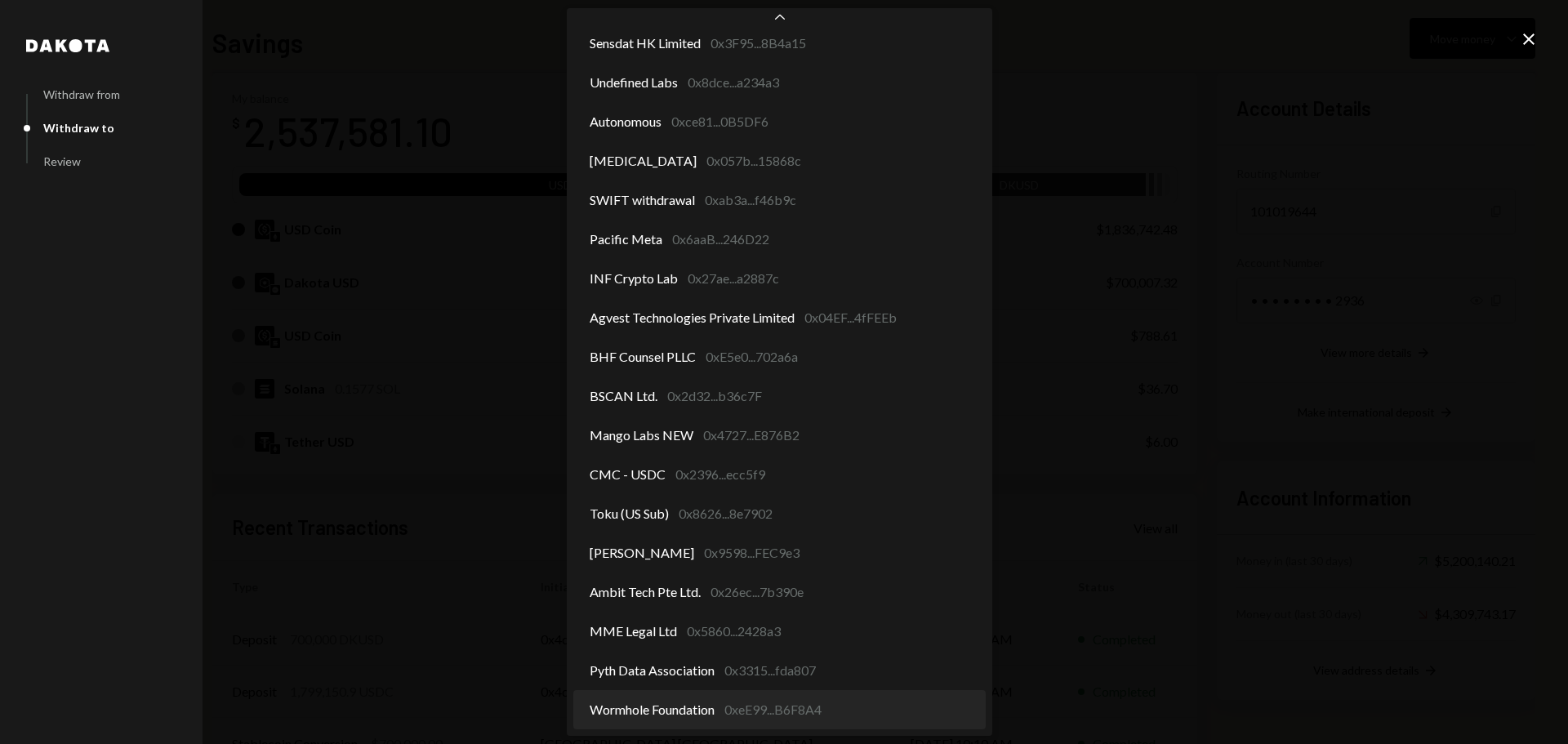
select select "**********"
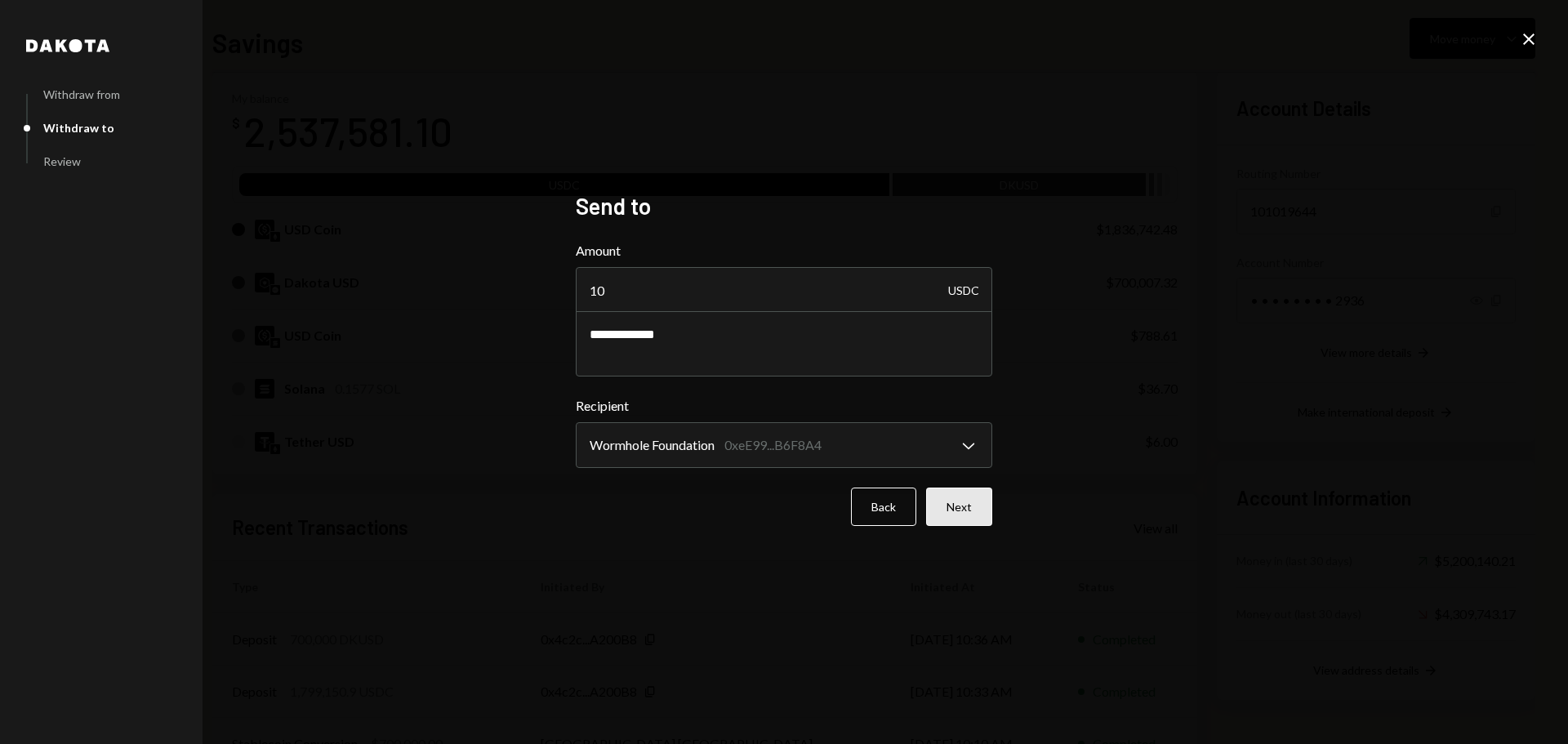
click at [966, 510] on button "Next" at bounding box center [959, 507] width 67 height 39
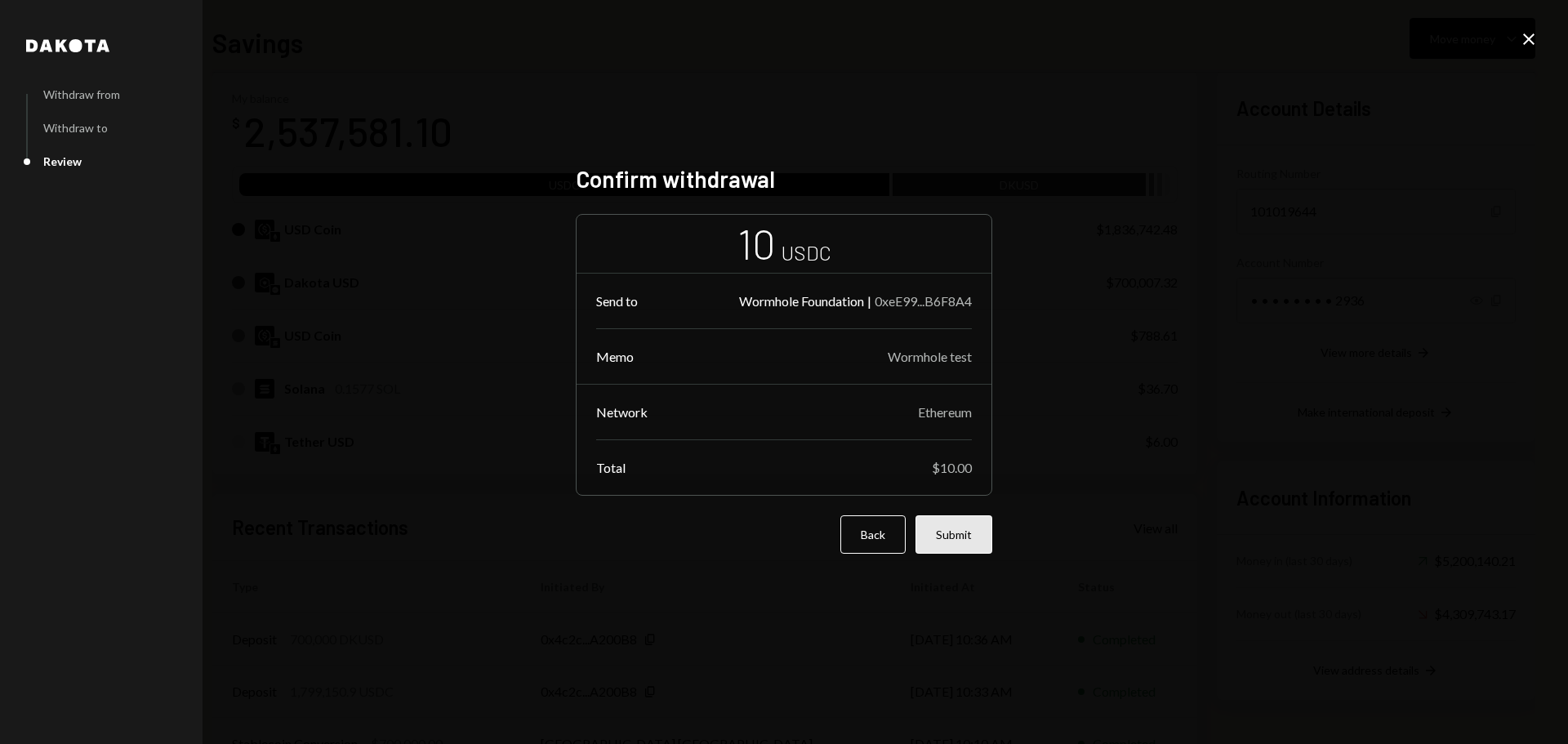
click at [951, 532] on button "Submit" at bounding box center [953, 534] width 76 height 39
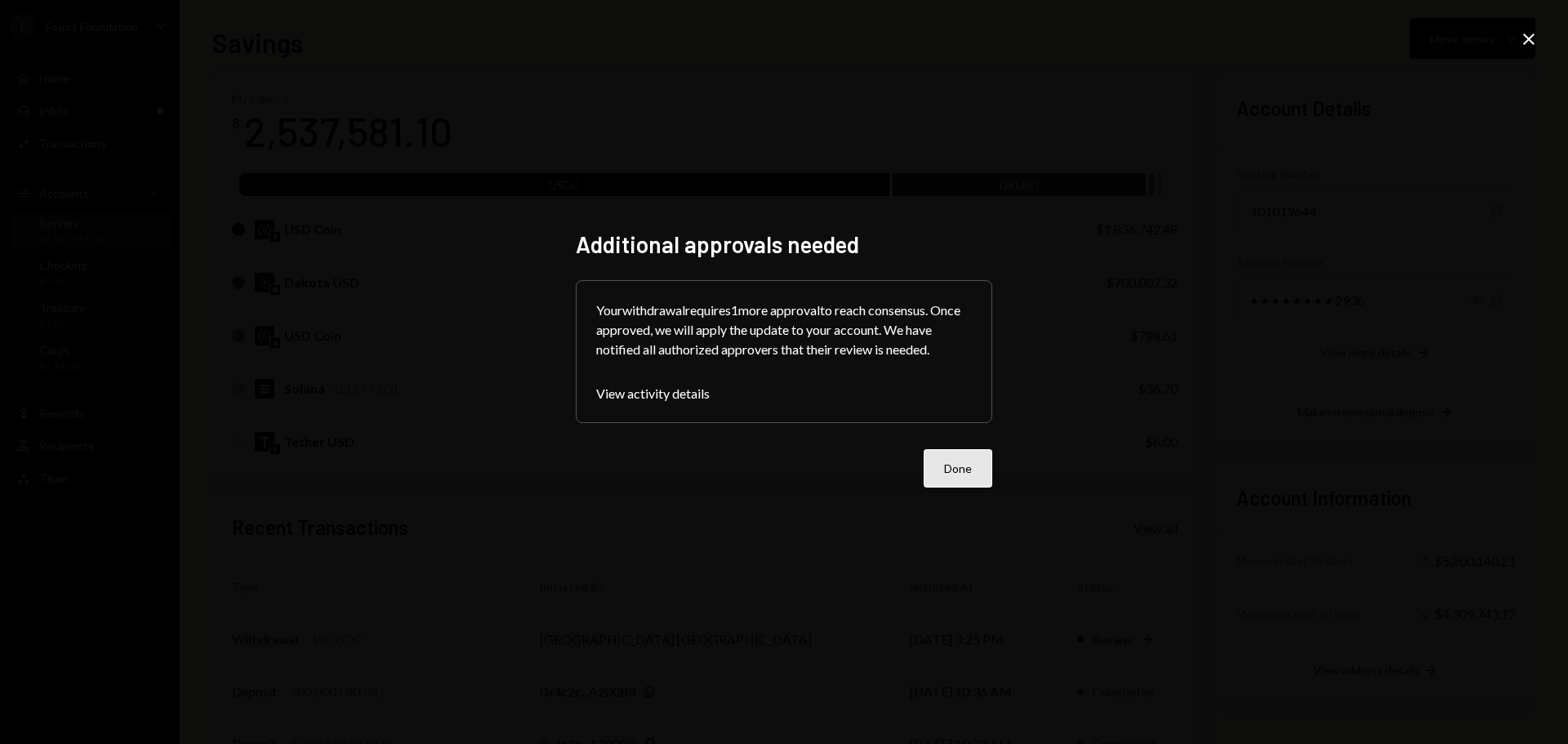
click at [962, 463] on button "Done" at bounding box center [957, 468] width 69 height 39
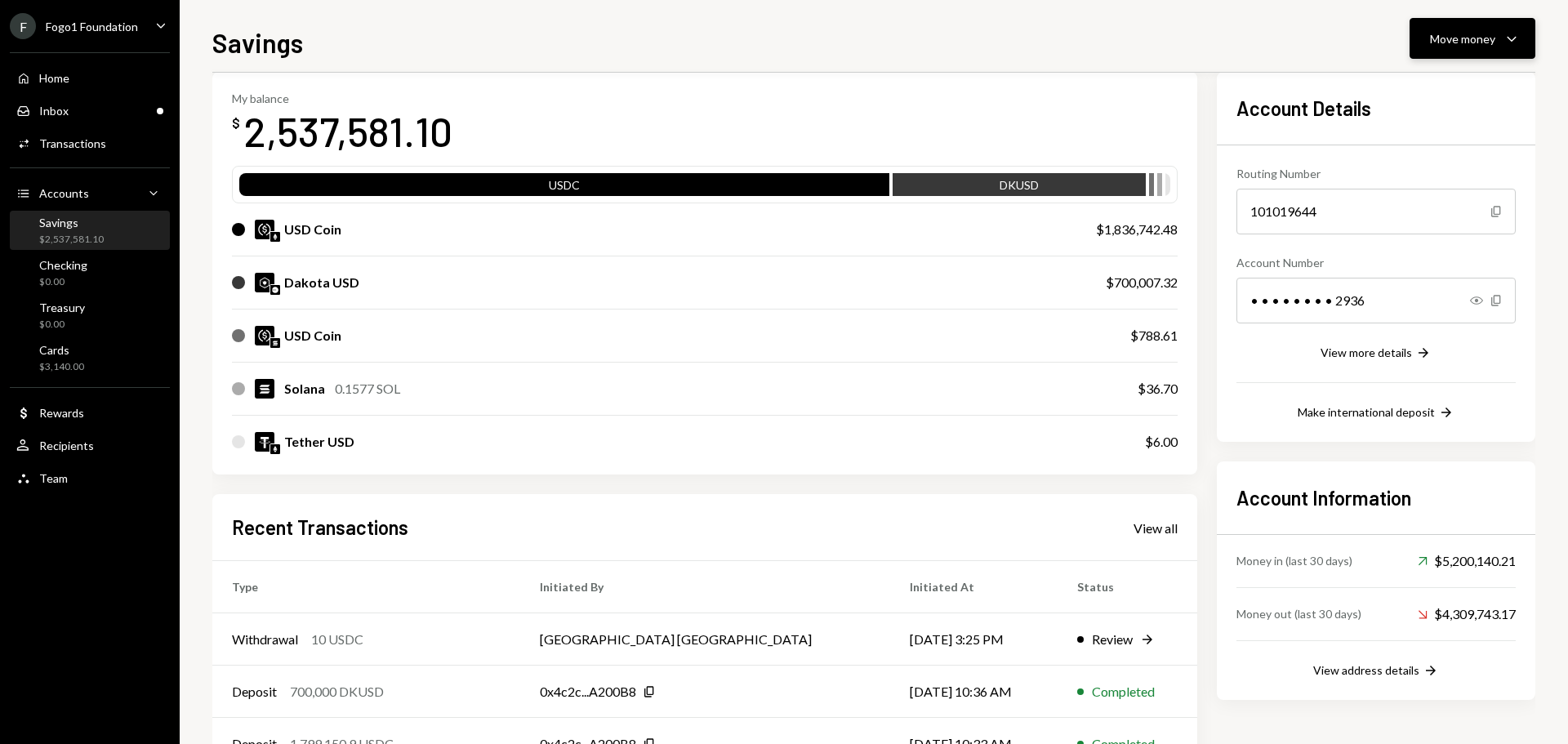
click at [1430, 45] on button "Move money Caret Down" at bounding box center [1473, 38] width 126 height 41
click at [1430, 84] on div "Send" at bounding box center [1460, 87] width 119 height 17
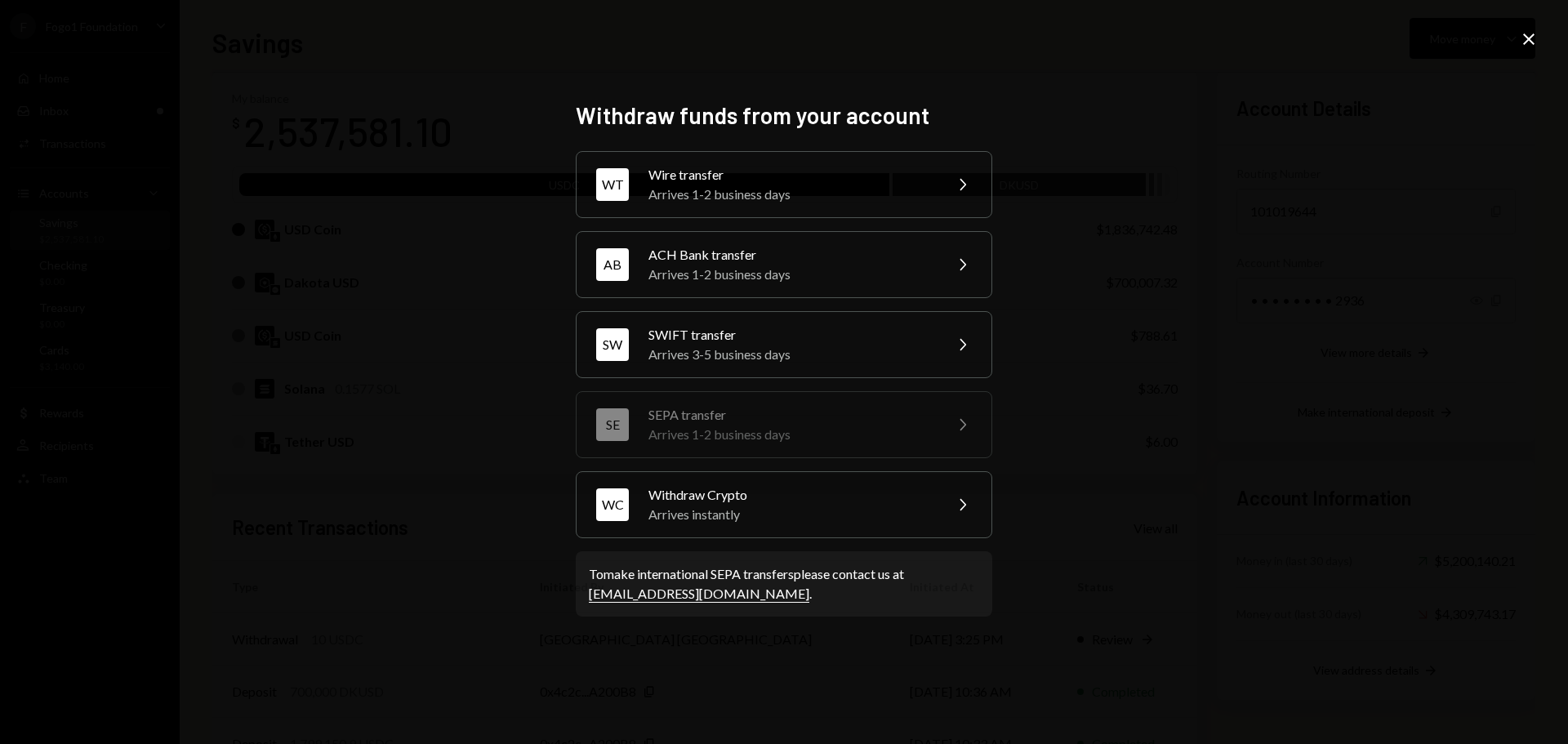
click at [1526, 44] on icon "Close" at bounding box center [1529, 40] width 20 height 20
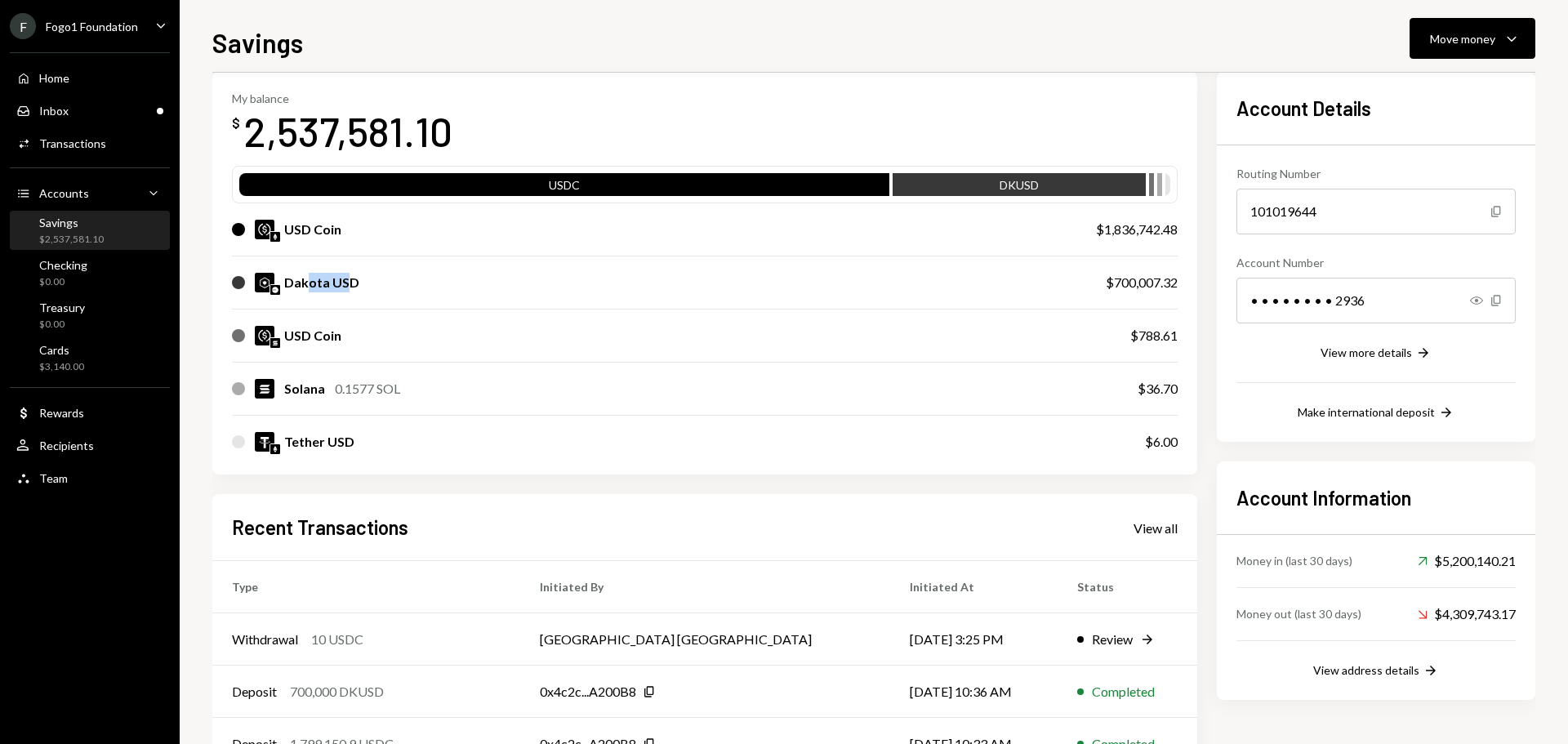
drag, startPoint x: 307, startPoint y: 283, endPoint x: 348, endPoint y: 283, distance: 41.0
click at [348, 283] on div "Dakota USD" at bounding box center [322, 283] width 75 height 20
drag, startPoint x: 1090, startPoint y: 234, endPoint x: 1155, endPoint y: 231, distance: 65.1
click at [1170, 231] on div "USD Coin $1,836,742.48" at bounding box center [705, 229] width 946 height 53
click at [1131, 231] on div "$1,836,742.48" at bounding box center [1137, 229] width 81 height 20
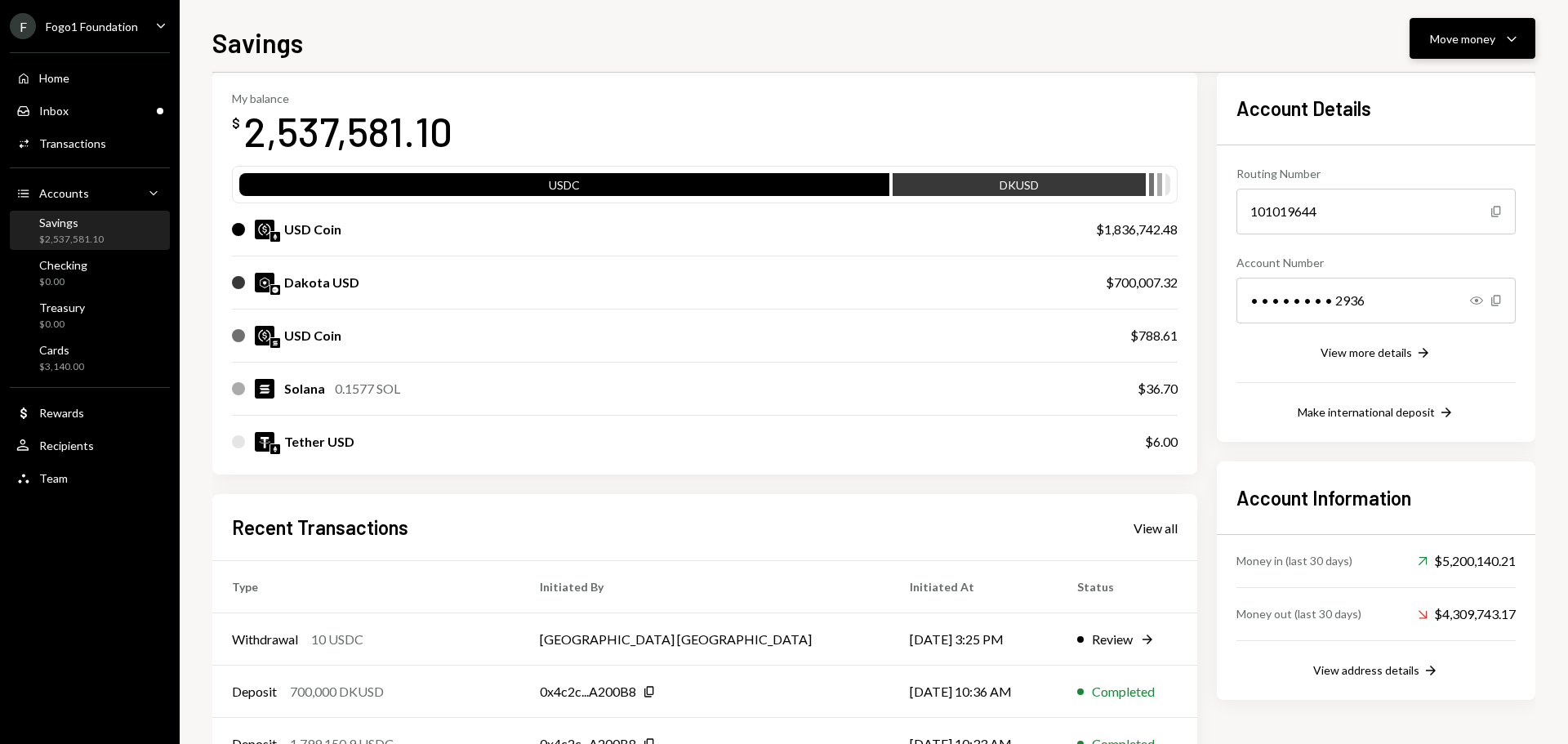
click at [1448, 46] on div "Move money" at bounding box center [1463, 38] width 66 height 17
click at [1444, 84] on div "Send" at bounding box center [1460, 87] width 119 height 17
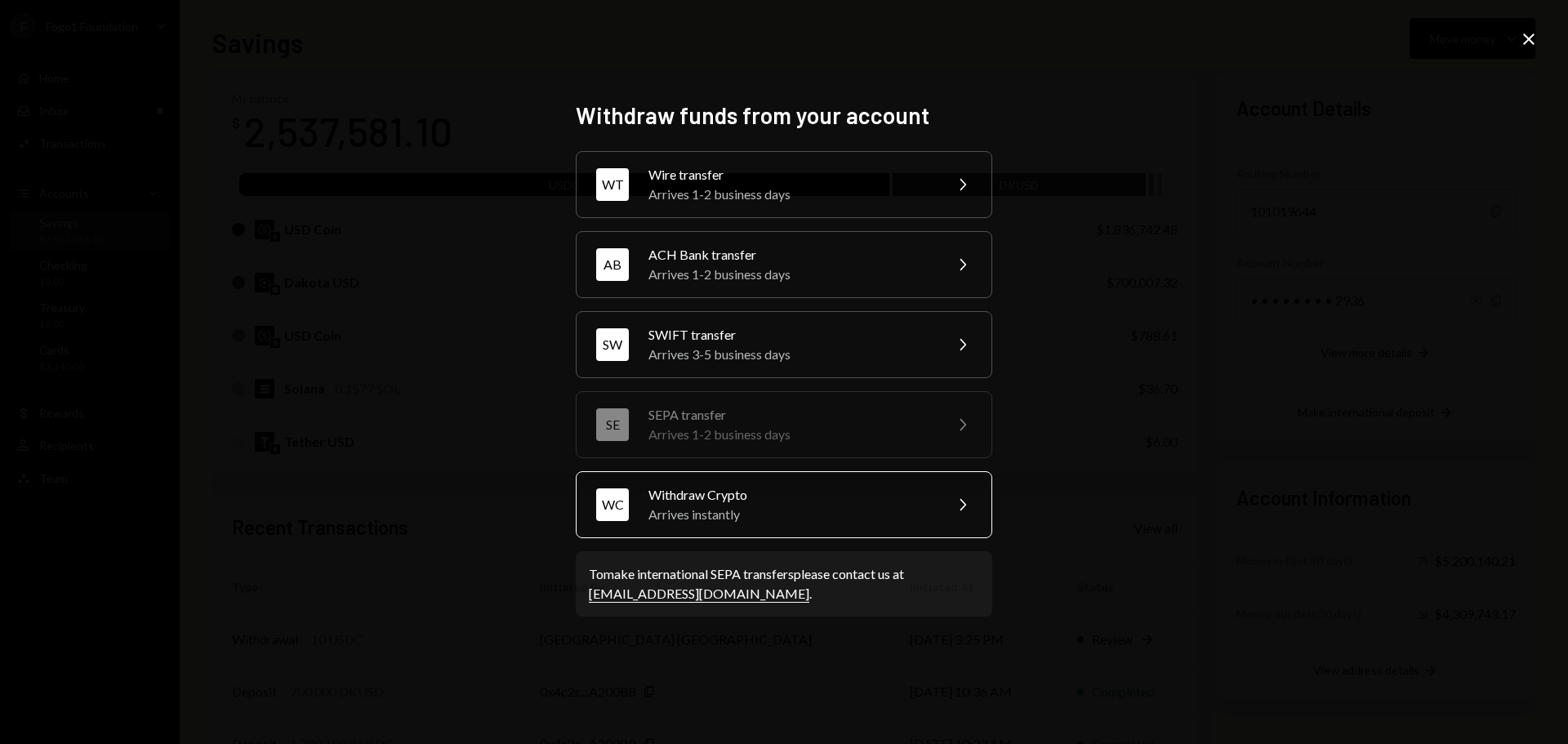
click at [739, 512] on div "Arrives instantly" at bounding box center [790, 515] width 284 height 20
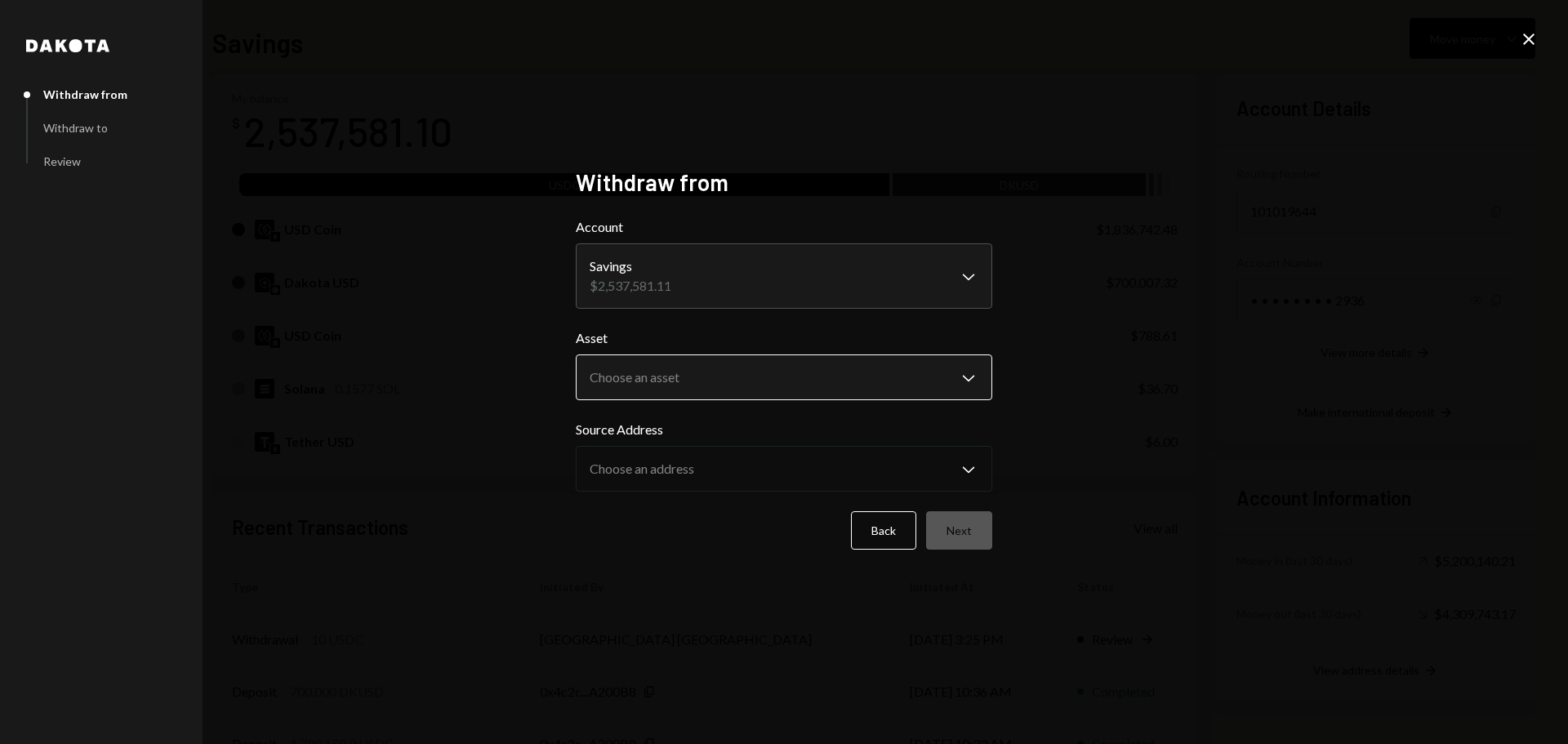
click at [690, 380] on body "F Fogo1 Foundation Caret Down Home Home Inbox Inbox Activities Transactions Acc…" at bounding box center [784, 372] width 1568 height 744
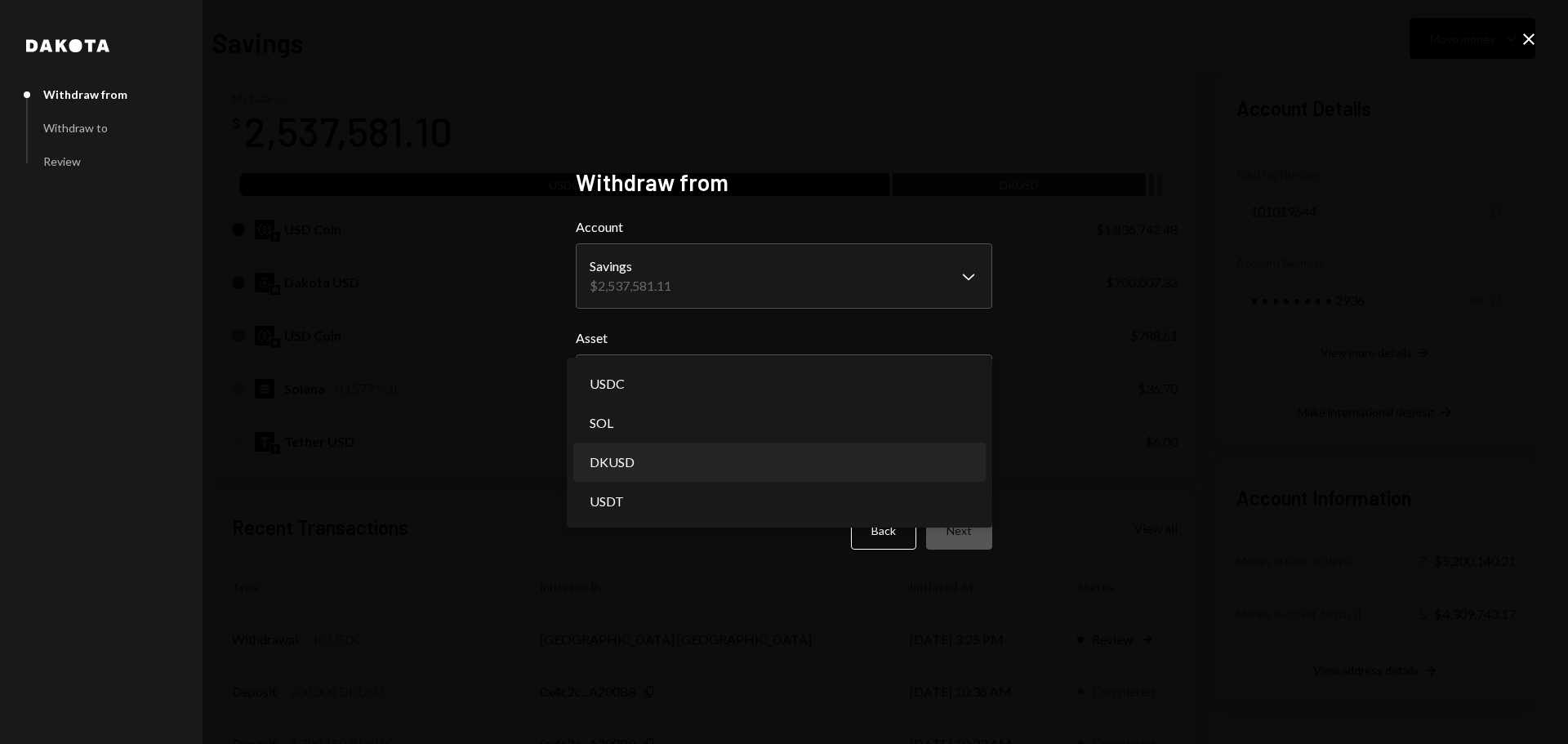
select select "*****"
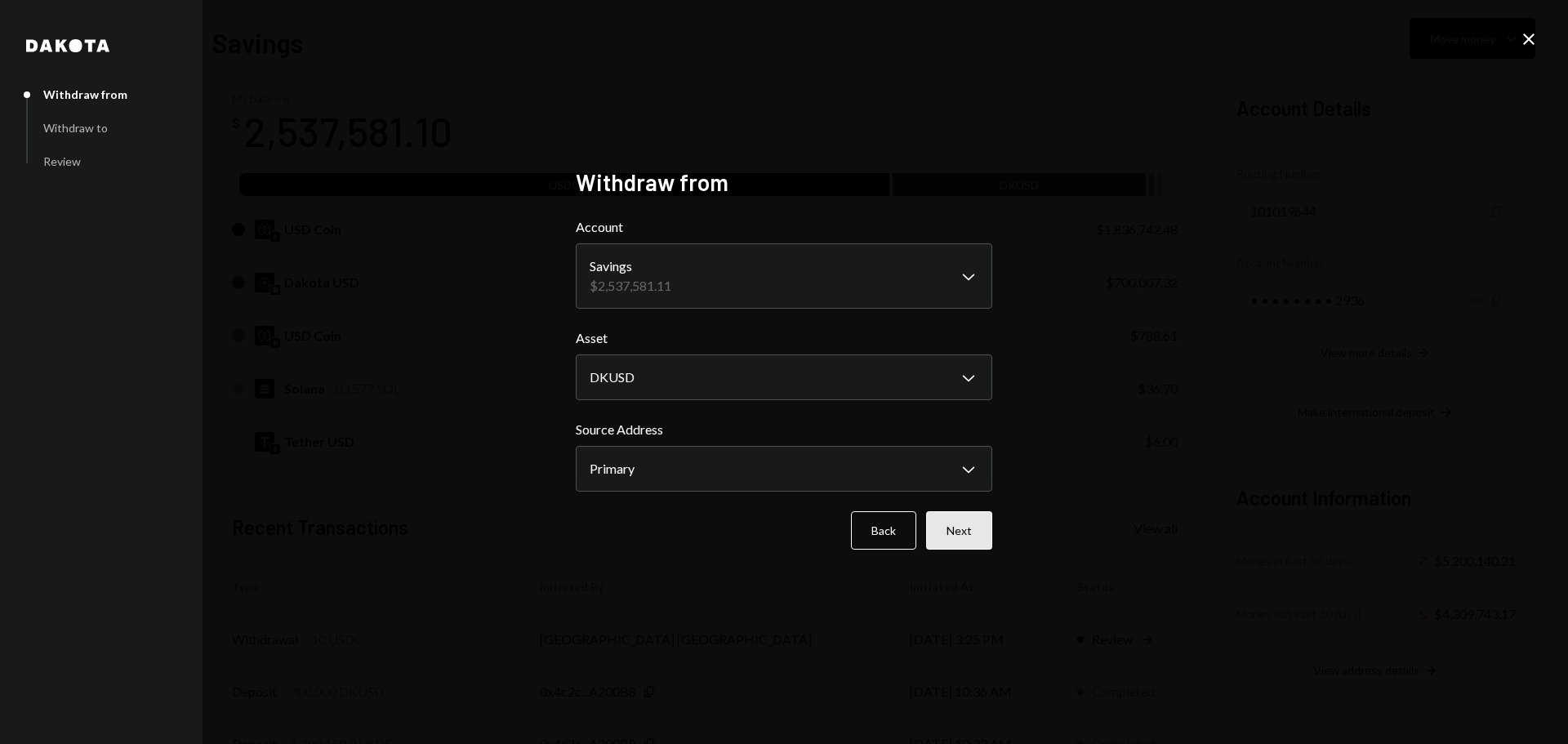
click at [962, 536] on button "Next" at bounding box center [959, 530] width 67 height 39
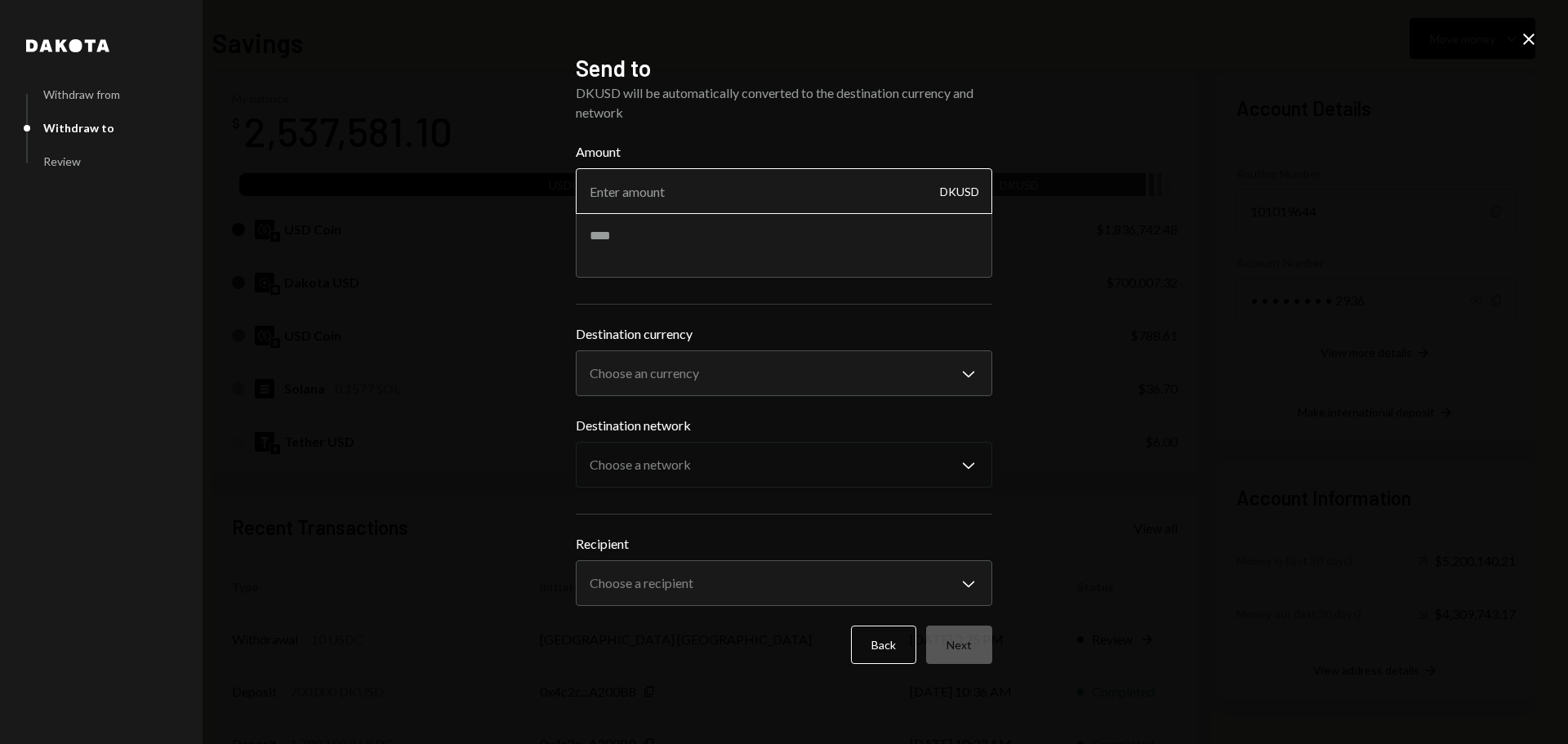
click at [638, 200] on input "Amount" at bounding box center [784, 191] width 417 height 46
type input "2500"
click at [675, 255] on textarea at bounding box center [784, 245] width 417 height 66
type textarea "**********"
click at [623, 371] on body "F Fogo1 Foundation Caret Down Home Home Inbox Inbox Activities Transactions Acc…" at bounding box center [784, 372] width 1568 height 744
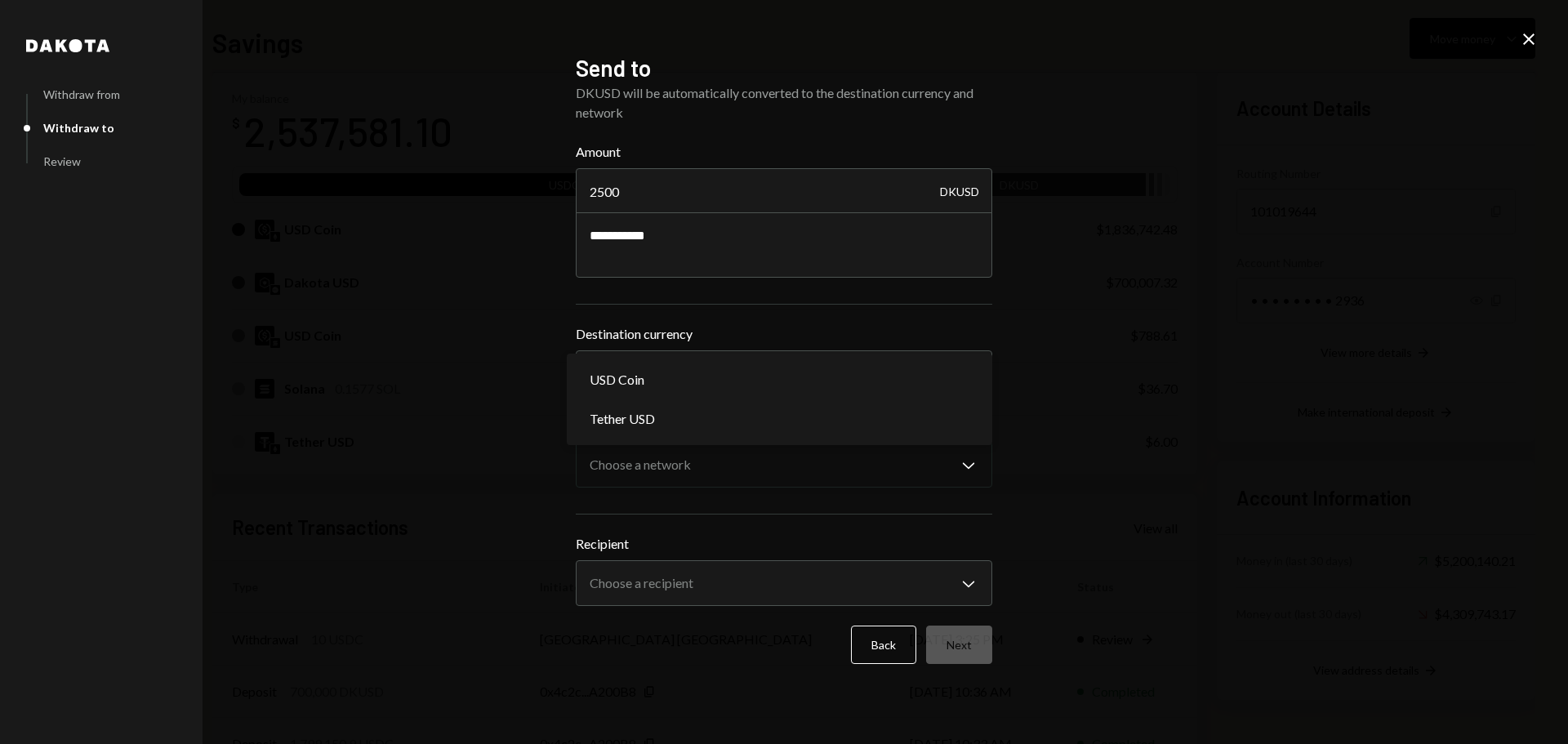
click at [534, 401] on div "**********" at bounding box center [784, 372] width 1568 height 744
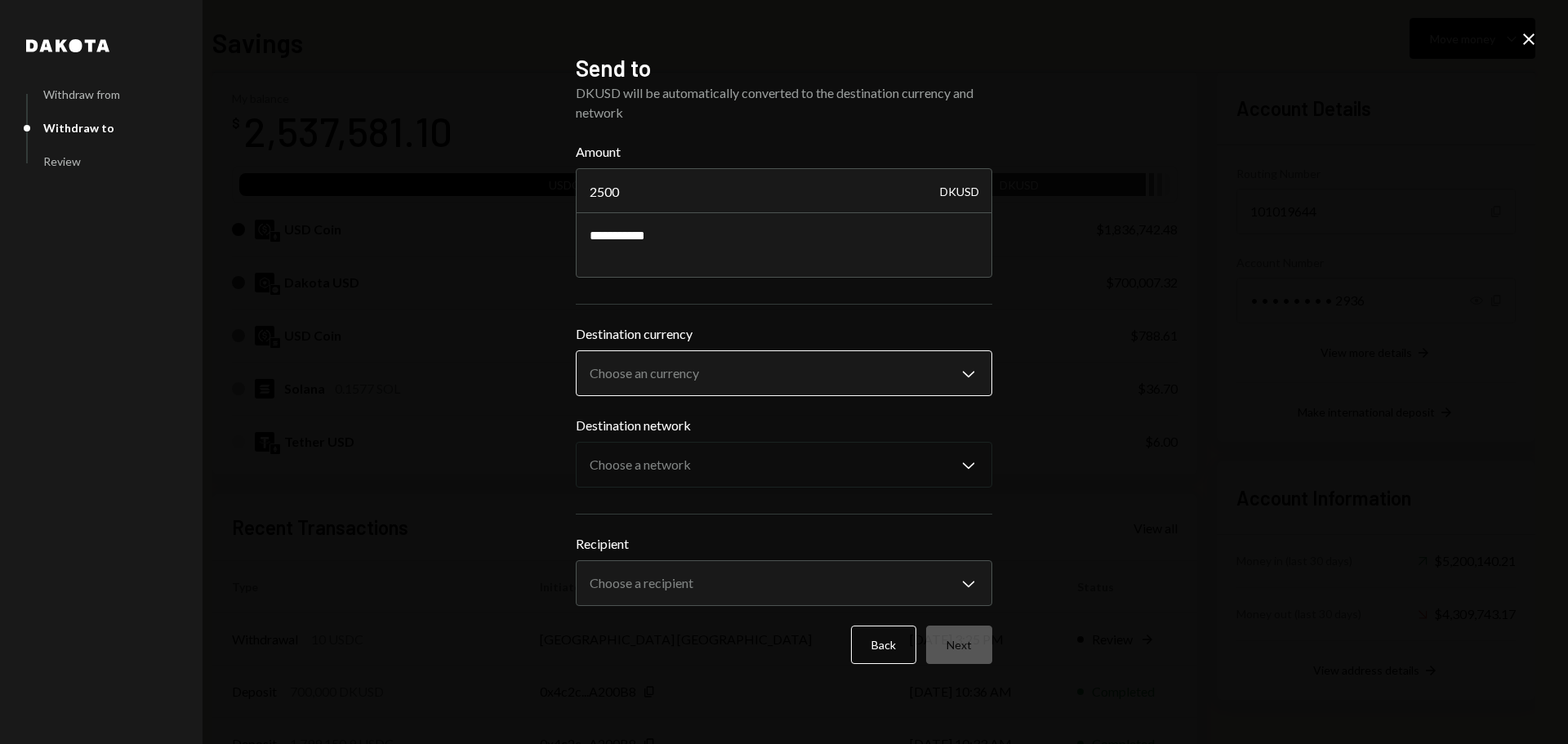
click at [664, 356] on body "F Fogo1 Foundation Caret Down Home Home Inbox Inbox Activities Transactions Acc…" at bounding box center [784, 372] width 1568 height 744
click at [430, 421] on div "**********" at bounding box center [784, 372] width 1568 height 744
drag, startPoint x: 725, startPoint y: 94, endPoint x: 894, endPoint y: 93, distance: 169.0
click at [892, 93] on div "DKUSD will be automatically converted to the destination currency and network" at bounding box center [784, 102] width 417 height 39
click at [636, 97] on div "DKUSD will be automatically converted to the destination currency and network" at bounding box center [784, 102] width 417 height 39
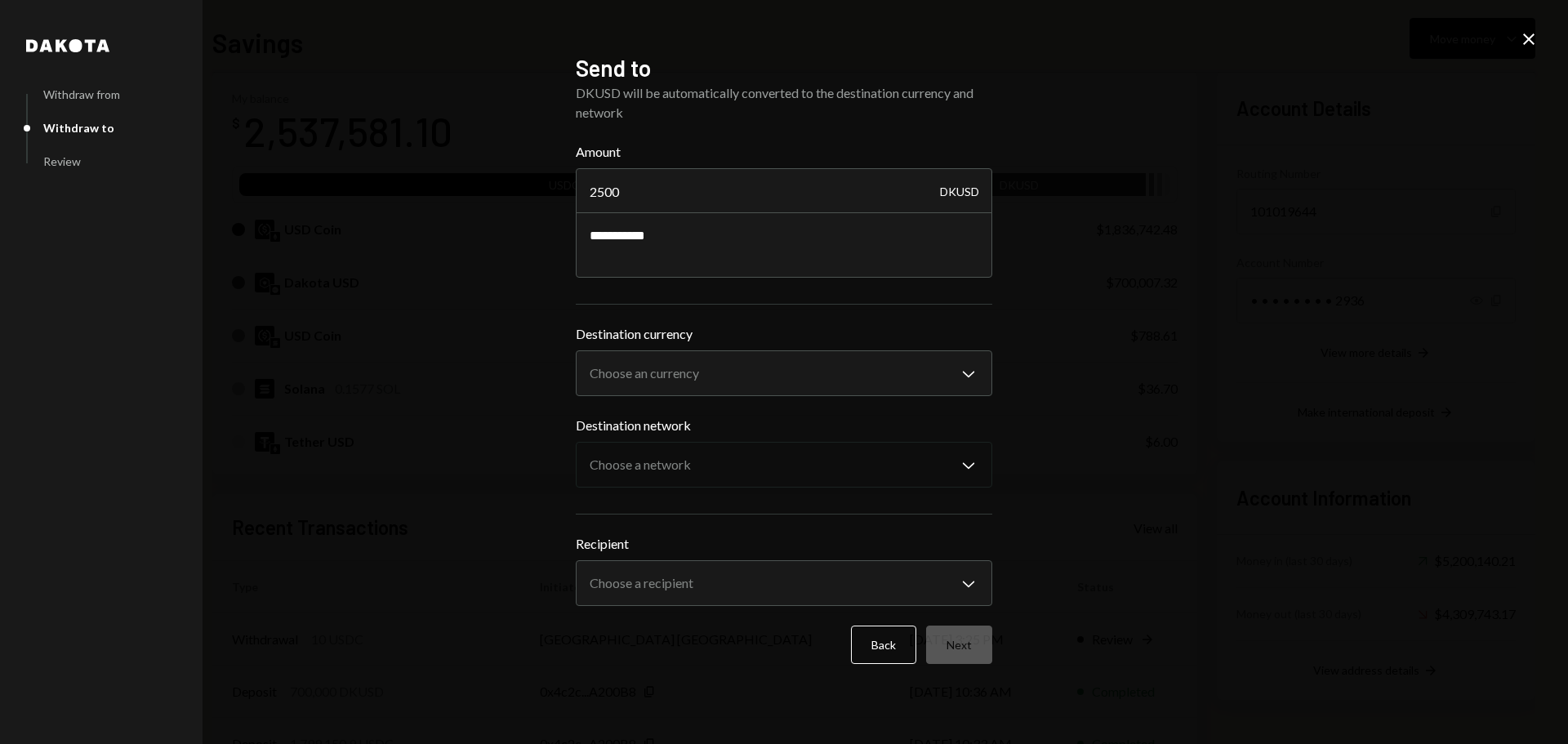
click at [1536, 39] on icon "Close" at bounding box center [1529, 40] width 20 height 20
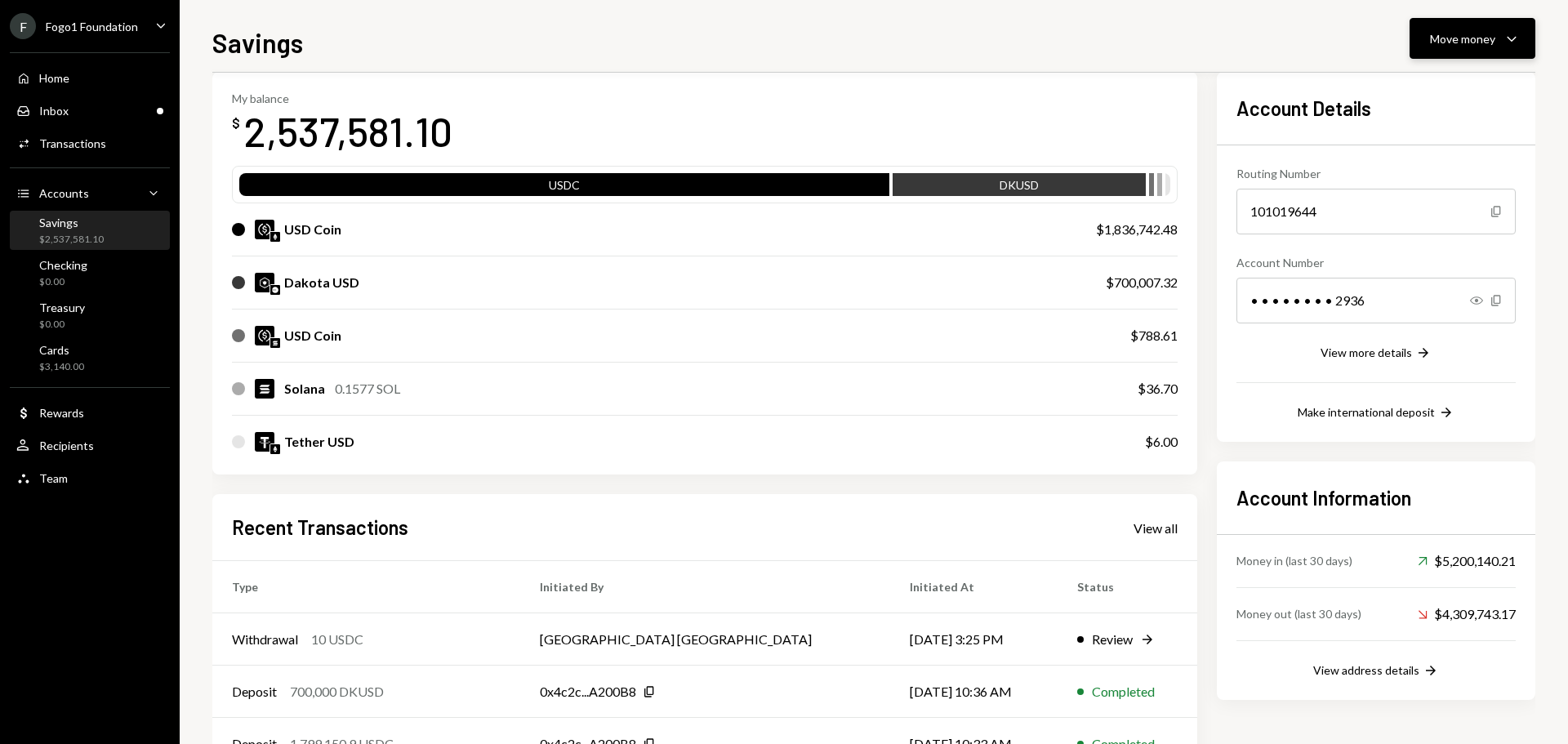
click at [1434, 52] on button "Move money Caret Down" at bounding box center [1473, 38] width 126 height 41
click at [1429, 98] on div "Withdraw Send" at bounding box center [1447, 87] width 164 height 37
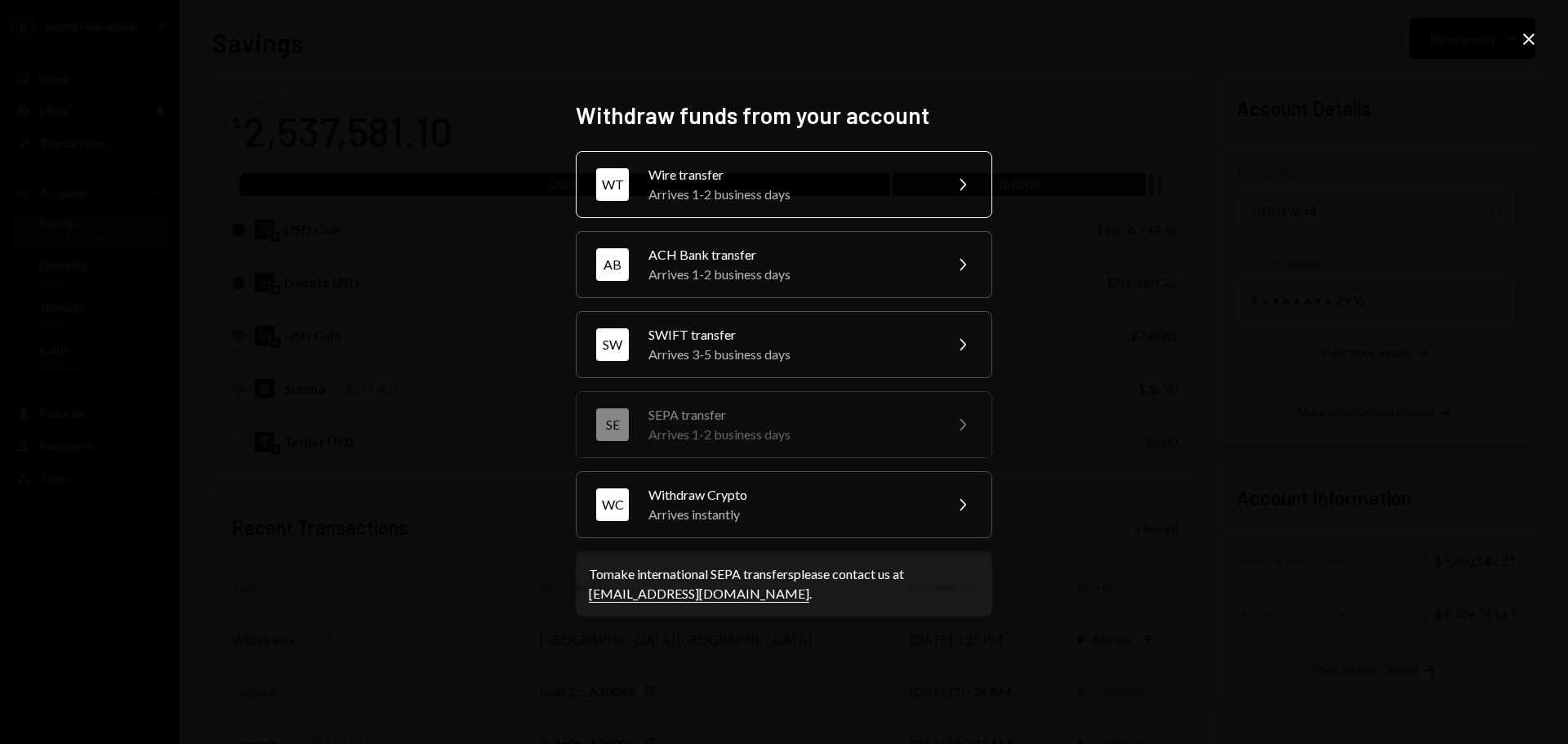
click at [716, 181] on div "Wire transfer" at bounding box center [790, 175] width 284 height 20
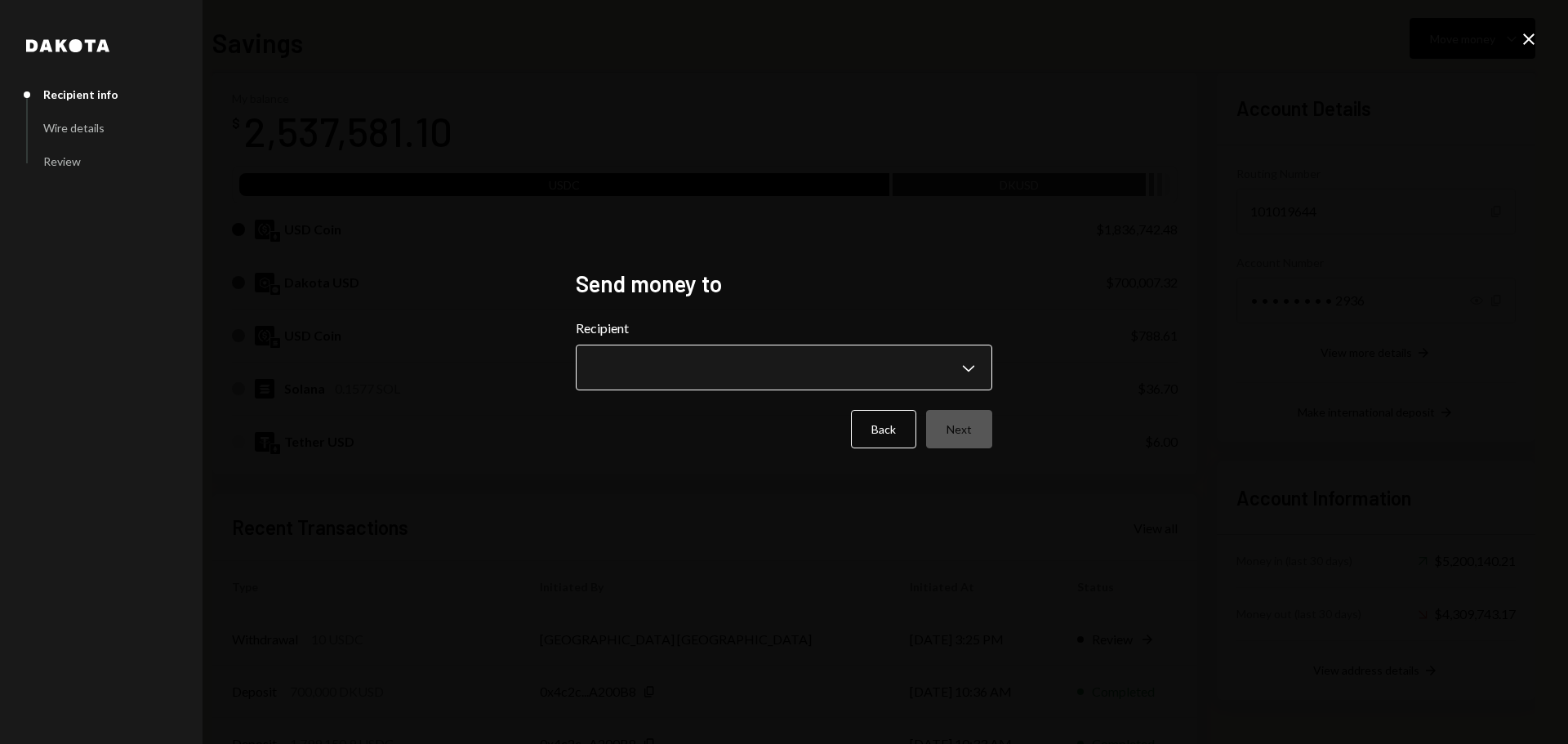
click at [691, 364] on body "F Fogo1 Foundation Caret Down Home Home Inbox Inbox Activities Transactions Acc…" at bounding box center [784, 372] width 1568 height 744
click at [648, 282] on h2 "Send money to" at bounding box center [784, 284] width 417 height 32
click at [1540, 42] on div "**********" at bounding box center [784, 372] width 1568 height 744
click at [1525, 41] on icon "Close" at bounding box center [1529, 40] width 20 height 20
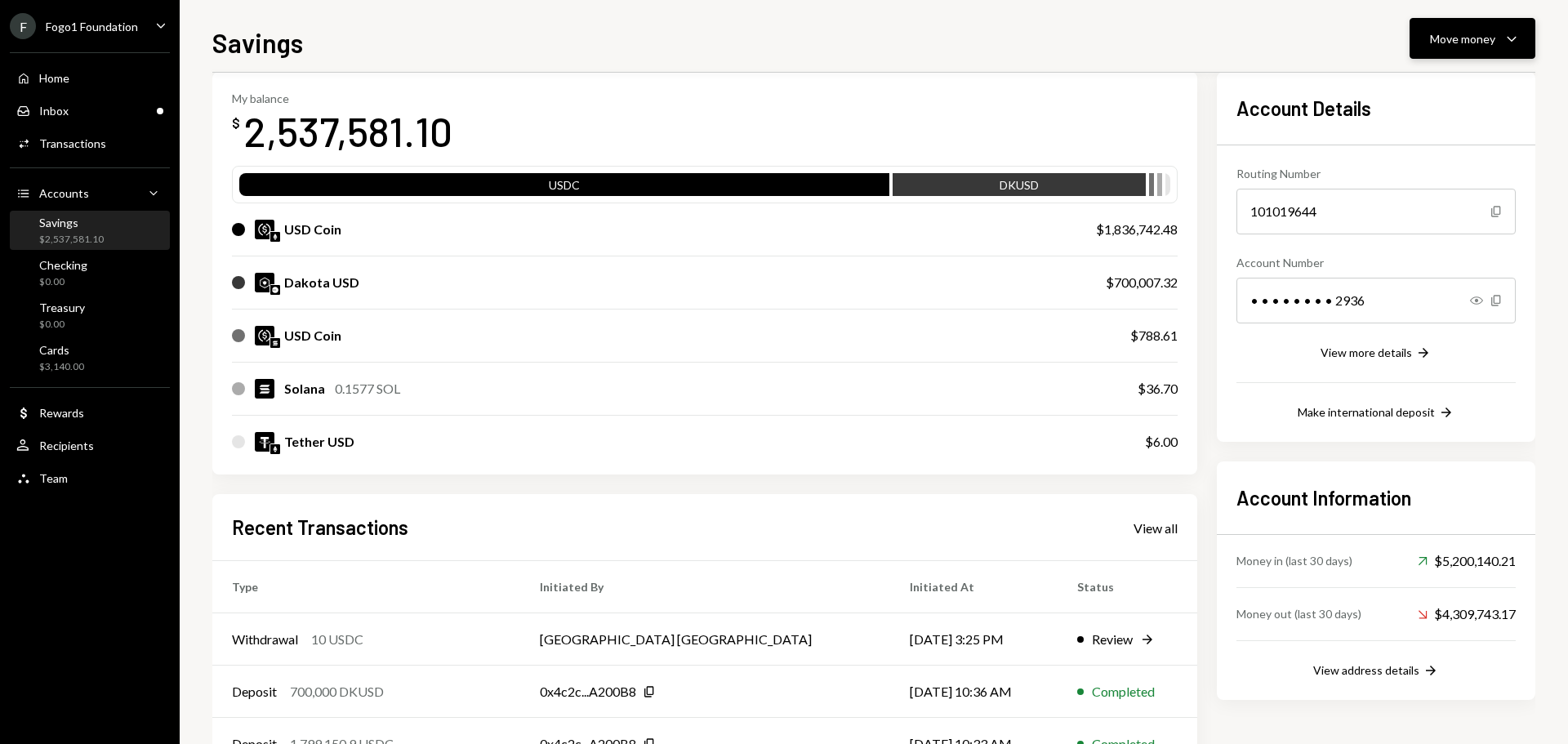
click at [1492, 33] on div "Move money" at bounding box center [1463, 38] width 66 height 17
click at [1426, 87] on div "Send" at bounding box center [1460, 87] width 119 height 17
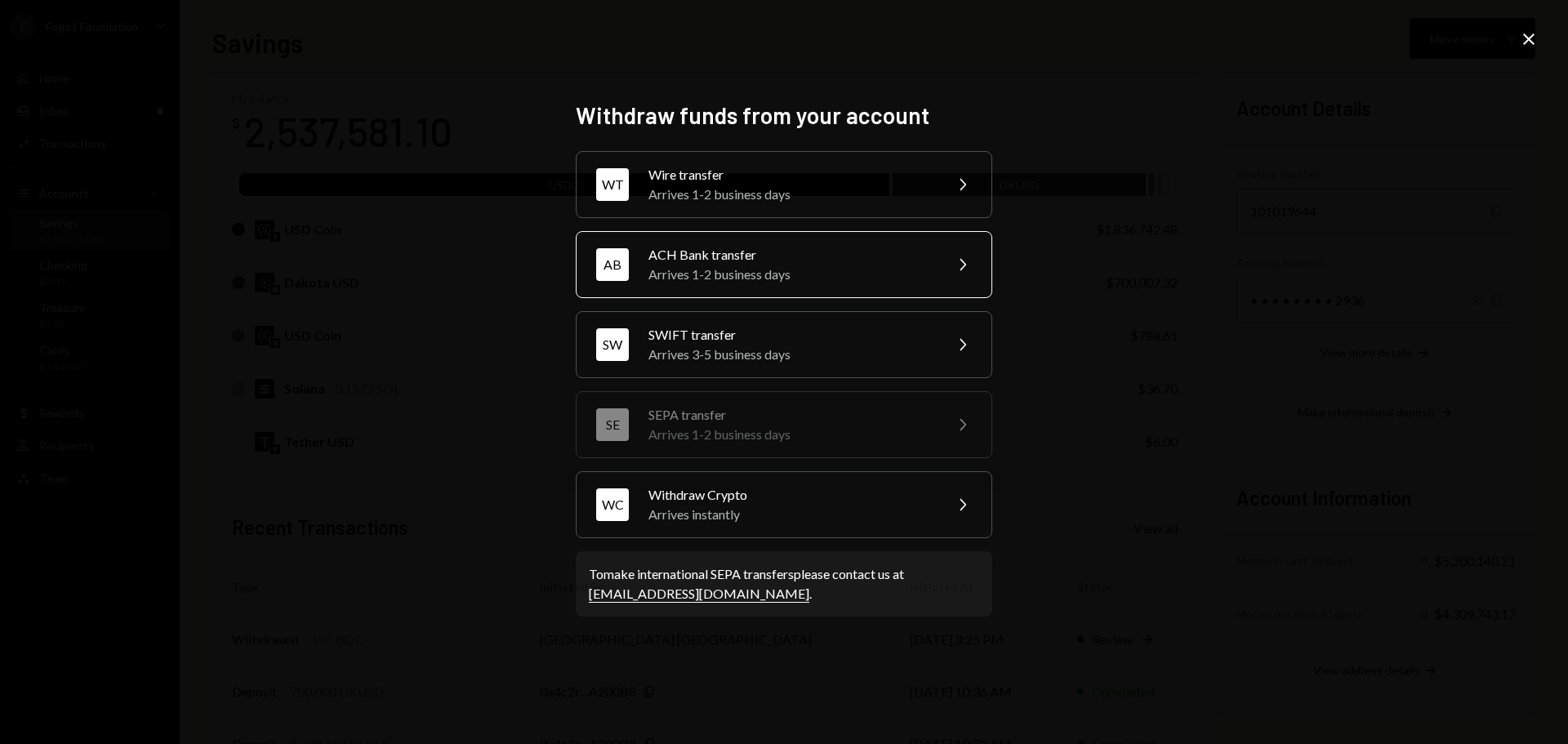
click at [702, 259] on div "ACH Bank transfer" at bounding box center [790, 255] width 284 height 20
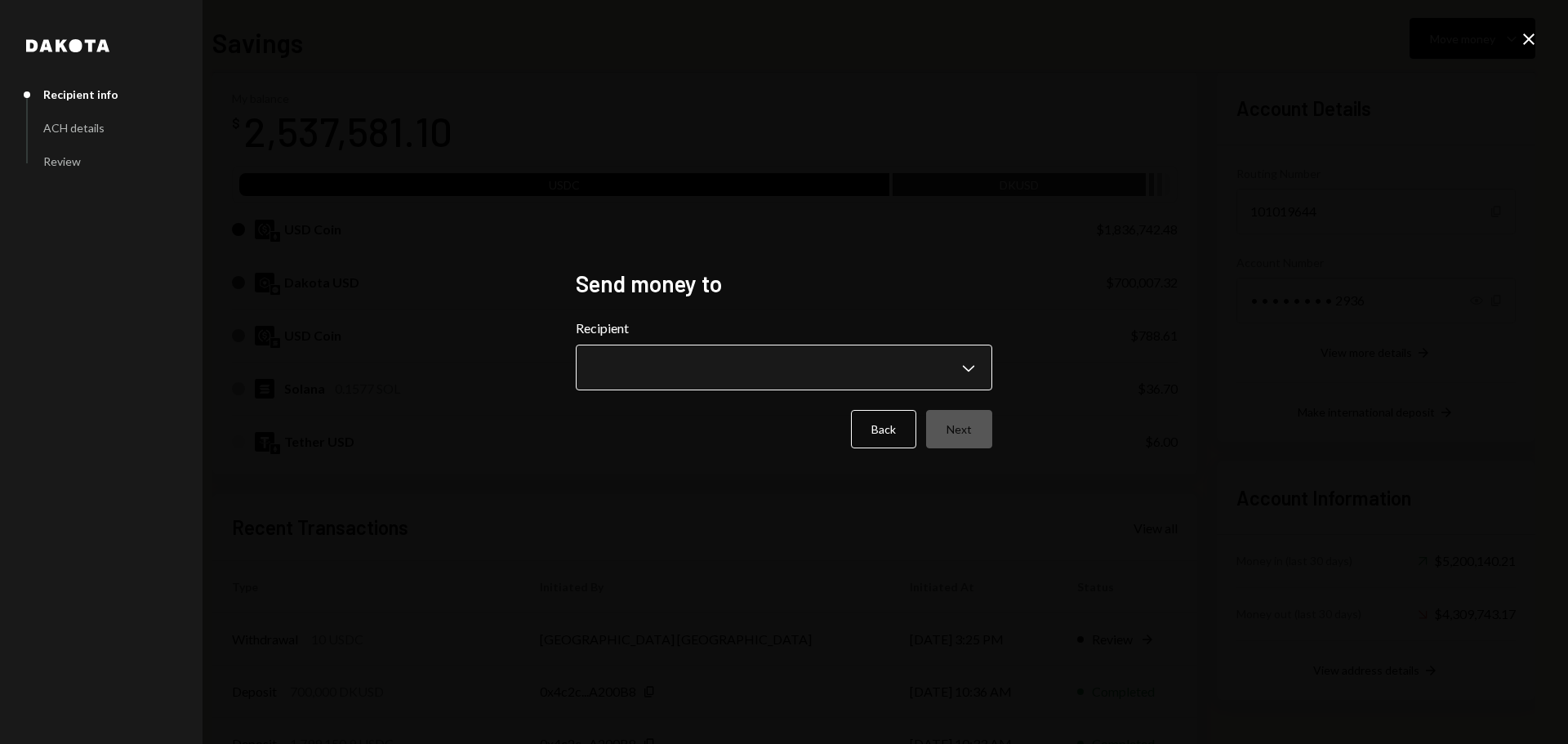
click at [649, 370] on body "F Fogo1 Foundation Caret Down Home Home Inbox Inbox Activities Transactions Acc…" at bounding box center [784, 372] width 1568 height 744
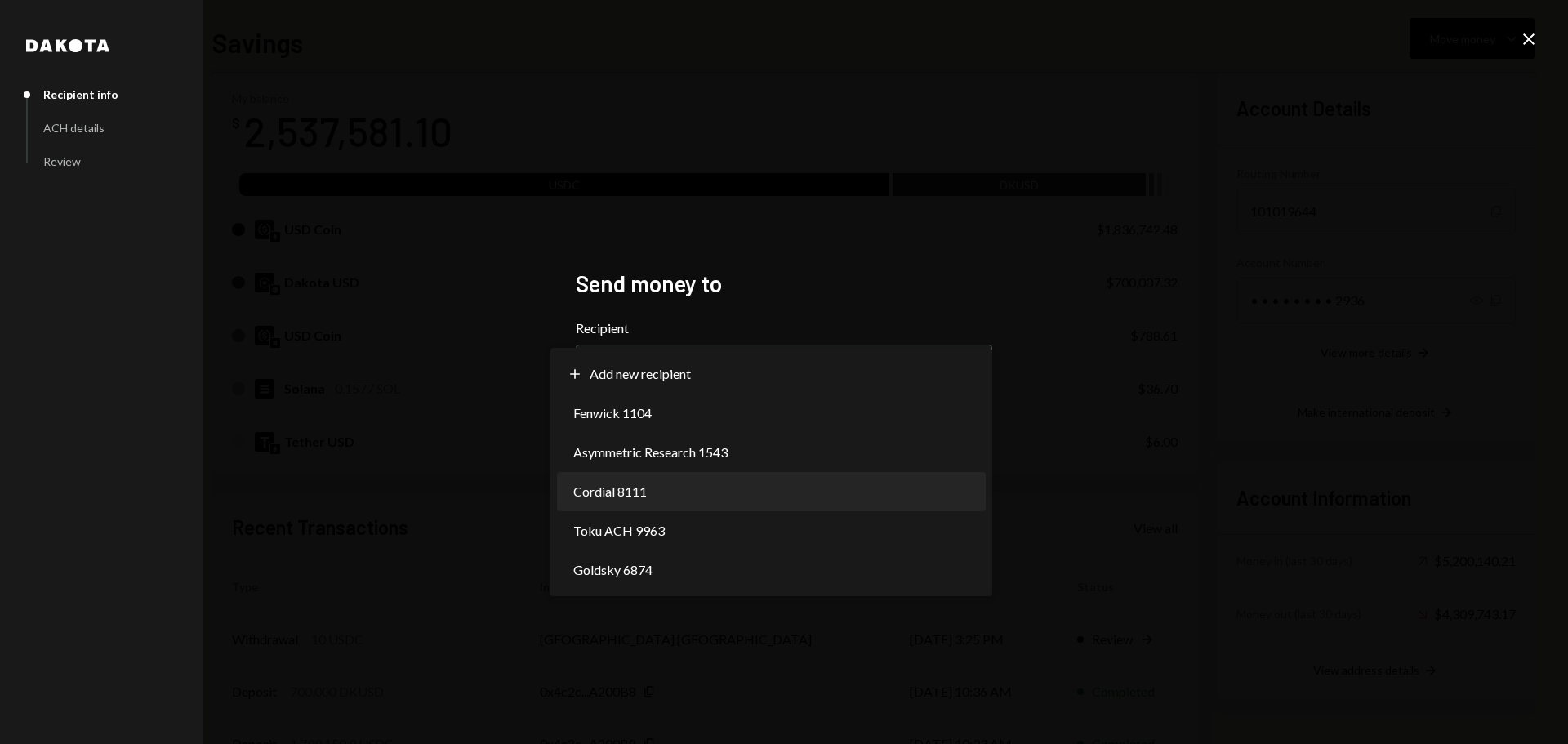
select select "**********"
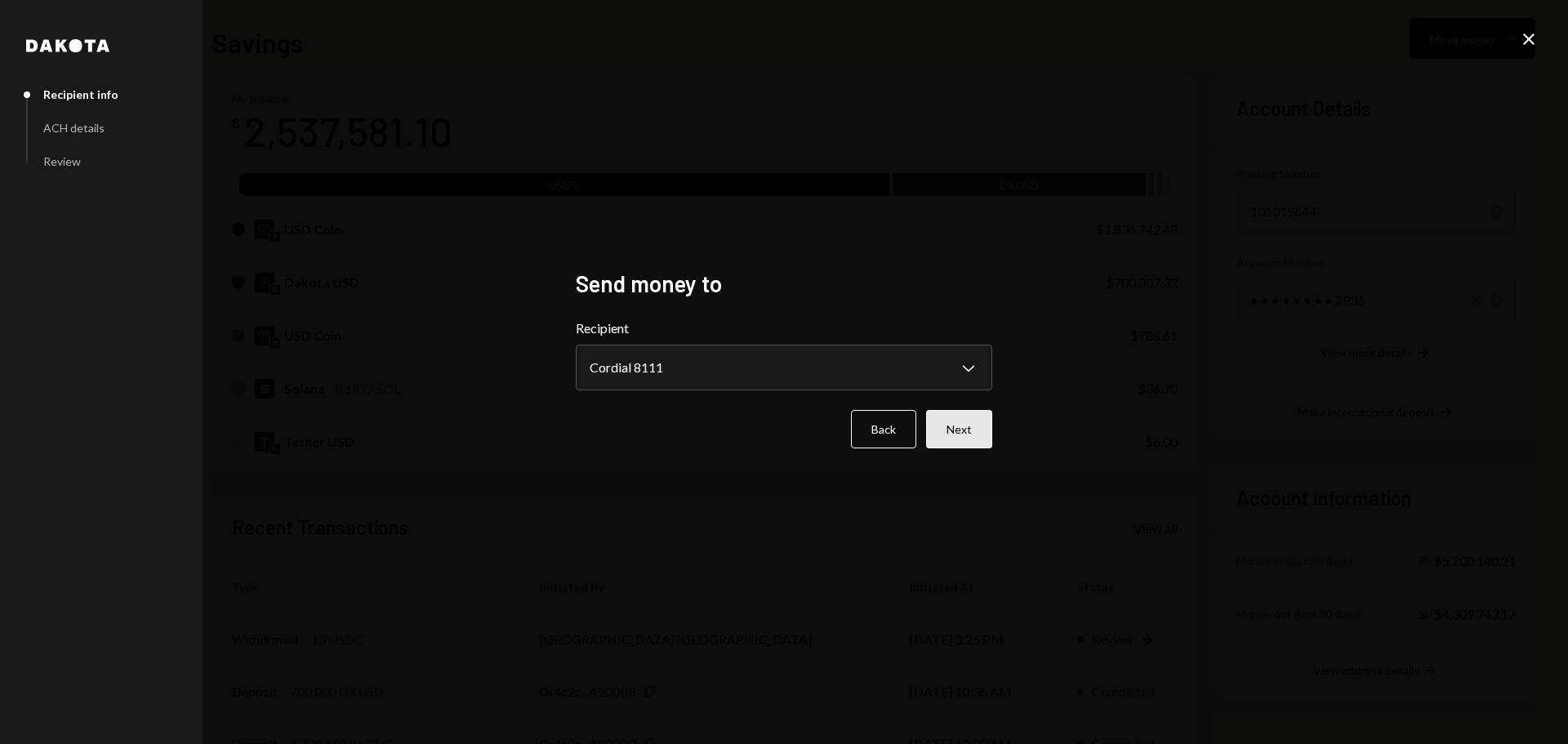
click at [980, 423] on button "Next" at bounding box center [959, 429] width 67 height 39
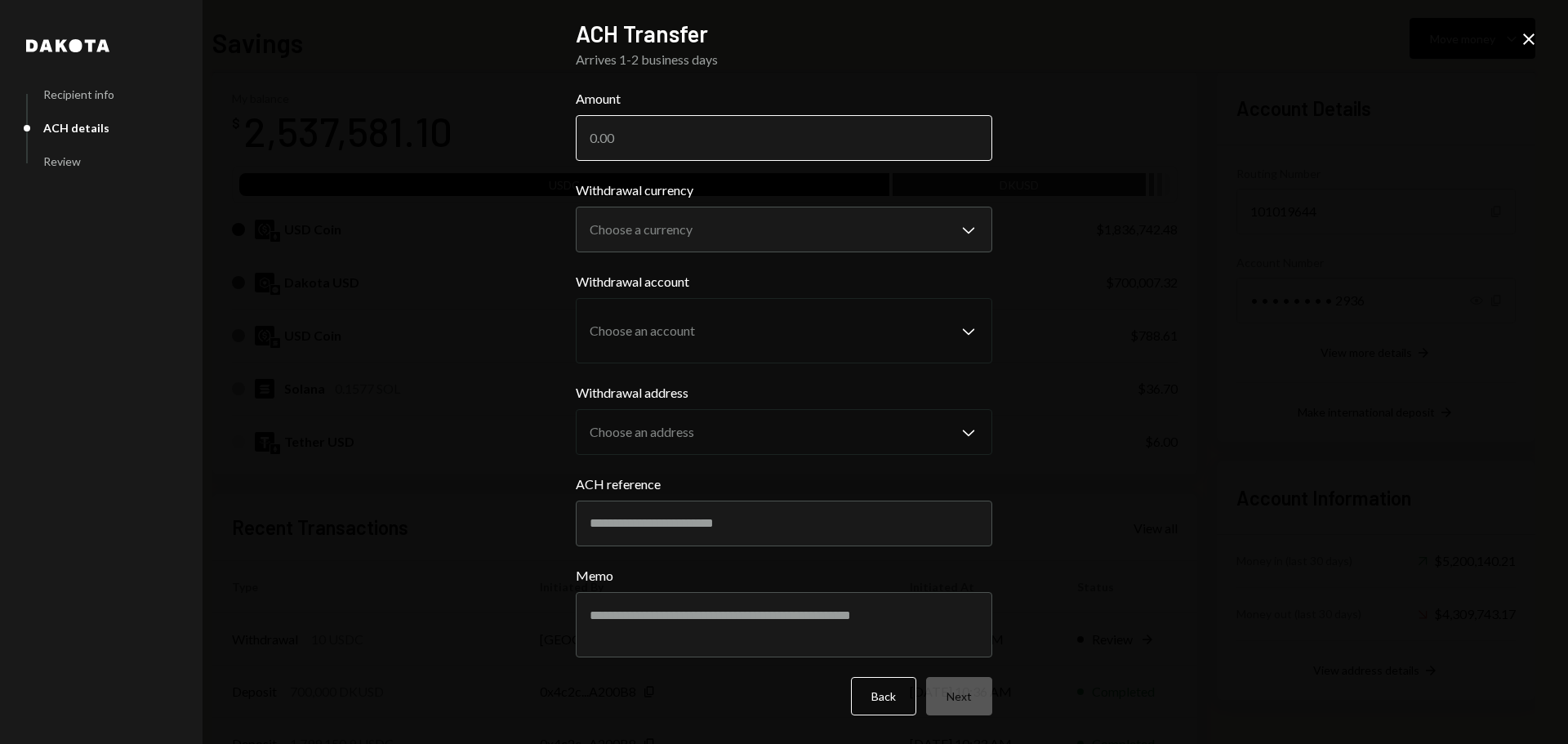
click at [650, 138] on input "Amount" at bounding box center [784, 138] width 417 height 46
type input "2500"
click at [641, 231] on body "F Fogo1 Foundation Caret Down Home Home Inbox Inbox Activities Transactions Acc…" at bounding box center [784, 372] width 1568 height 744
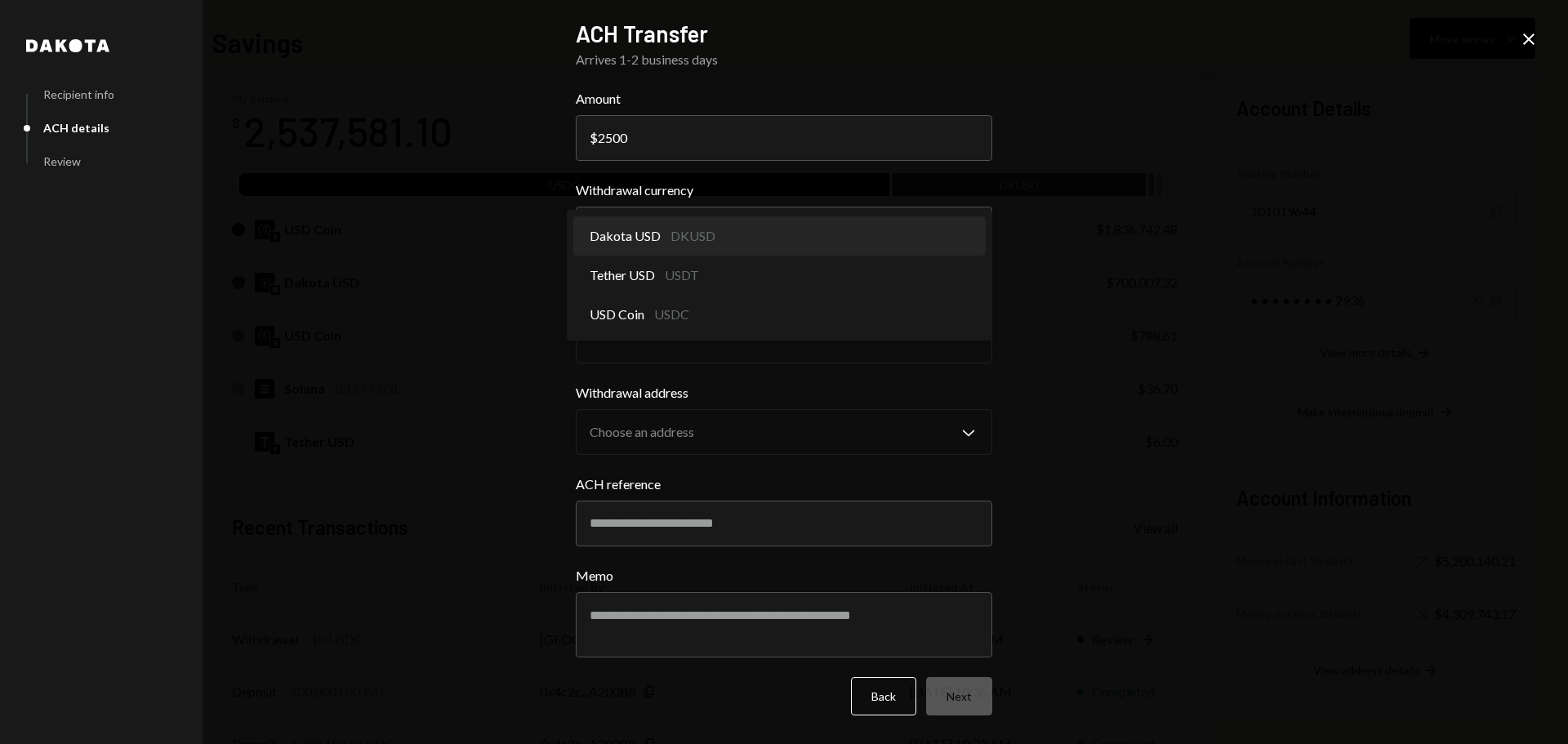
select select "*****"
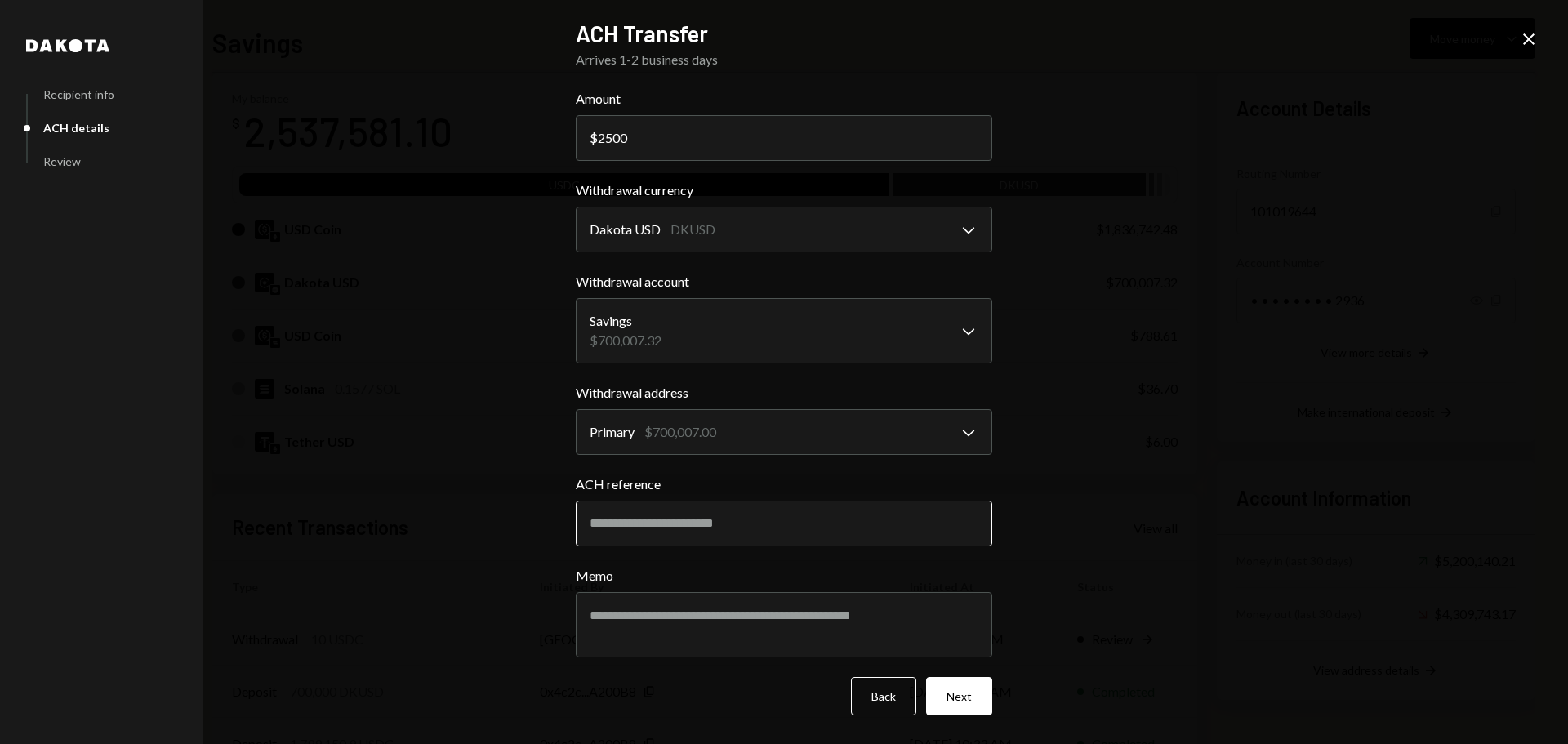
click at [629, 536] on input "ACH reference" at bounding box center [784, 523] width 417 height 46
paste input "********"
type input "********"
click at [663, 626] on textarea "Memo" at bounding box center [784, 625] width 417 height 66
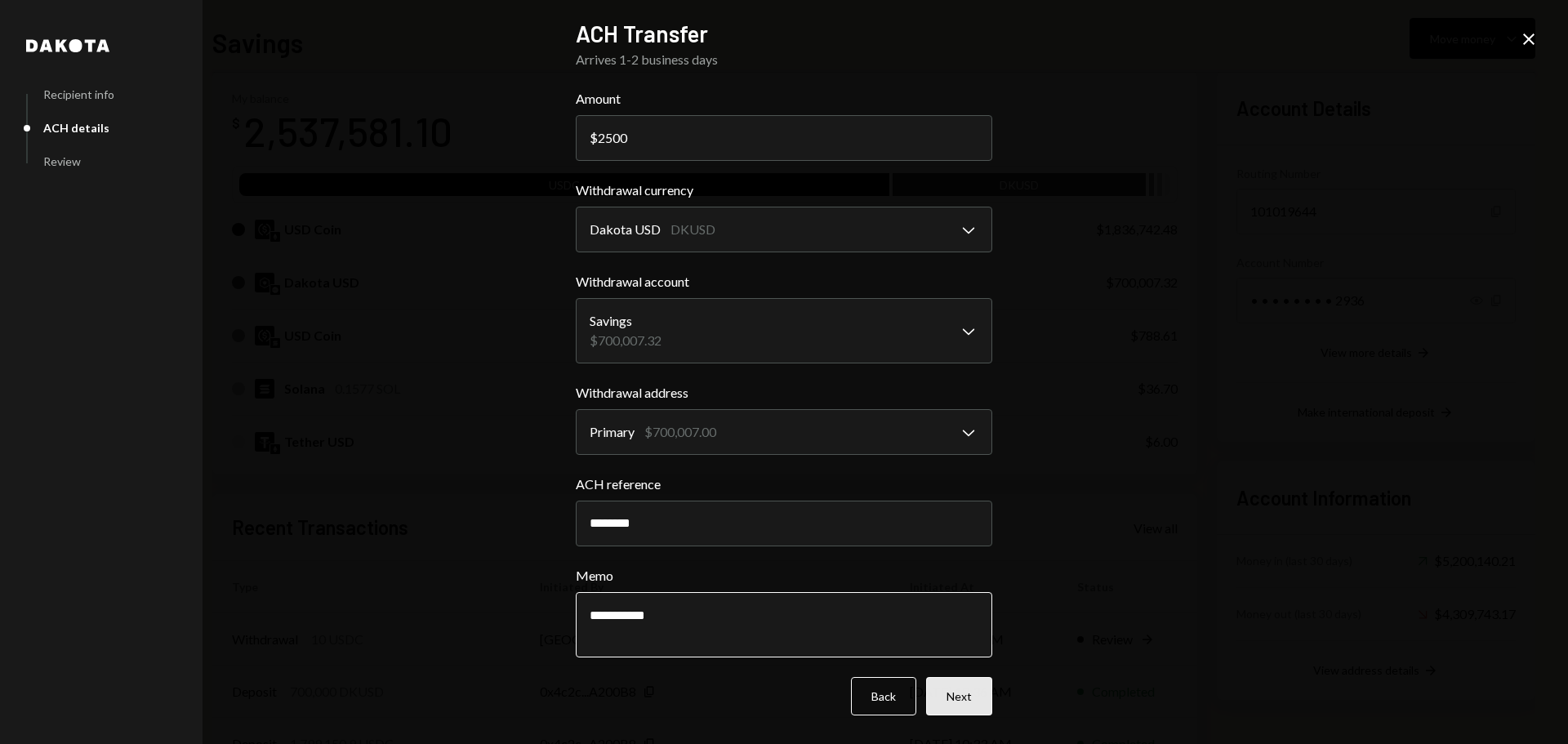
type textarea "**********"
click at [940, 700] on button "Next" at bounding box center [959, 696] width 67 height 39
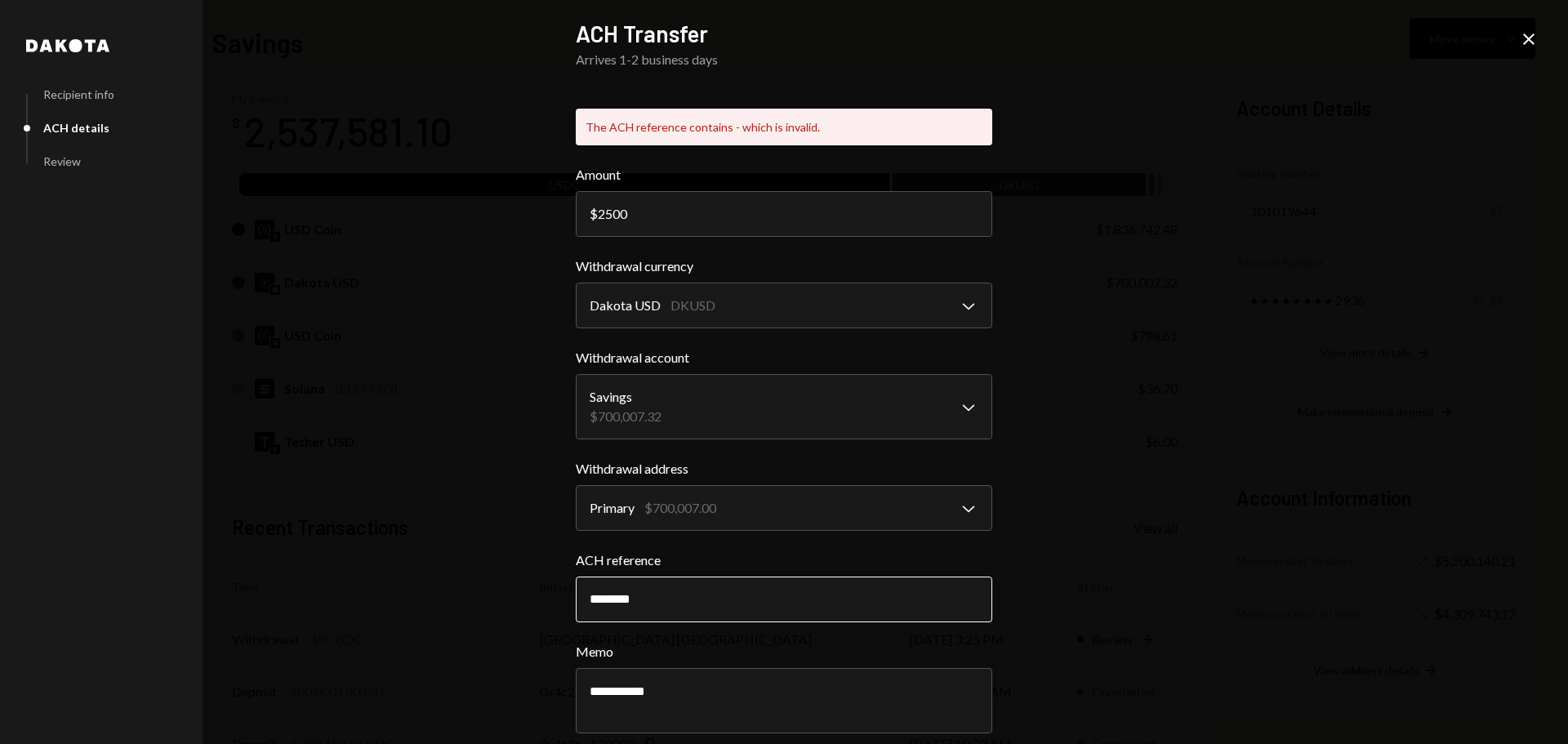
click at [615, 603] on input "********" at bounding box center [784, 600] width 417 height 46
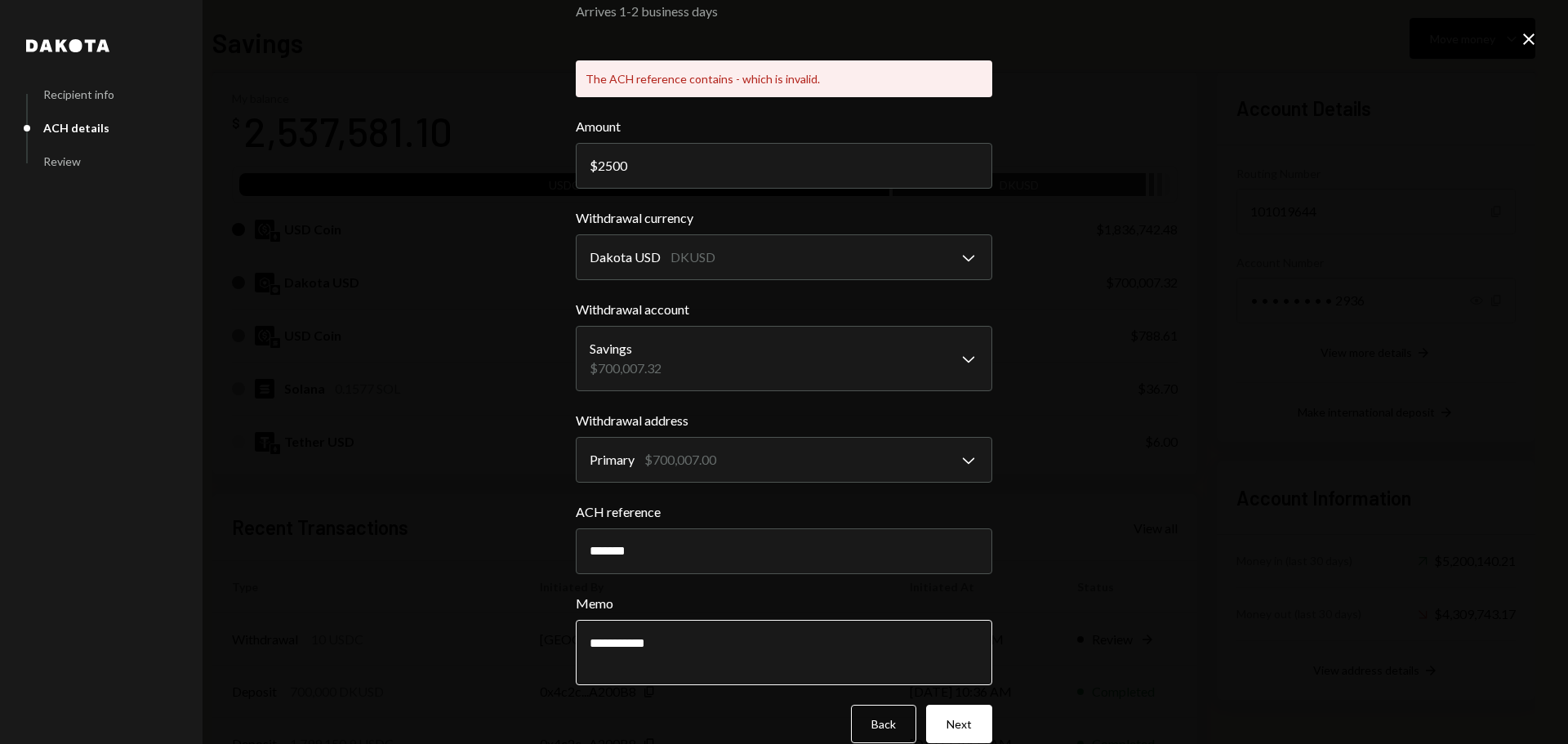
scroll to position [74, 0]
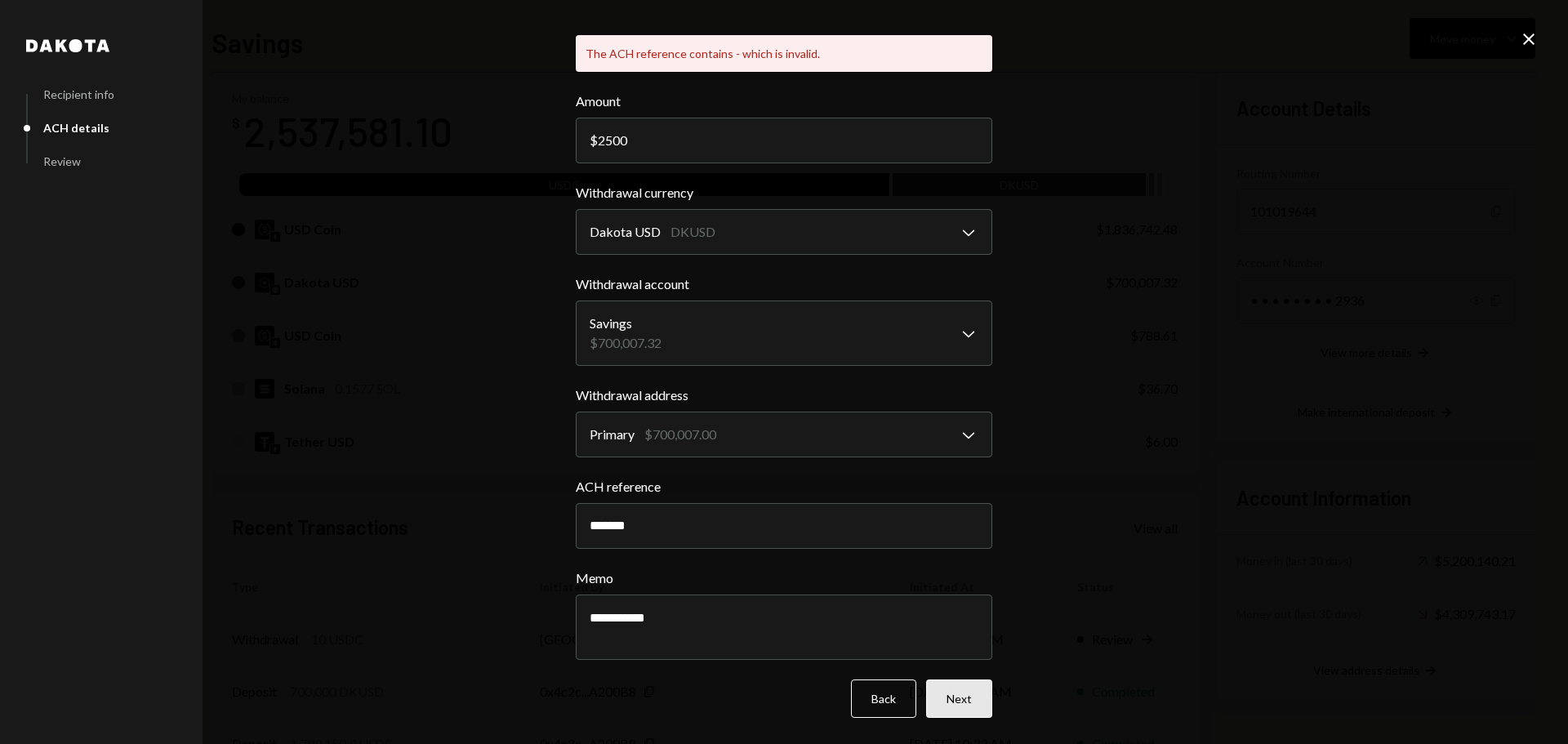
type input "*******"
click at [966, 698] on button "Next" at bounding box center [959, 698] width 67 height 39
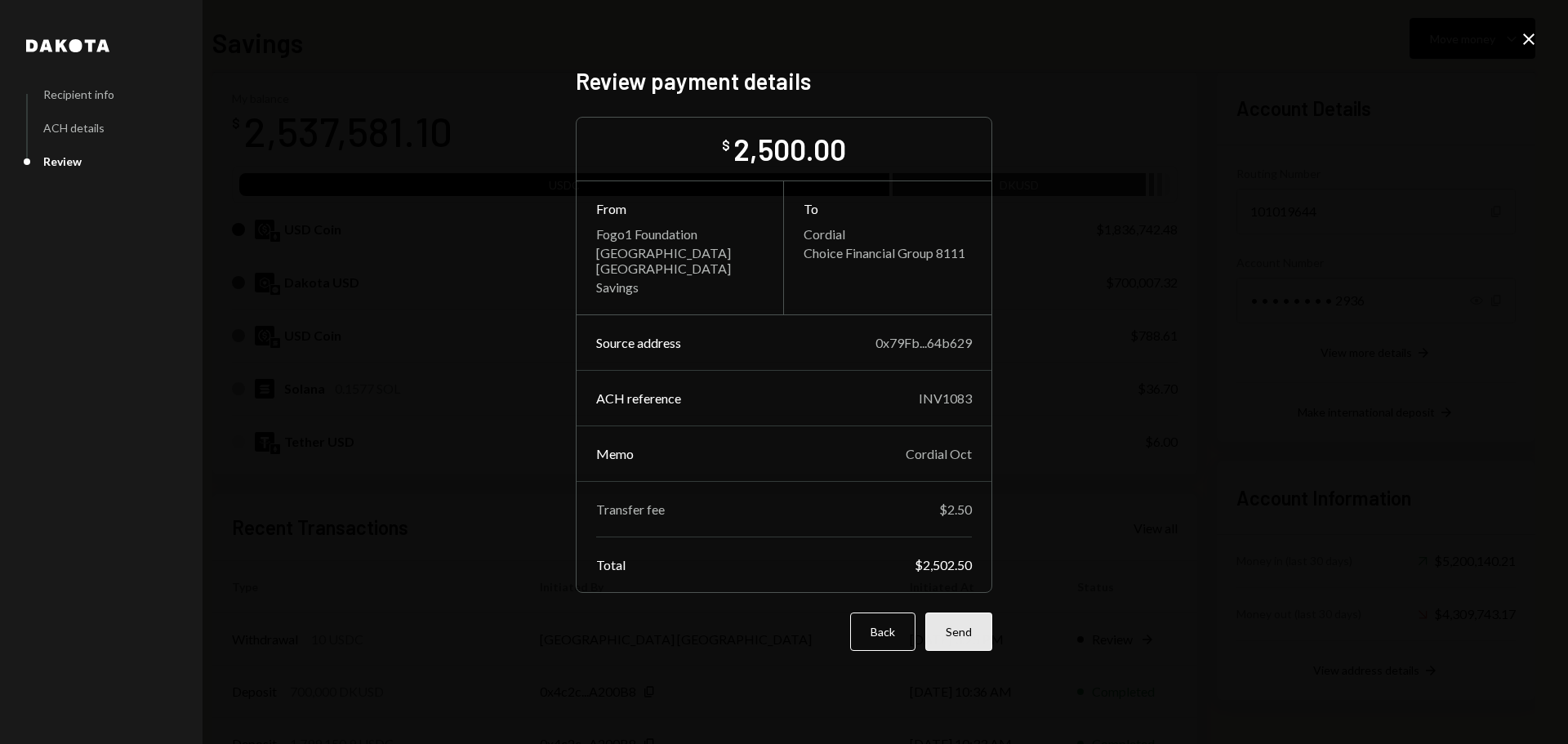
click at [952, 620] on button "Send" at bounding box center [958, 632] width 67 height 39
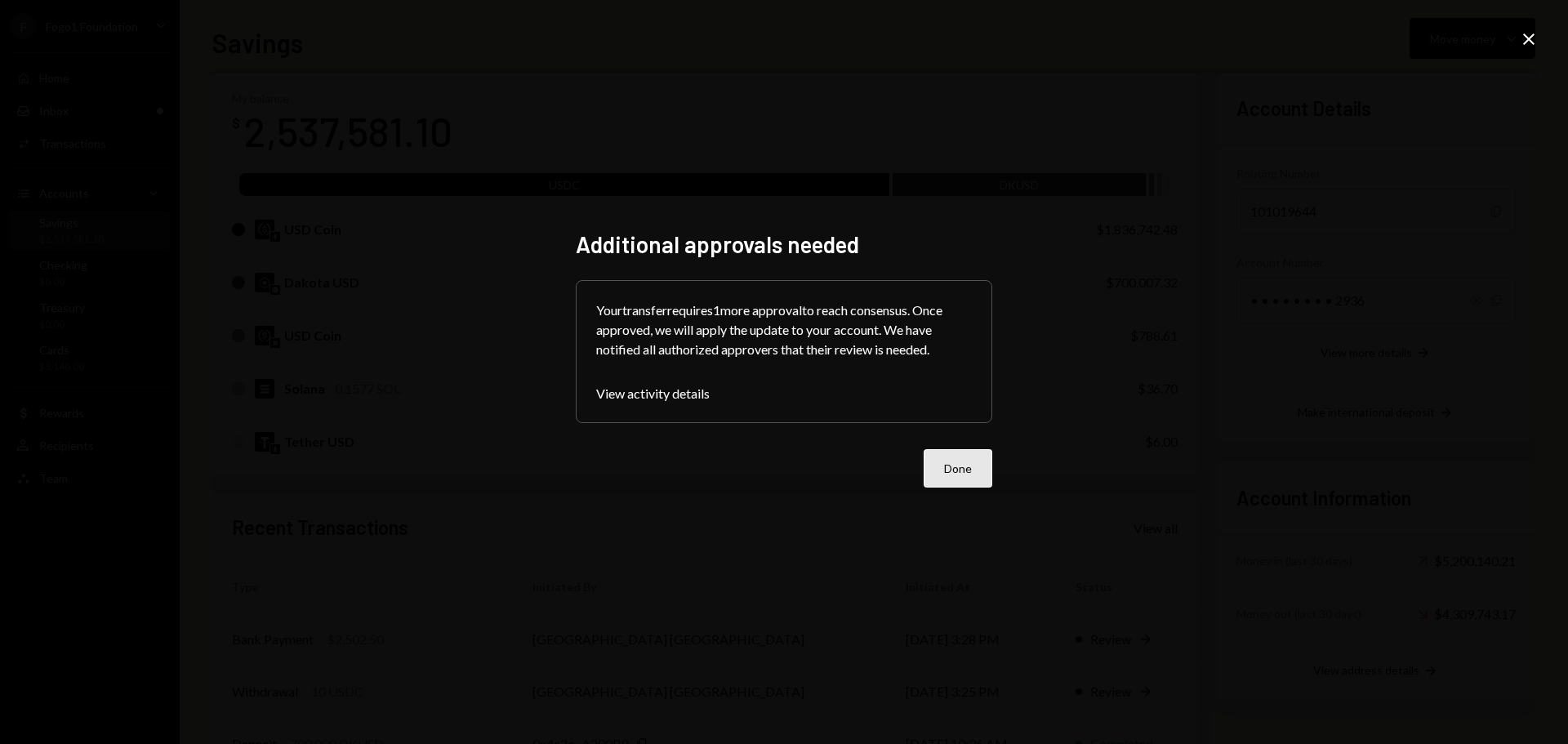
click at [970, 483] on button "Done" at bounding box center [957, 468] width 69 height 39
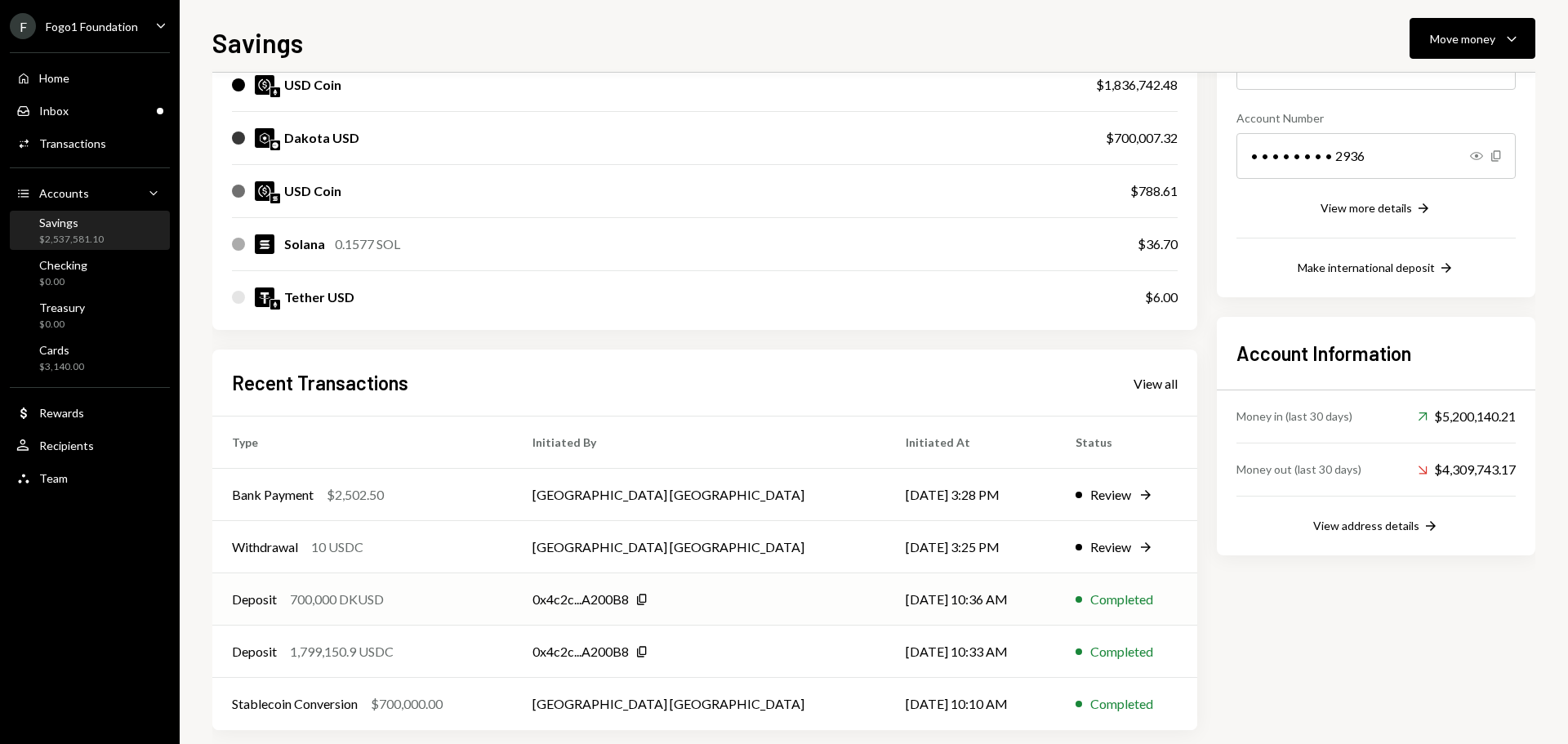
scroll to position [241, 0]
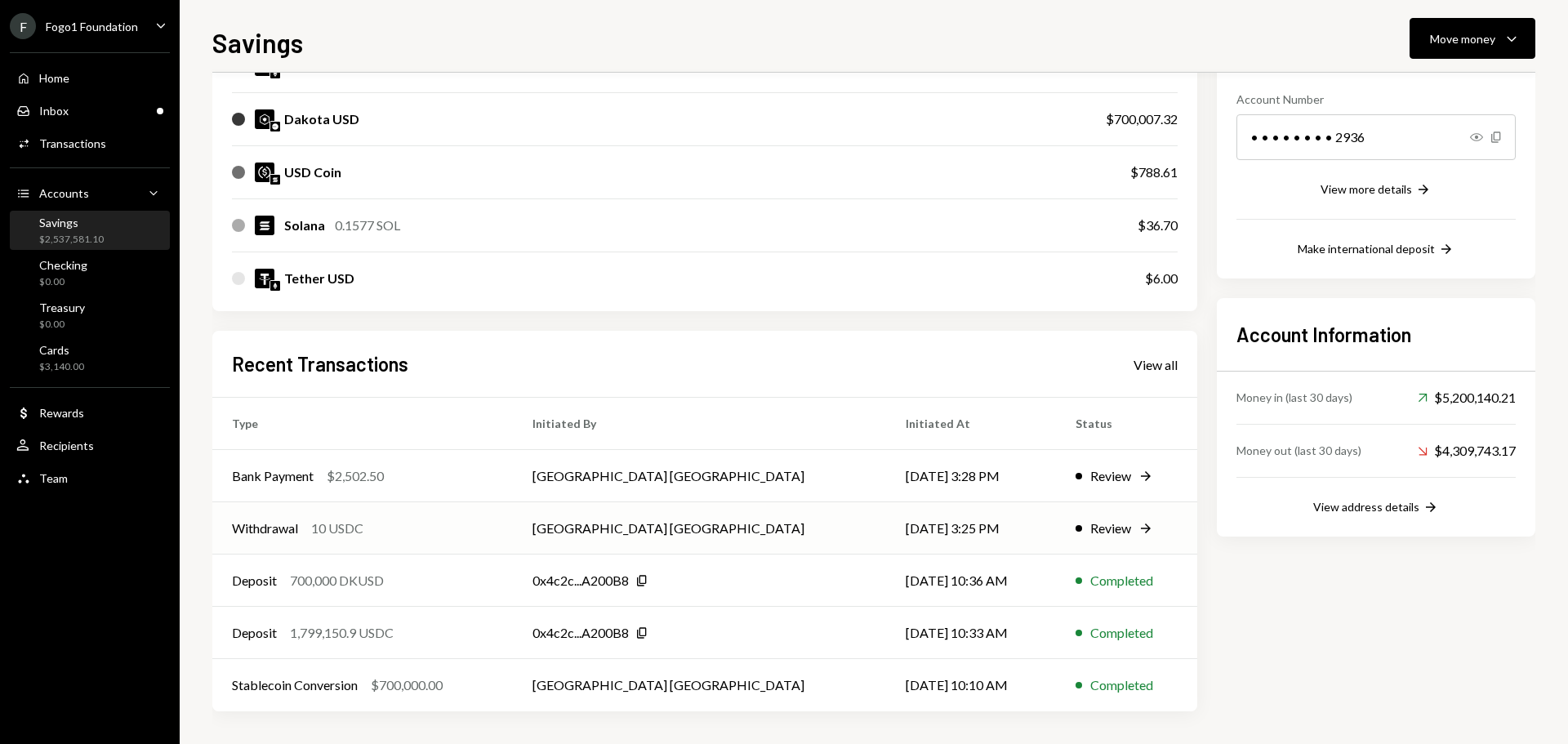
click at [434, 543] on td "Withdrawal 10 USDC" at bounding box center [362, 528] width 301 height 53
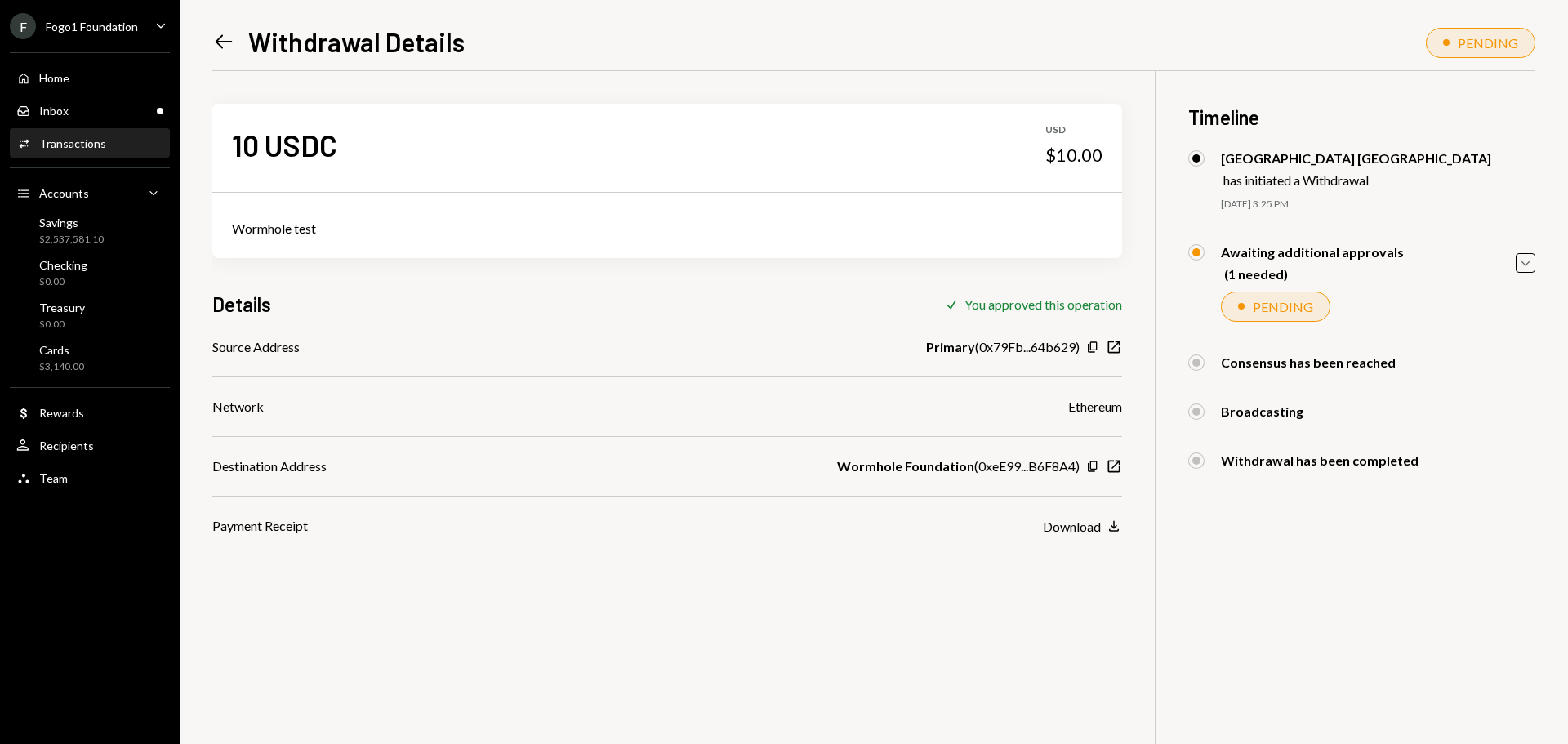
click at [221, 40] on icon "Left Arrow" at bounding box center [223, 41] width 23 height 23
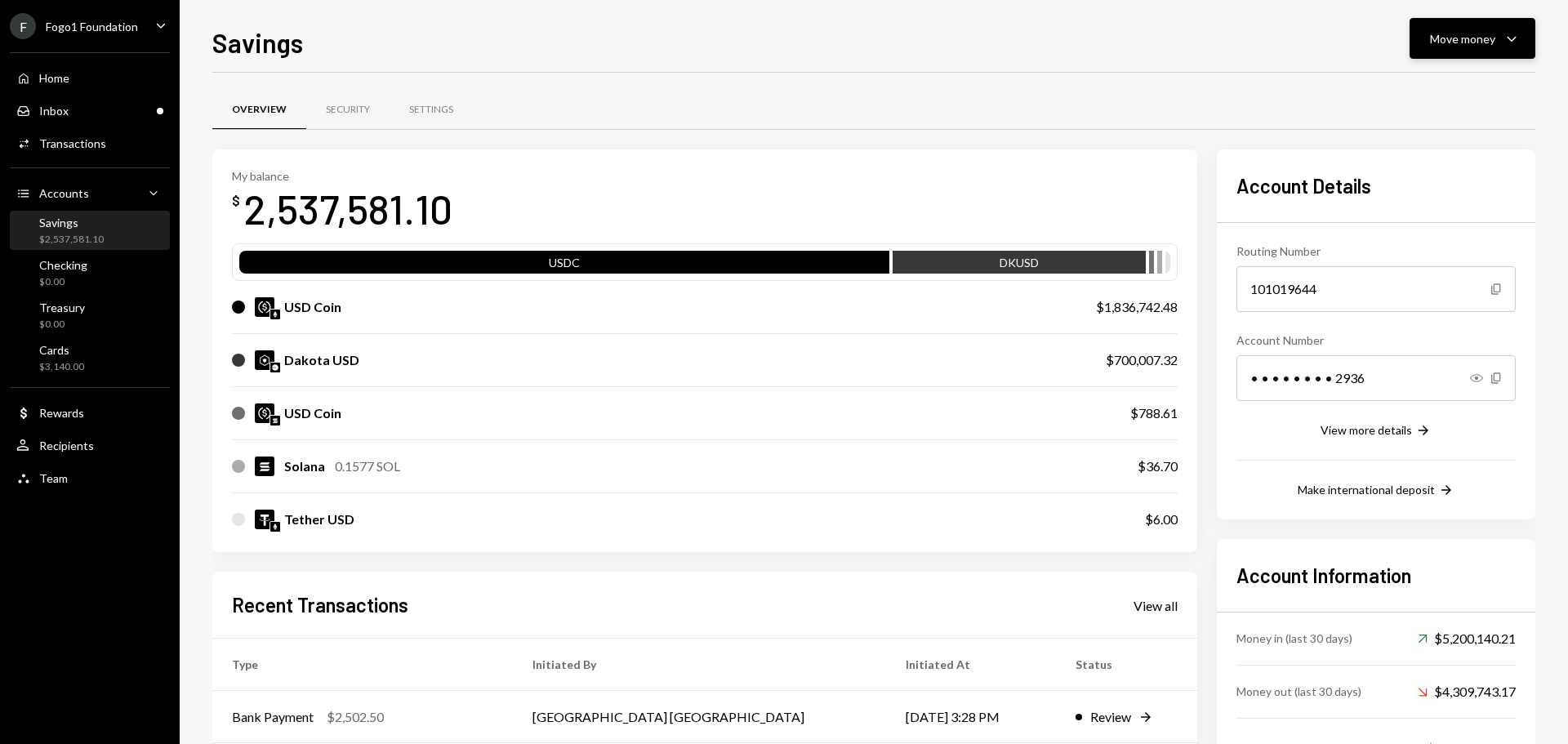
click at [1435, 46] on div "Move money" at bounding box center [1463, 38] width 66 height 17
click at [1435, 80] on div "Send" at bounding box center [1460, 87] width 119 height 17
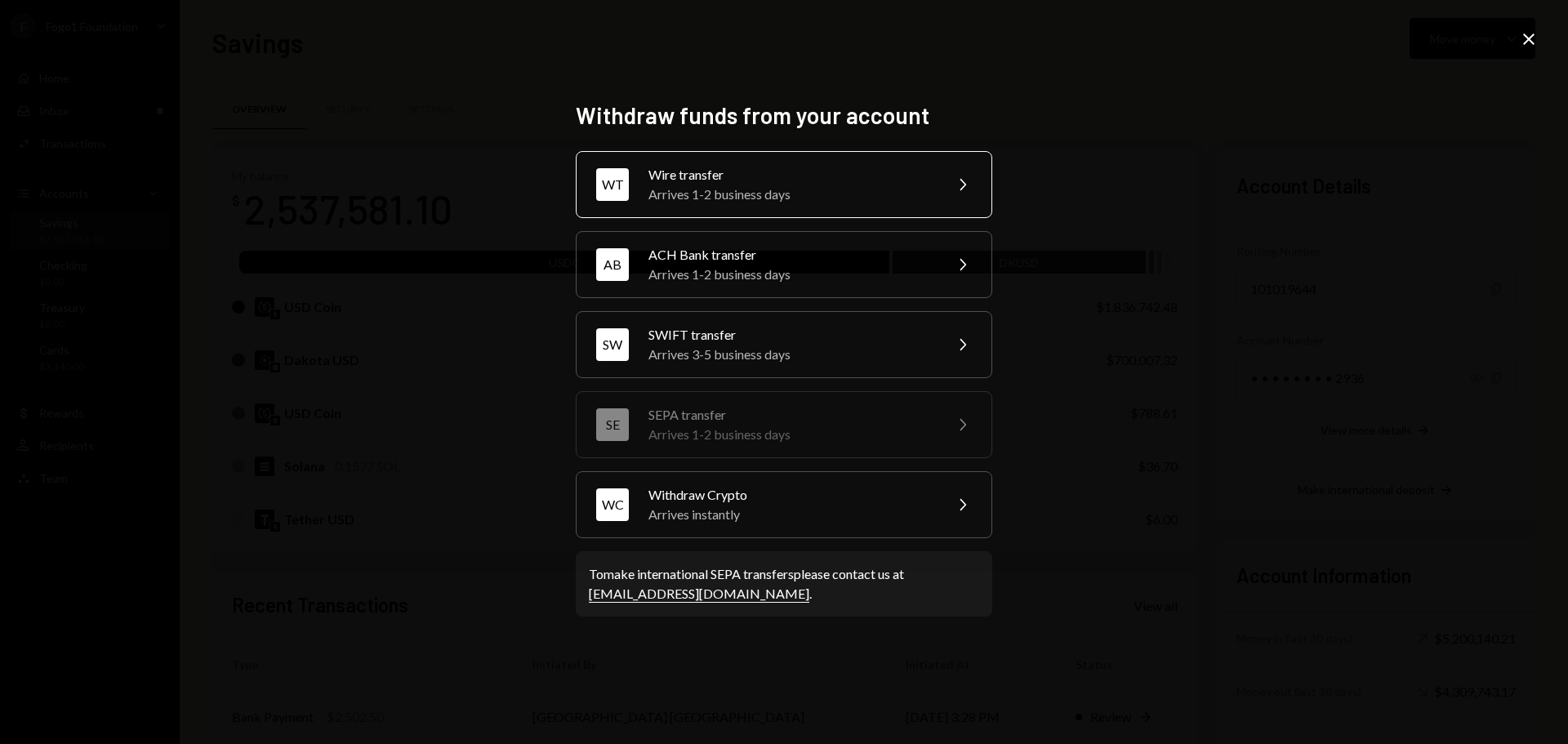
click at [667, 187] on div "Arrives 1-2 business days" at bounding box center [790, 195] width 284 height 20
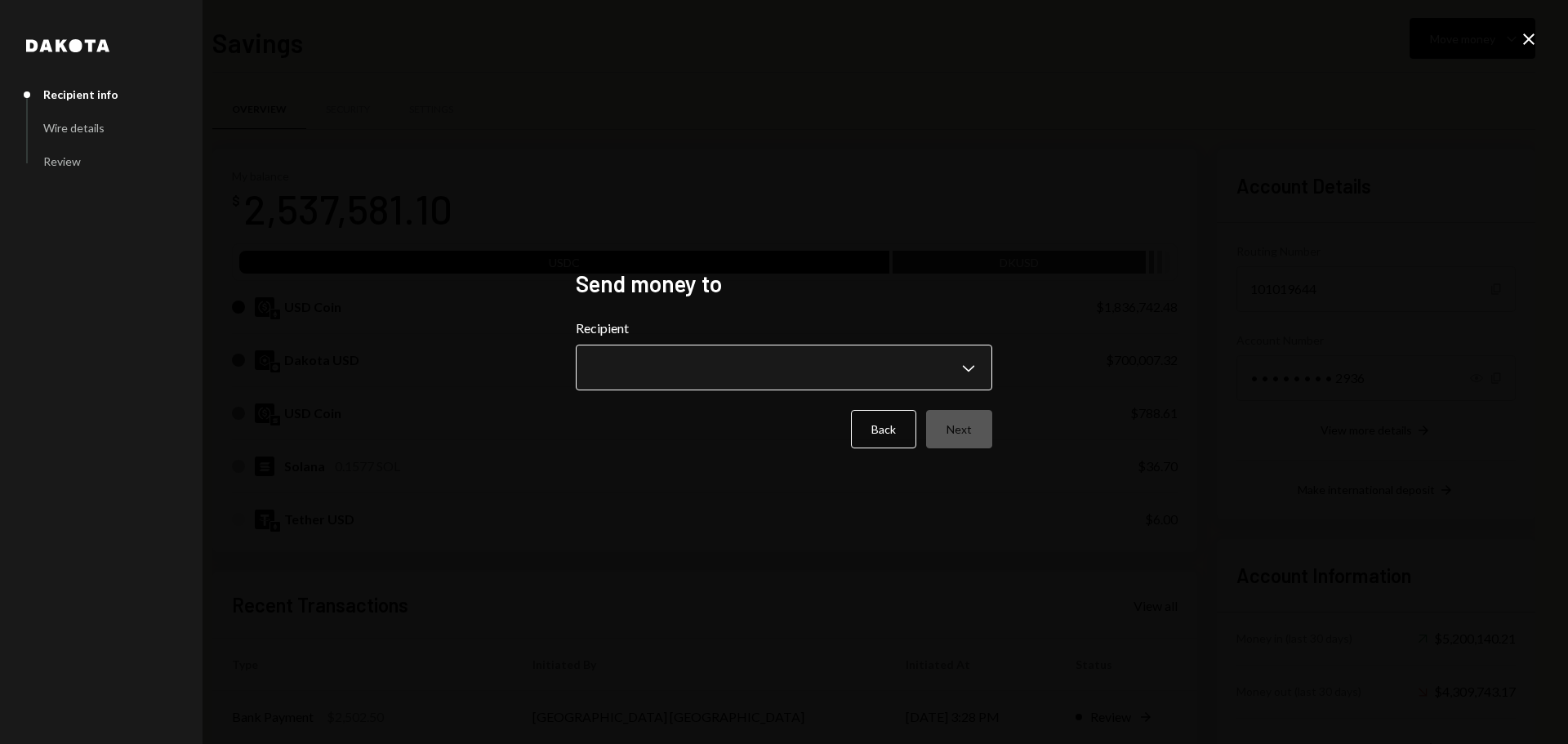
click at [659, 367] on body "F Fogo1 Foundation Caret Down Home Home Inbox Inbox Activities Transactions Acc…" at bounding box center [784, 372] width 1568 height 744
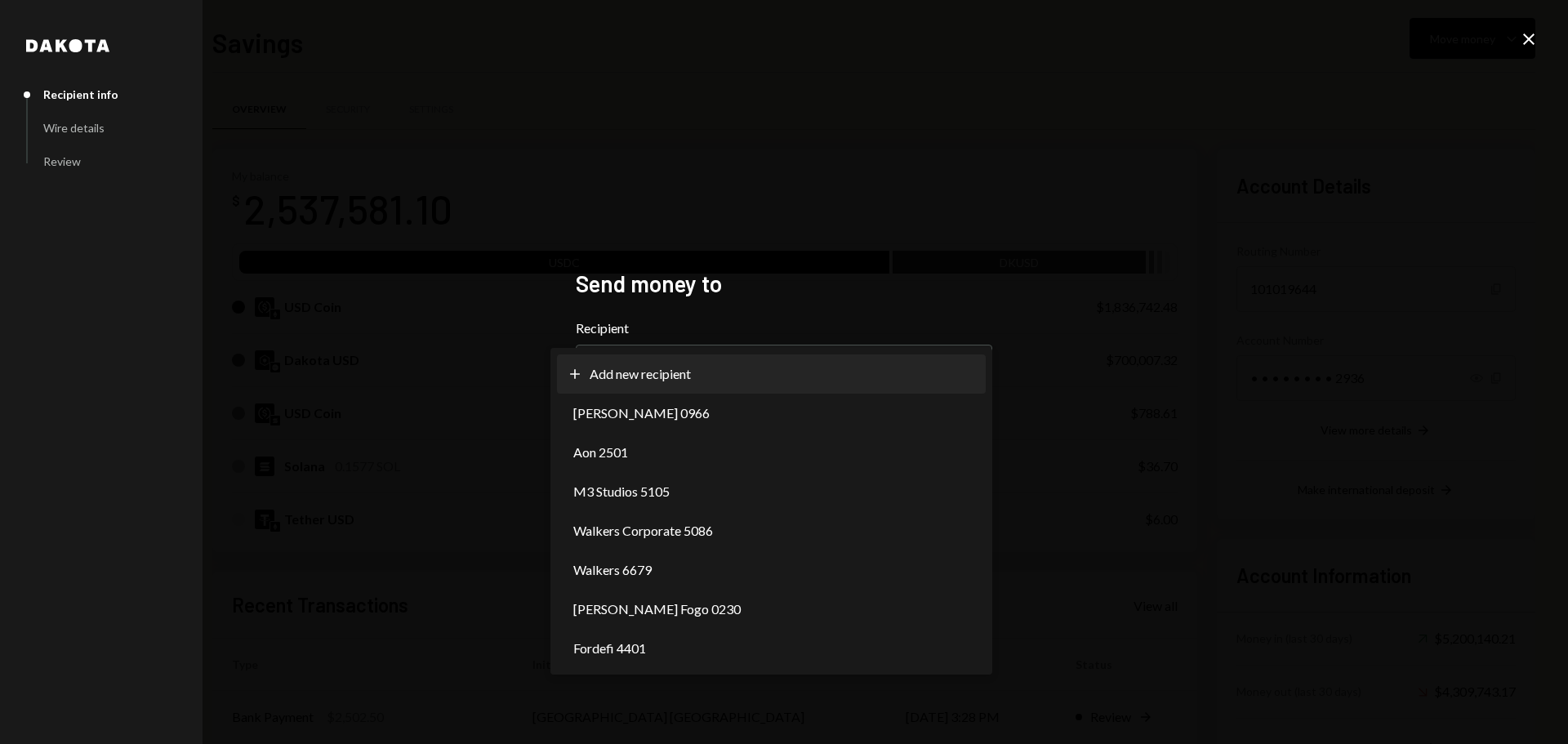
select select "**********"
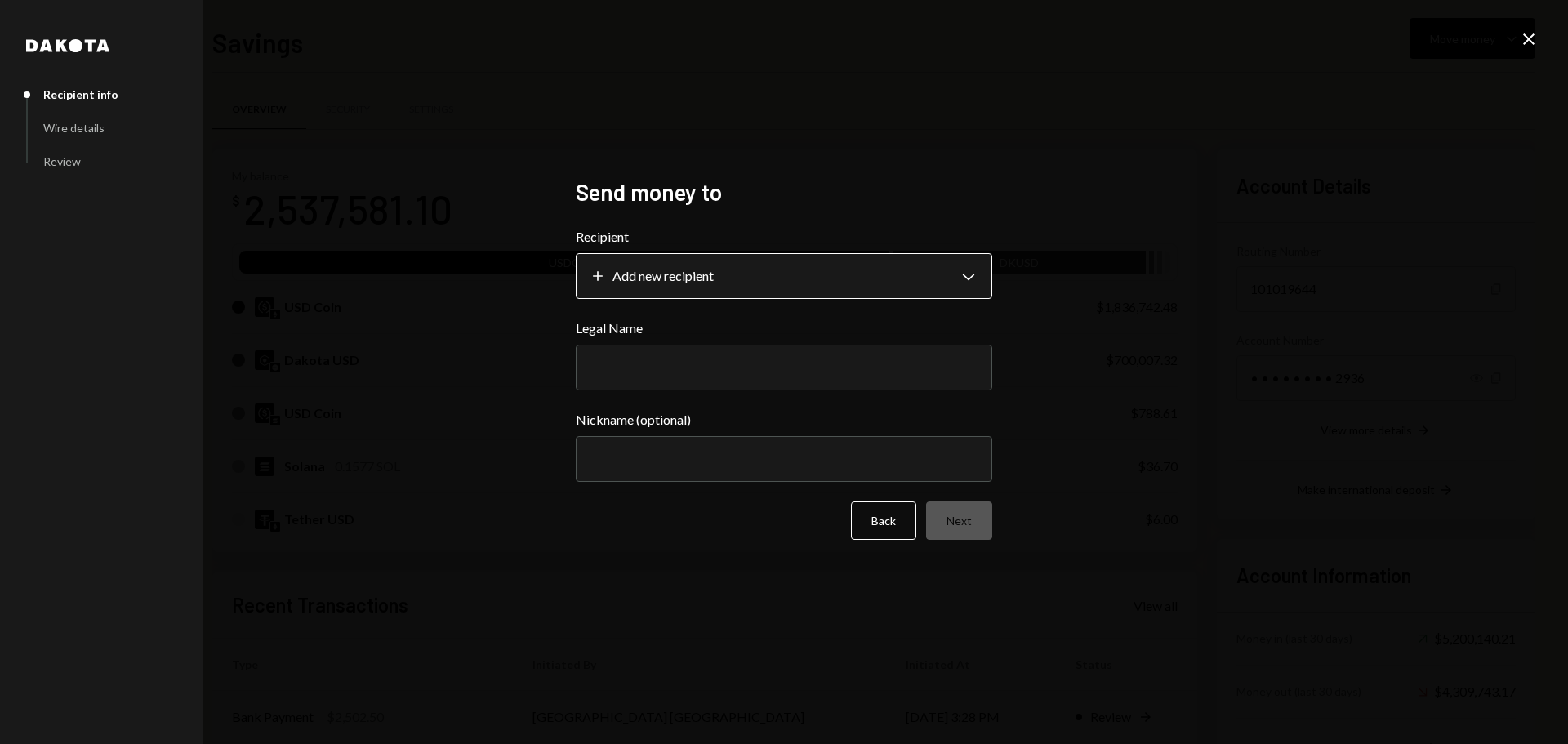
click at [757, 283] on body "F Fogo1 Foundation Caret Down Home Home Inbox Inbox Activities Transactions Acc…" at bounding box center [784, 372] width 1568 height 744
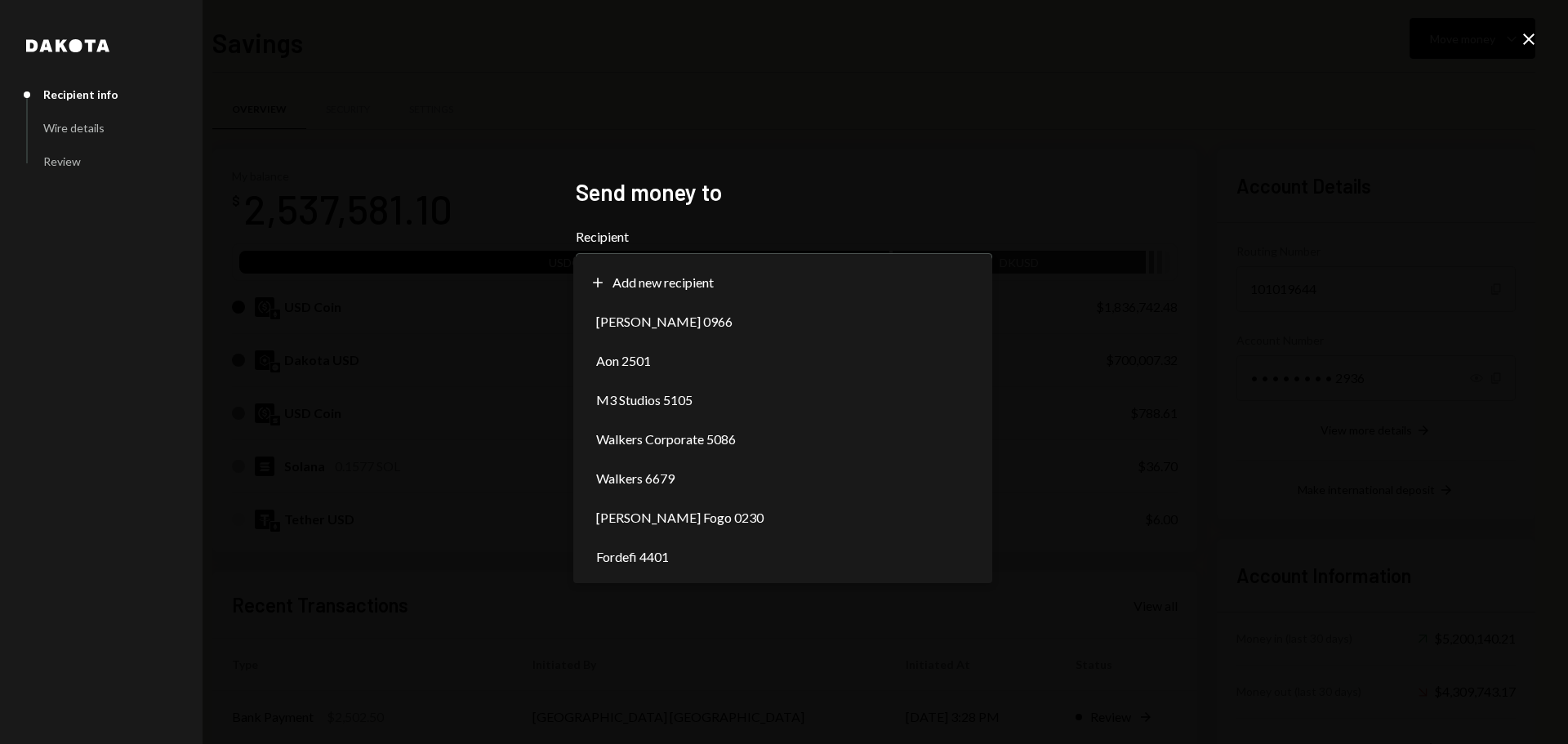
click at [751, 633] on div "**********" at bounding box center [784, 372] width 1568 height 744
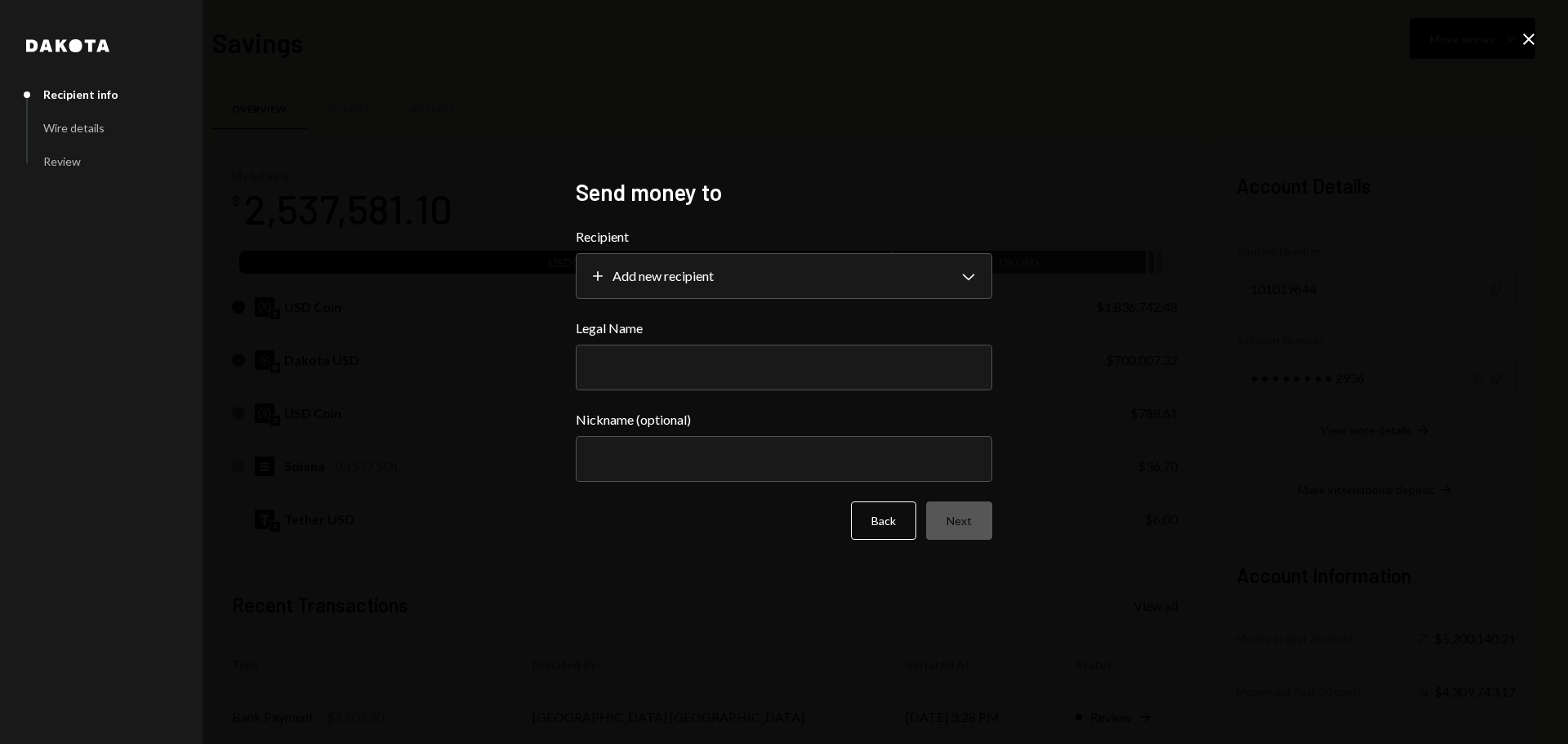
click at [1526, 37] on icon at bounding box center [1529, 40] width 12 height 12
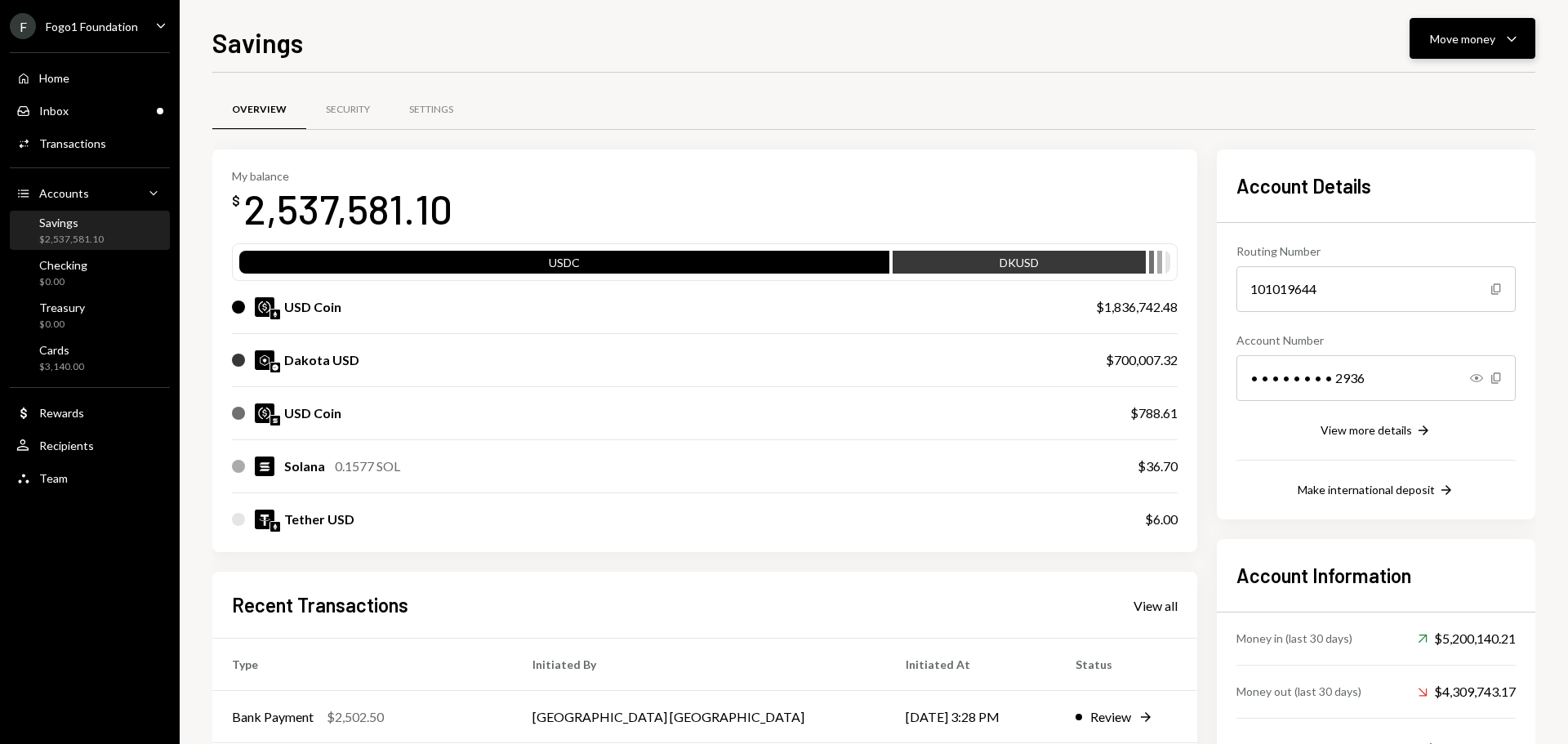
click at [1455, 44] on div "Move money" at bounding box center [1463, 38] width 66 height 17
click at [1440, 74] on div "Withdraw Send" at bounding box center [1447, 87] width 164 height 37
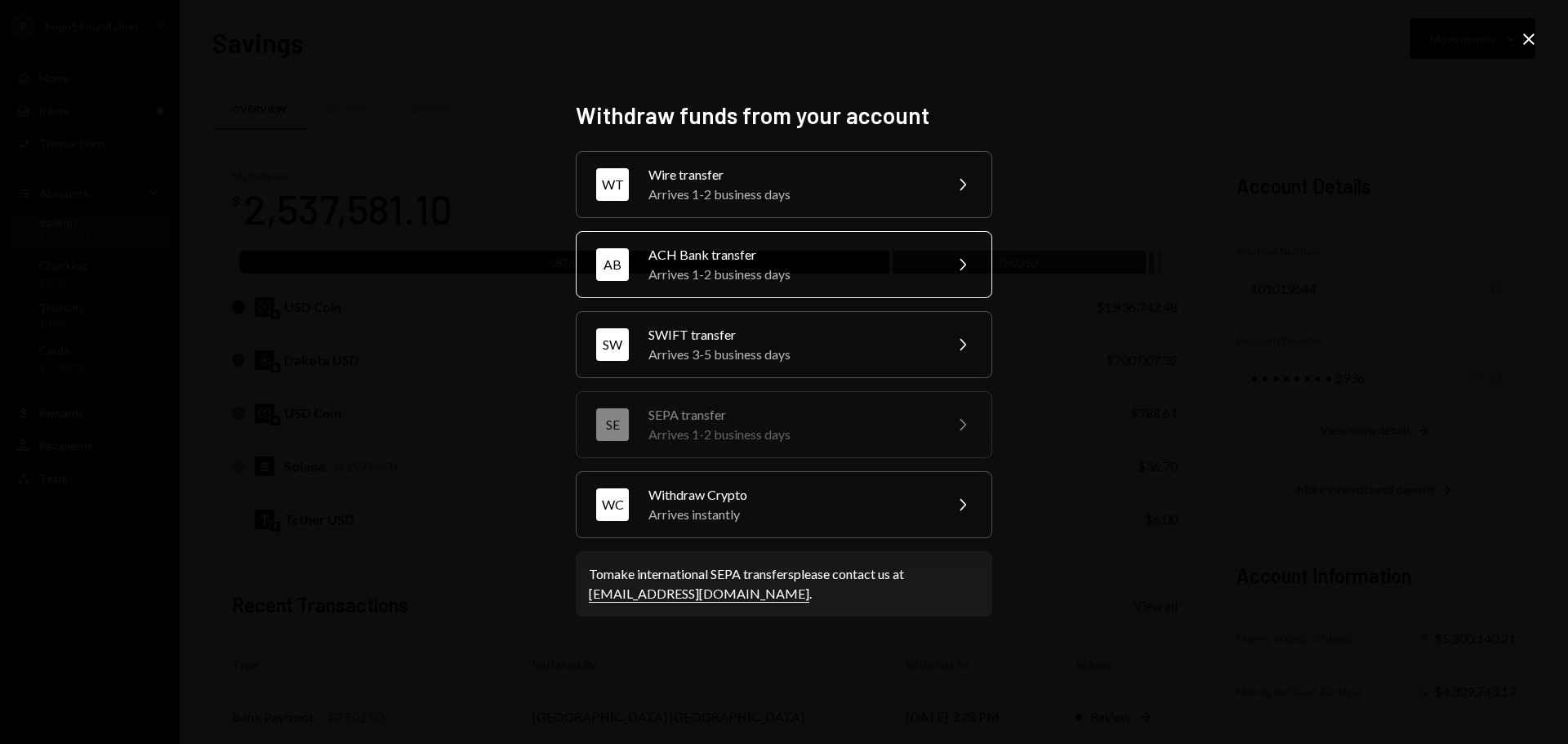
click at [691, 276] on div "Arrives 1-2 business days" at bounding box center [790, 275] width 284 height 20
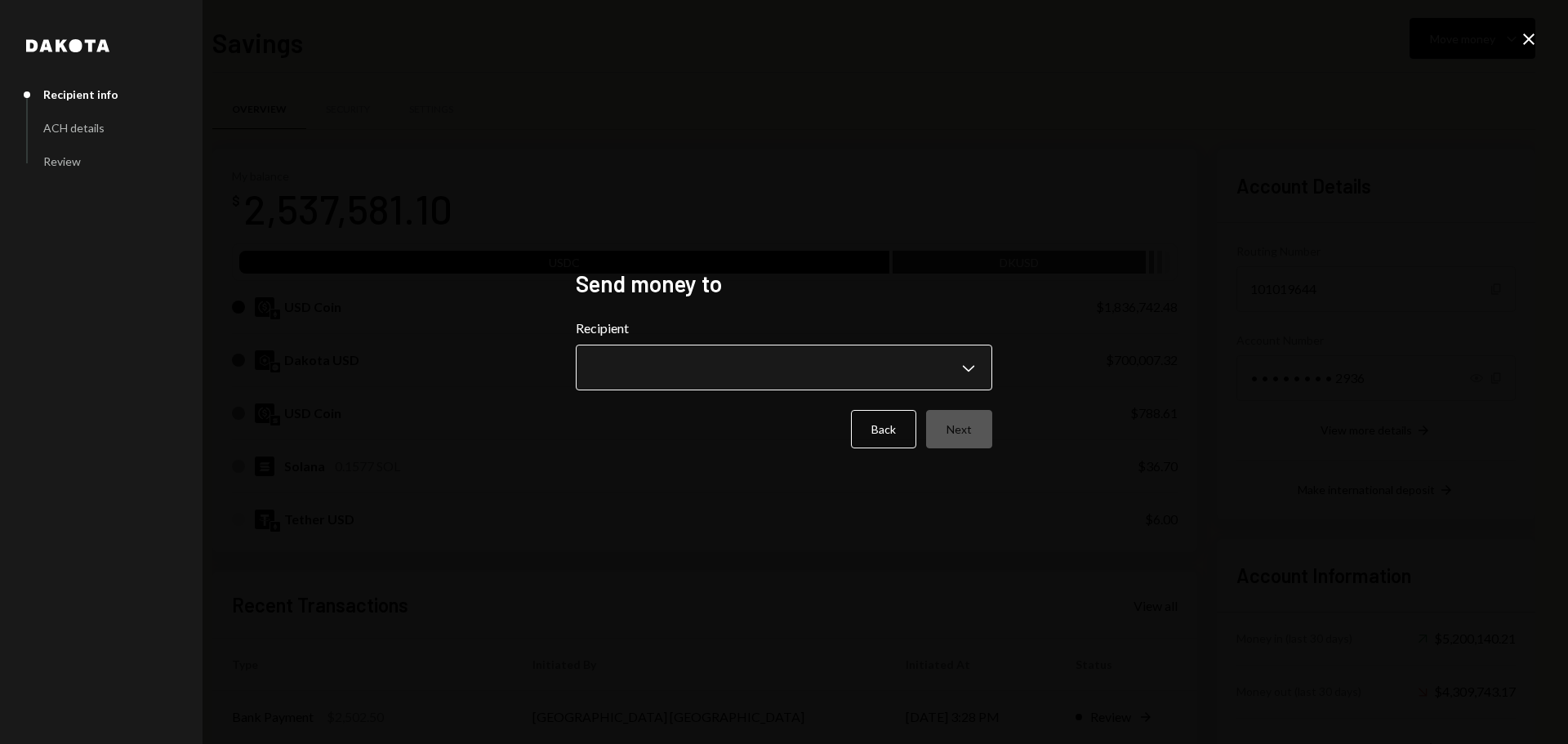
click at [684, 374] on body "F Fogo1 Foundation Caret Down Home Home Inbox Inbox Activities Transactions Acc…" at bounding box center [784, 372] width 1568 height 744
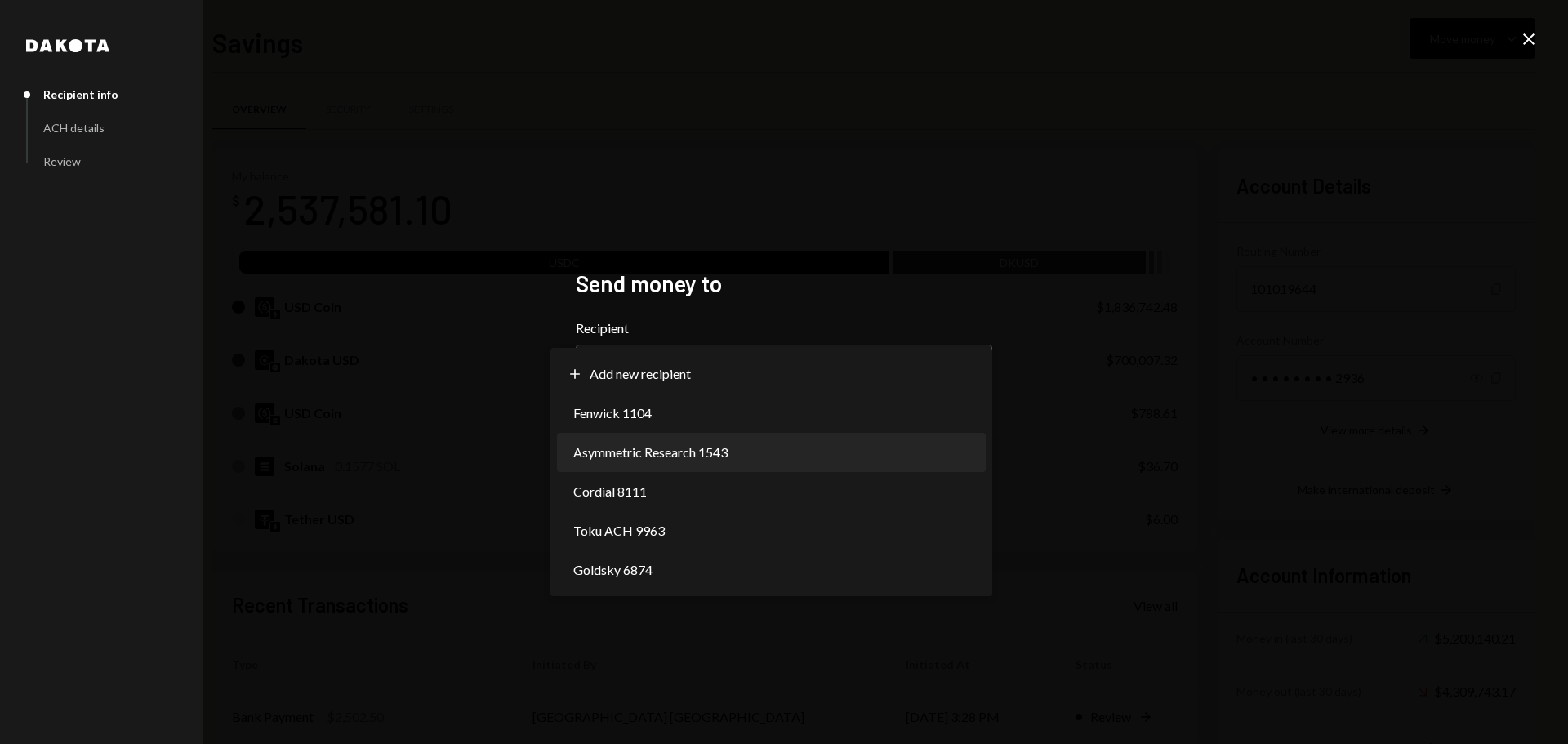
select select "**********"
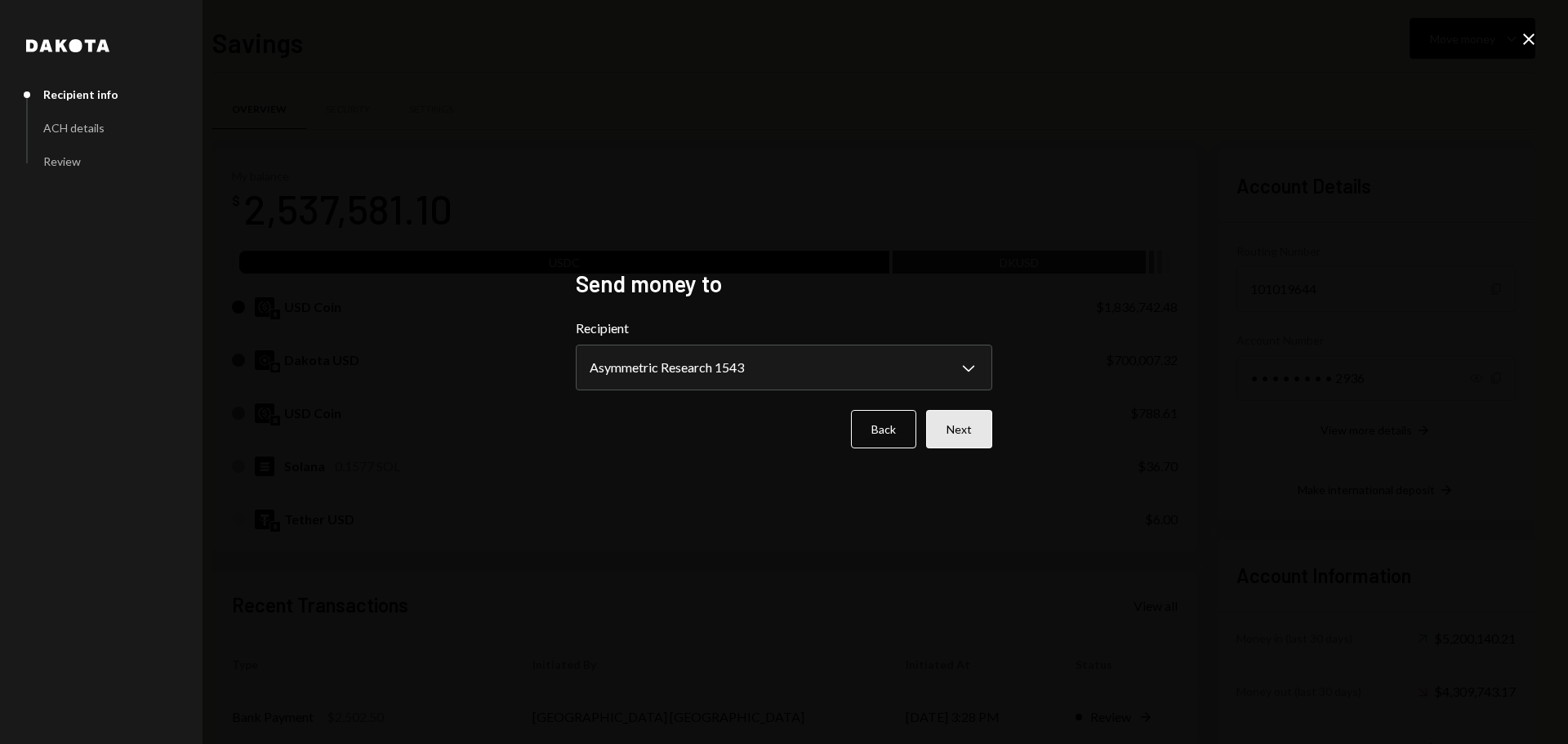
click at [951, 435] on button "Next" at bounding box center [959, 429] width 67 height 39
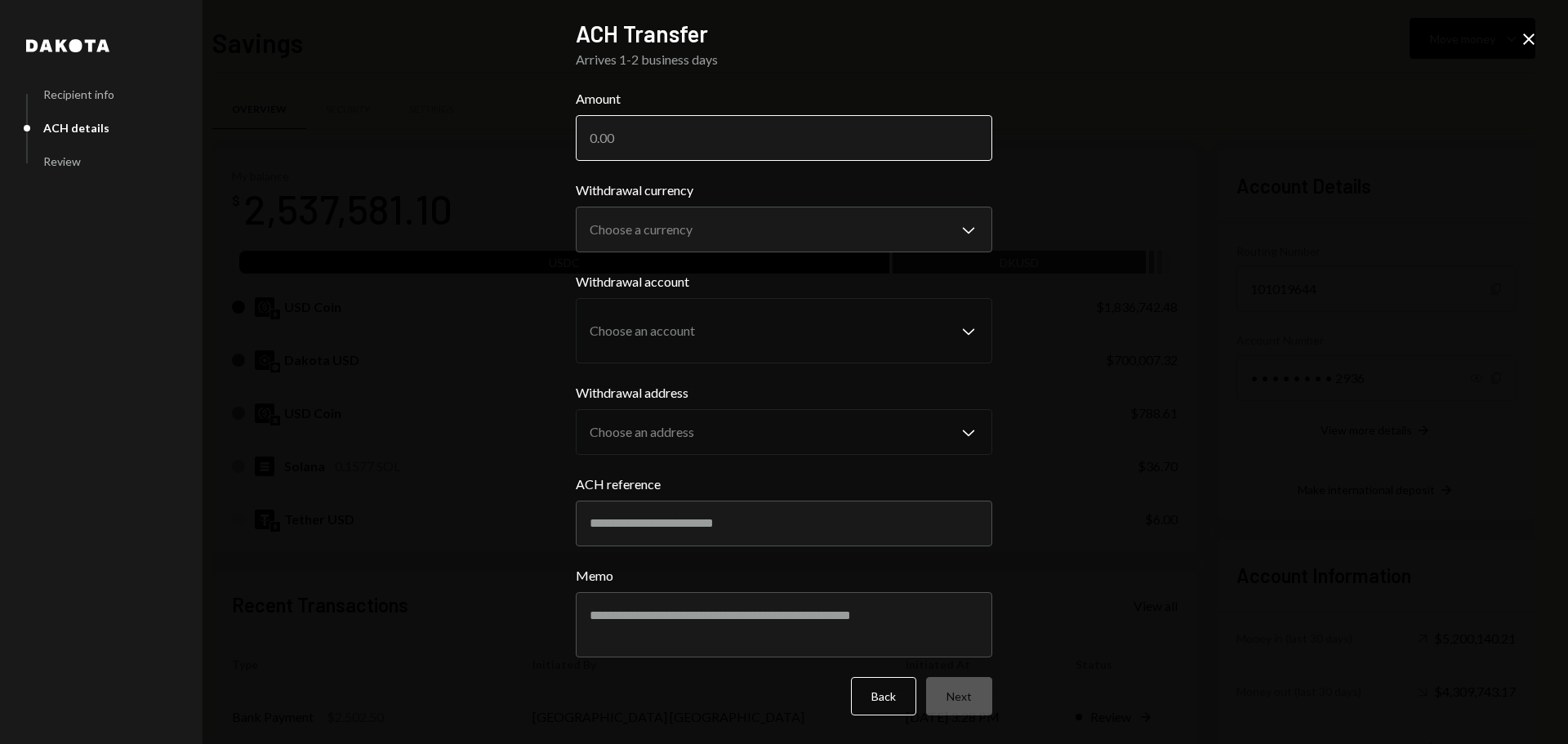
click at [619, 139] on input "Amount" at bounding box center [784, 138] width 417 height 46
type input "100000"
click at [635, 237] on body "F Fogo1 Foundation Caret Down Home Home Inbox Inbox Activities Transactions Acc…" at bounding box center [784, 372] width 1568 height 744
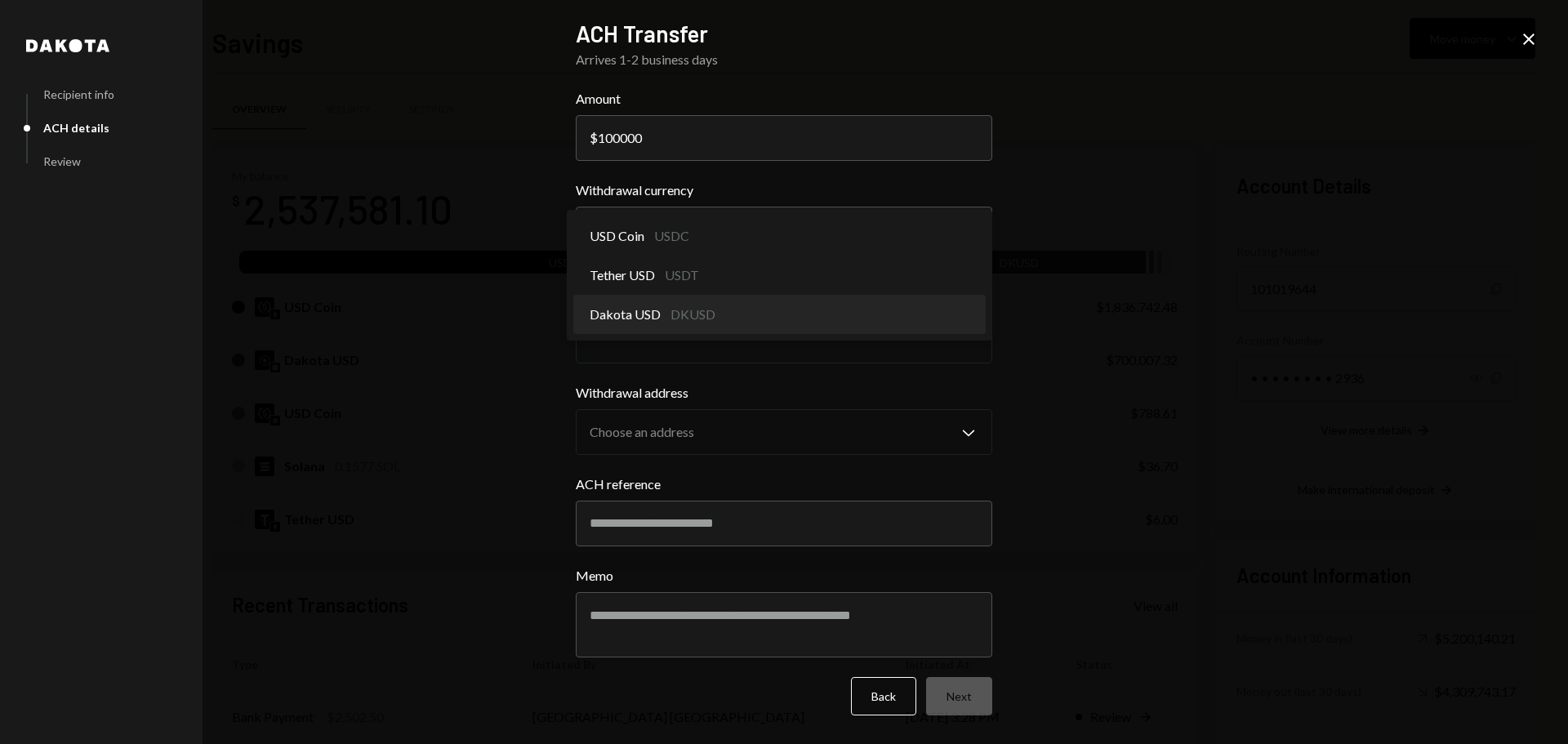
select select "*****"
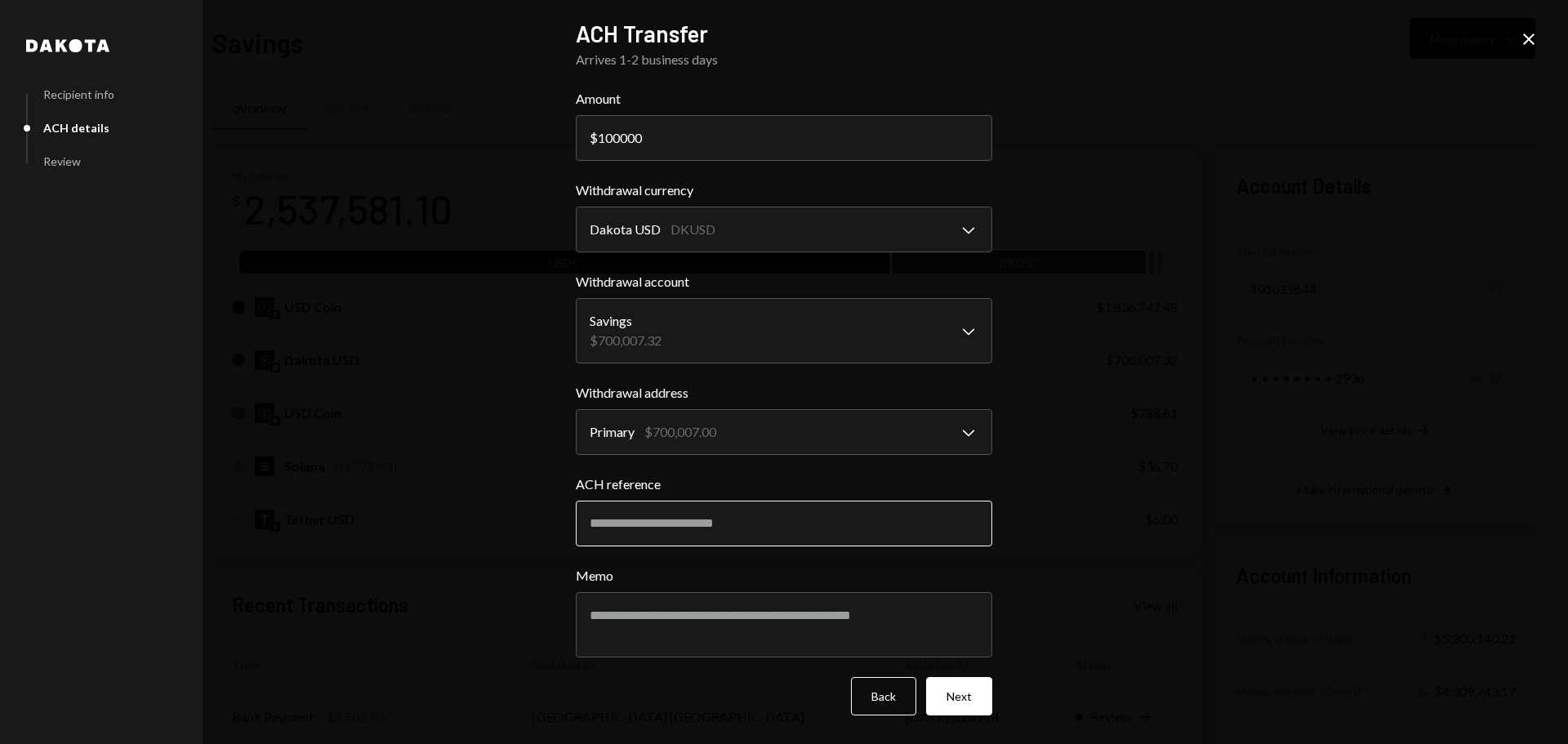
click at [629, 521] on input "ACH reference" at bounding box center [784, 523] width 417 height 46
paste input "******"
click at [739, 537] on input "******" at bounding box center [784, 523] width 417 height 46
paste input "****"
click at [620, 523] on input "**********" at bounding box center [784, 523] width 417 height 46
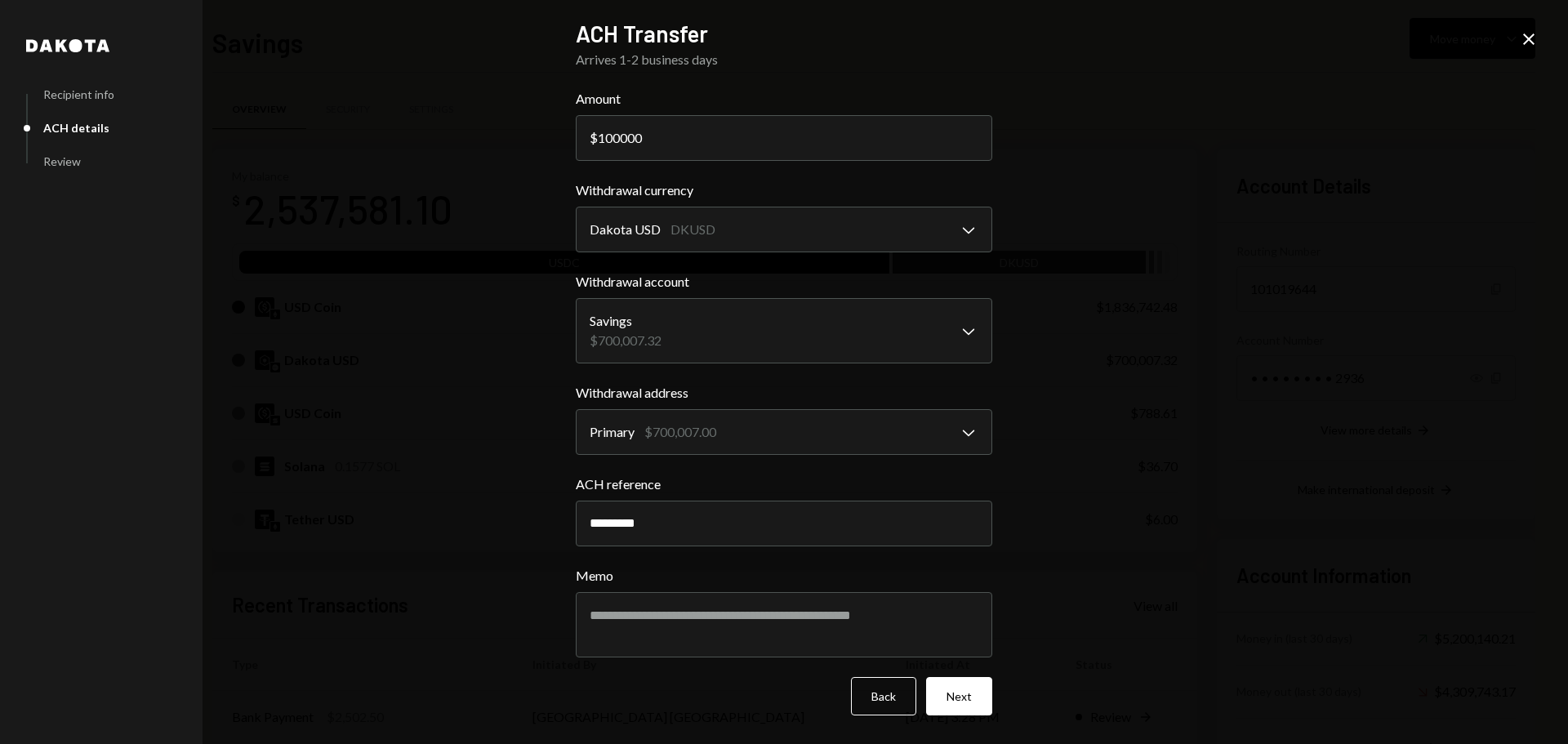
drag, startPoint x: 680, startPoint y: 523, endPoint x: 540, endPoint y: 521, distance: 140.0
click at [540, 521] on div "**********" at bounding box center [784, 372] width 1568 height 744
type input "****"
drag, startPoint x: 618, startPoint y: 136, endPoint x: 650, endPoint y: 142, distance: 32.6
click at [650, 142] on input "100000" at bounding box center [784, 138] width 417 height 46
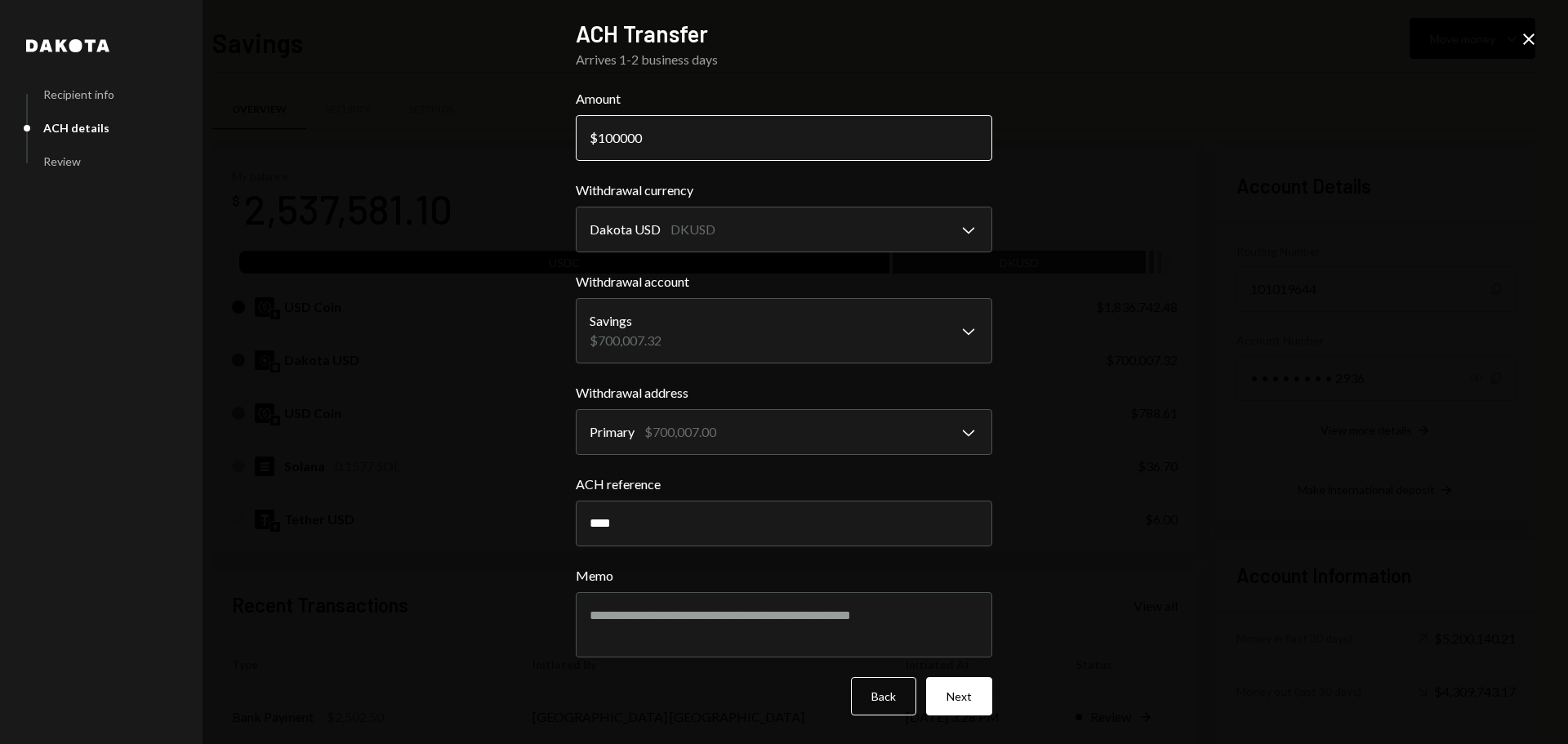
click at [647, 142] on input "100000" at bounding box center [784, 138] width 417 height 46
click at [688, 641] on textarea "Memo" at bounding box center [784, 625] width 417 height 66
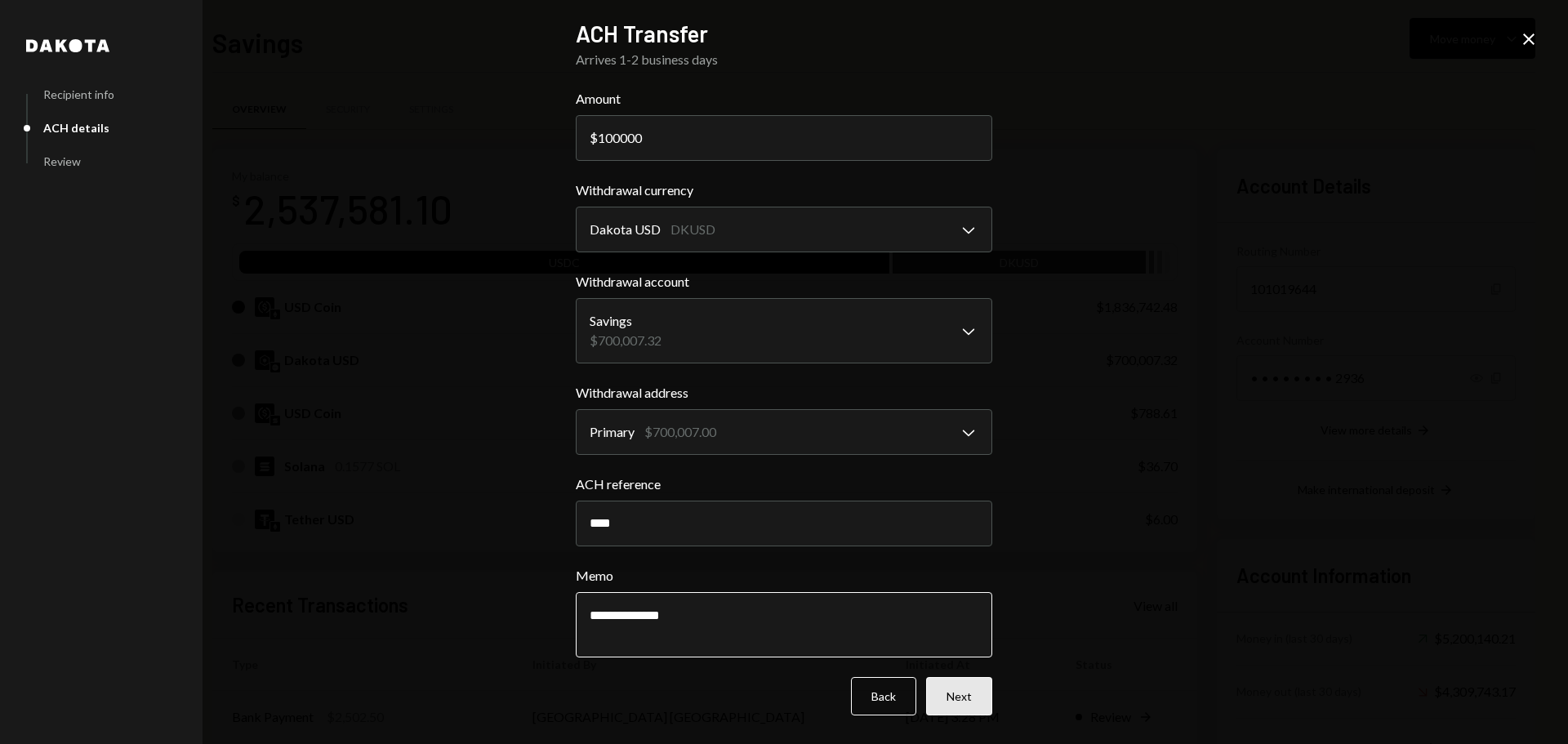
type textarea "**********"
click at [951, 692] on button "Next" at bounding box center [959, 696] width 67 height 39
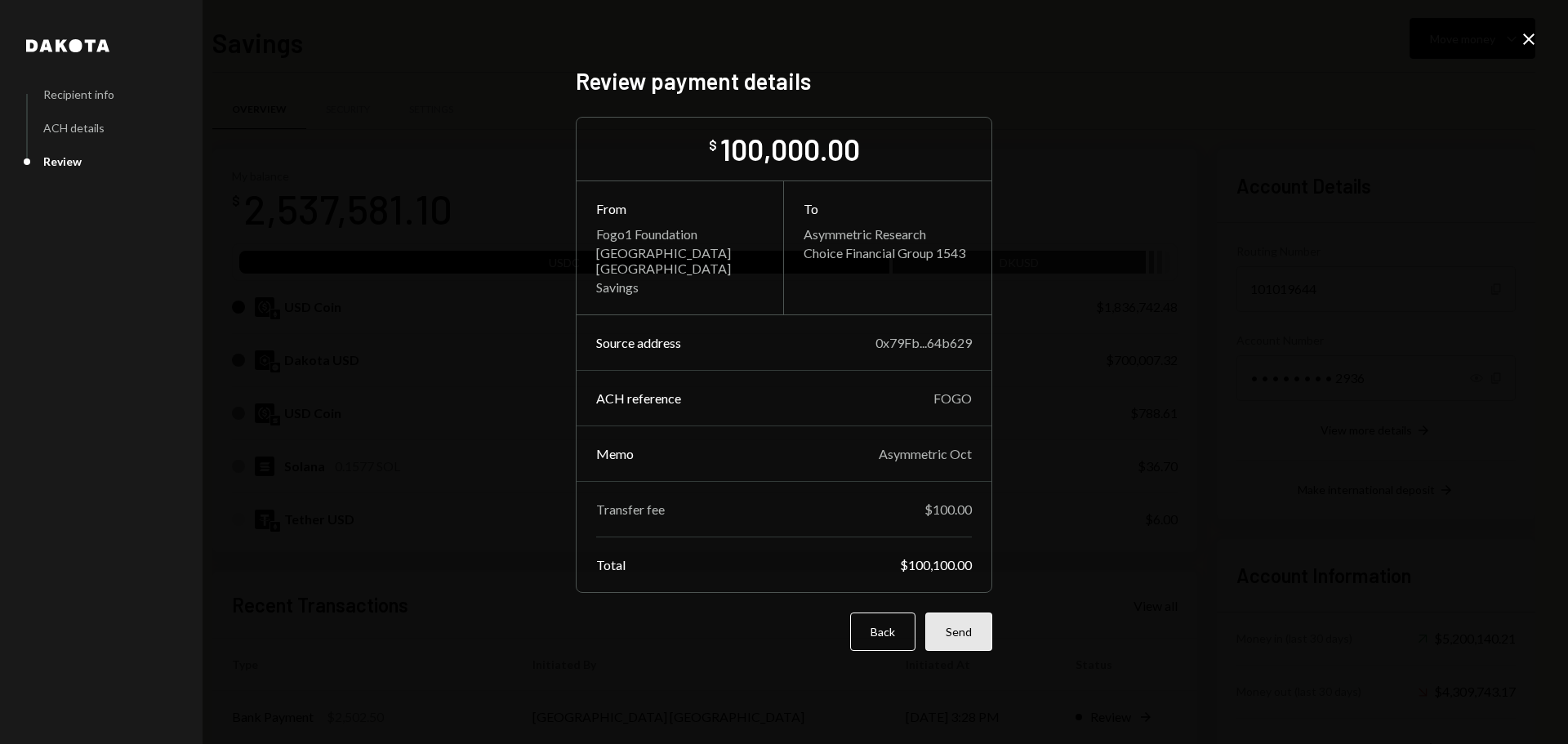
click at [966, 638] on button "Send" at bounding box center [958, 632] width 67 height 39
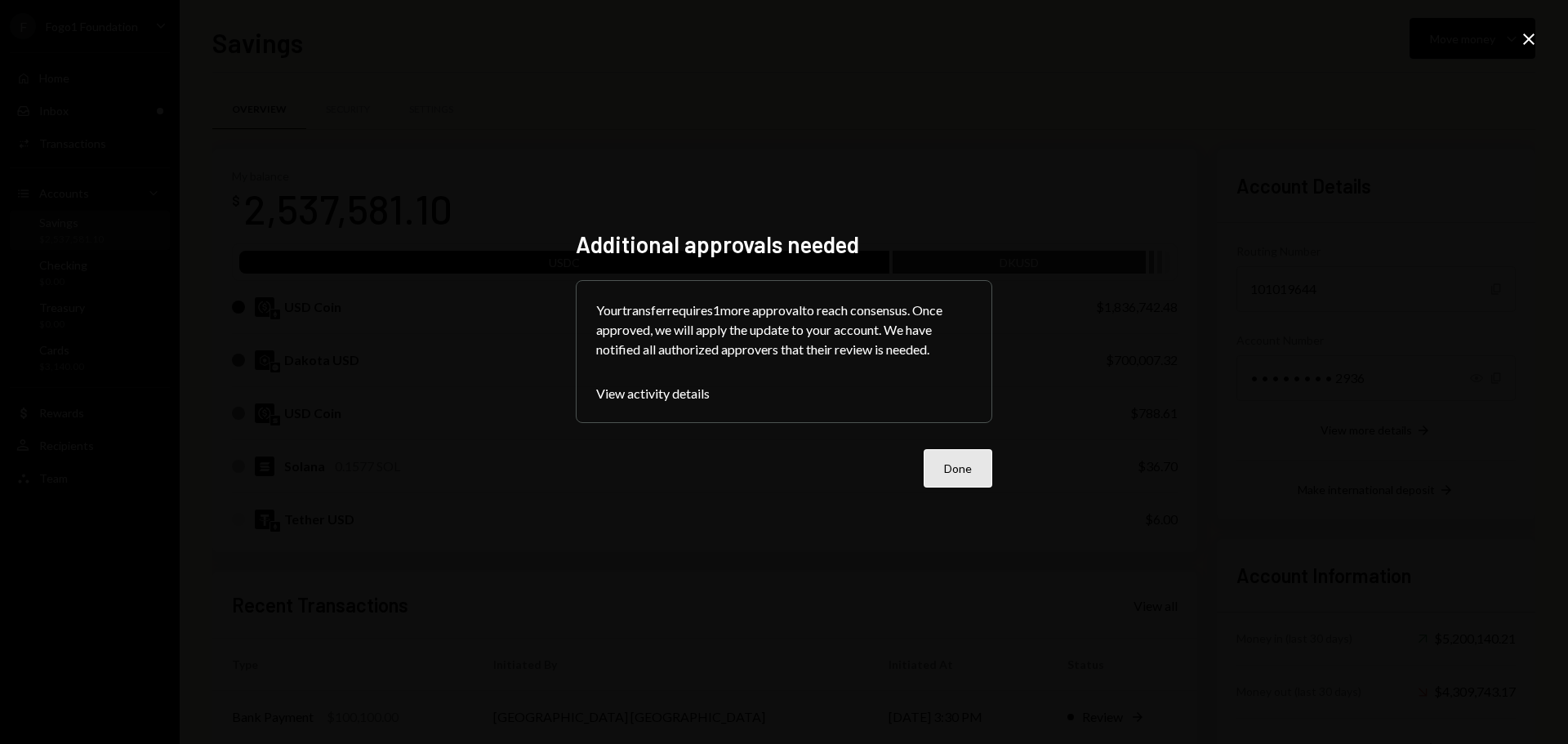
click at [944, 463] on button "Done" at bounding box center [957, 468] width 69 height 39
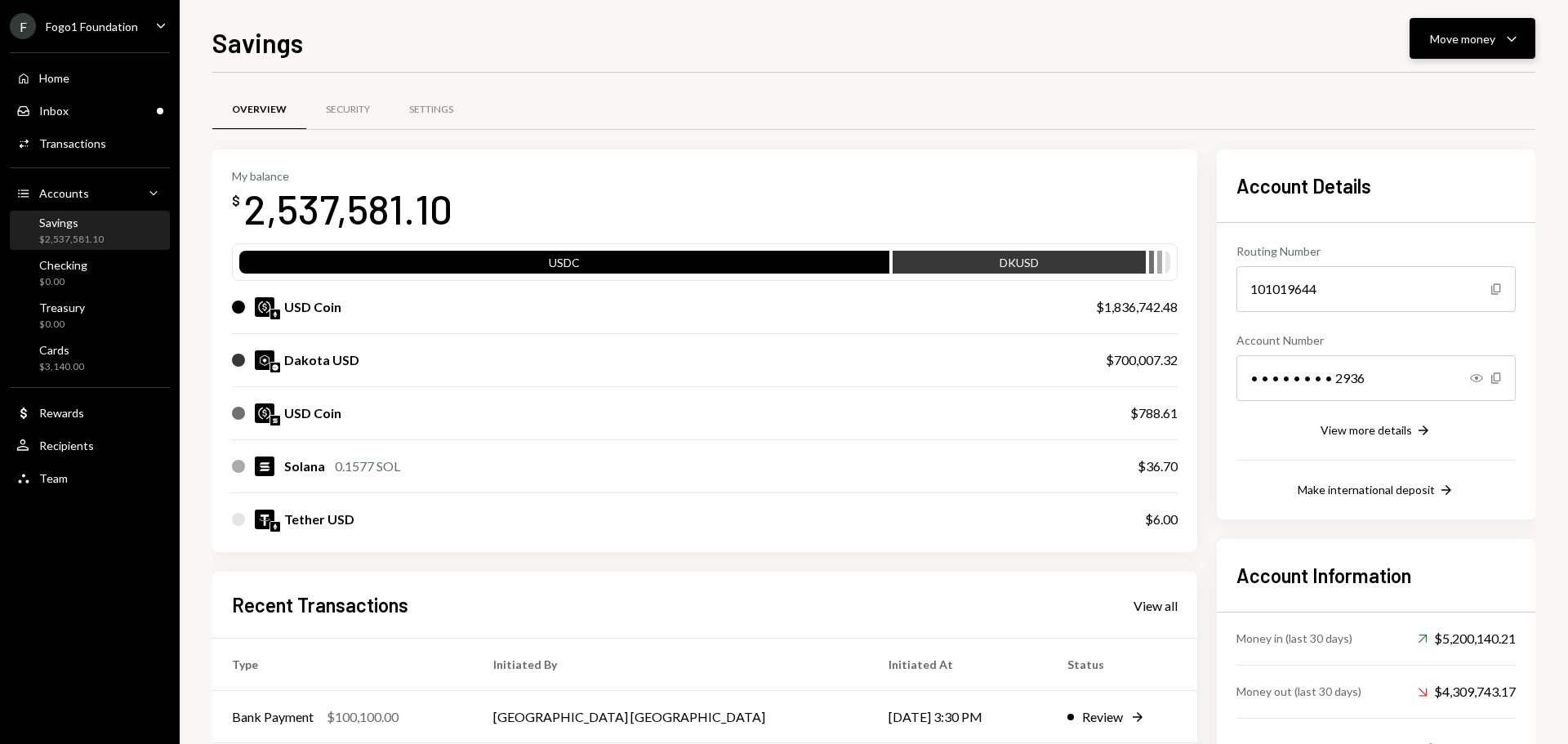
click at [1463, 34] on div "Move money" at bounding box center [1463, 38] width 66 height 17
click at [1444, 81] on div "Send" at bounding box center [1460, 87] width 119 height 17
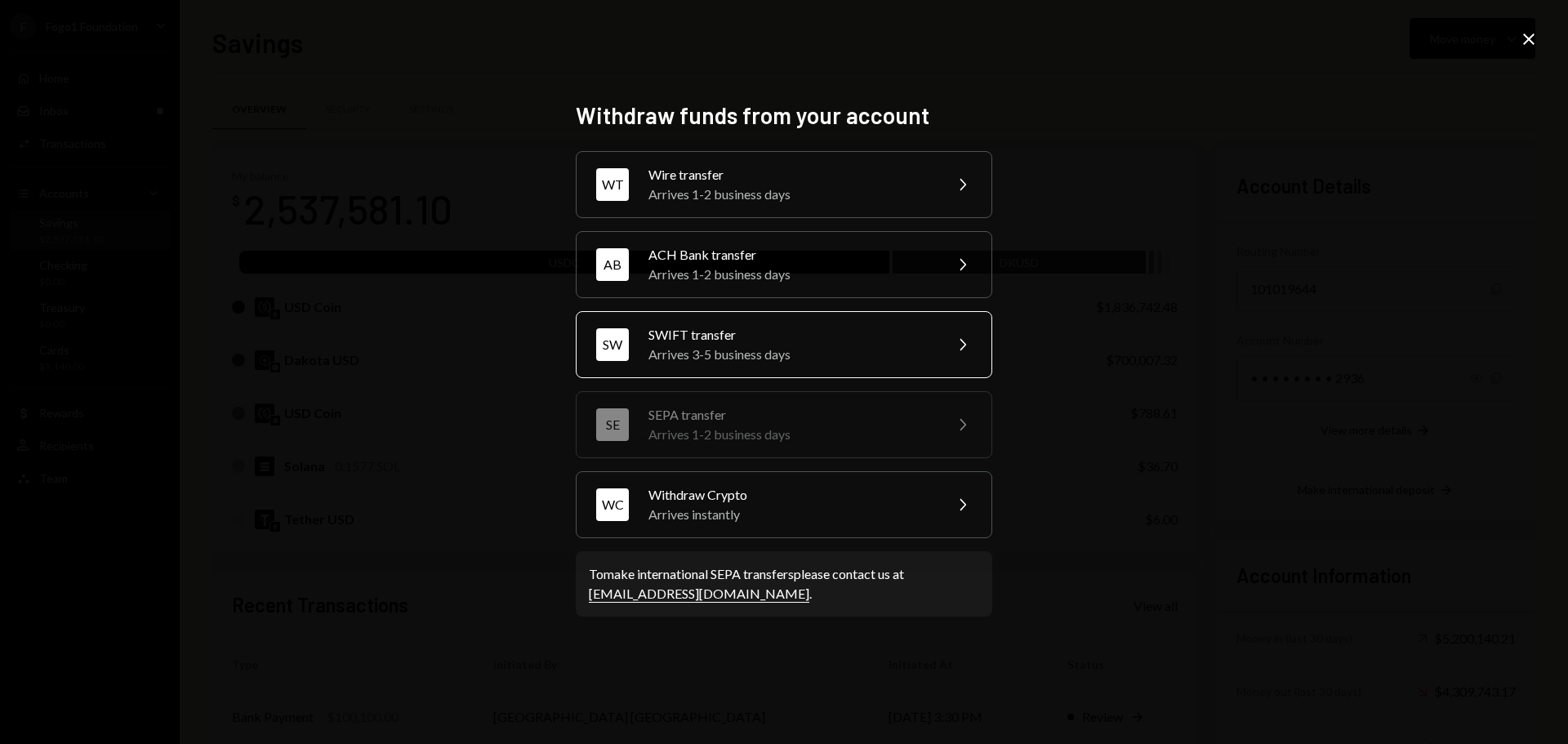
click at [750, 339] on div "SWIFT transfer" at bounding box center [790, 335] width 284 height 20
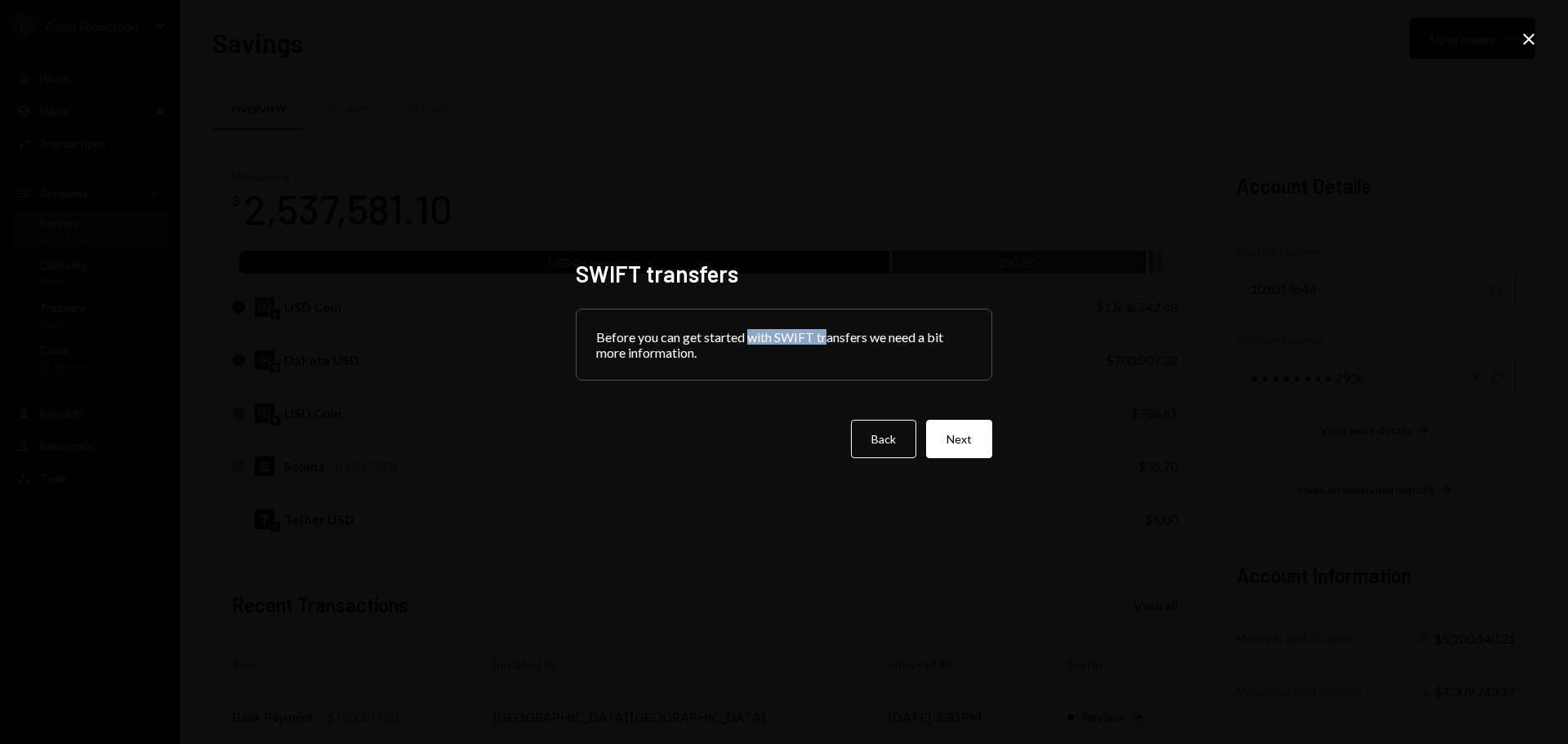
drag, startPoint x: 836, startPoint y: 342, endPoint x: 808, endPoint y: 345, distance: 28.2
click at [850, 342] on div "Before you can get started with SWIFT transfers we need a bit more information." at bounding box center [784, 345] width 415 height 71
click at [947, 430] on button "Next" at bounding box center [959, 439] width 67 height 39
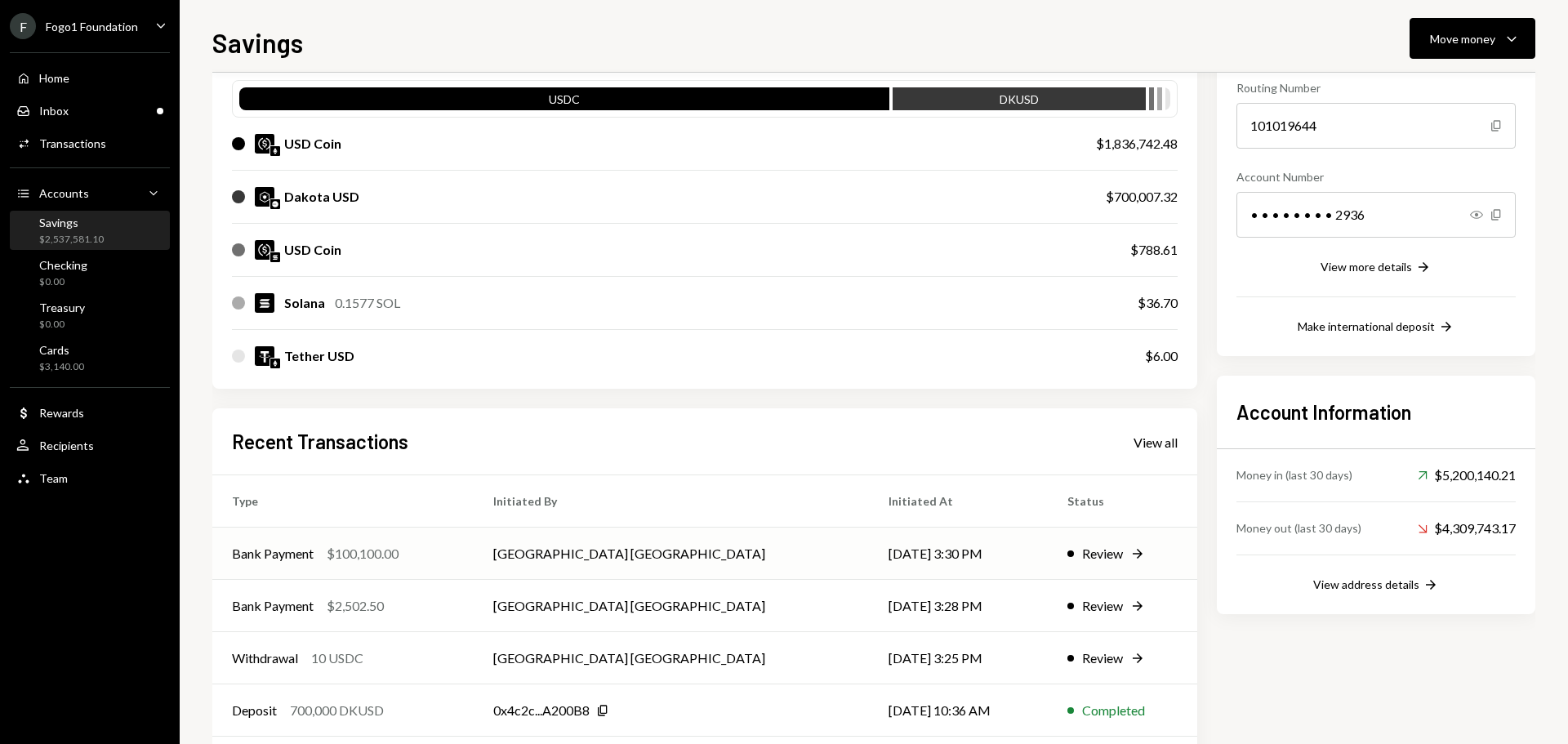
scroll to position [241, 0]
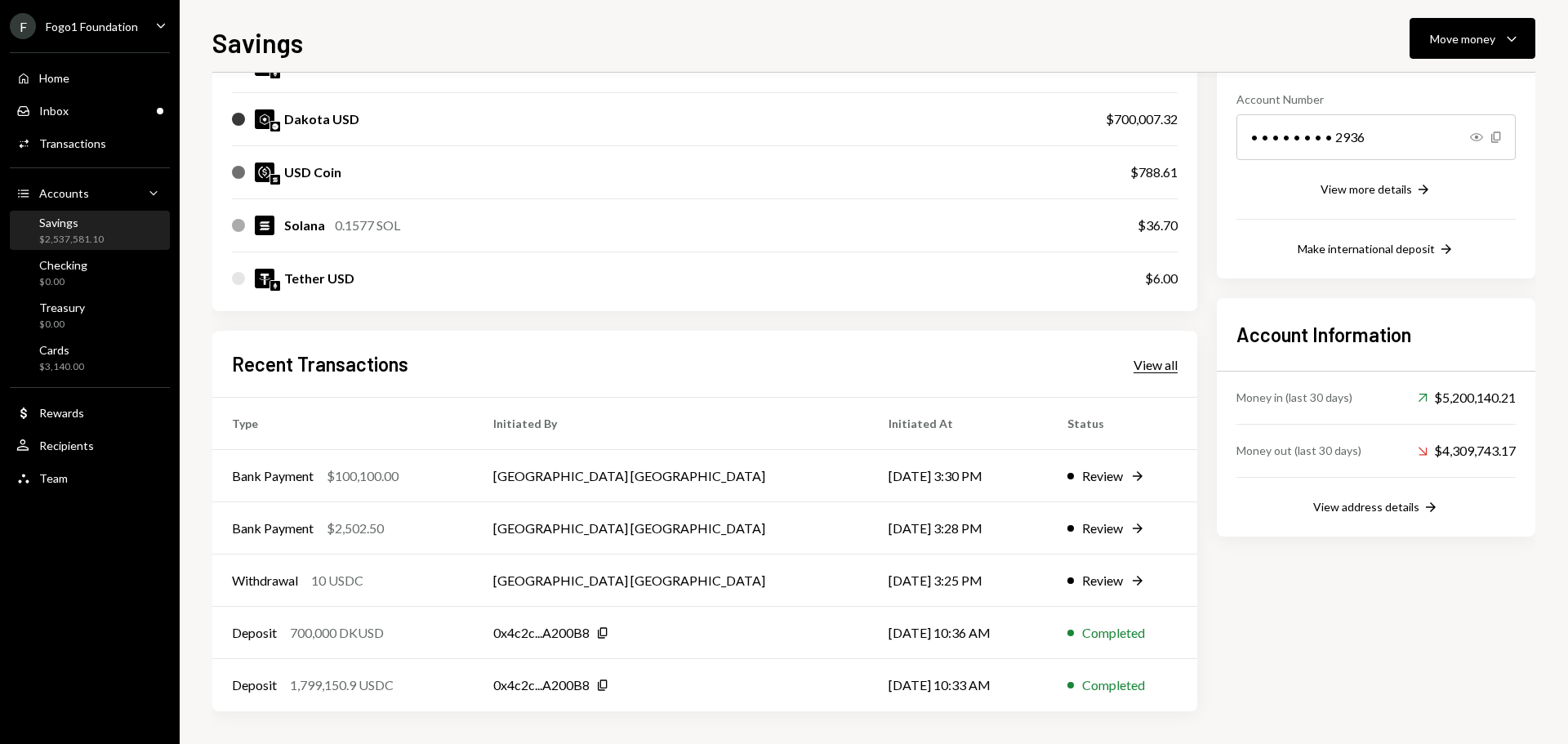
click at [1154, 369] on div "View all" at bounding box center [1156, 365] width 44 height 16
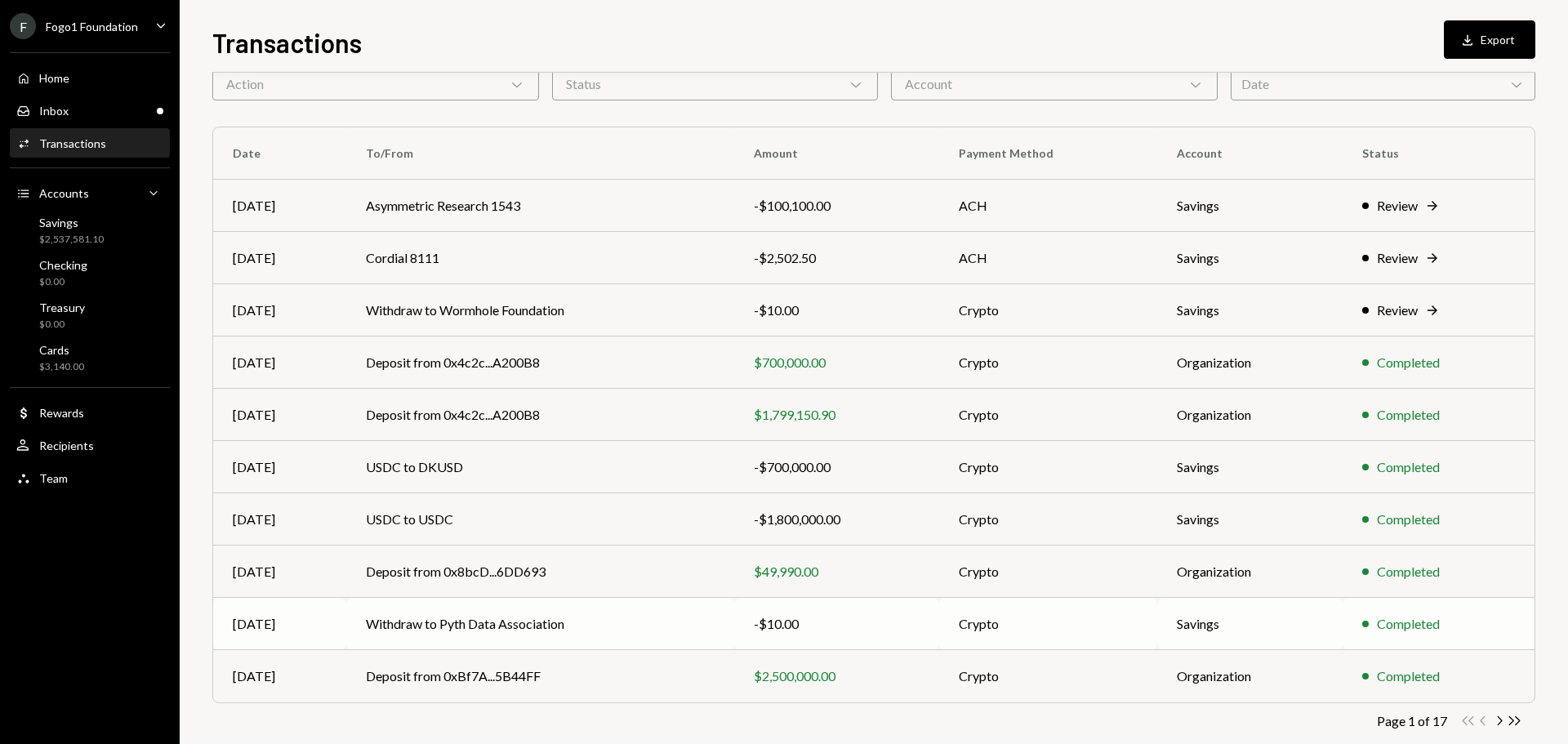
scroll to position [108, 0]
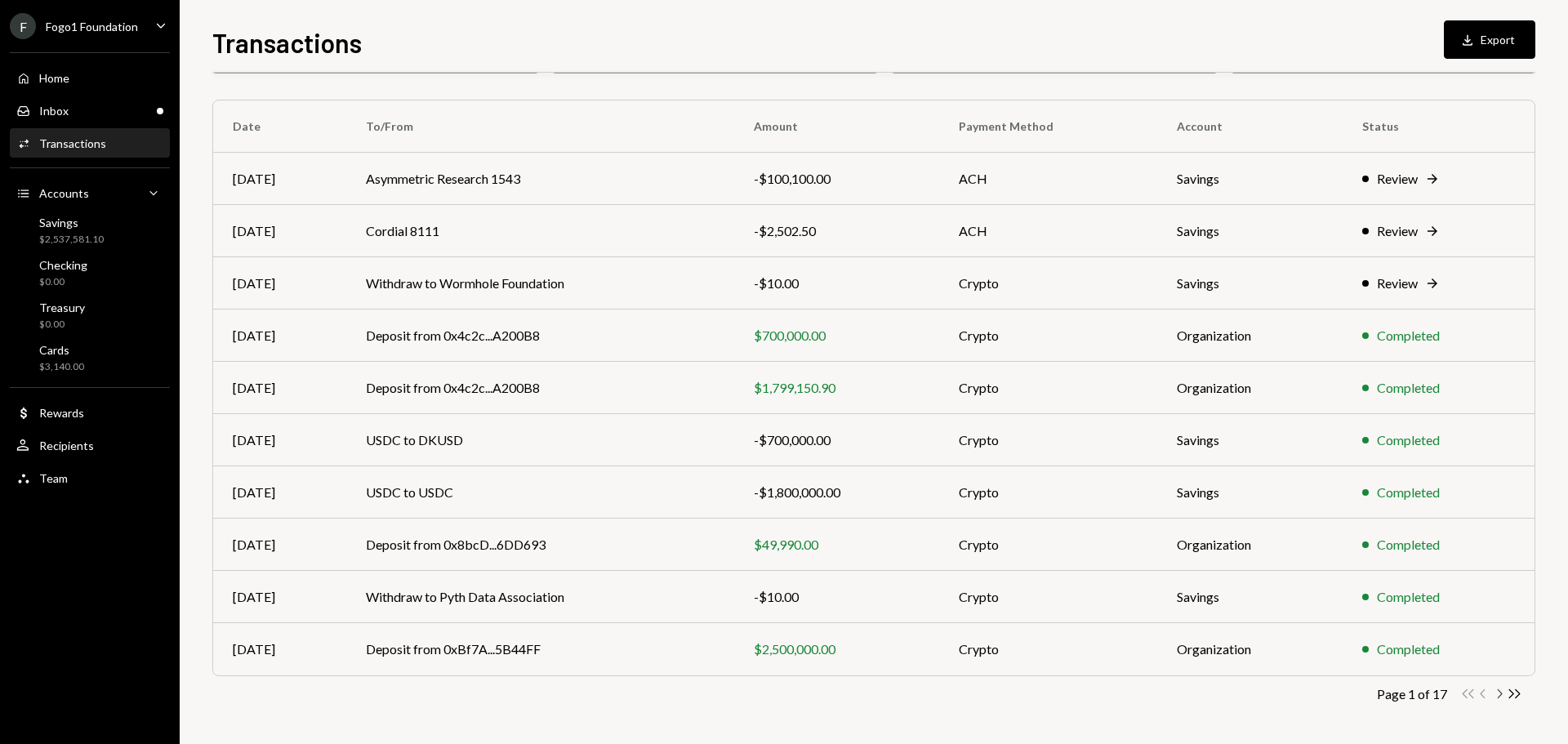
click at [1500, 695] on icon "button" at bounding box center [1500, 693] width 5 height 9
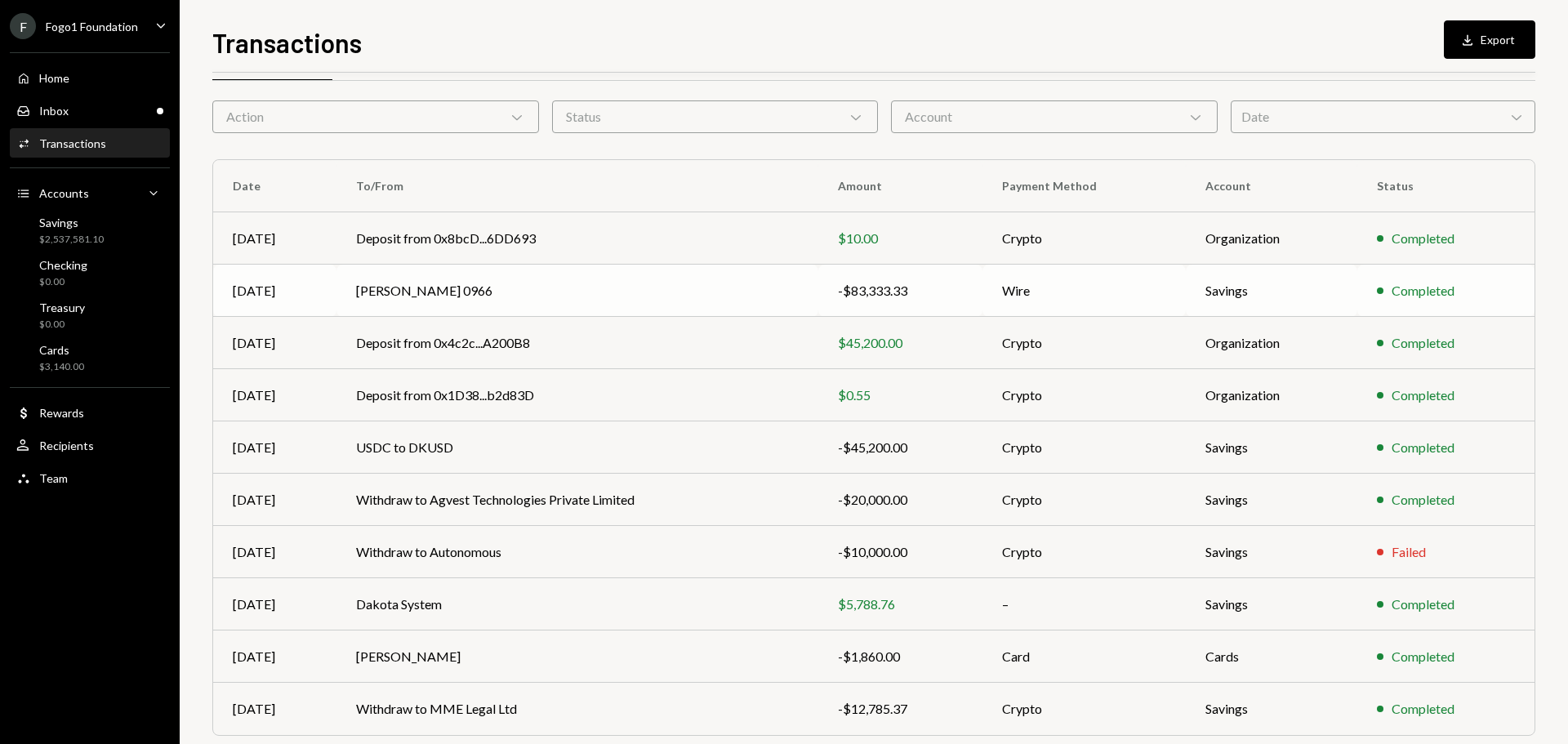
scroll to position [0, 0]
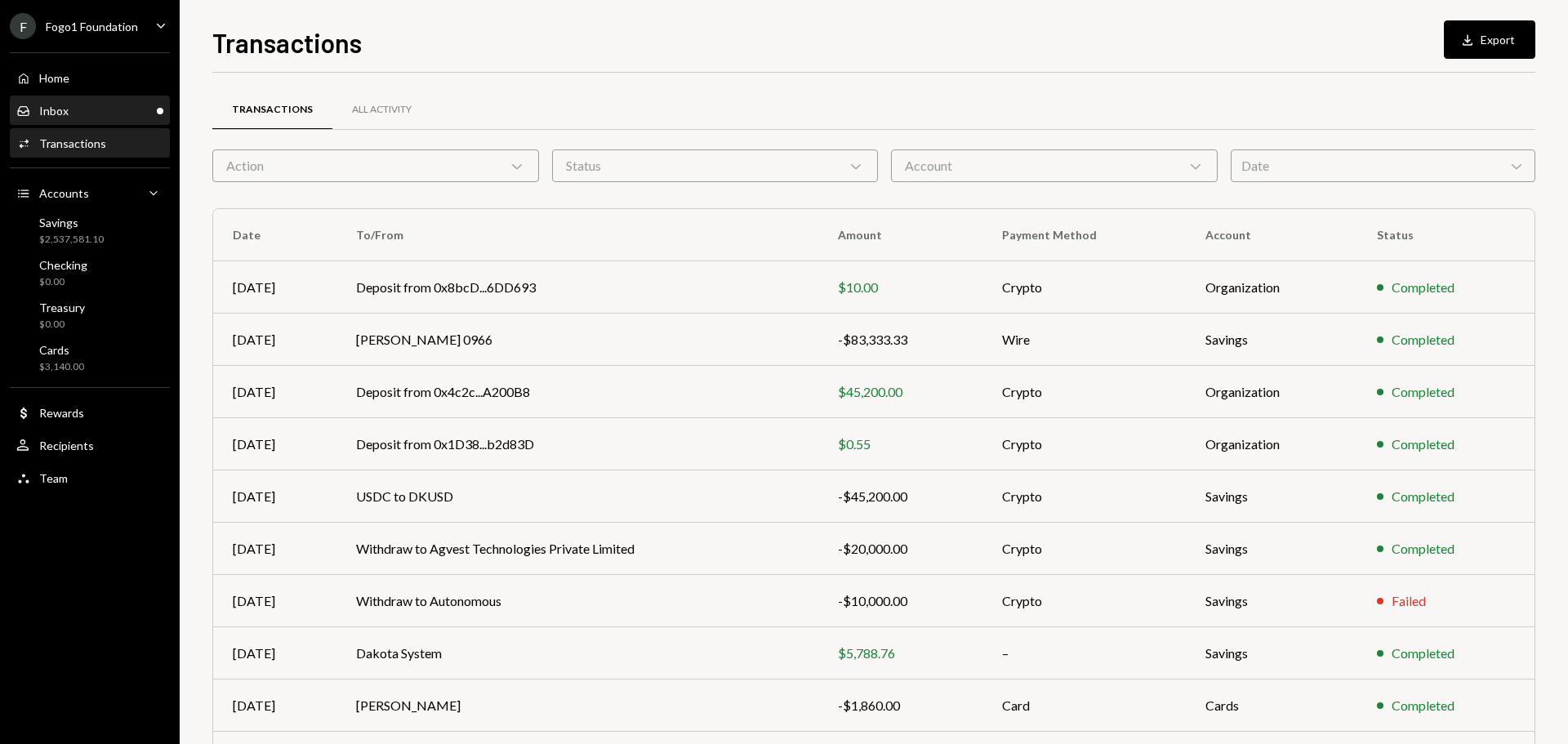
click at [90, 115] on div "Inbox Inbox" at bounding box center [89, 110] width 147 height 15
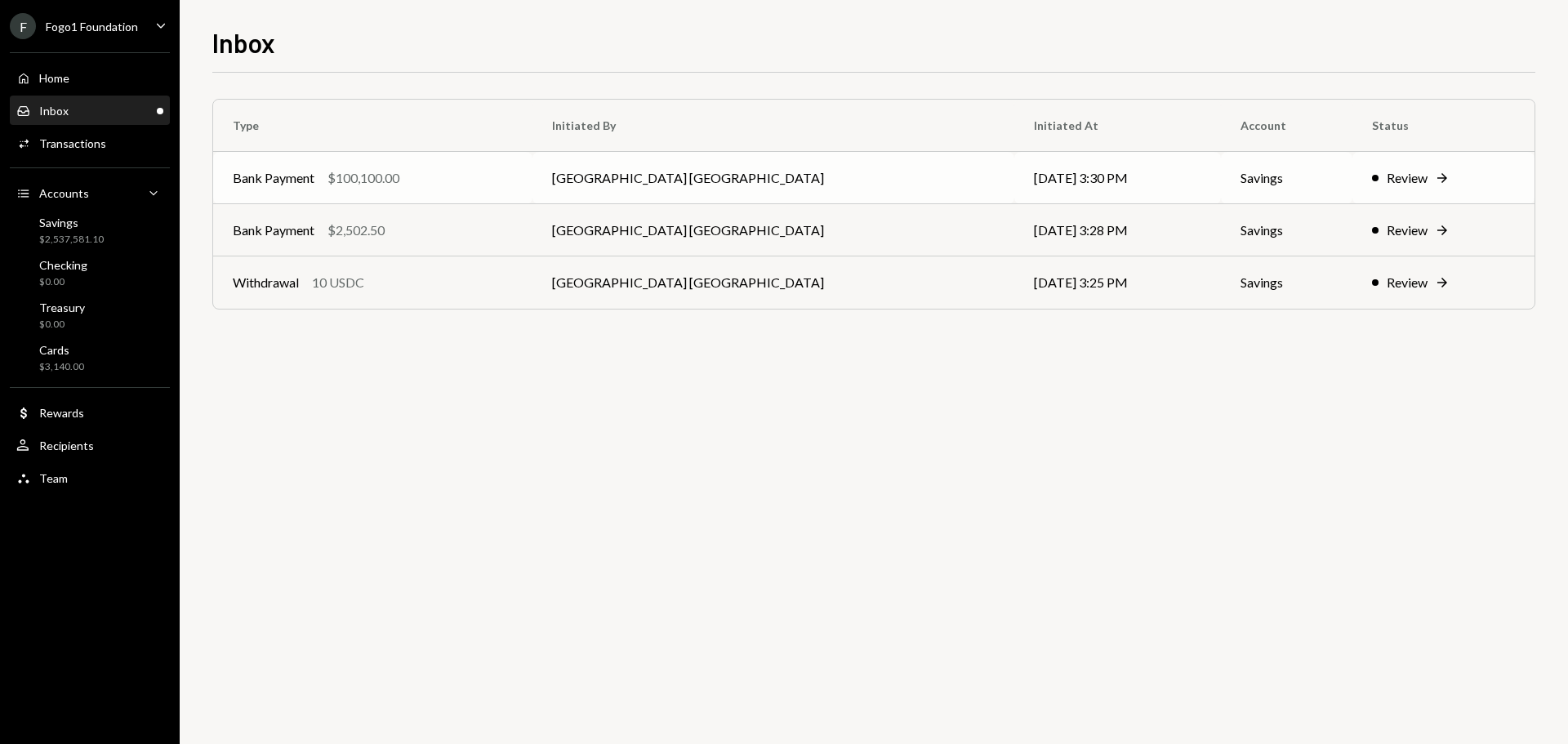
click at [396, 187] on div "$100,100.00" at bounding box center [363, 178] width 71 height 20
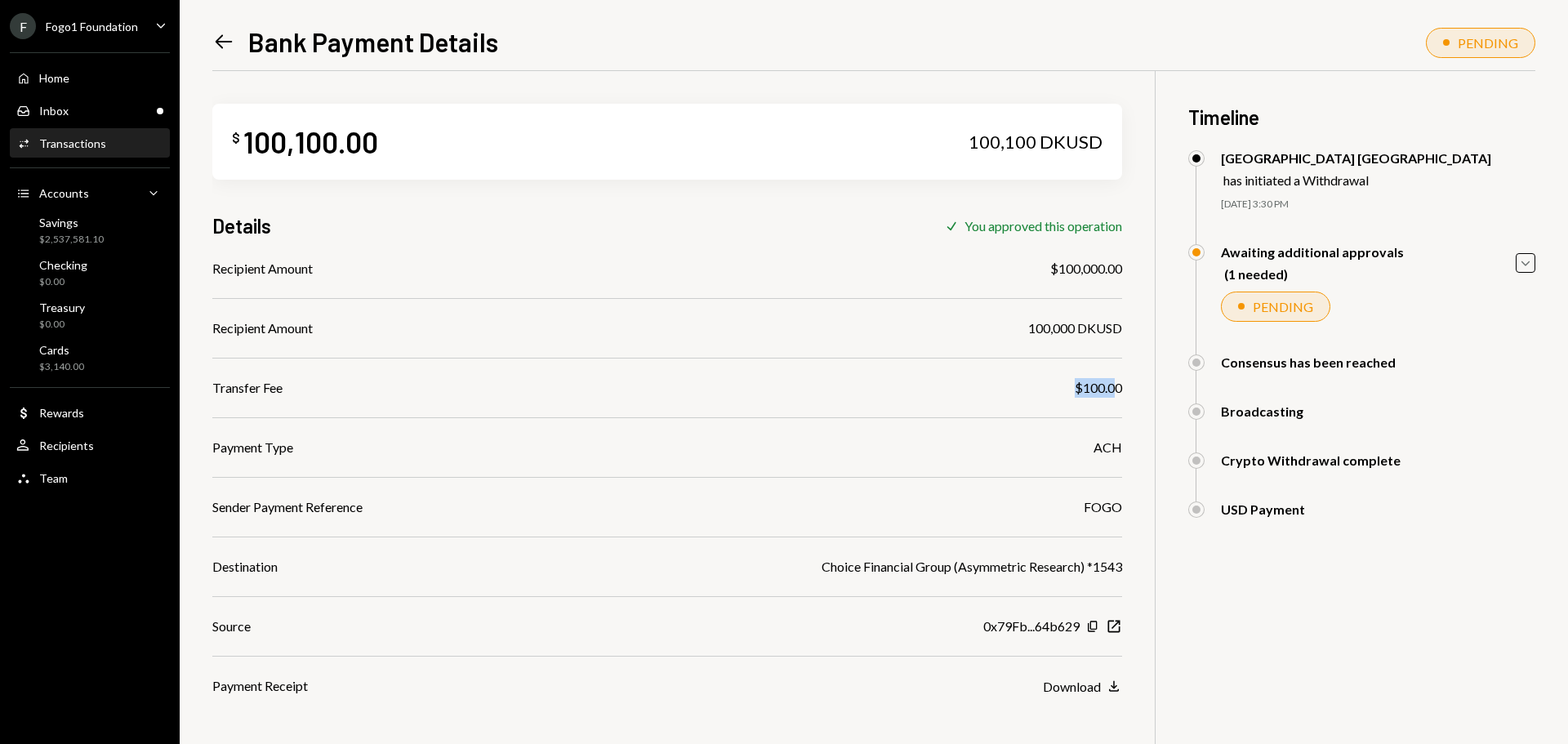
drag, startPoint x: 1070, startPoint y: 390, endPoint x: 1117, endPoint y: 389, distance: 47.0
click at [1116, 389] on div "Transfer Fee $100.00" at bounding box center [667, 388] width 910 height 20
click at [1101, 387] on div "$100.00" at bounding box center [1099, 388] width 48 height 20
click at [85, 232] on div "$2,537,581.10" at bounding box center [71, 239] width 65 height 14
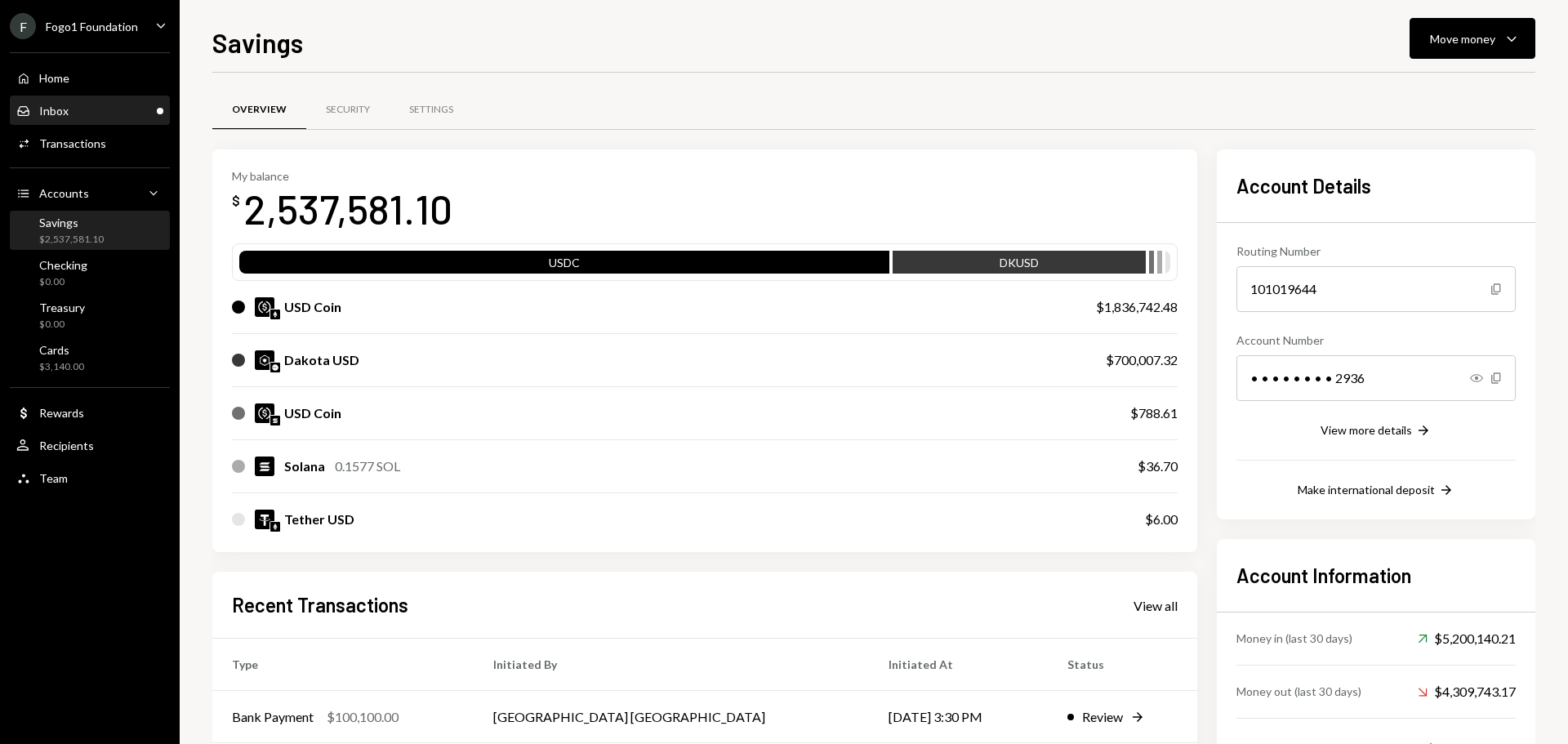
click at [93, 122] on div "Inbox Inbox" at bounding box center [89, 111] width 147 height 28
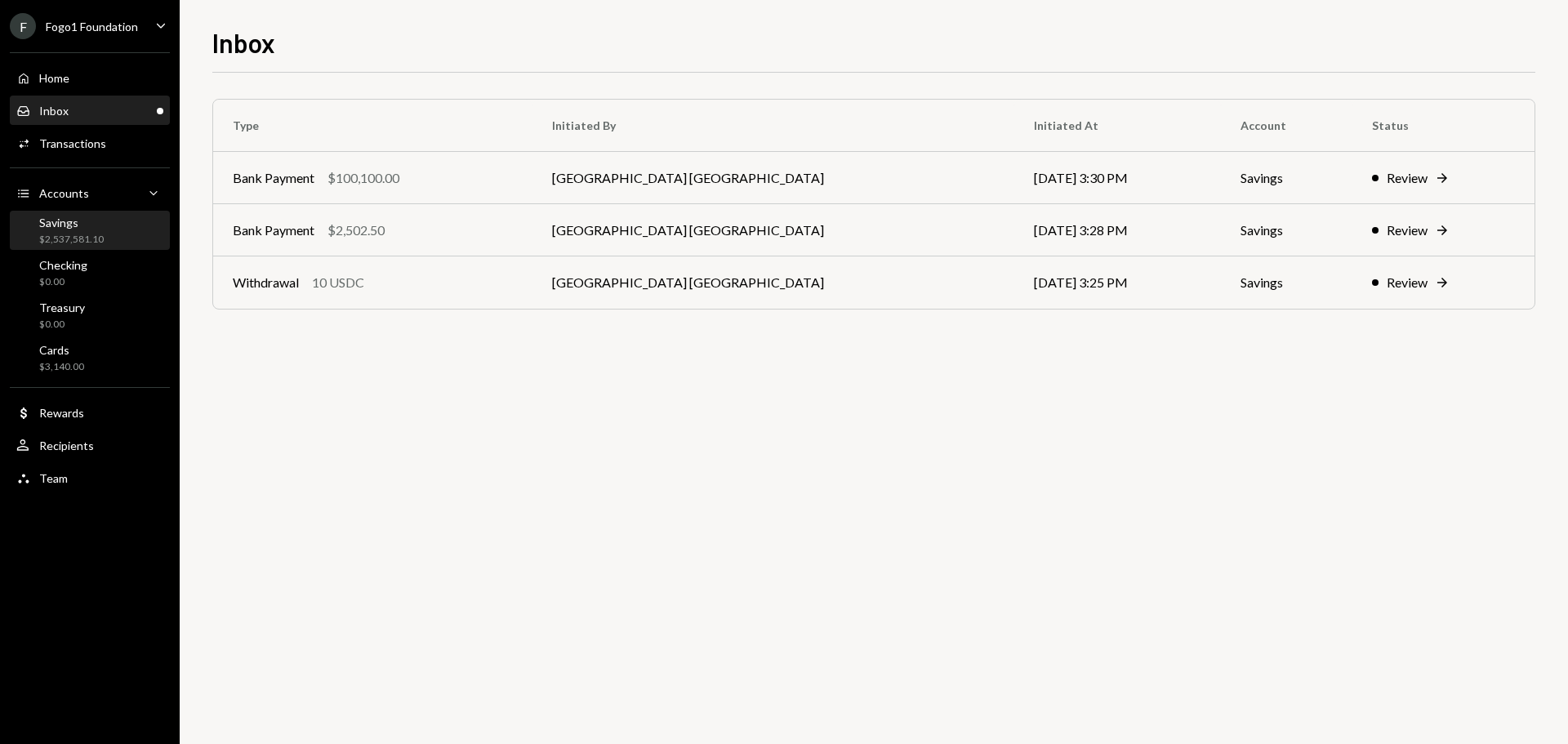
click at [86, 230] on div "Savings $2,537,581.10" at bounding box center [71, 230] width 65 height 31
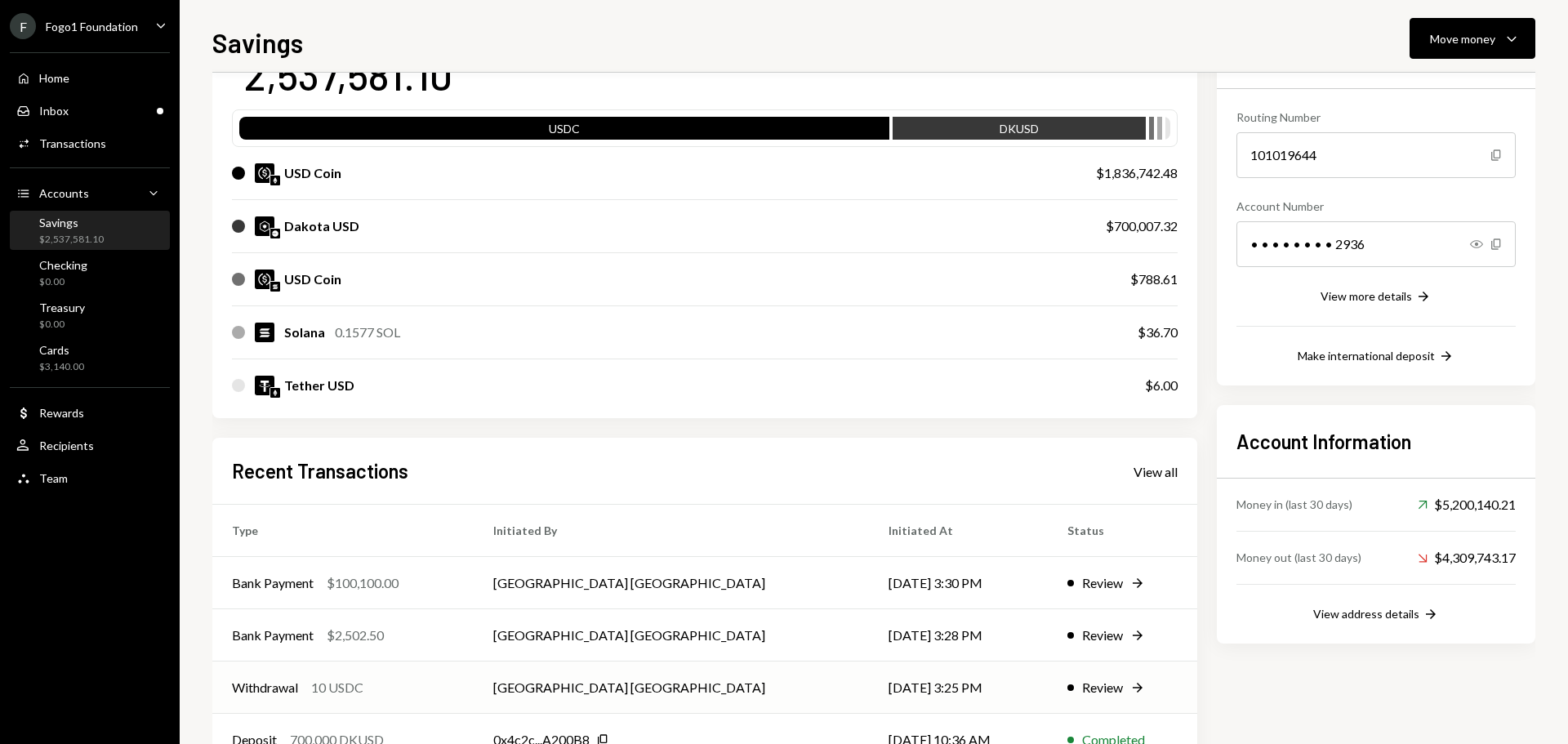
scroll to position [241, 0]
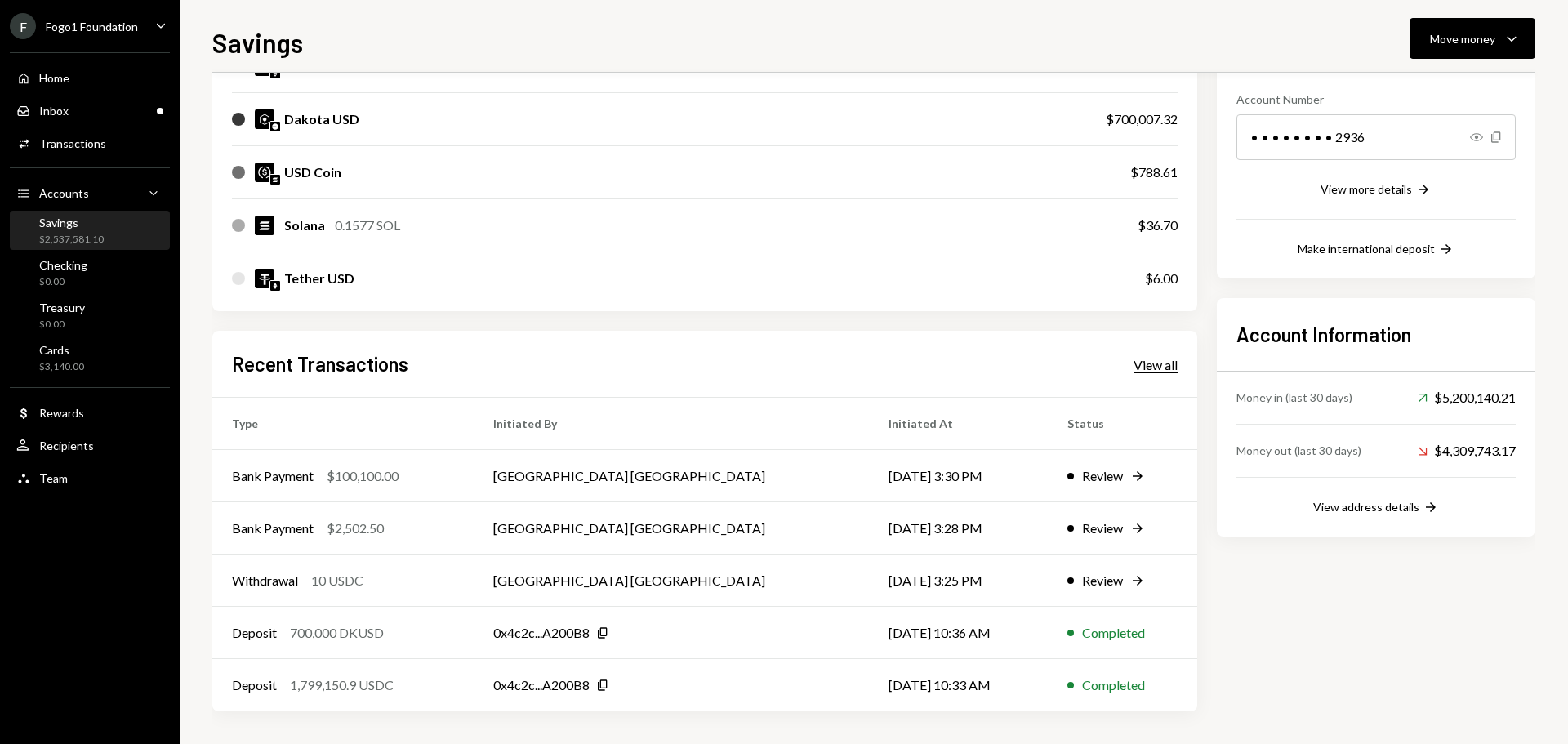
click at [1176, 367] on div "View all" at bounding box center [1156, 365] width 44 height 16
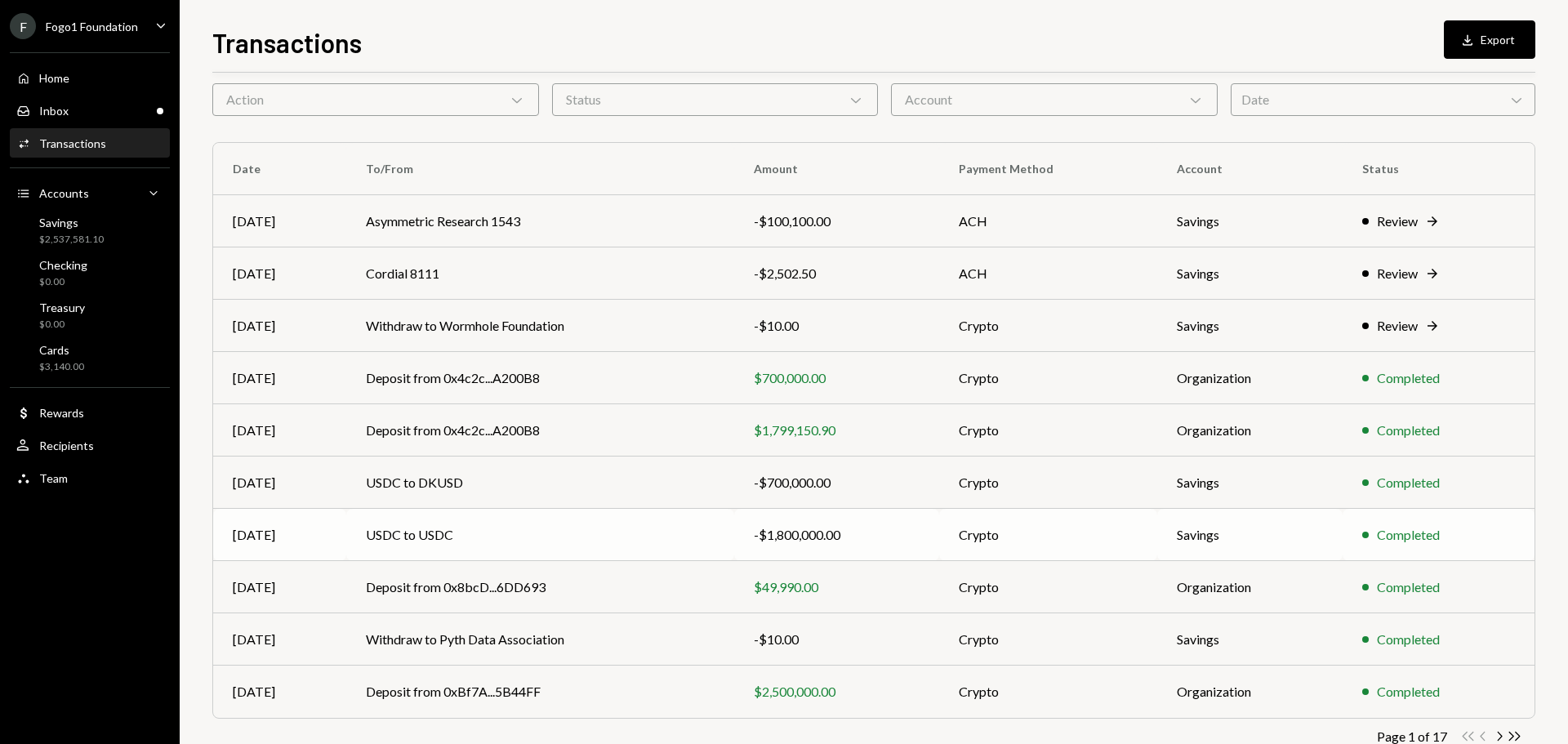
scroll to position [108, 0]
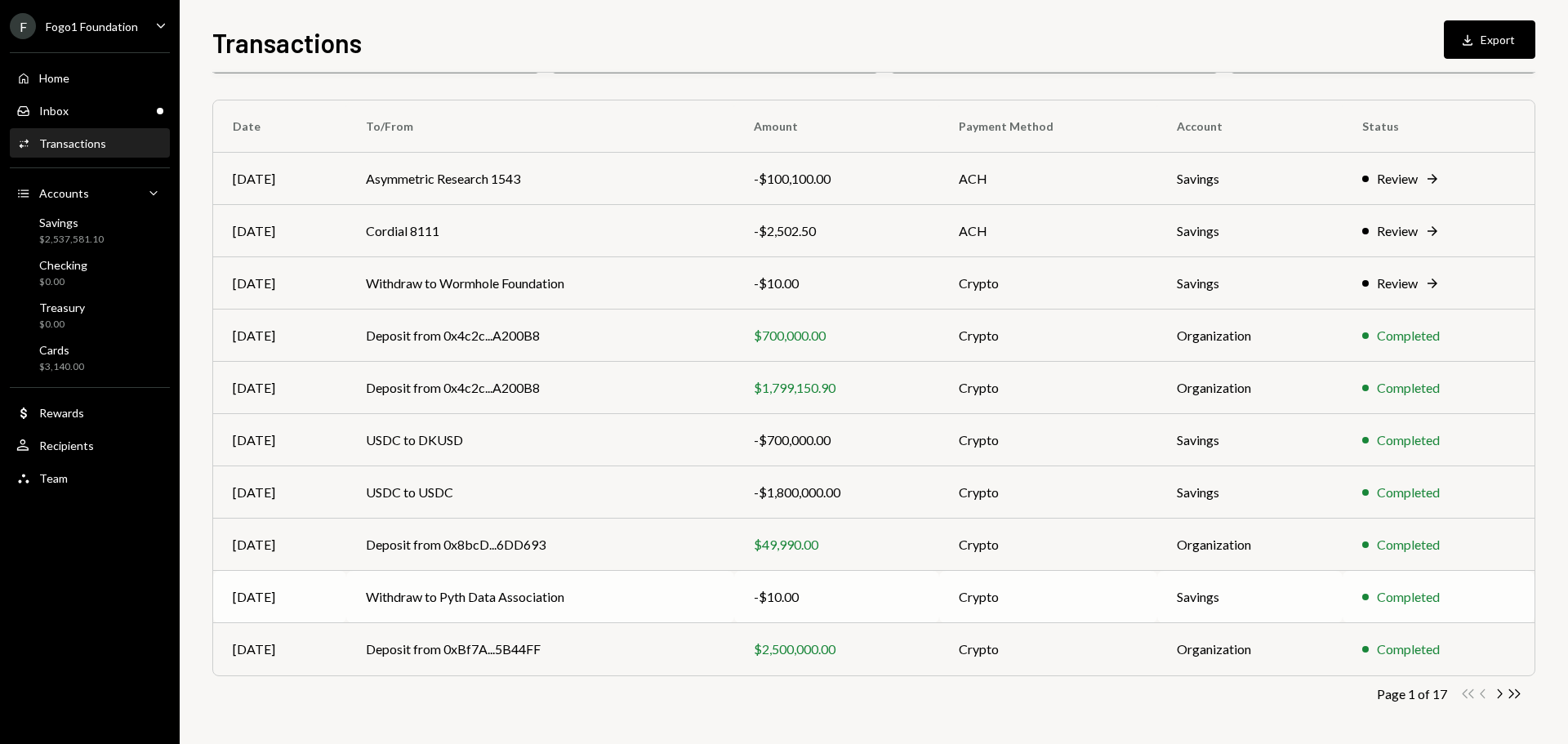
click at [526, 600] on td "Withdraw to Pyth Data Association" at bounding box center [540, 597] width 388 height 53
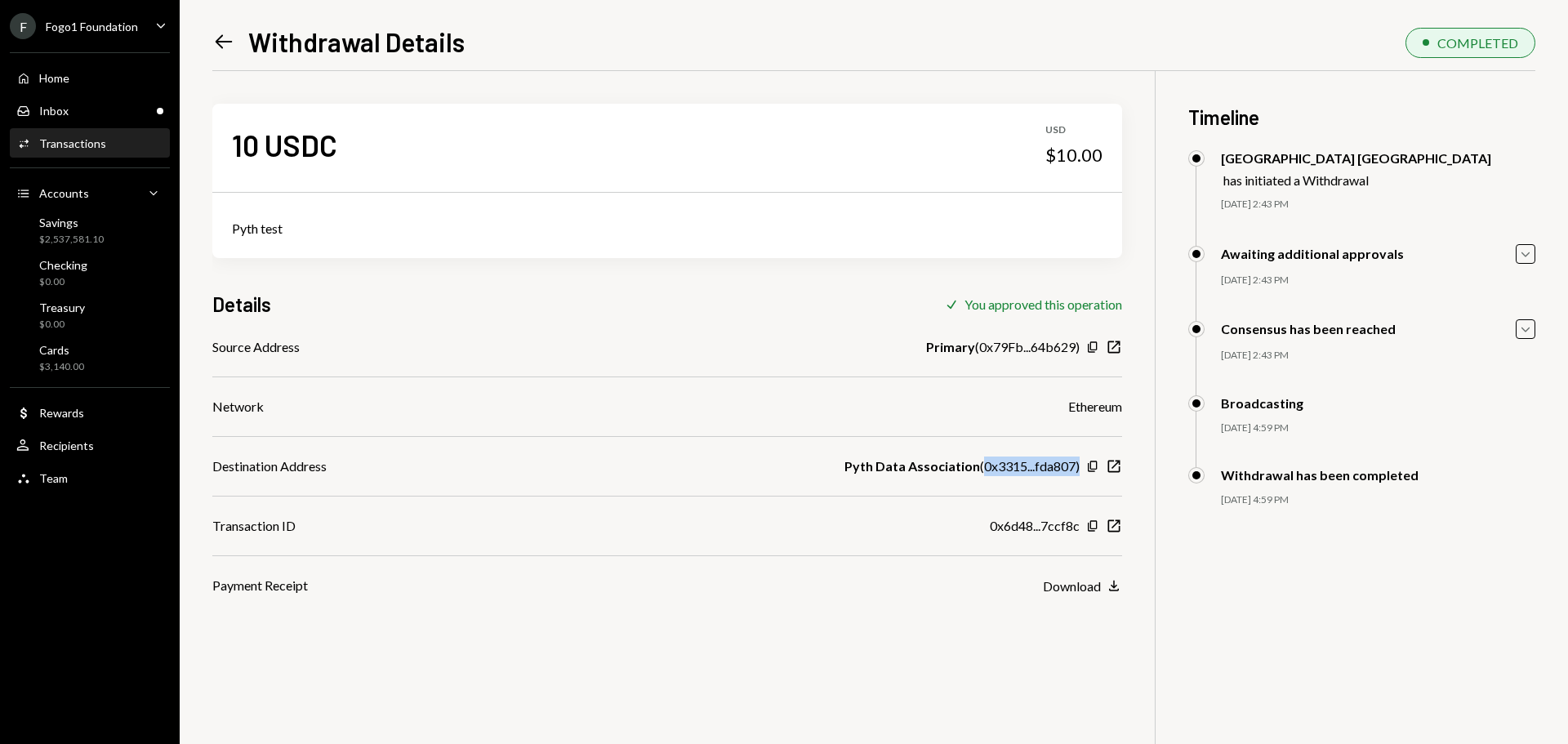
drag, startPoint x: 978, startPoint y: 471, endPoint x: 1085, endPoint y: 461, distance: 107.5
click at [1085, 461] on div "Pyth Data Association ( 0x3315...fda807 ) Copy New Window" at bounding box center [984, 467] width 278 height 20
click at [117, 117] on div "Inbox Inbox" at bounding box center [89, 110] width 147 height 15
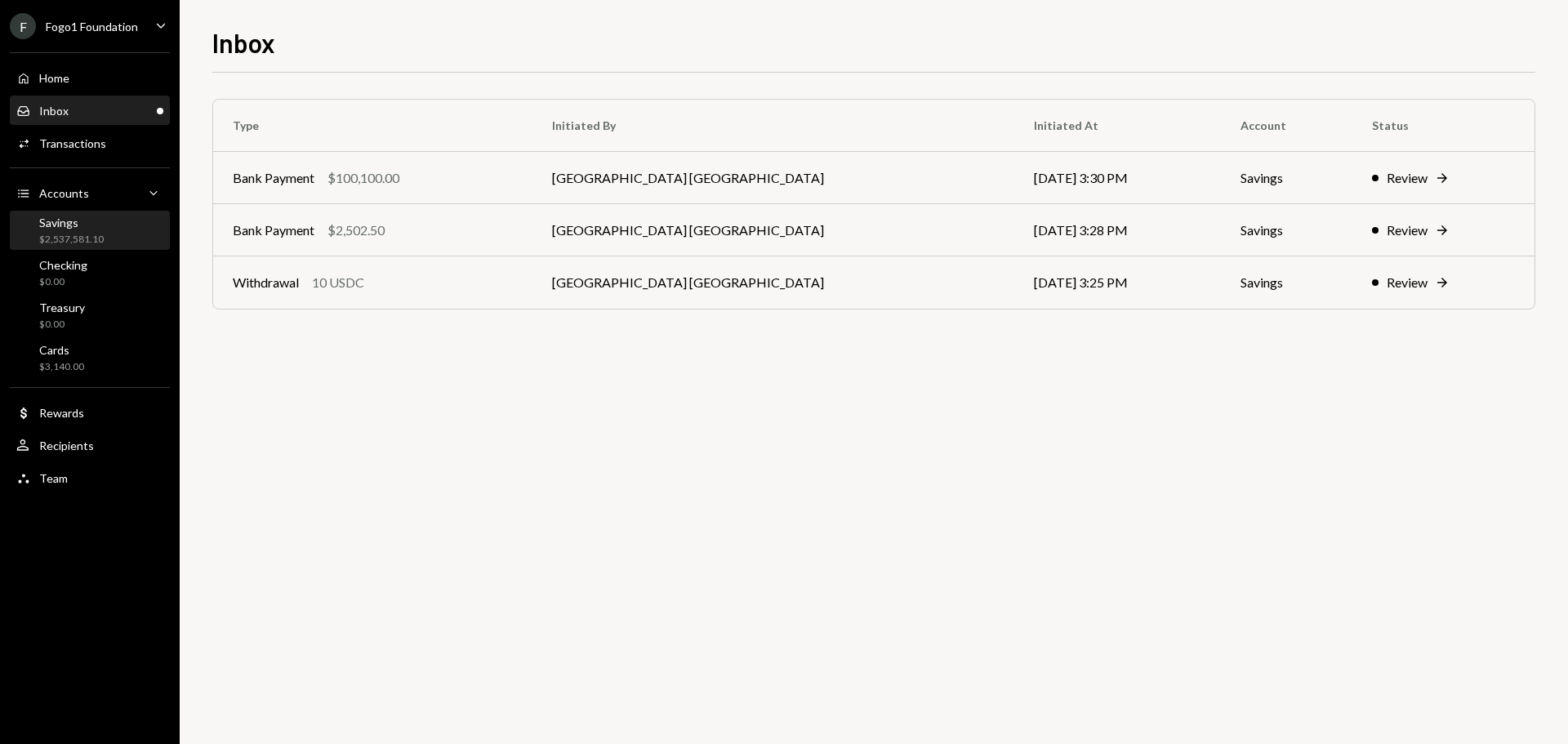
click at [103, 239] on div "Savings $2,537,581.10" at bounding box center [89, 230] width 147 height 31
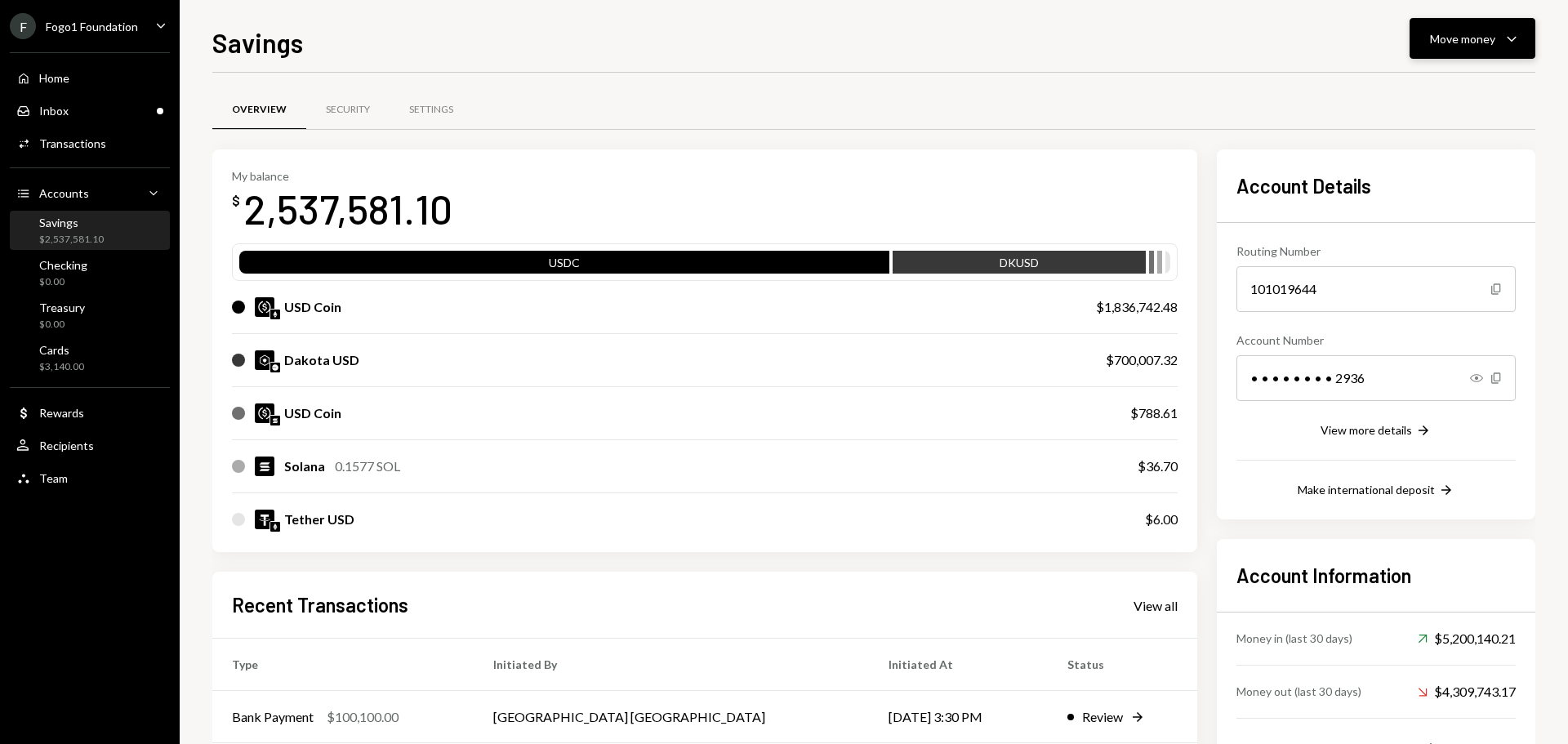
click at [1449, 44] on div "Move money" at bounding box center [1463, 38] width 66 height 17
click at [1440, 72] on div "Withdraw Send" at bounding box center [1447, 87] width 164 height 37
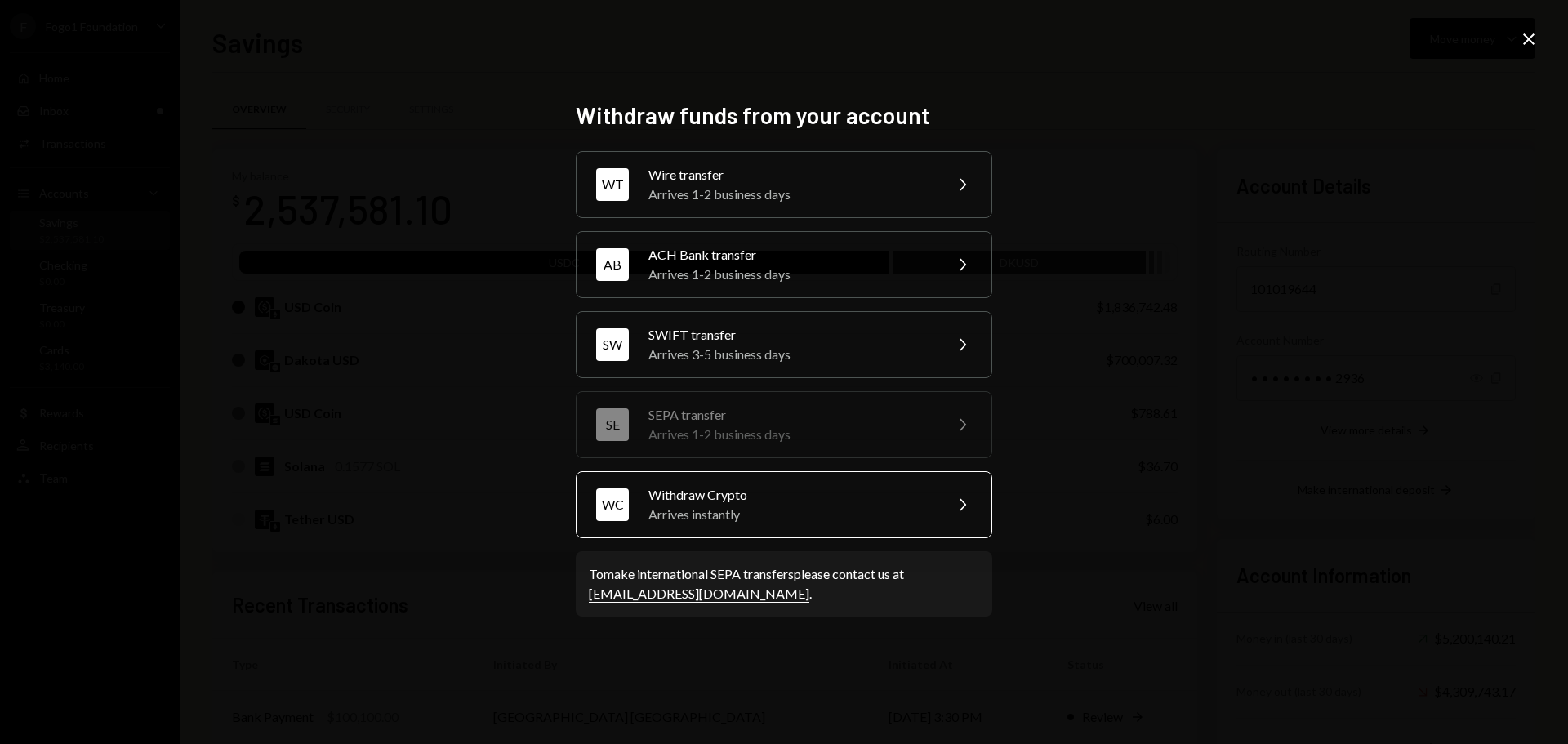
click at [679, 515] on div "Arrives instantly" at bounding box center [790, 515] width 284 height 20
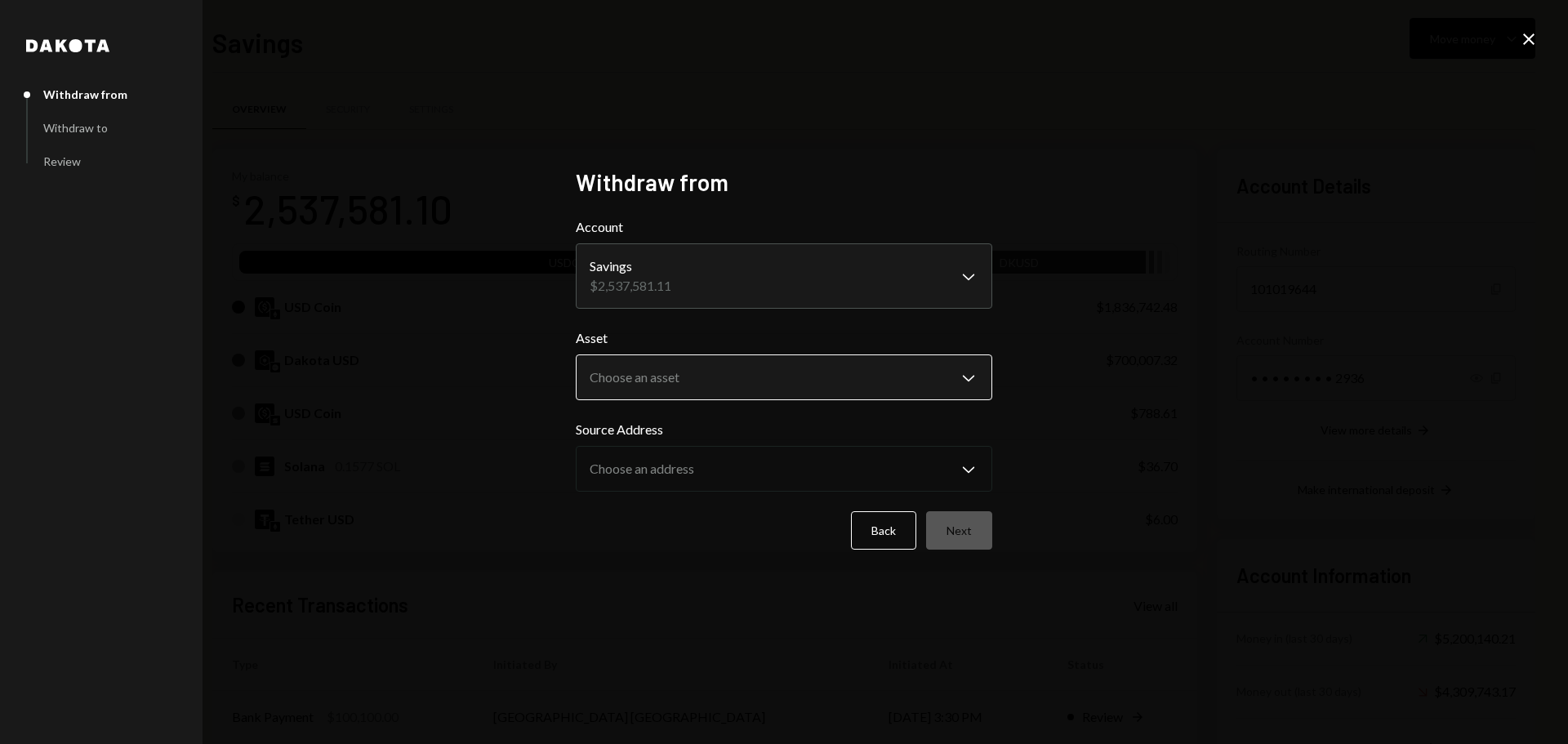
click at [753, 363] on body "F Fogo1 Foundation Caret Down Home Home Inbox Inbox Activities Transactions Acc…" at bounding box center [784, 372] width 1568 height 744
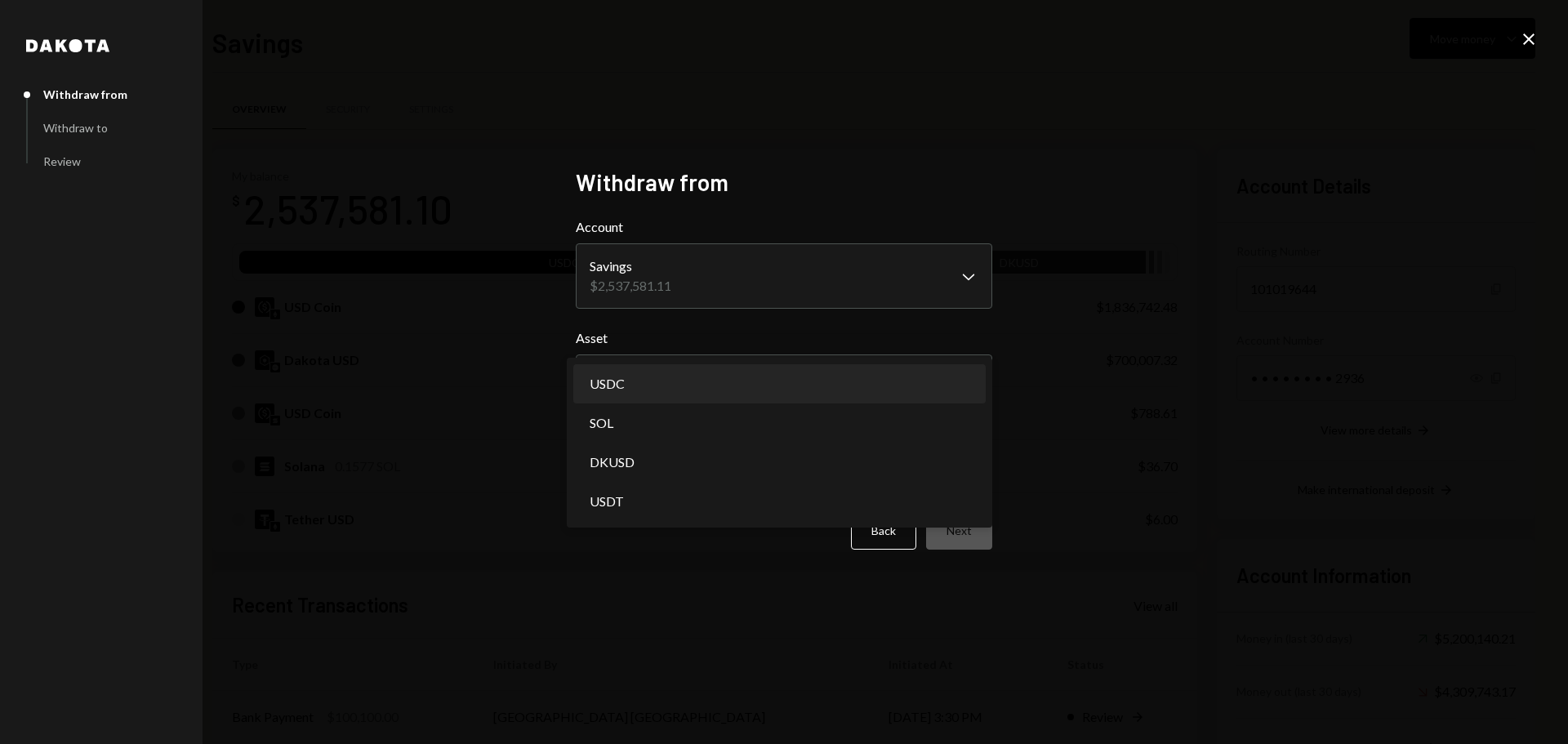
select select "****"
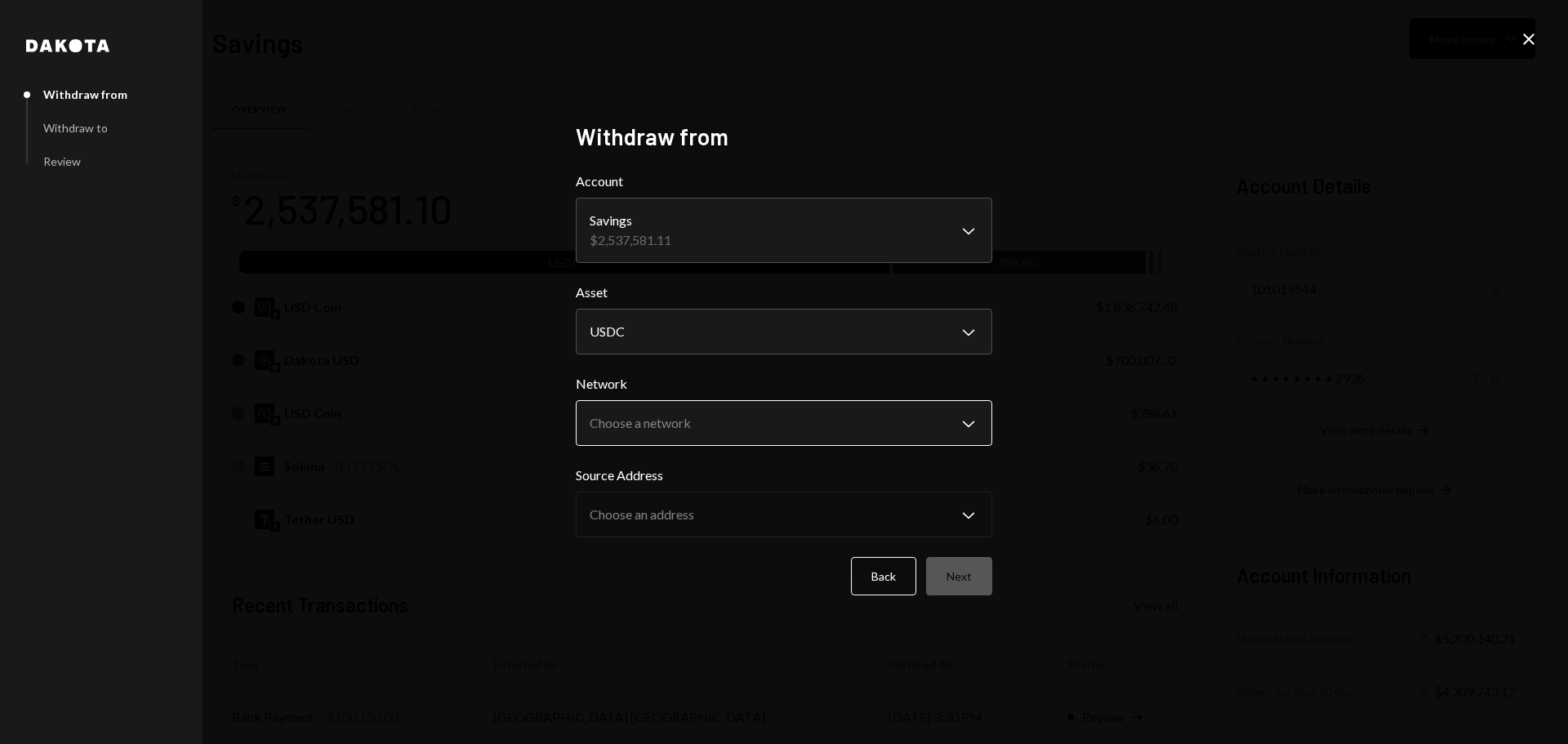
click at [675, 433] on body "F Fogo1 Foundation Caret Down Home Home Inbox Inbox Activities Transactions Acc…" at bounding box center [784, 372] width 1568 height 744
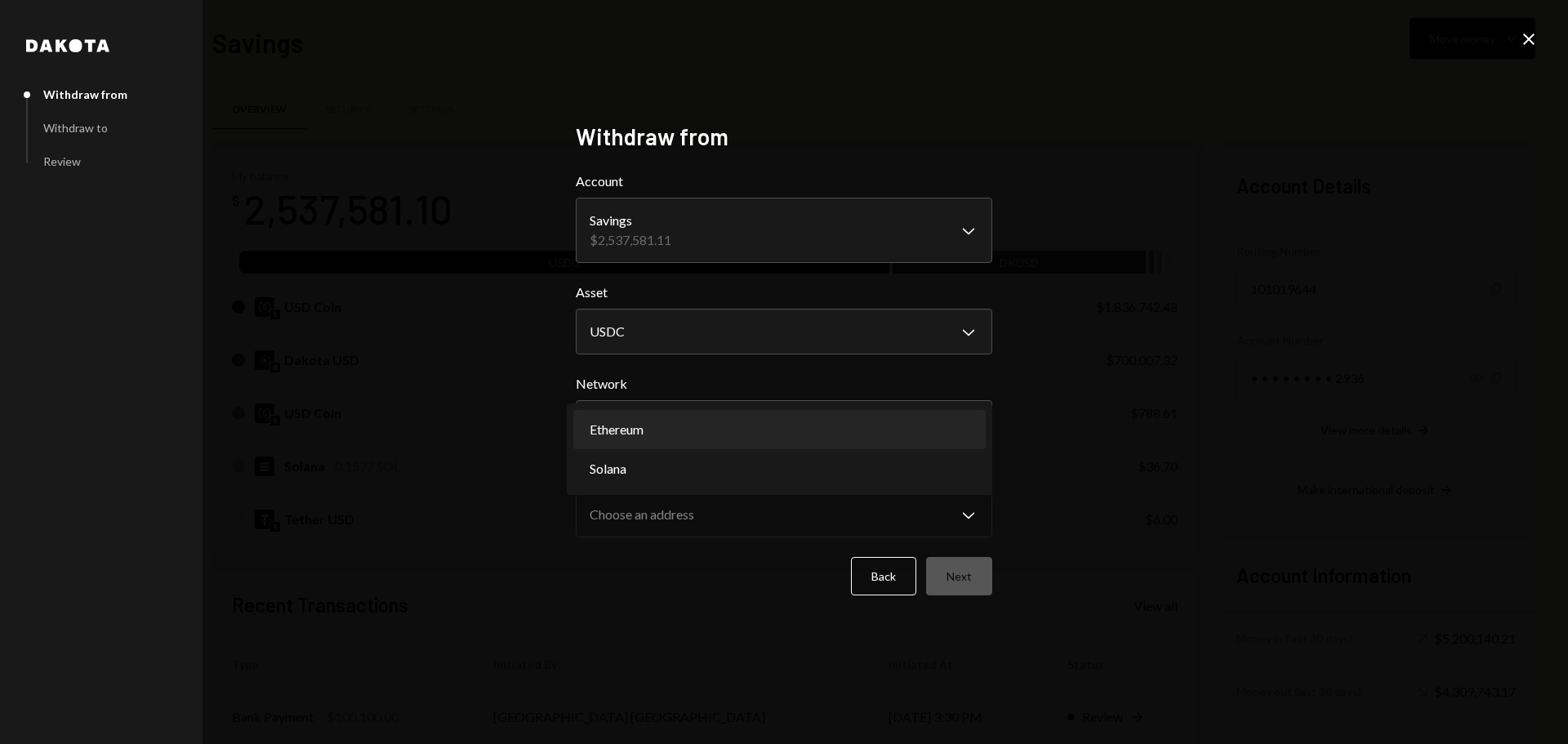
select select "**********"
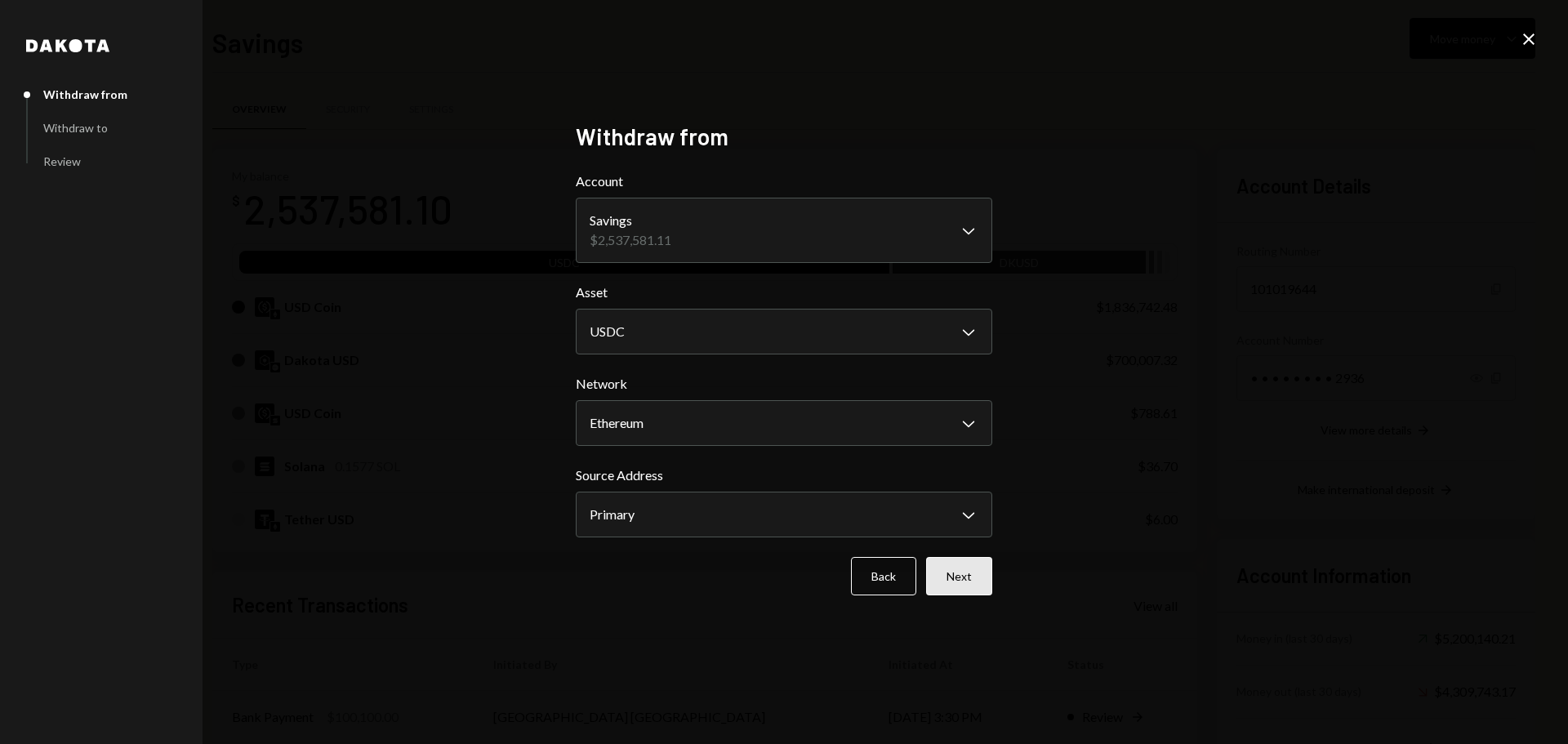
click at [963, 578] on button "Next" at bounding box center [959, 576] width 67 height 39
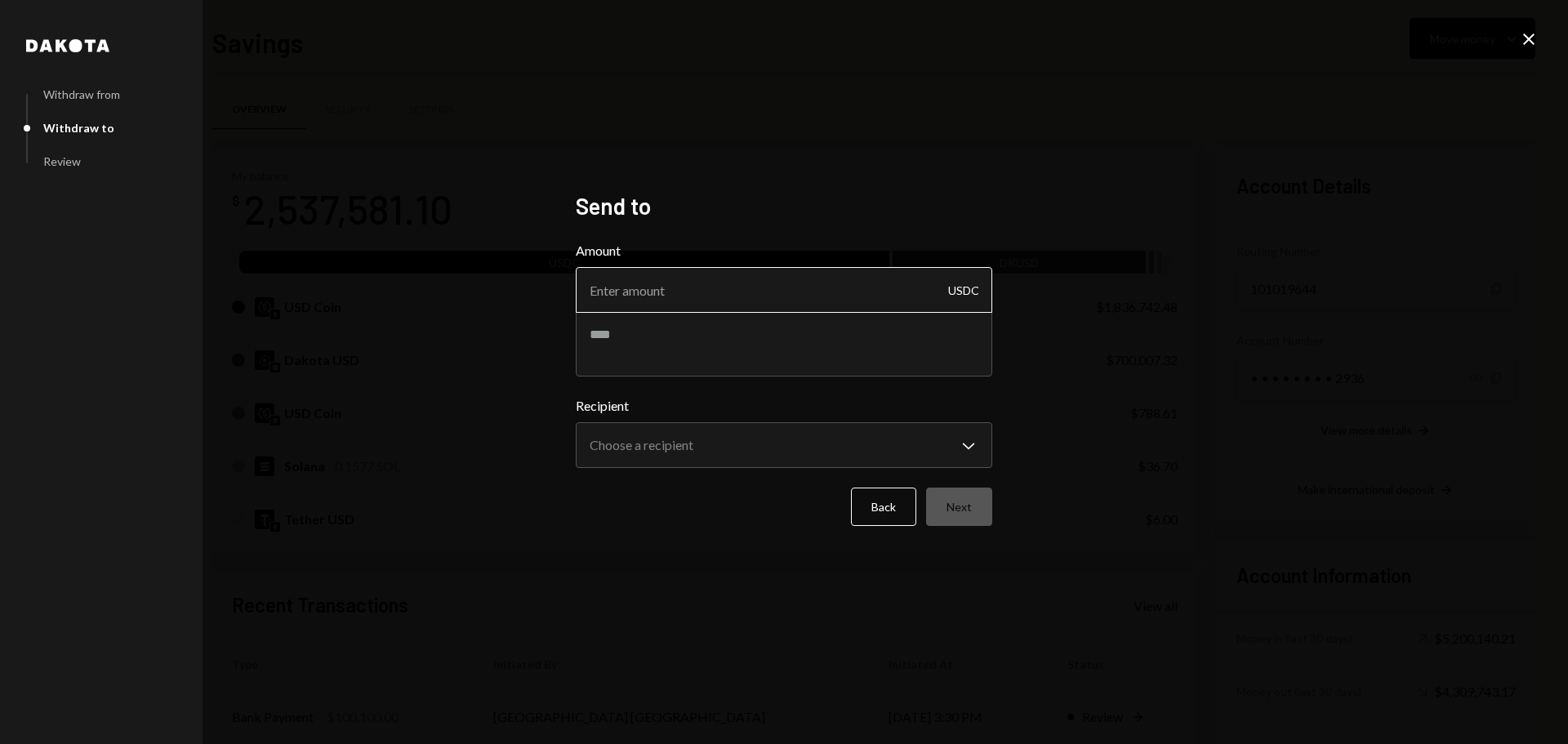
click at [667, 296] on input "Amount" at bounding box center [784, 290] width 417 height 46
click at [727, 311] on input "Amount" at bounding box center [784, 290] width 417 height 46
type input "1799990"
click at [679, 353] on textarea at bounding box center [784, 344] width 417 height 66
type textarea "**********"
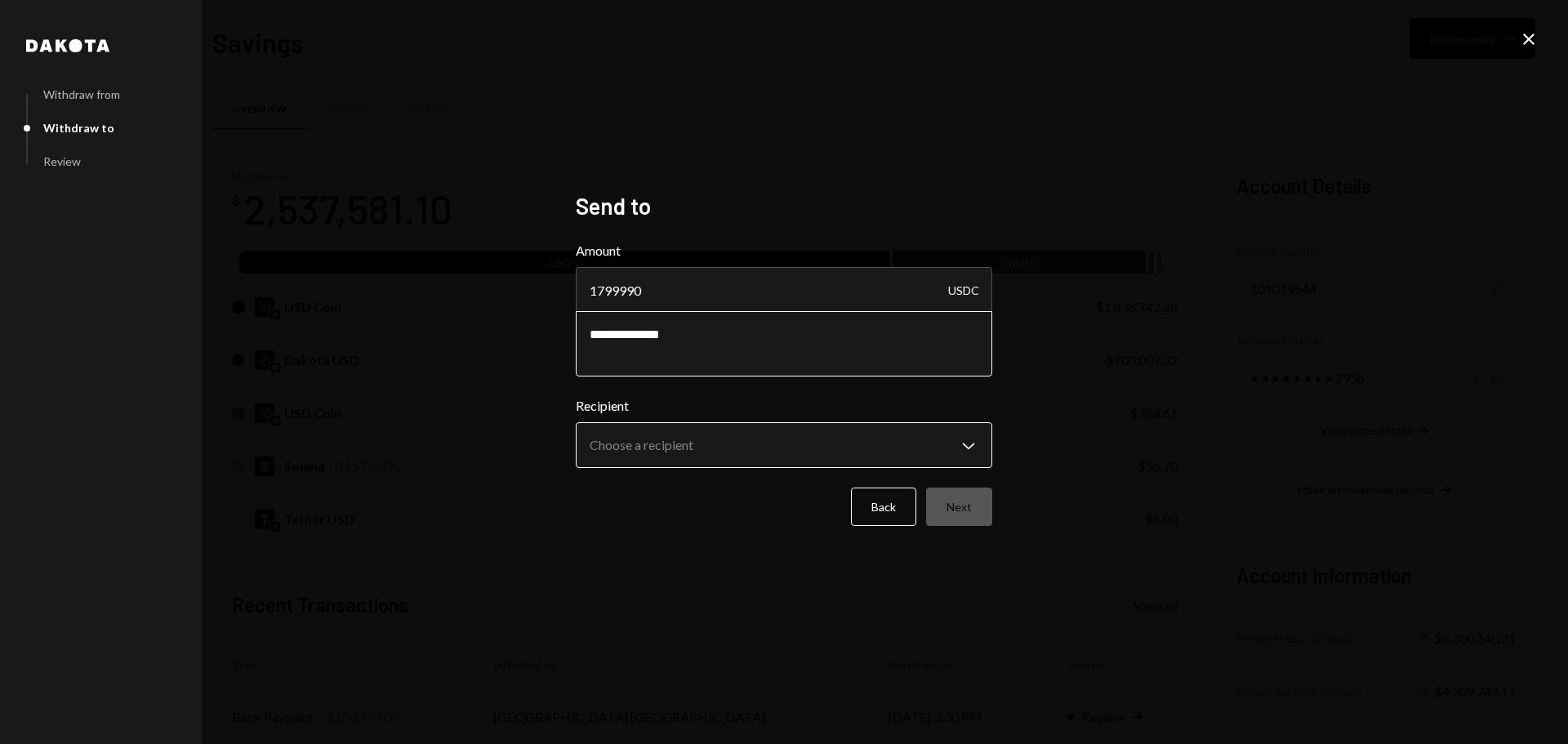
click at [682, 436] on body "F Fogo1 Foundation Caret Down Home Home Inbox Inbox Activities Transactions Acc…" at bounding box center [784, 372] width 1568 height 744
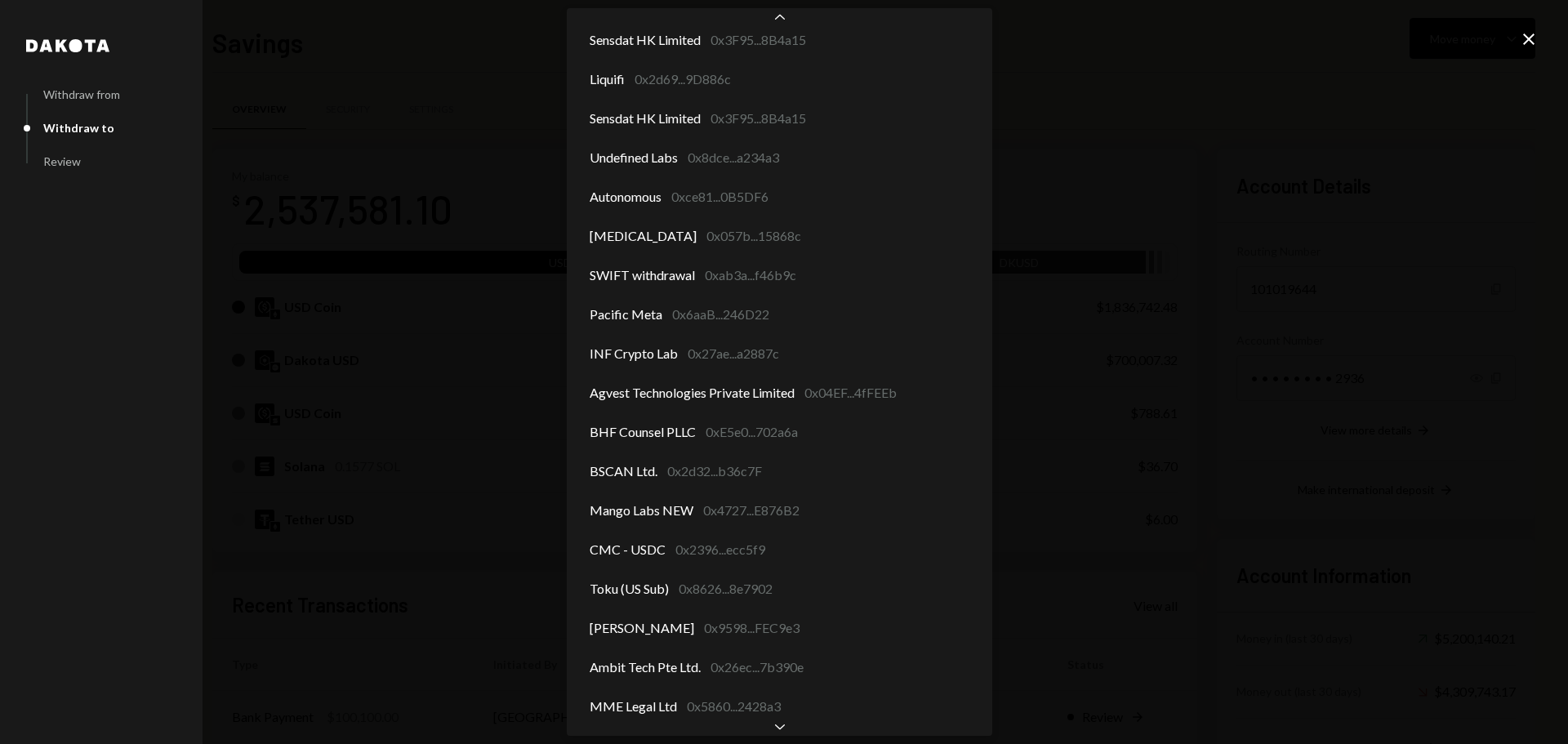
scroll to position [128, 0]
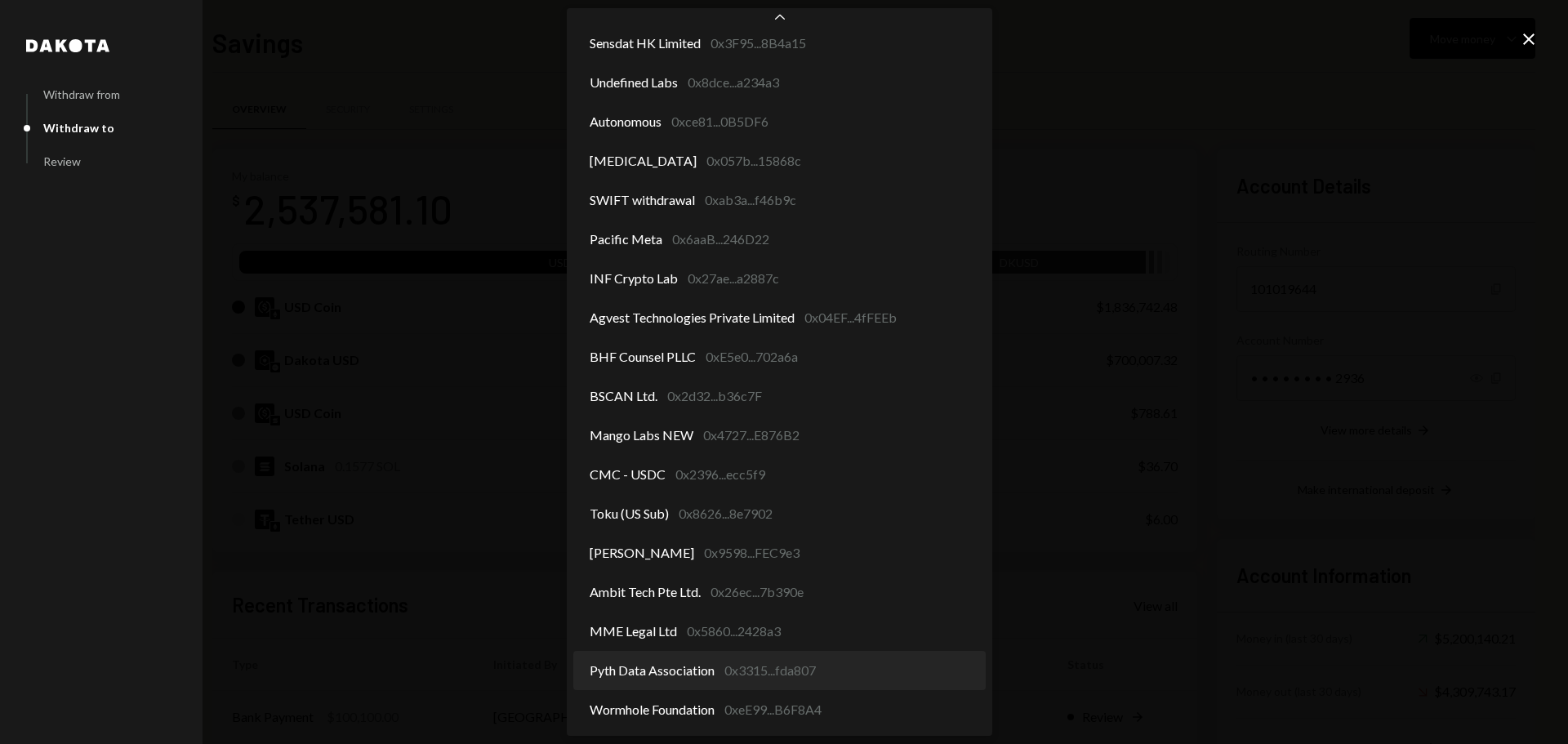
select select "**********"
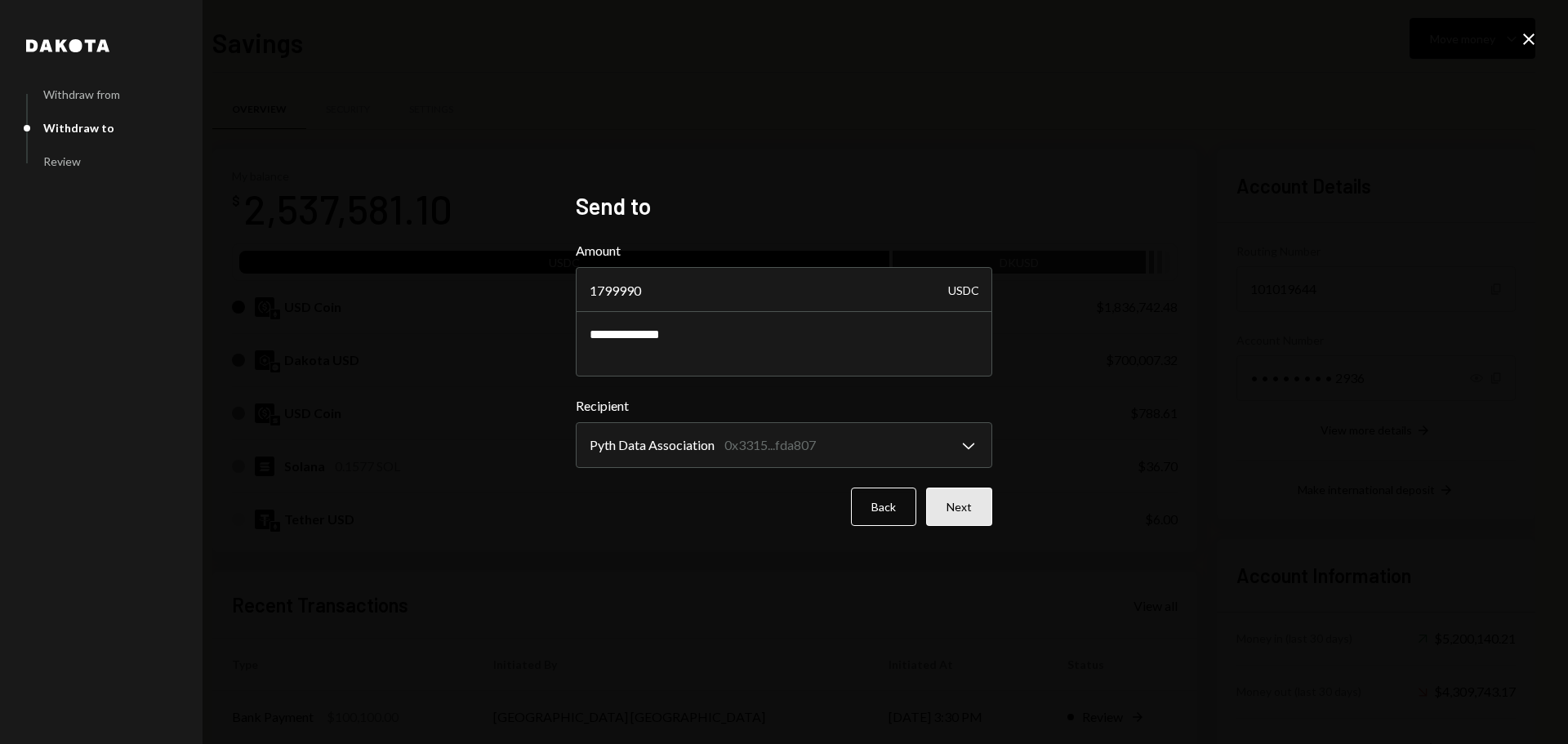
click at [964, 510] on button "Next" at bounding box center [959, 507] width 67 height 39
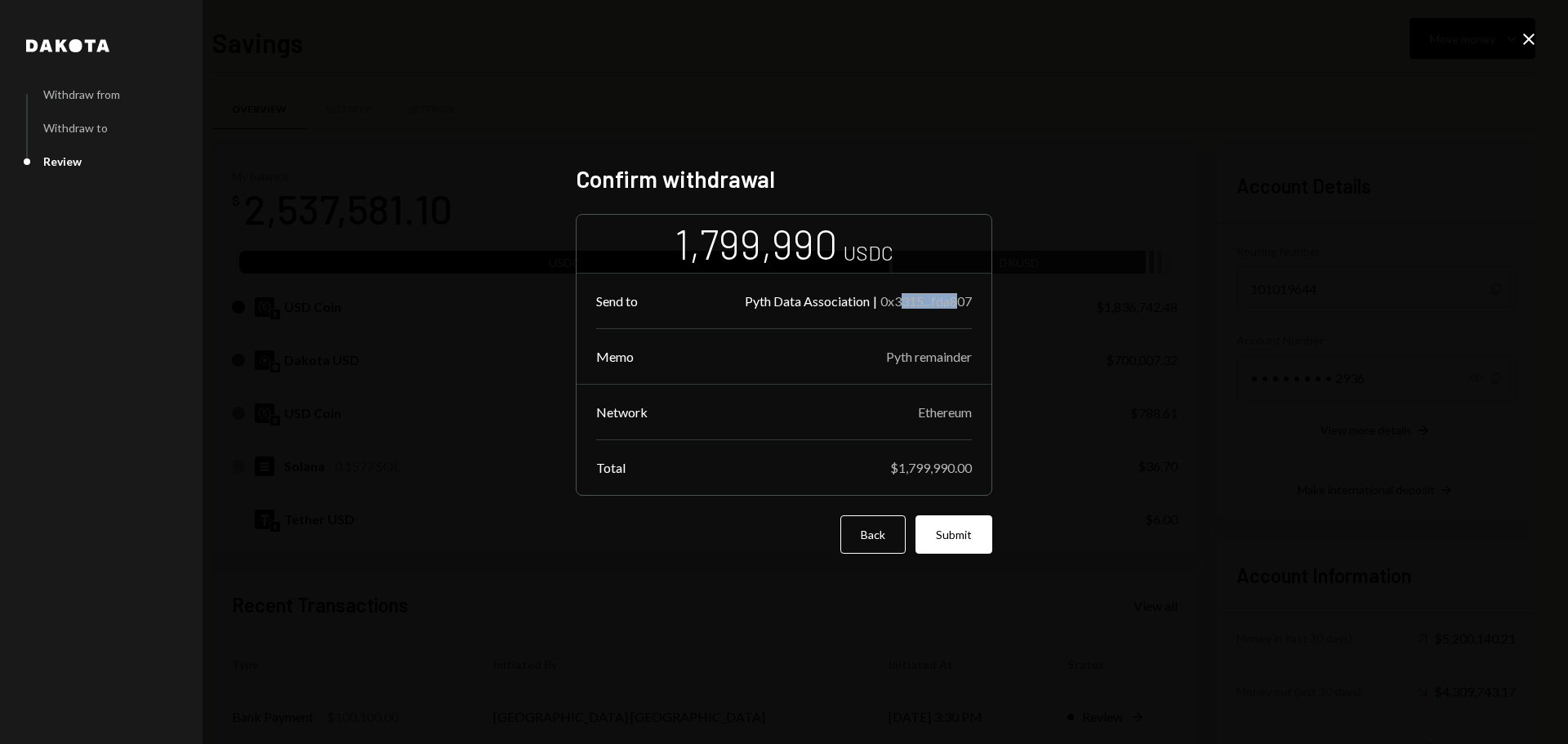
drag, startPoint x: 900, startPoint y: 311, endPoint x: 960, endPoint y: 299, distance: 61.2
click at [960, 299] on div "Send to Pyth Data Association | 0x3315...fda807 Memo Pyth remainder" at bounding box center [784, 329] width 415 height 110
drag, startPoint x: 946, startPoint y: 357, endPoint x: 965, endPoint y: 395, distance: 42.5
click at [955, 358] on div "Pyth remainder" at bounding box center [929, 357] width 85 height 16
drag, startPoint x: 919, startPoint y: 413, endPoint x: 975, endPoint y: 414, distance: 56.0
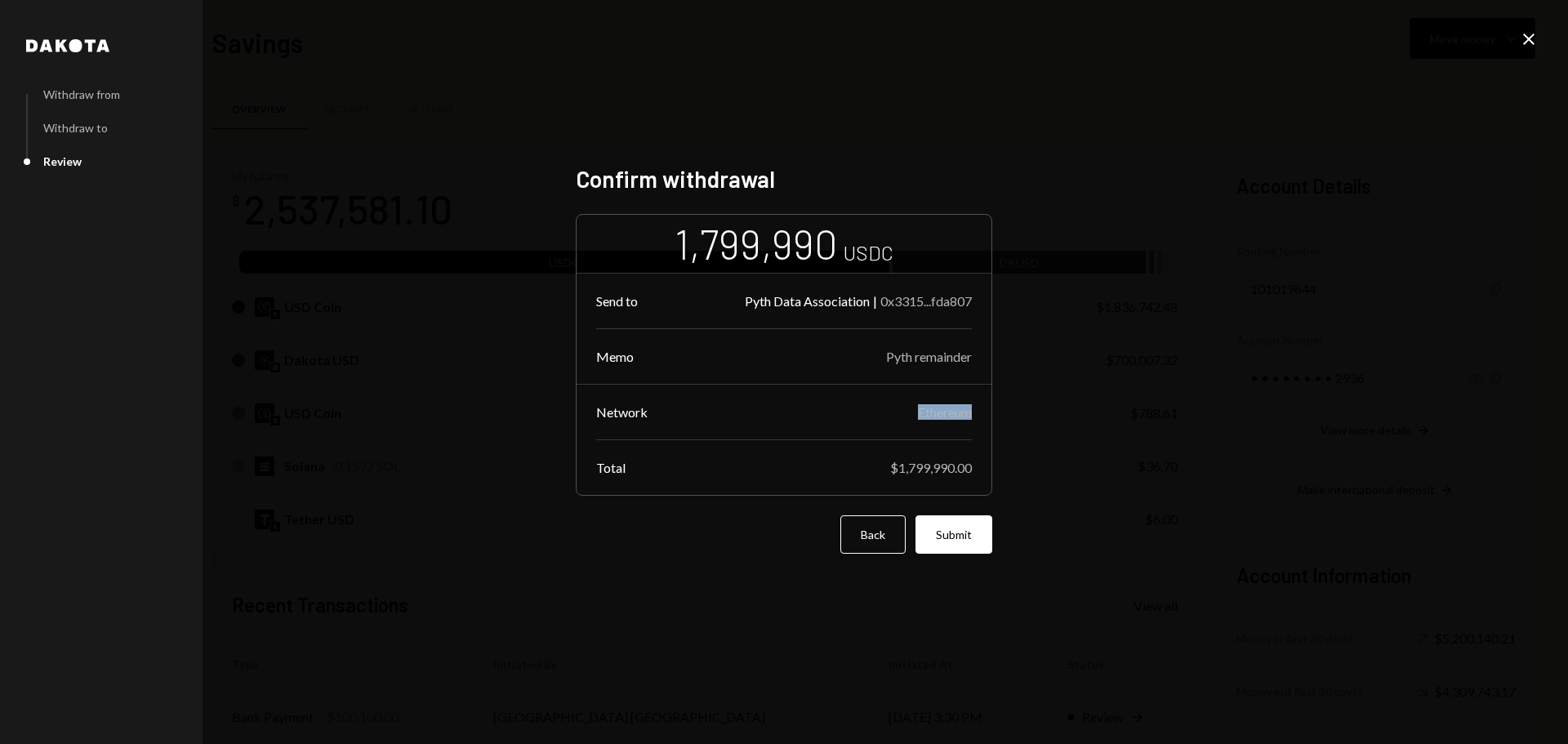
click at [974, 413] on div "Network Ethereum" at bounding box center [784, 412] width 415 height 56
click at [927, 418] on div "Ethereum" at bounding box center [945, 412] width 54 height 16
click at [943, 546] on button "Submit" at bounding box center [953, 534] width 76 height 39
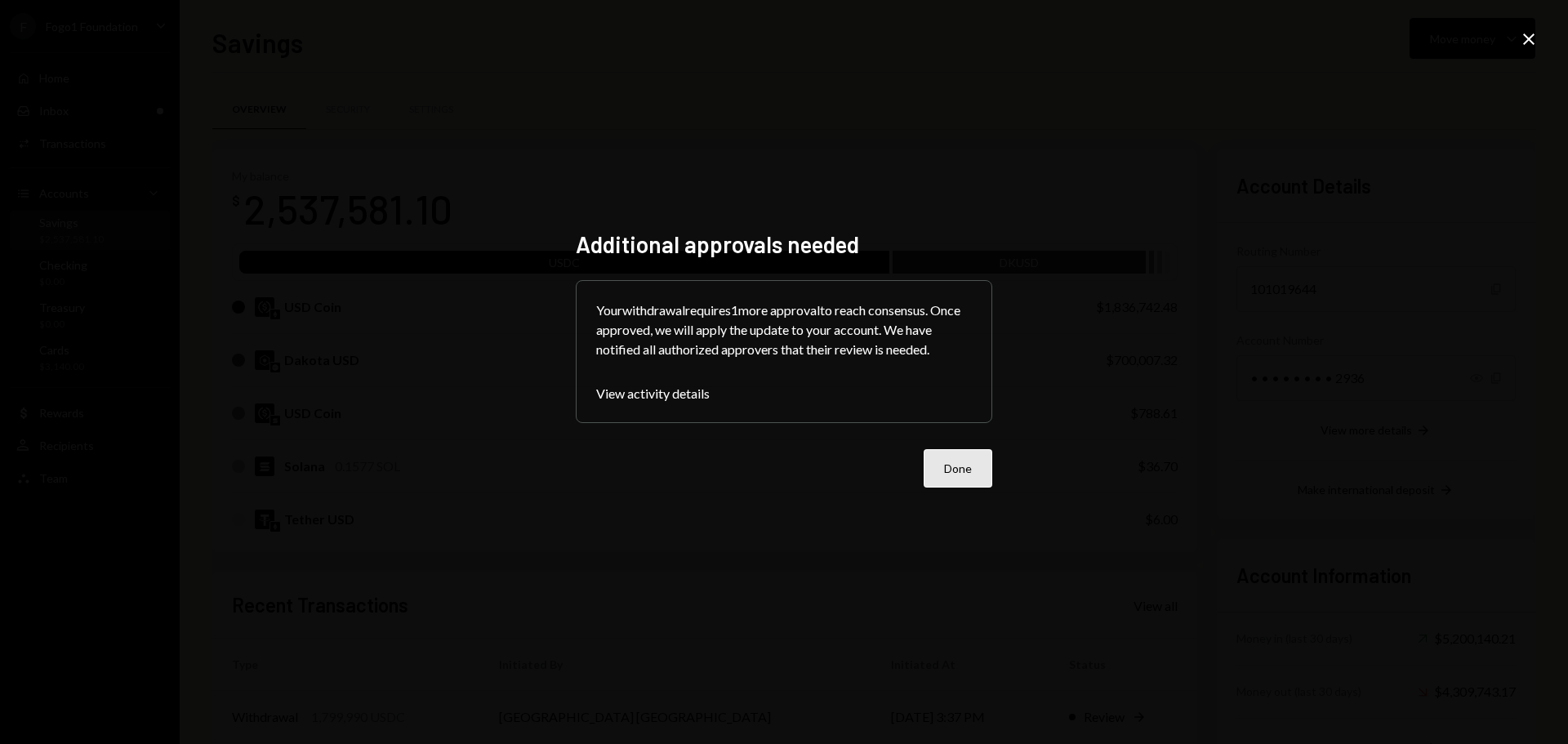
click at [960, 475] on button "Done" at bounding box center [957, 468] width 69 height 39
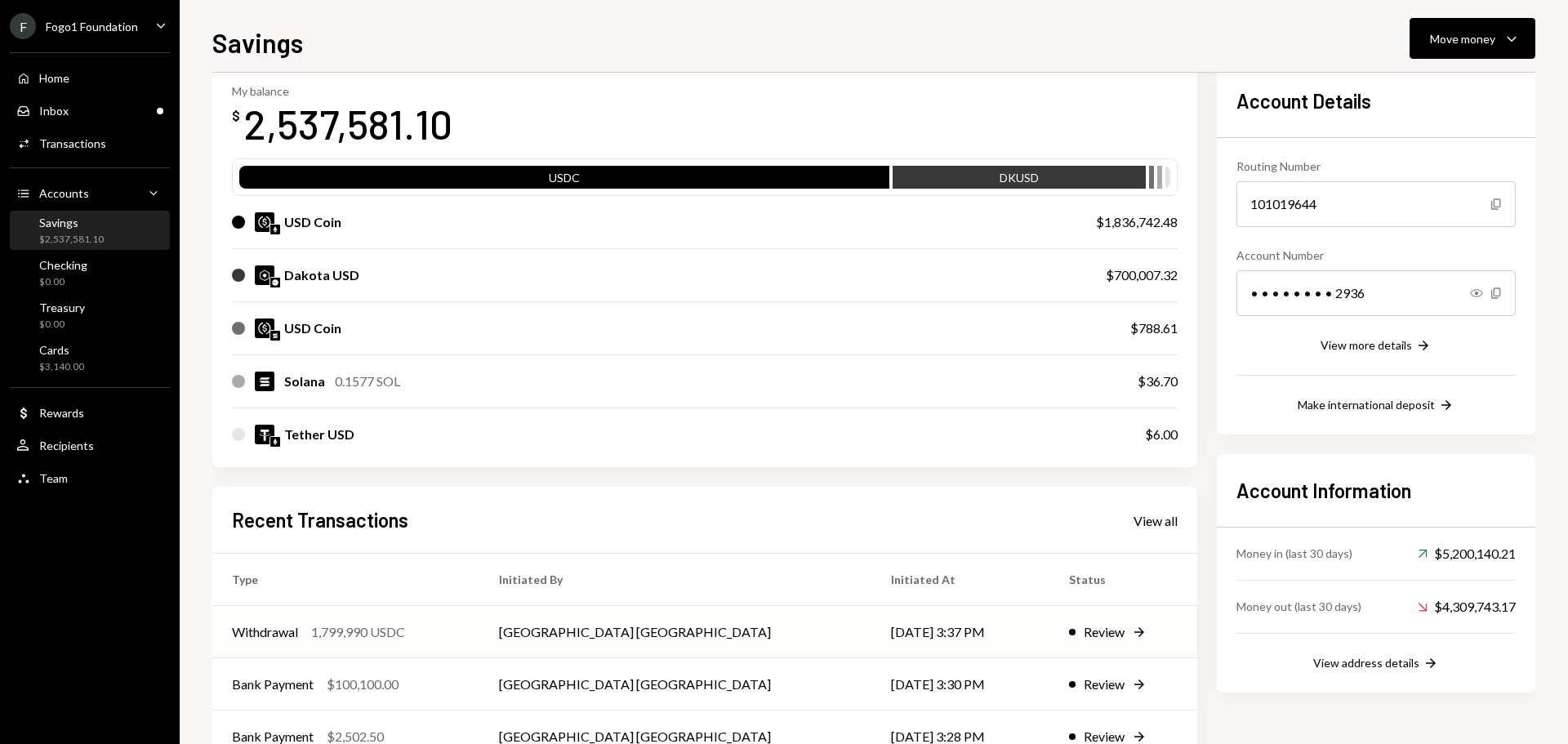
scroll to position [164, 0]
